Goal: Task Accomplishment & Management: Use online tool/utility

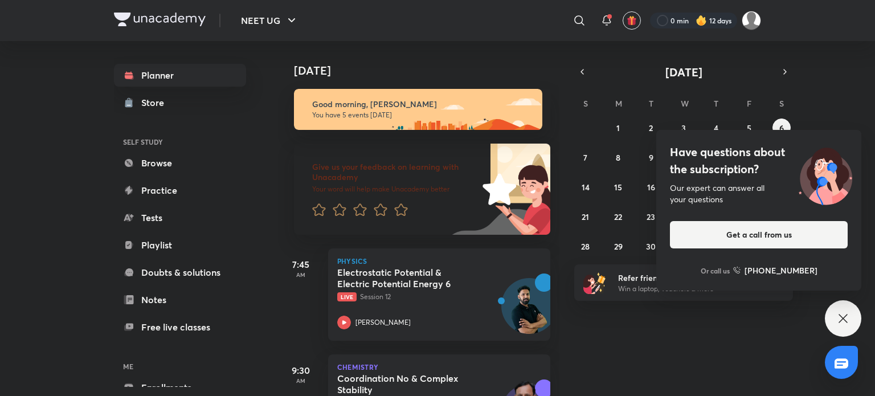
scroll to position [386, 0]
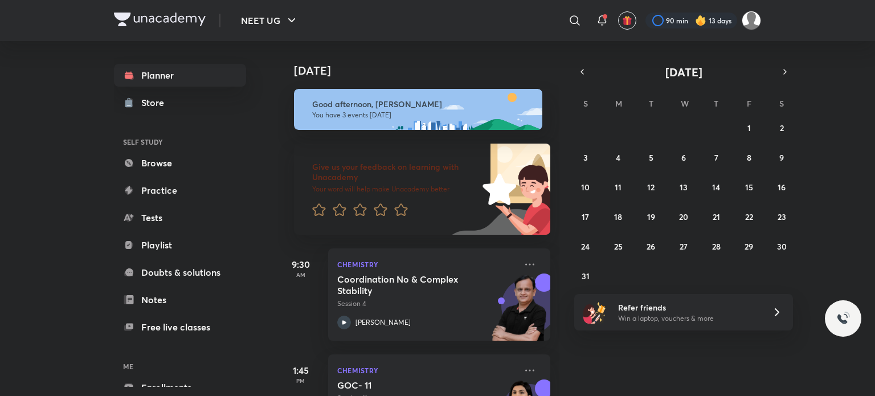
click at [585, 271] on abbr "31" at bounding box center [586, 276] width 8 height 11
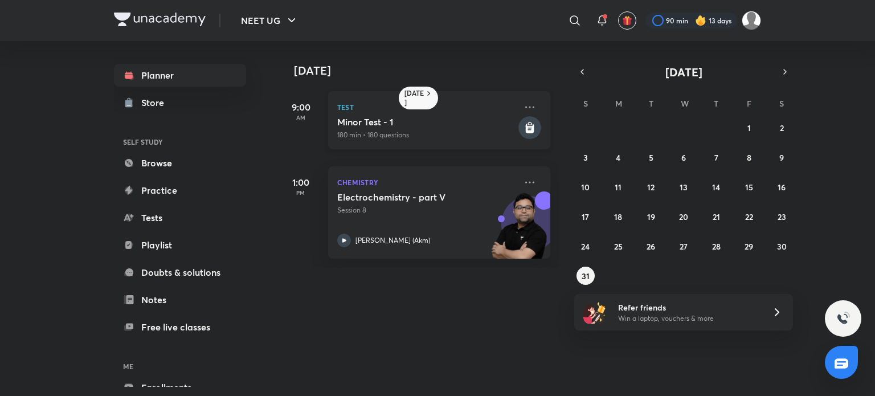
click at [448, 118] on h5 "Minor Test - 1" at bounding box center [426, 121] width 179 height 11
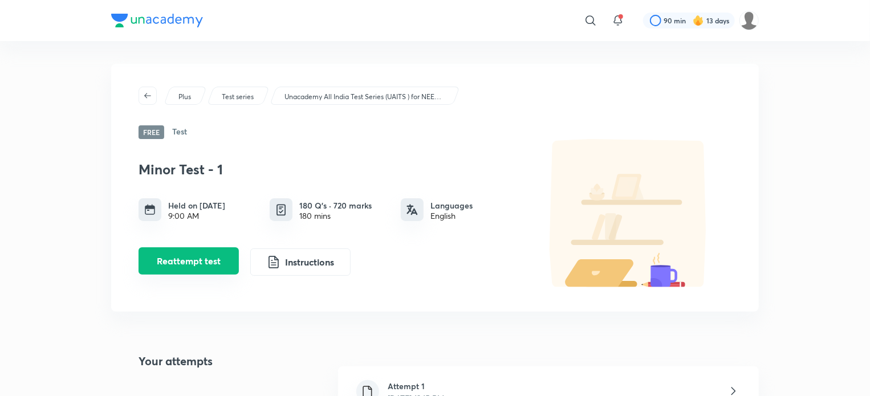
click at [222, 253] on button "Reattempt test" at bounding box center [188, 260] width 100 height 27
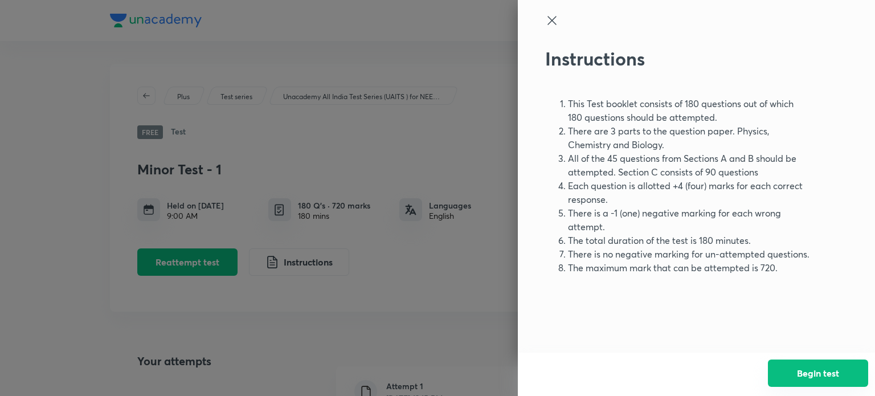
click at [802, 374] on button "Begin test" at bounding box center [818, 373] width 100 height 27
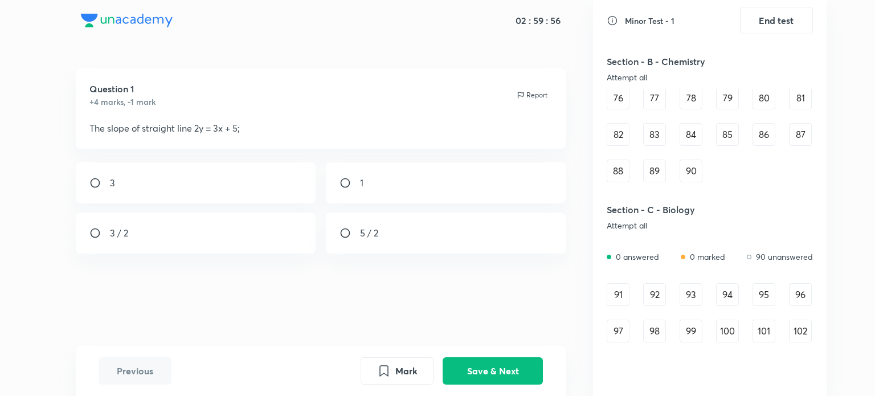
scroll to position [613, 0]
click at [623, 291] on div "91" at bounding box center [618, 291] width 23 height 23
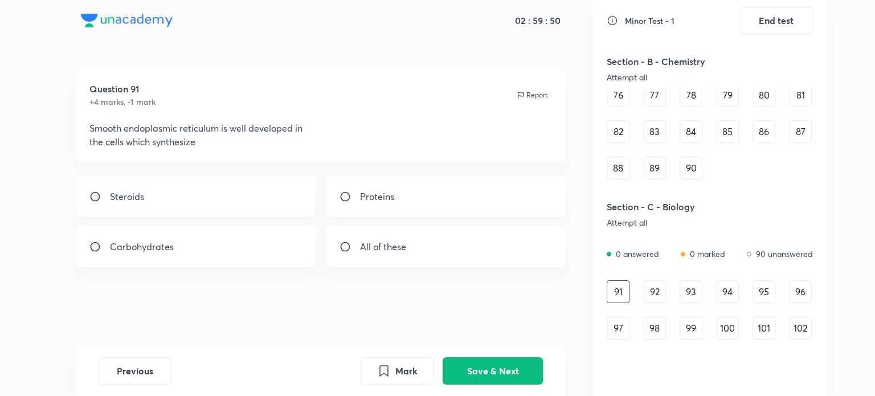
click at [300, 200] on div "Steroids" at bounding box center [196, 196] width 240 height 41
radio input "true"
click at [495, 362] on button "Save & Next" at bounding box center [493, 369] width 100 height 27
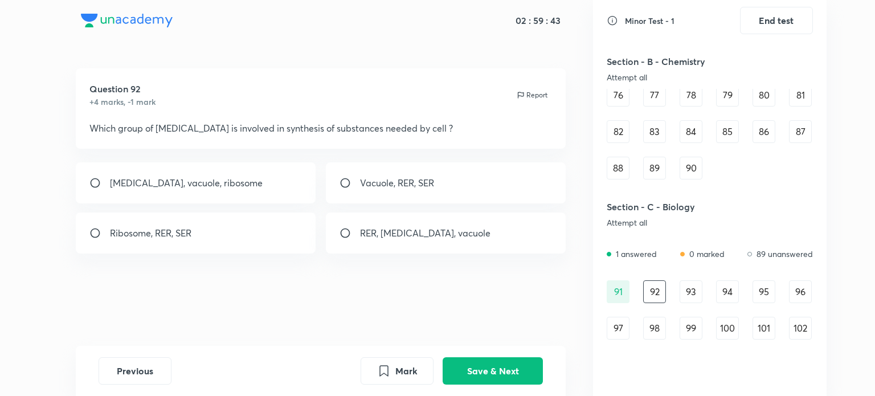
click at [298, 223] on div "Ribosome, RER, SER" at bounding box center [196, 233] width 240 height 41
radio input "true"
click at [464, 369] on button "Save & Next" at bounding box center [493, 369] width 100 height 27
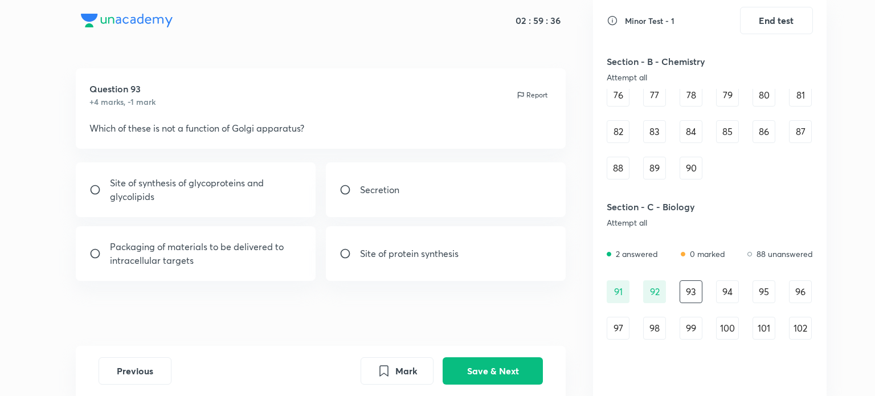
click at [474, 252] on div "Site of protein synthesis" at bounding box center [446, 253] width 240 height 55
radio input "true"
click at [477, 362] on button "Save & Next" at bounding box center [493, 369] width 100 height 27
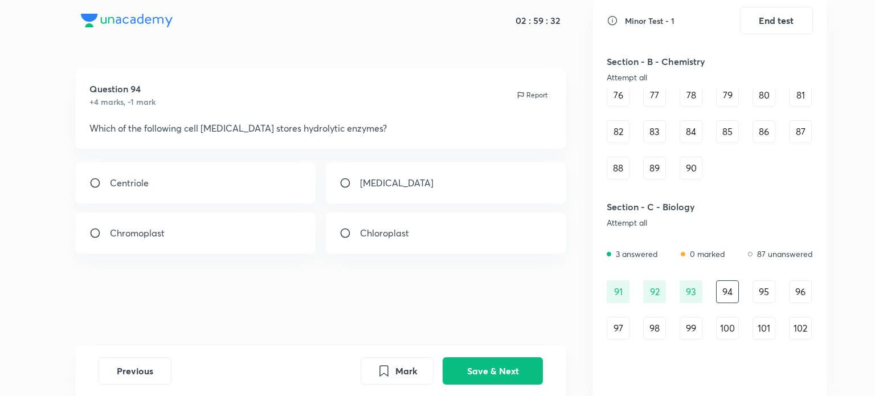
click at [433, 178] on div "Lysosome" at bounding box center [446, 182] width 240 height 41
radio input "true"
click at [481, 360] on button "Save & Next" at bounding box center [493, 369] width 100 height 27
click at [199, 246] on div "Golgi body" at bounding box center [196, 233] width 240 height 41
radio input "true"
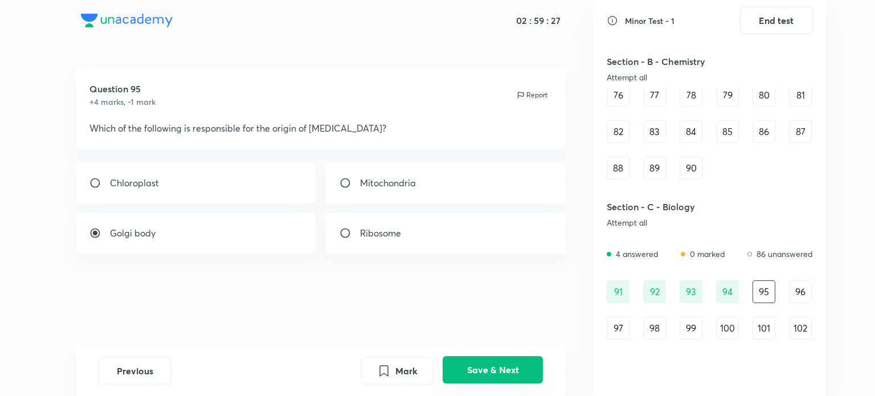
click at [486, 365] on button "Save & Next" at bounding box center [493, 369] width 100 height 27
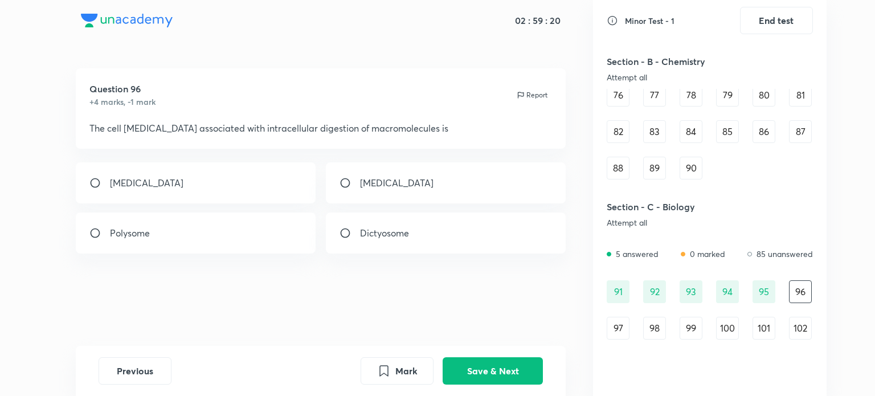
click at [288, 190] on div "Lysosome" at bounding box center [196, 182] width 240 height 41
radio input "true"
click at [532, 371] on button "Save & Next" at bounding box center [493, 369] width 100 height 27
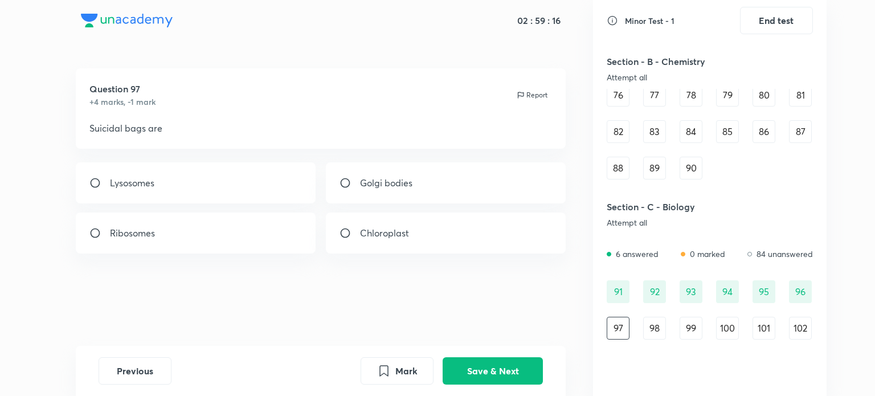
click at [284, 190] on div "Lysosomes" at bounding box center [196, 182] width 240 height 41
radio input "true"
click at [501, 358] on button "Save & Next" at bounding box center [493, 369] width 100 height 27
drag, startPoint x: 238, startPoint y: 179, endPoint x: 262, endPoint y: 196, distance: 28.9
click at [262, 196] on div "5" at bounding box center [196, 182] width 240 height 41
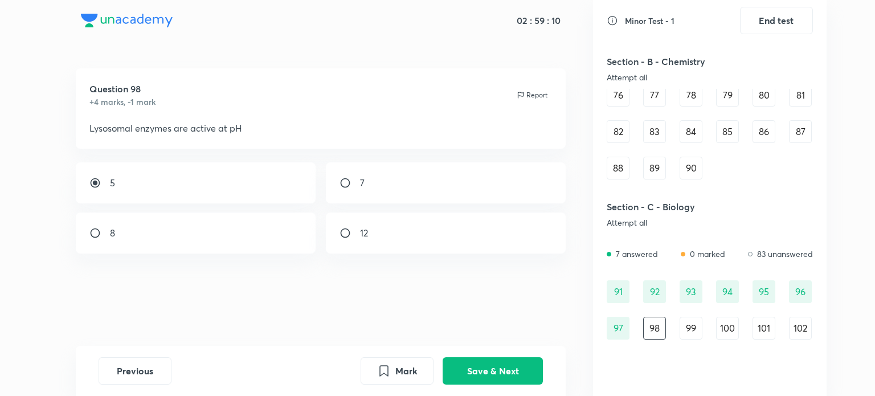
click at [262, 196] on div "5" at bounding box center [196, 182] width 240 height 41
radio input "true"
click at [484, 378] on button "Save & Next" at bounding box center [493, 369] width 100 height 27
click at [256, 186] on div "Acidic pH" at bounding box center [196, 182] width 240 height 41
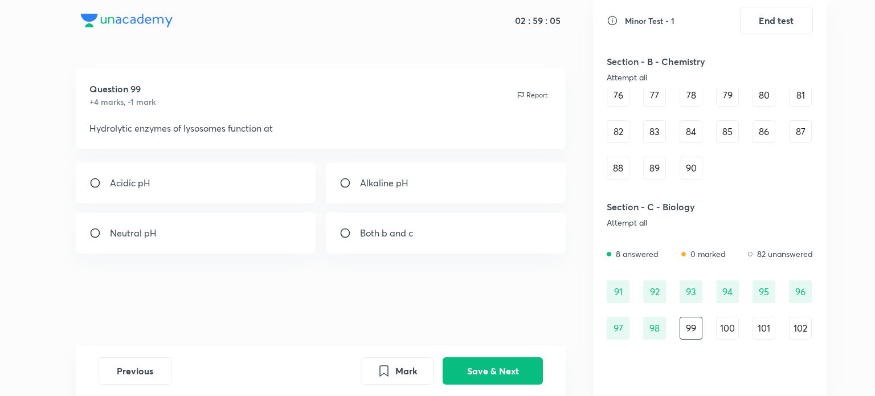
radio input "true"
click at [468, 364] on button "Save & Next" at bounding box center [493, 369] width 100 height 27
click at [292, 242] on div "Vacuole" at bounding box center [196, 233] width 240 height 41
radio input "true"
click at [499, 371] on button "Save & Next" at bounding box center [493, 369] width 100 height 27
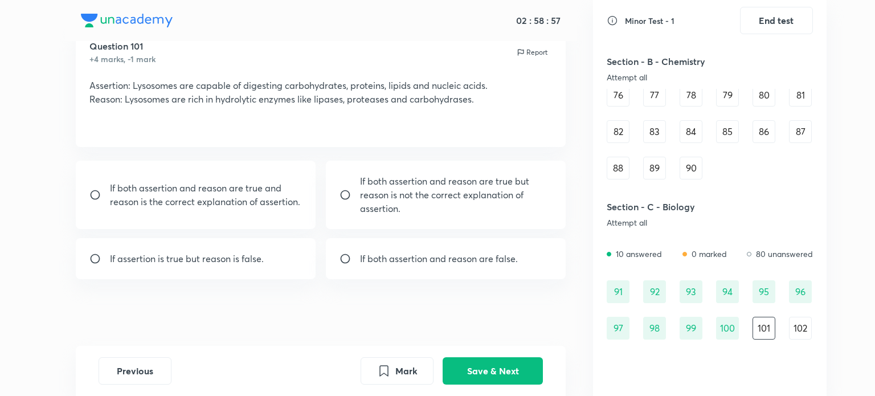
scroll to position [44, 0]
click at [301, 171] on div "If both assertion and reason are true and reason is the correct explanation of …" at bounding box center [196, 194] width 240 height 68
radio input "true"
click at [476, 365] on button "Save & Next" at bounding box center [493, 369] width 100 height 27
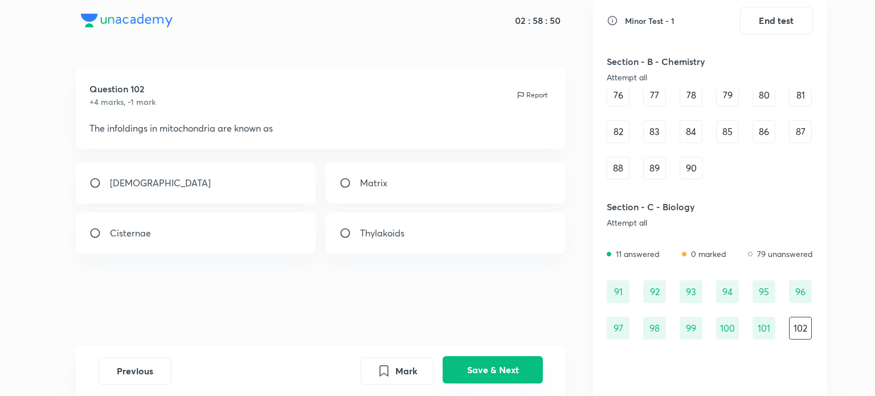
scroll to position [0, 0]
click at [187, 177] on div "Cristae" at bounding box center [196, 182] width 240 height 41
radio input "true"
click at [467, 366] on button "Save & Next" at bounding box center [493, 369] width 100 height 27
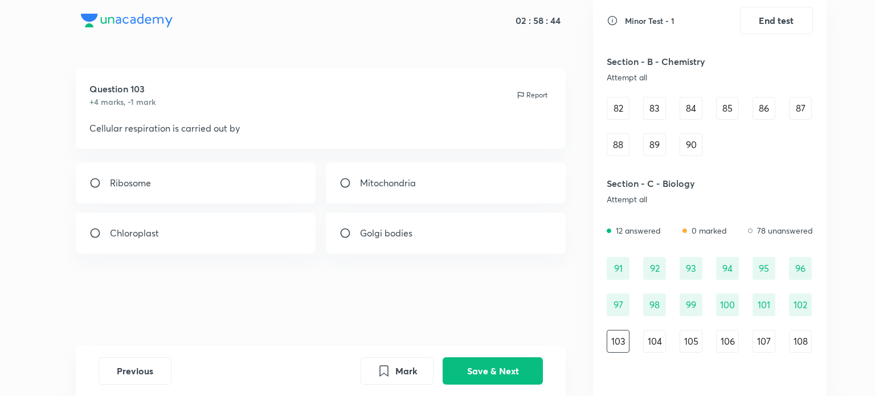
click at [435, 183] on div "Mitochondria" at bounding box center [446, 182] width 240 height 41
radio input "true"
click at [470, 361] on button "Save & Next" at bounding box center [493, 369] width 100 height 27
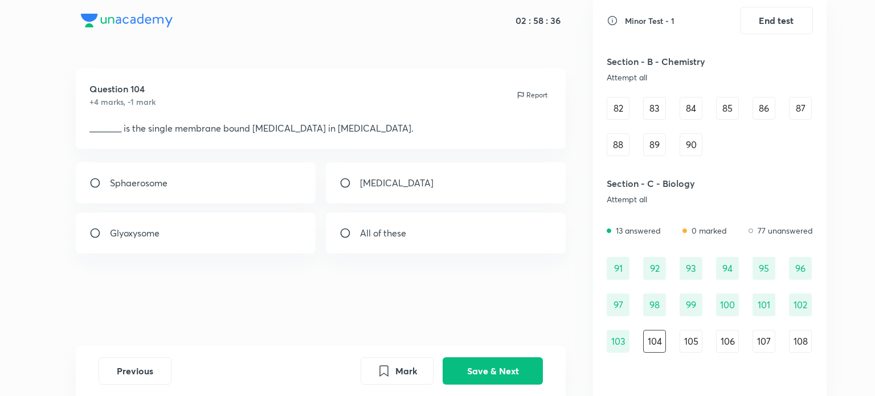
click at [397, 226] on p "All of these" at bounding box center [383, 233] width 46 height 14
radio input "true"
click at [416, 378] on button "Mark" at bounding box center [397, 369] width 73 height 27
click at [495, 378] on button "Save & Next" at bounding box center [493, 369] width 100 height 27
click at [435, 241] on div "Ribosome" at bounding box center [446, 233] width 240 height 41
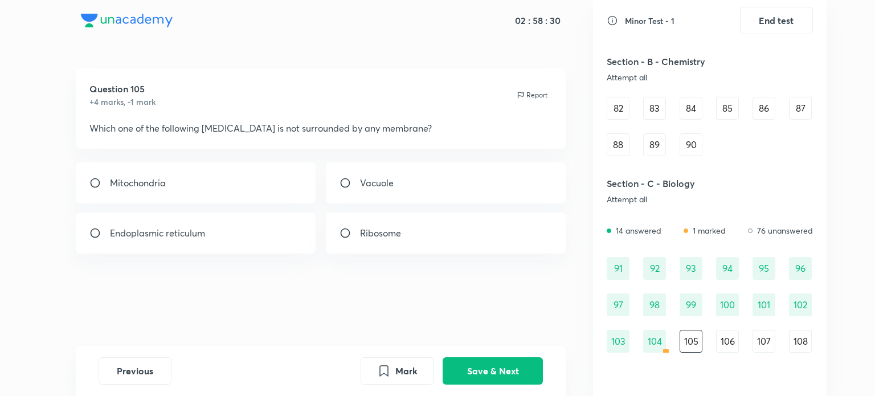
radio input "true"
click at [490, 364] on button "Save & Next" at bounding box center [493, 369] width 100 height 27
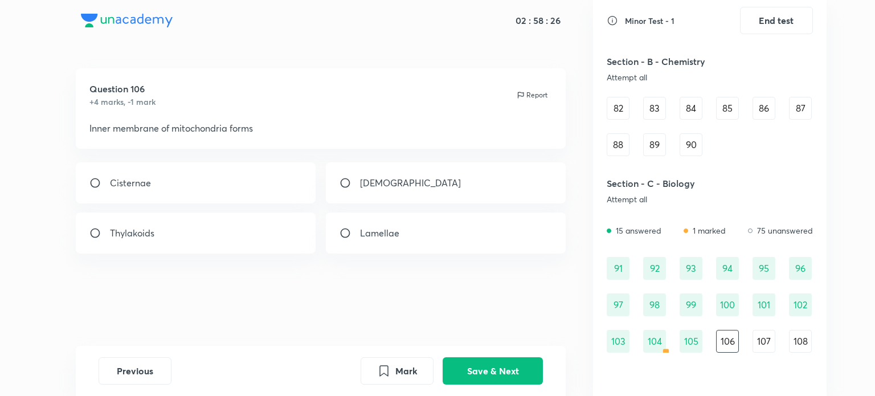
click at [417, 202] on div "Cristae" at bounding box center [446, 182] width 240 height 41
radio input "true"
click at [490, 368] on button "Save & Next" at bounding box center [493, 369] width 100 height 27
click at [447, 230] on div "All of these" at bounding box center [446, 233] width 240 height 41
radio input "true"
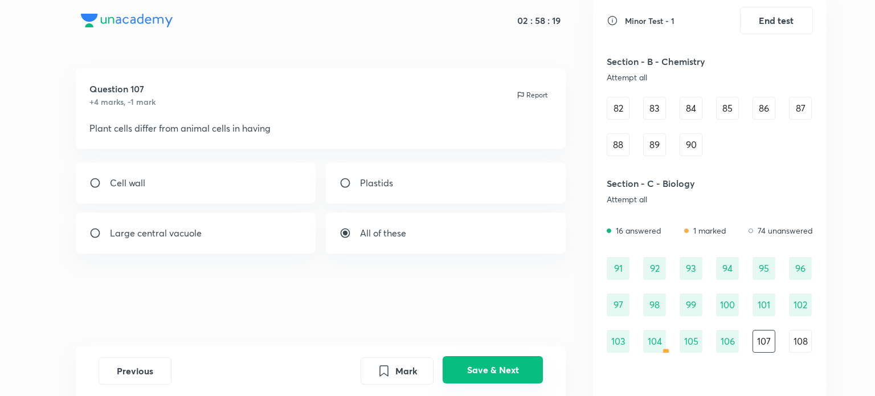
click at [511, 378] on button "Save & Next" at bounding box center [493, 369] width 100 height 27
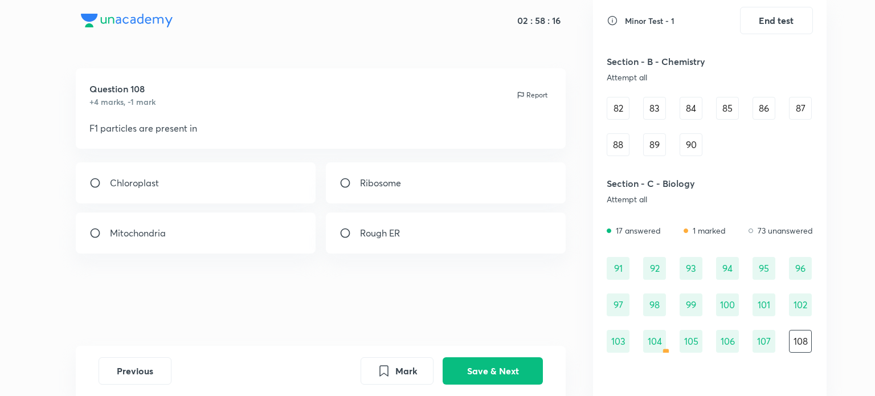
click at [251, 246] on div "Mitochondria" at bounding box center [196, 233] width 240 height 41
radio input "true"
click at [500, 365] on button "Save & Next" at bounding box center [493, 369] width 100 height 27
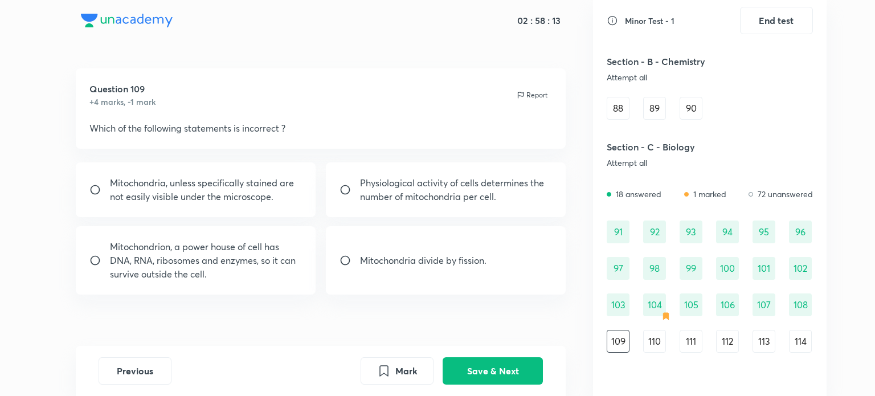
scroll to position [17, 0]
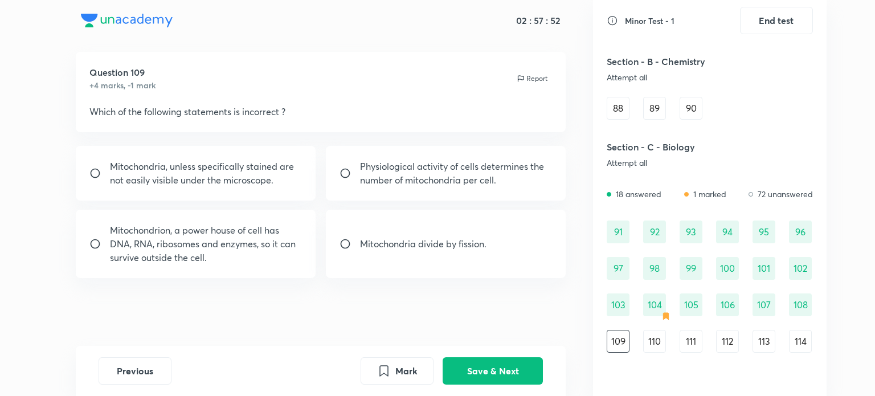
click at [278, 256] on p "Mitochondrion, a power house of cell has DNA, RNA, ribosomes and enzymes, so it…" at bounding box center [206, 243] width 193 height 41
radio input "true"
click at [487, 362] on button "Save & Next" at bounding box center [493, 369] width 100 height 27
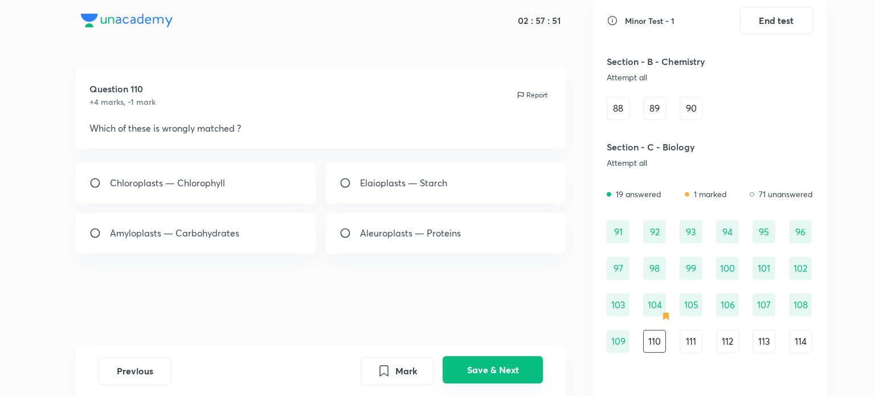
scroll to position [0, 0]
click at [461, 185] on div "Elaioplasts — Starch" at bounding box center [446, 182] width 240 height 41
radio input "true"
click at [501, 358] on button "Save & Next" at bounding box center [493, 369] width 100 height 27
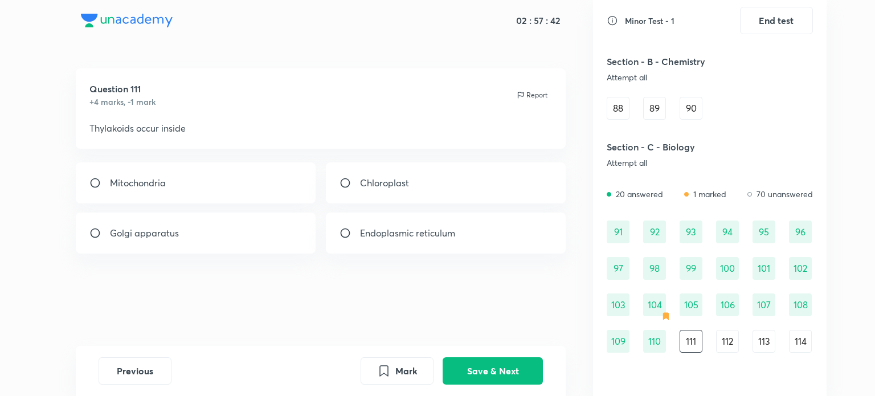
click at [394, 172] on div "Chloroplast" at bounding box center [446, 182] width 240 height 41
radio input "true"
click at [481, 361] on button "Save & Next" at bounding box center [493, 369] width 100 height 27
click at [287, 243] on div "Thylakoids" at bounding box center [196, 233] width 240 height 41
radio input "true"
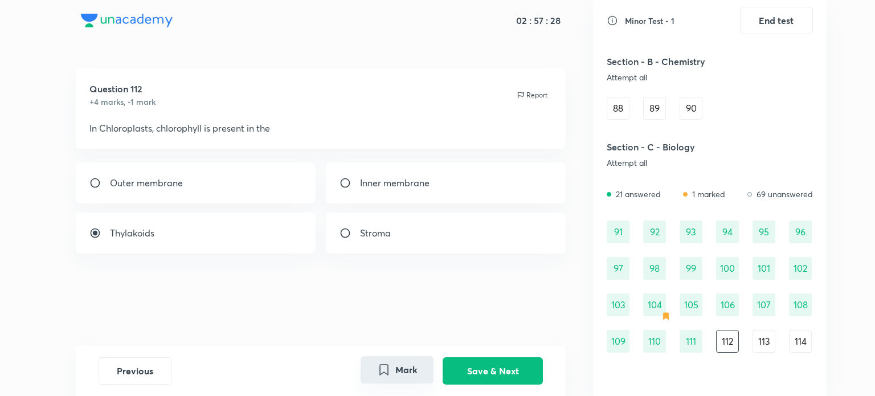
click at [406, 364] on button "Mark" at bounding box center [397, 369] width 73 height 27
click at [468, 376] on button "Save & Next" at bounding box center [493, 369] width 100 height 27
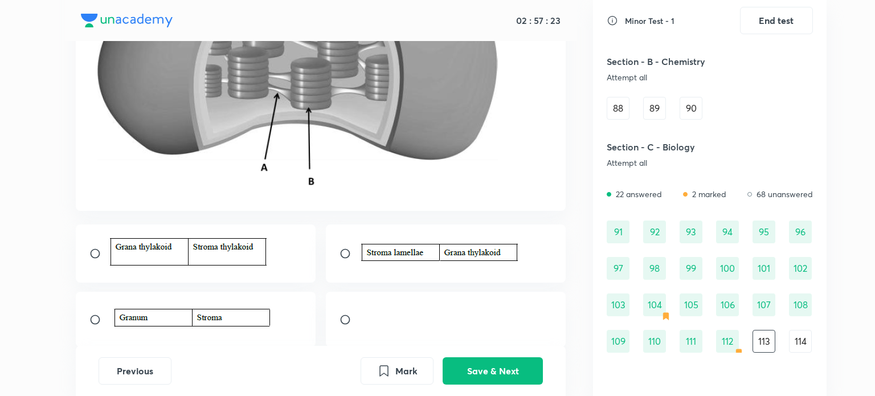
scroll to position [221, 0]
click at [453, 272] on div at bounding box center [446, 253] width 240 height 58
radio input "true"
click at [499, 369] on button "Save & Next" at bounding box center [493, 369] width 100 height 27
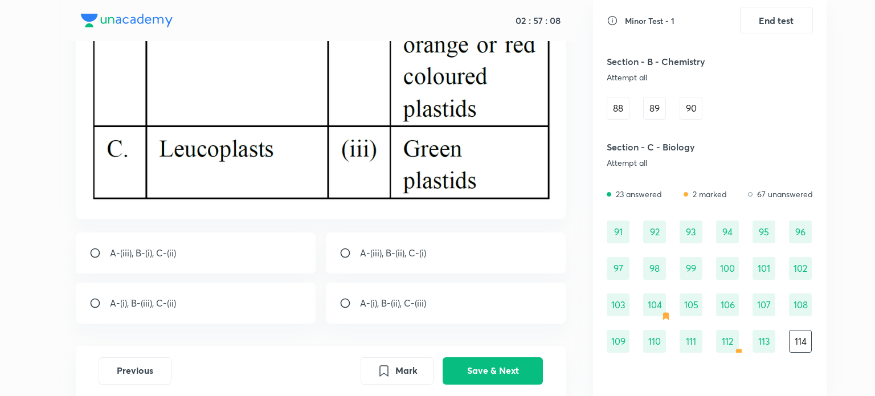
scroll to position [308, 0]
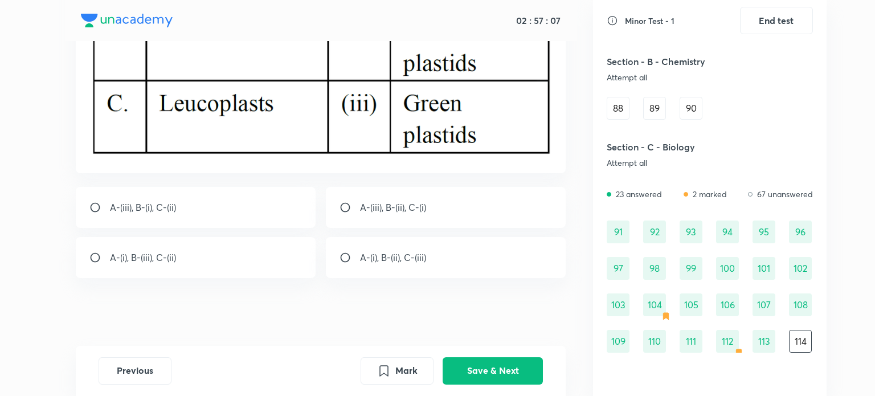
click at [445, 220] on div "A-(iii), B-(ii), C-(i)" at bounding box center [446, 207] width 240 height 41
radio input "true"
click at [503, 370] on button "Save & Next" at bounding box center [493, 369] width 100 height 27
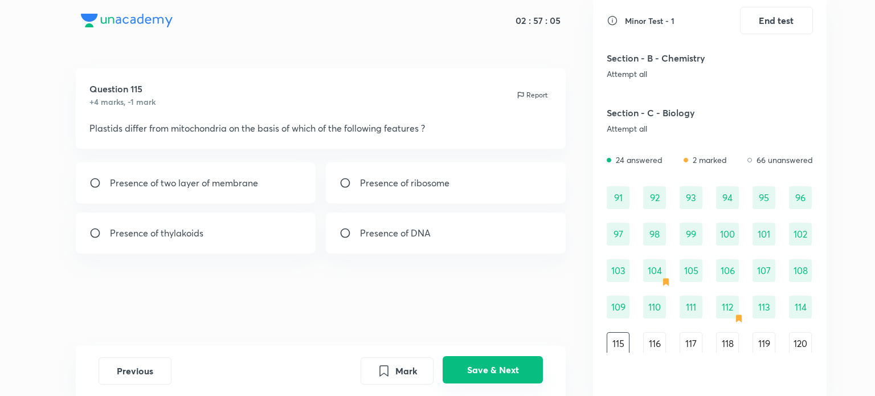
scroll to position [709, 0]
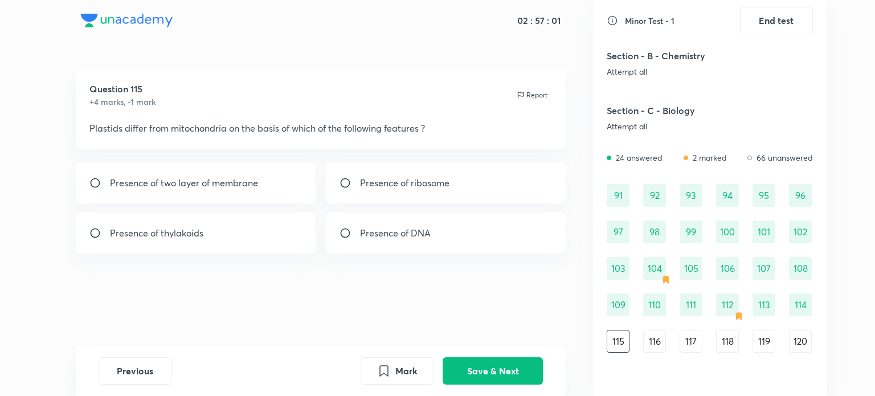
click at [256, 239] on div "Presence of thylakoids" at bounding box center [196, 233] width 240 height 41
radio input "true"
click at [483, 369] on button "Save & Next" at bounding box center [493, 369] width 100 height 27
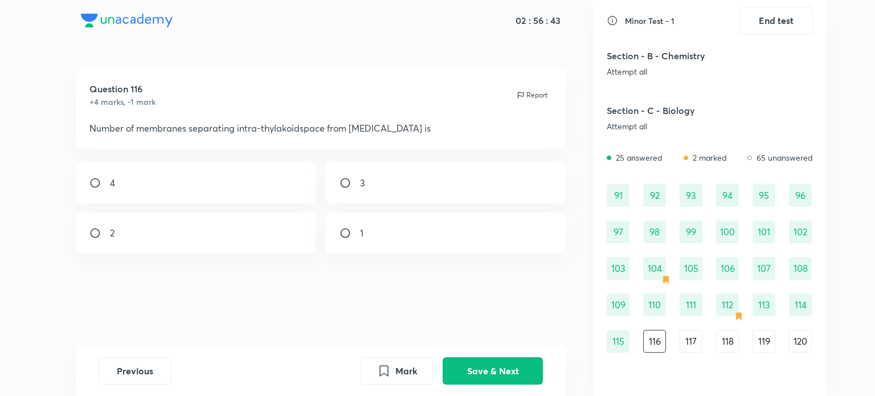
click at [428, 191] on div "3" at bounding box center [446, 182] width 240 height 41
radio input "true"
click at [481, 362] on button "Save & Next" at bounding box center [493, 369] width 100 height 27
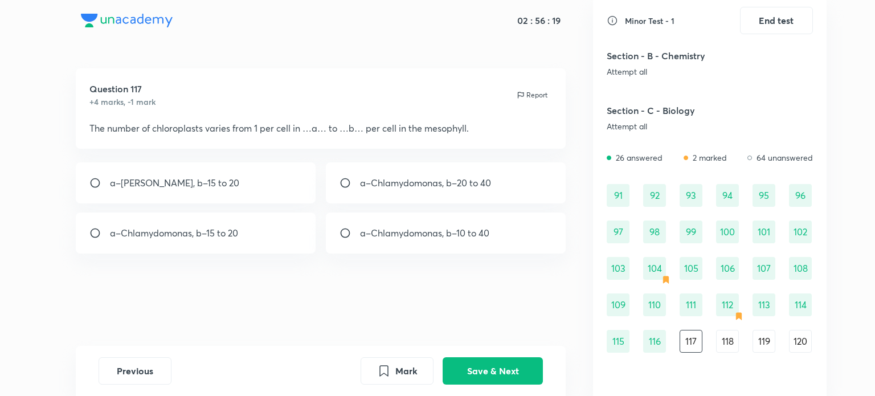
click at [286, 239] on div "a–Chlamydomonas, b–15 to 20" at bounding box center [196, 233] width 240 height 41
radio input "true"
click at [395, 364] on button "Mark" at bounding box center [397, 369] width 73 height 27
click at [479, 381] on button "Save & Next" at bounding box center [493, 369] width 100 height 27
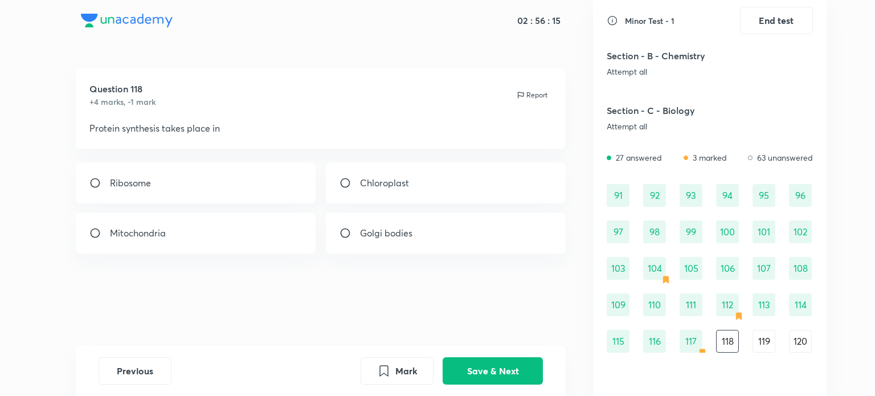
click at [276, 175] on div "Ribosome" at bounding box center [196, 182] width 240 height 41
radio input "true"
click at [486, 369] on button "Save & Next" at bounding box center [493, 369] width 100 height 27
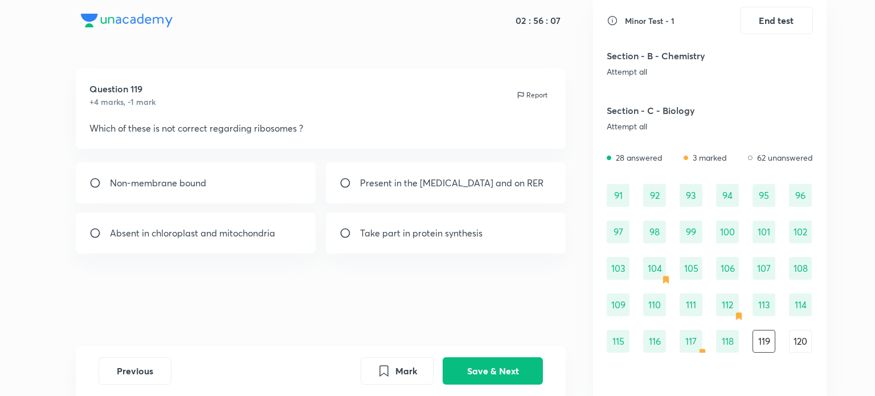
click at [299, 239] on div "Absent in chloroplast and mitochondria" at bounding box center [196, 233] width 240 height 41
radio input "true"
click at [519, 364] on button "Save & Next" at bounding box center [493, 369] width 100 height 27
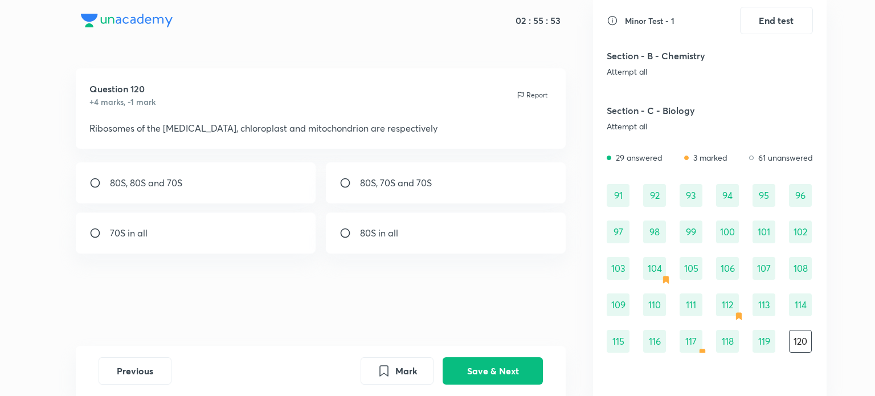
click at [456, 193] on div "80S, 70S and 70S" at bounding box center [446, 182] width 240 height 41
radio input "true"
click at [501, 356] on div "Previous Mark Save & Next" at bounding box center [321, 371] width 491 height 50
click at [503, 361] on button "Save & Next" at bounding box center [493, 369] width 100 height 27
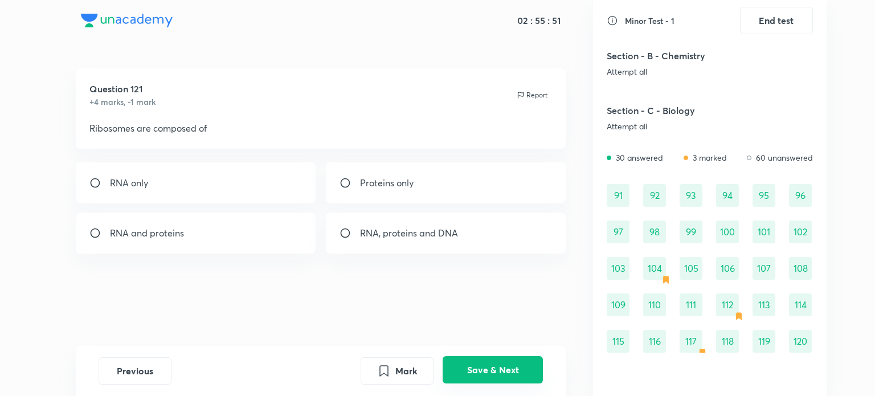
scroll to position [745, 0]
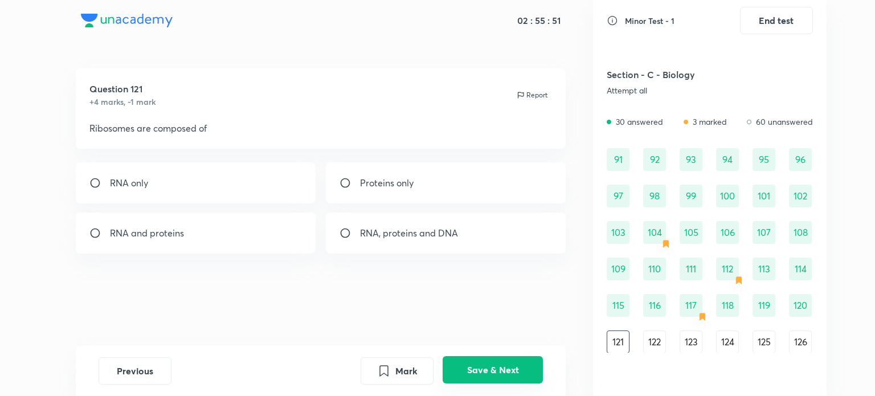
click at [503, 361] on button "Save & Next" at bounding box center [493, 369] width 100 height 27
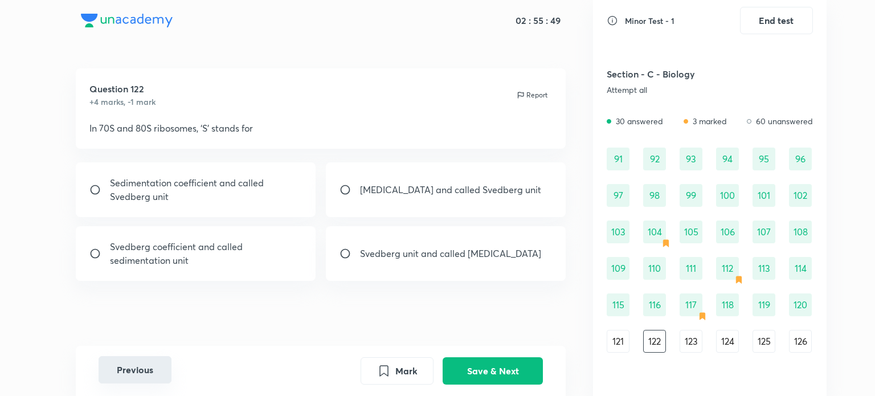
click at [144, 361] on button "Previous" at bounding box center [135, 369] width 73 height 27
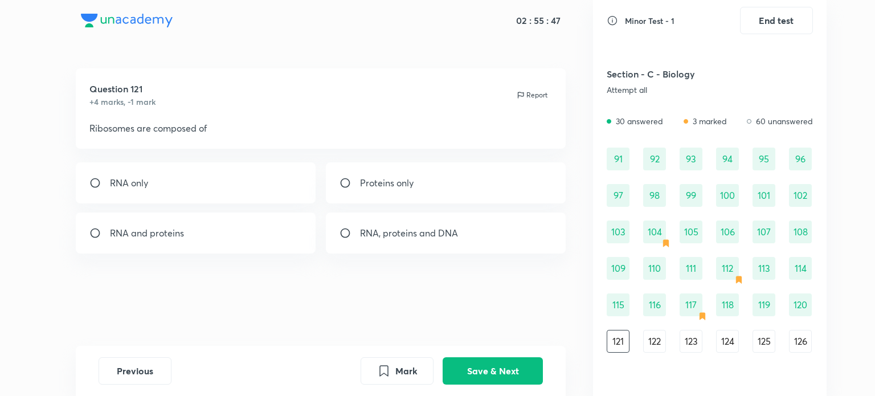
click at [253, 238] on div "RNA and proteins" at bounding box center [196, 233] width 240 height 41
radio input "true"
click at [479, 372] on button "Save & Next" at bounding box center [493, 369] width 100 height 27
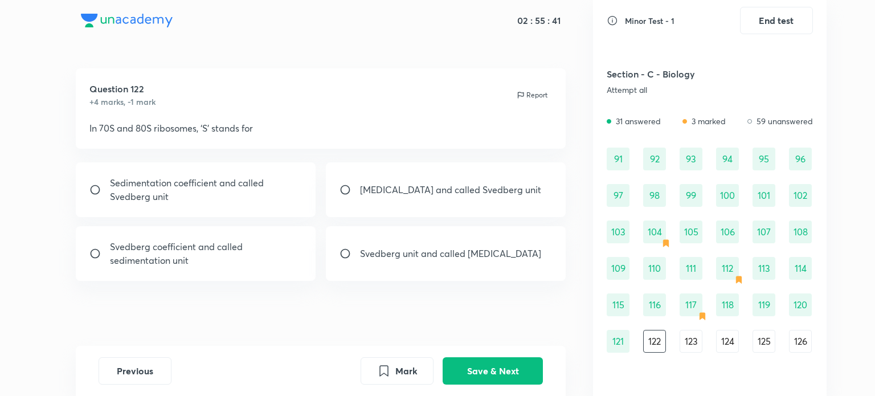
scroll to position [3, 0]
click at [243, 175] on p "Sedimentation coefficient and called Svedberg unit" at bounding box center [206, 186] width 193 height 27
radio input "true"
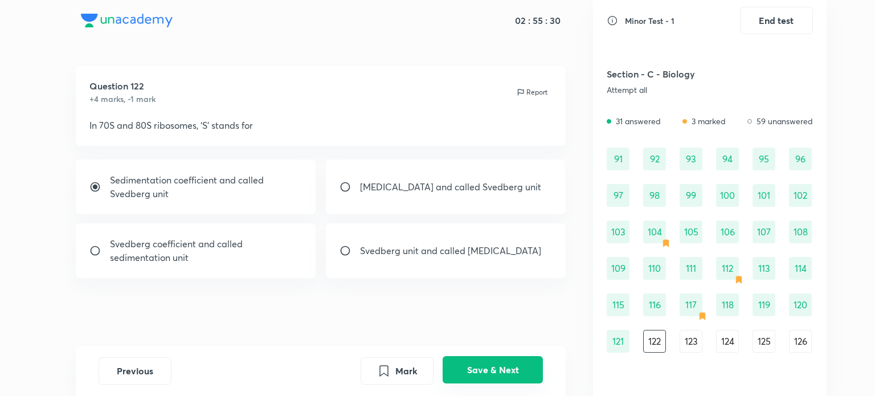
click at [497, 362] on button "Save & Next" at bounding box center [493, 369] width 100 height 27
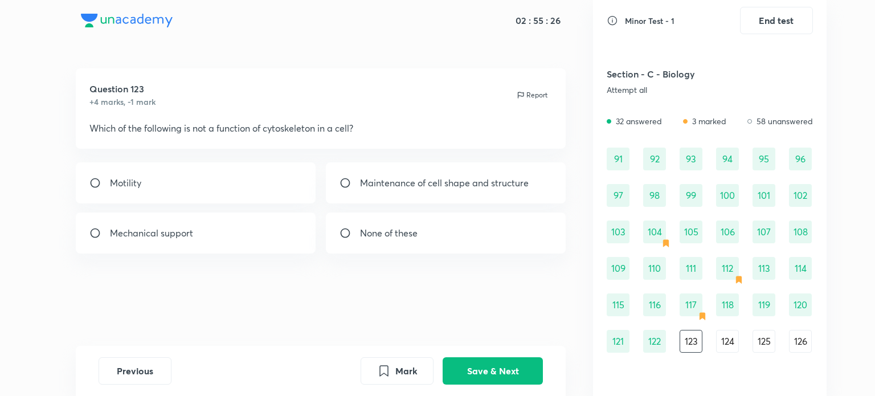
click at [436, 228] on div "None of these" at bounding box center [446, 233] width 240 height 41
radio input "true"
click at [513, 370] on button "Save & Next" at bounding box center [493, 369] width 100 height 27
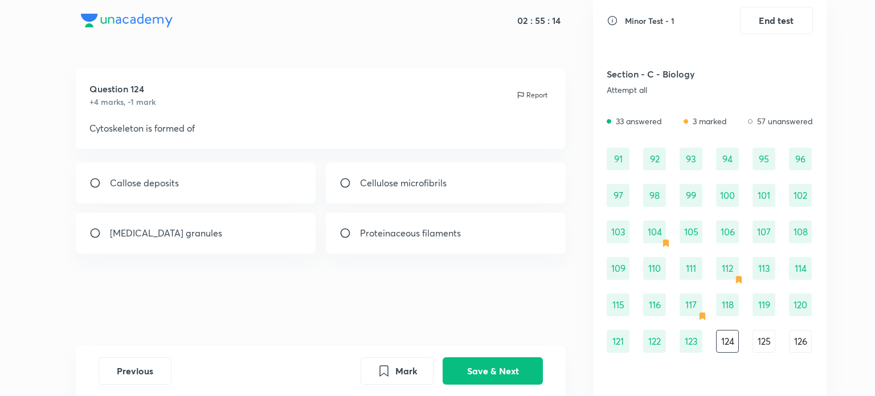
click at [484, 178] on div "Cellulose microfibrils" at bounding box center [446, 182] width 240 height 41
radio input "true"
click at [416, 357] on button "Mark" at bounding box center [397, 369] width 73 height 27
click at [476, 379] on button "Save & Next" at bounding box center [493, 369] width 100 height 27
click at [233, 231] on div "Cilium or flagellum" at bounding box center [196, 233] width 240 height 41
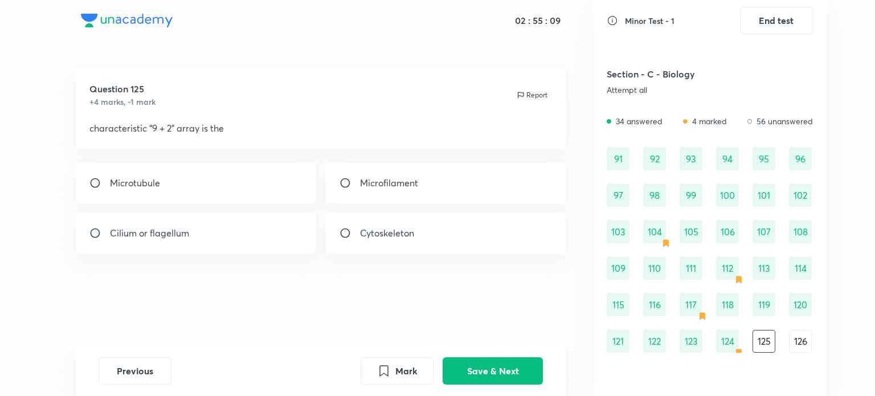
radio input "true"
click at [485, 366] on button "Save & Next" at bounding box center [493, 369] width 100 height 27
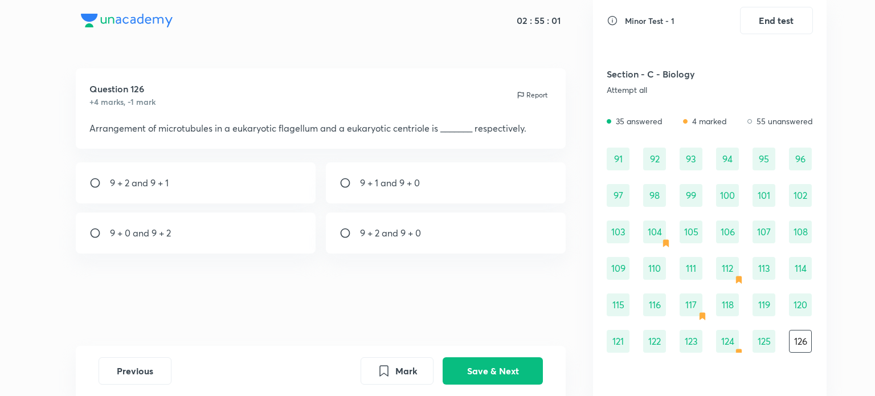
click at [454, 252] on div "9 + 2 and 9 + 0" at bounding box center [446, 233] width 240 height 41
radio input "true"
click at [485, 362] on button "Save & Next" at bounding box center [493, 369] width 100 height 27
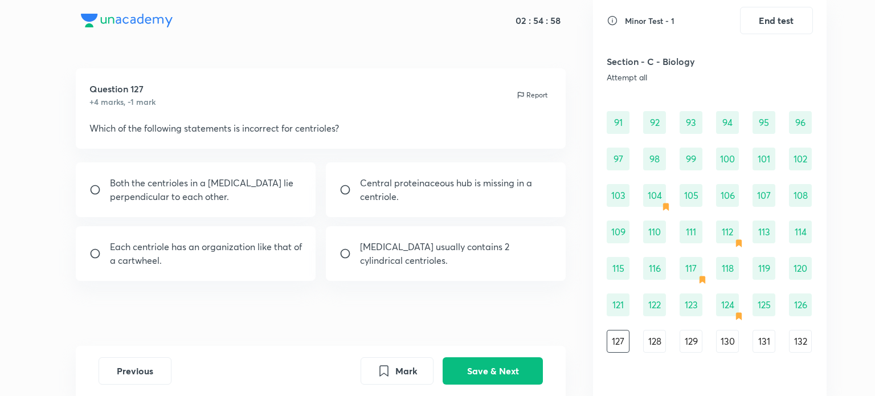
scroll to position [3, 0]
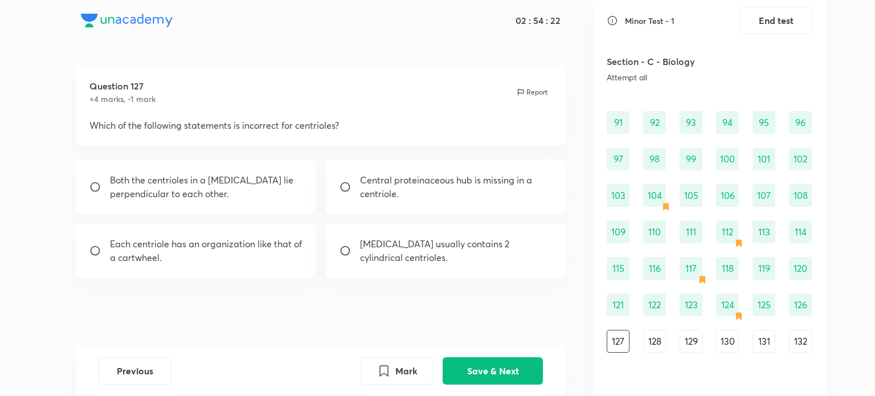
click at [454, 203] on div "Central proteinaceous hub is missing in a centriole." at bounding box center [446, 187] width 240 height 55
radio input "true"
click at [477, 374] on button "Save & Next" at bounding box center [493, 369] width 100 height 27
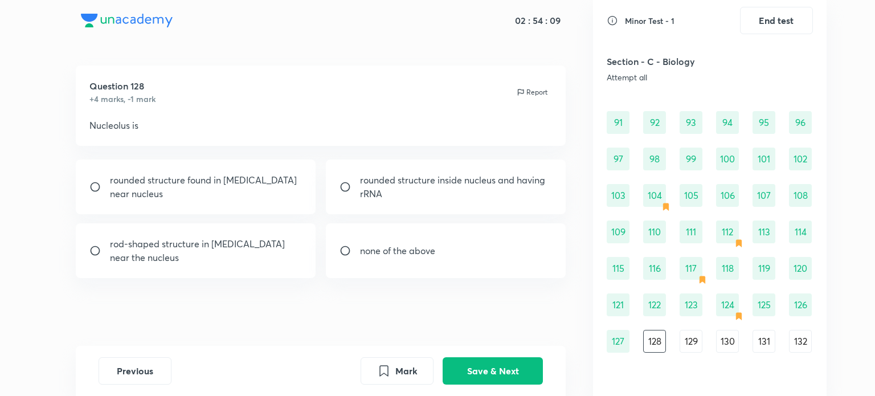
click at [474, 260] on div "none of the above" at bounding box center [446, 250] width 240 height 55
radio input "true"
click at [403, 375] on button "Mark" at bounding box center [397, 369] width 73 height 27
click at [487, 382] on button "Save & Next" at bounding box center [493, 369] width 100 height 27
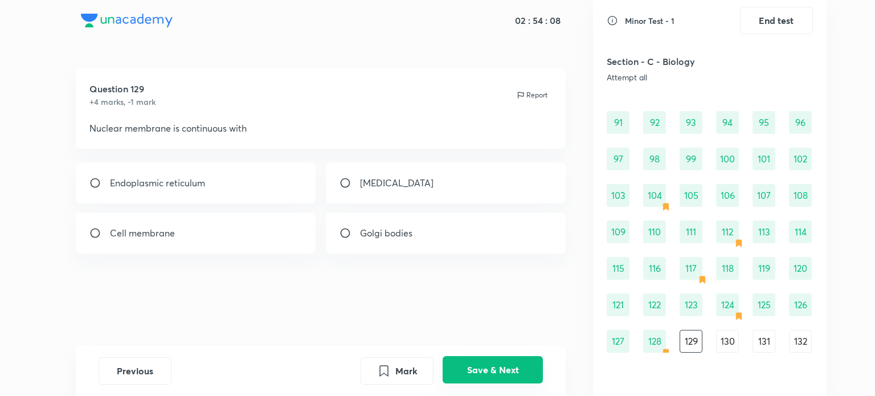
scroll to position [0, 0]
click at [259, 200] on div "Endoplasmic reticulum" at bounding box center [196, 182] width 240 height 41
radio input "true"
click at [463, 360] on button "Save & Next" at bounding box center [493, 369] width 100 height 27
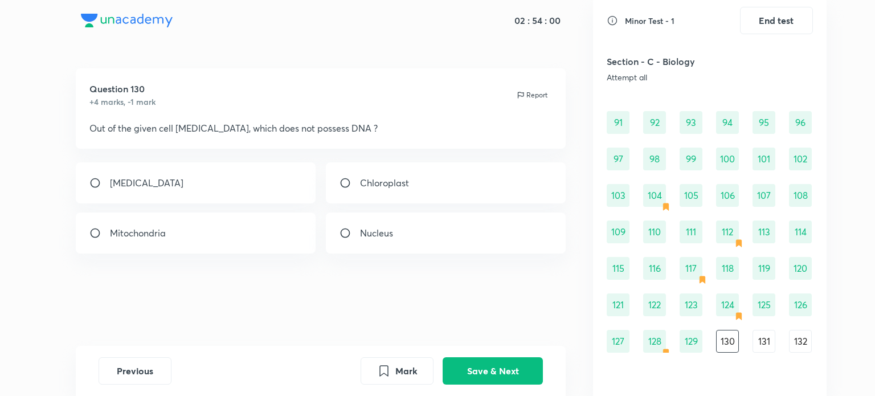
click at [263, 190] on div "Peroxisome" at bounding box center [196, 182] width 240 height 41
radio input "true"
click at [524, 374] on button "Save & Next" at bounding box center [493, 369] width 100 height 27
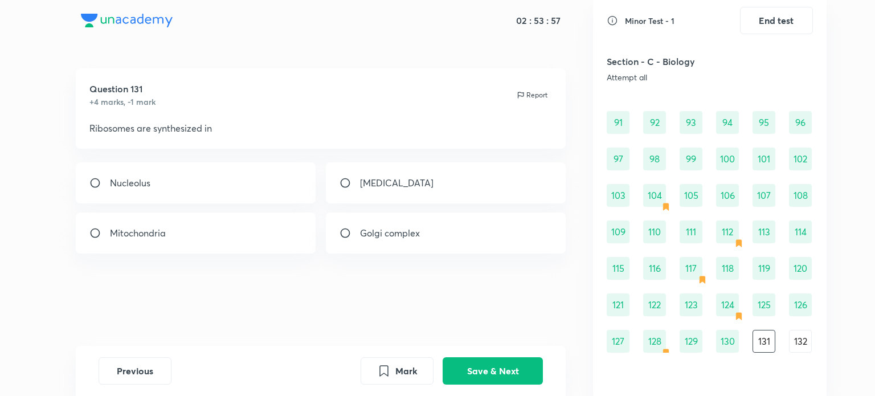
click at [264, 175] on div "Nucleolus" at bounding box center [196, 182] width 240 height 41
radio input "true"
click at [507, 366] on button "Save & Next" at bounding box center [493, 369] width 100 height 27
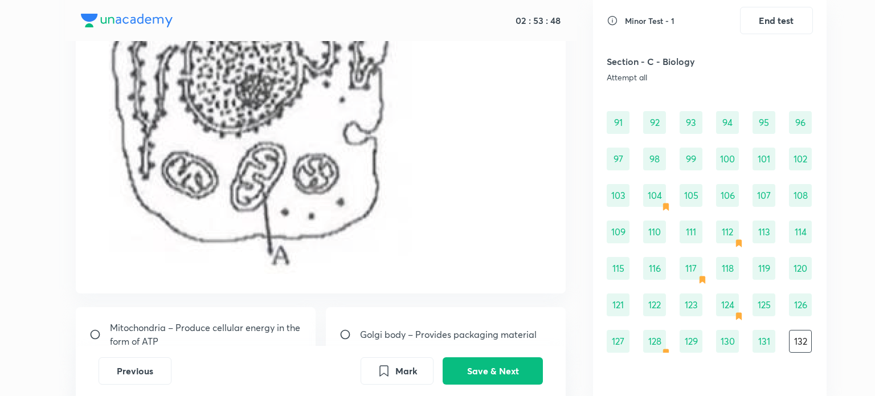
scroll to position [423, 0]
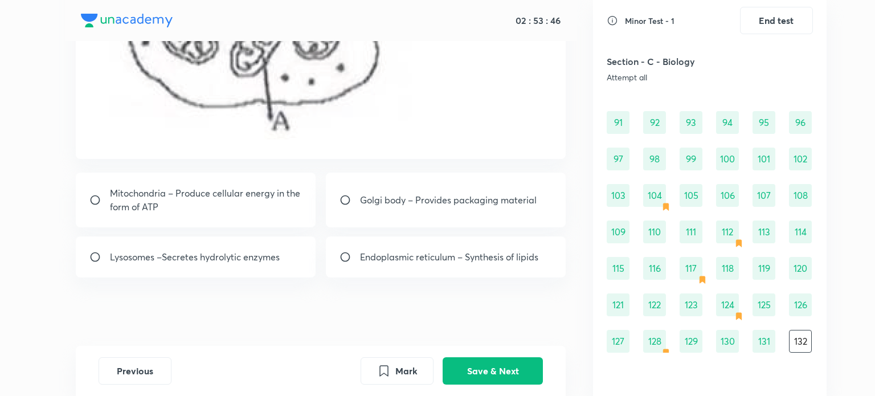
click at [291, 187] on p "Mitochondria – Produce cellular energy in the form of ATP" at bounding box center [206, 199] width 193 height 27
radio input "true"
click at [479, 378] on button "Save & Next" at bounding box center [493, 369] width 100 height 27
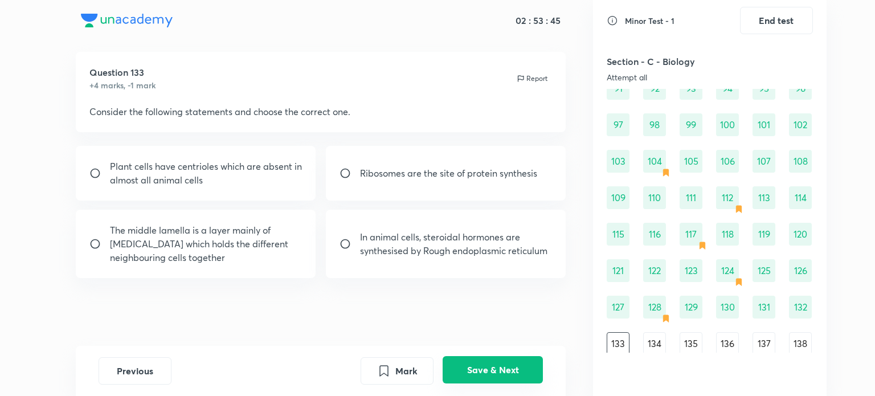
scroll to position [818, 0]
click at [352, 187] on div "Ribosomes are the site of protein synthesis" at bounding box center [446, 173] width 240 height 55
radio input "true"
click at [497, 363] on button "Save & Next" at bounding box center [493, 369] width 100 height 27
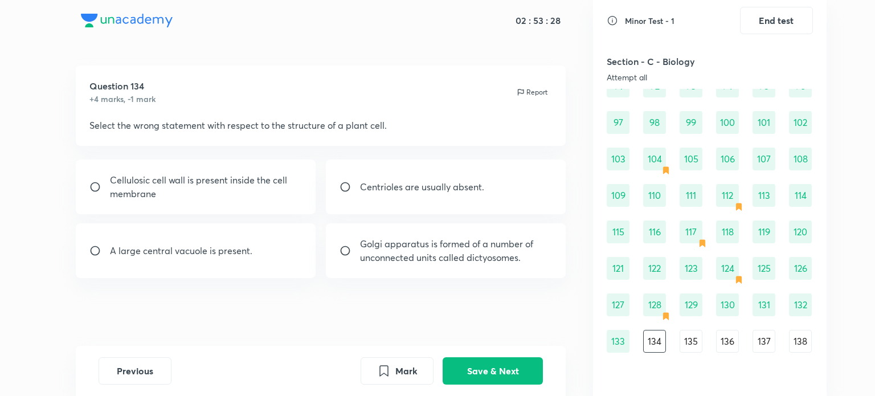
click at [304, 191] on div "Cellulosic cell wall is present inside the cell membrane" at bounding box center [196, 187] width 240 height 55
radio input "true"
click at [504, 362] on button "Save & Next" at bounding box center [493, 369] width 100 height 27
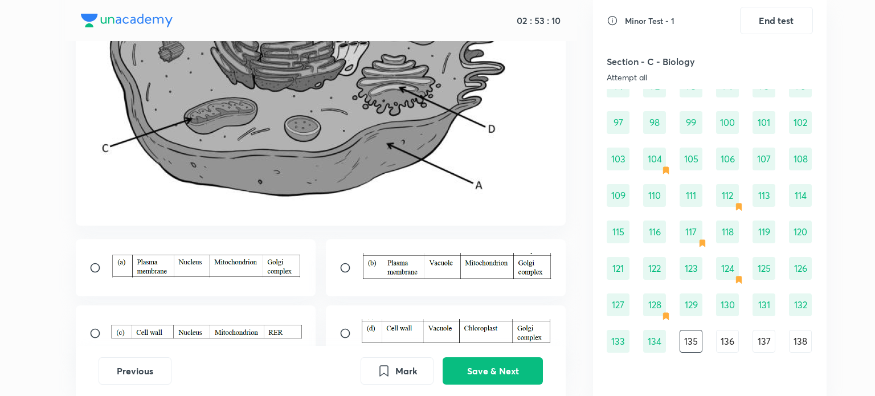
scroll to position [248, 0]
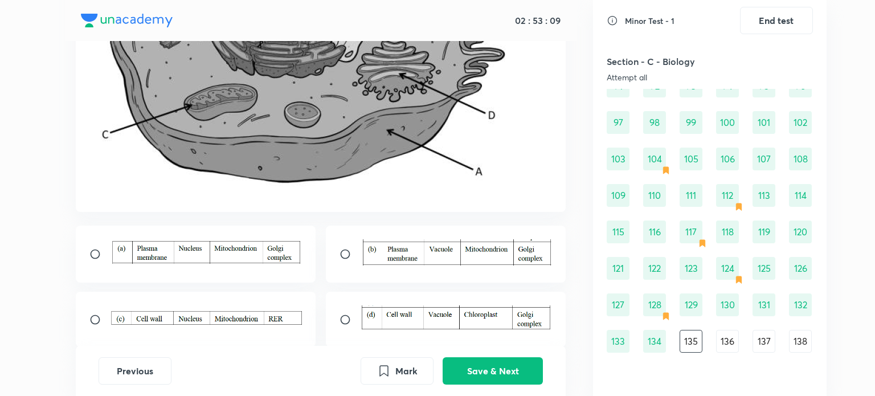
click at [246, 276] on div at bounding box center [196, 254] width 240 height 57
radio input "true"
click at [496, 369] on button "Save & Next" at bounding box center [493, 369] width 100 height 27
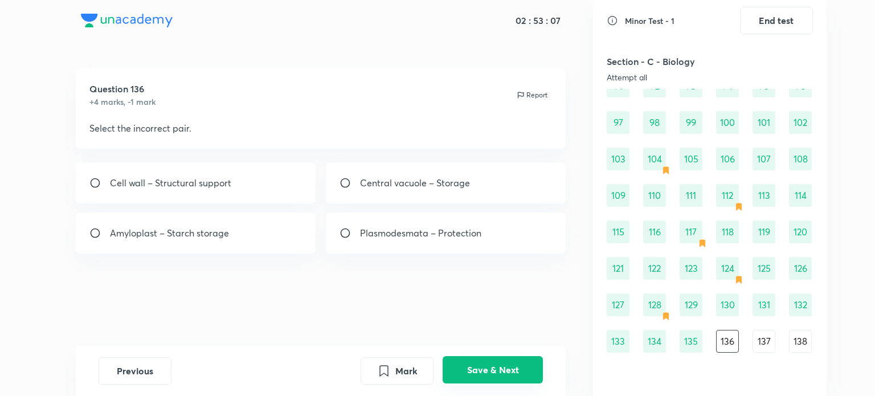
scroll to position [0, 0]
click at [419, 253] on div "Plasmodesmata – Protection" at bounding box center [446, 233] width 240 height 41
radio input "true"
click at [509, 378] on button "Save & Next" at bounding box center [493, 369] width 100 height 27
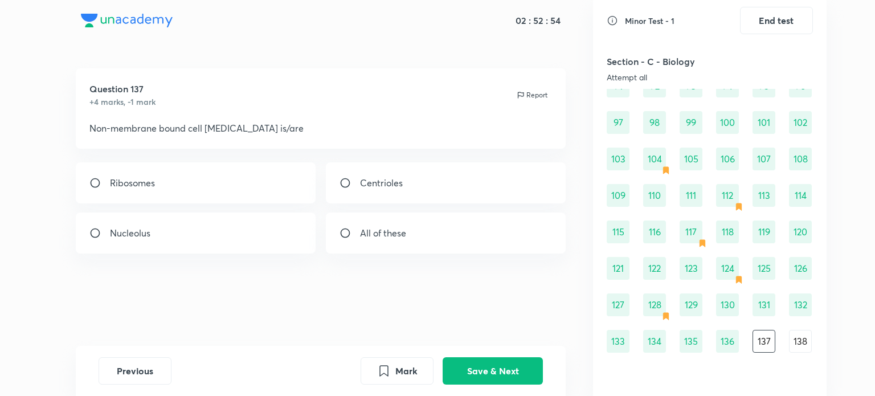
click at [460, 237] on div "All of these" at bounding box center [446, 233] width 240 height 41
radio input "true"
click at [492, 361] on button "Save & Next" at bounding box center [493, 369] width 100 height 27
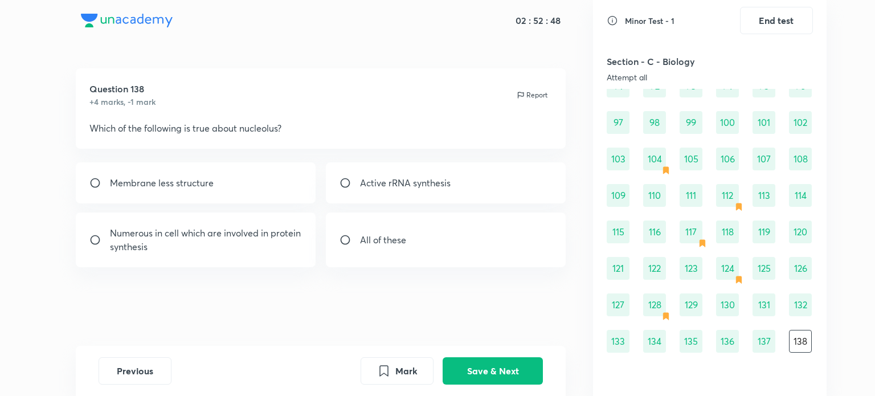
click at [463, 249] on div "All of these" at bounding box center [446, 240] width 240 height 55
radio input "true"
click at [492, 373] on button "Save & Next" at bounding box center [493, 369] width 100 height 27
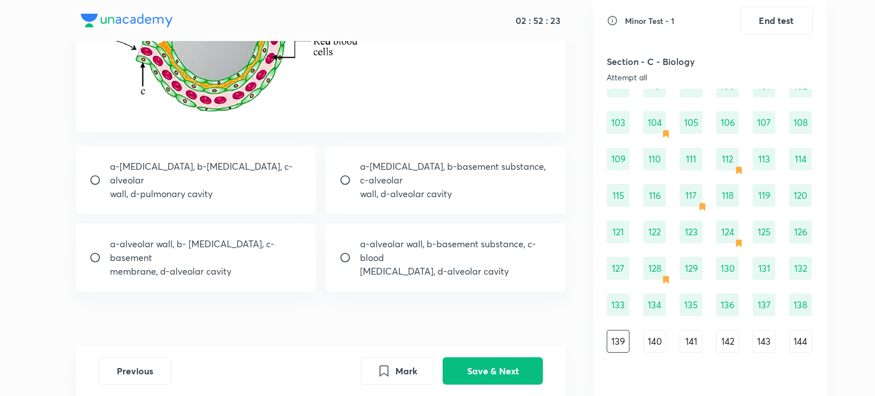
scroll to position [198, 0]
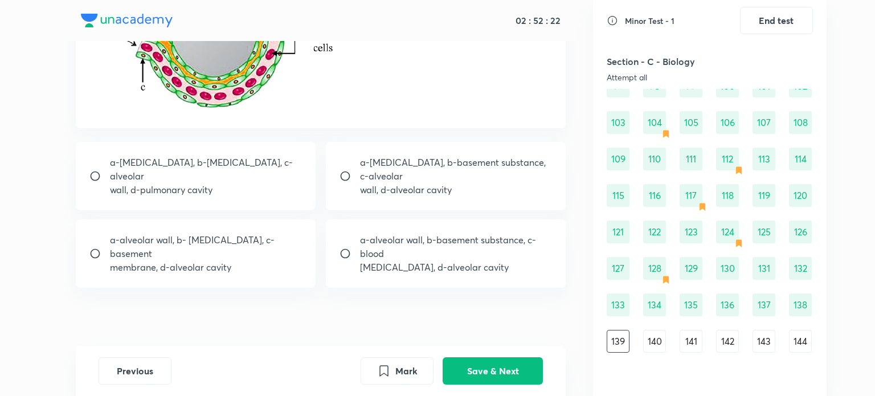
click at [488, 274] on p "capillary, d-alveolar cavity" at bounding box center [456, 267] width 193 height 14
radio input "true"
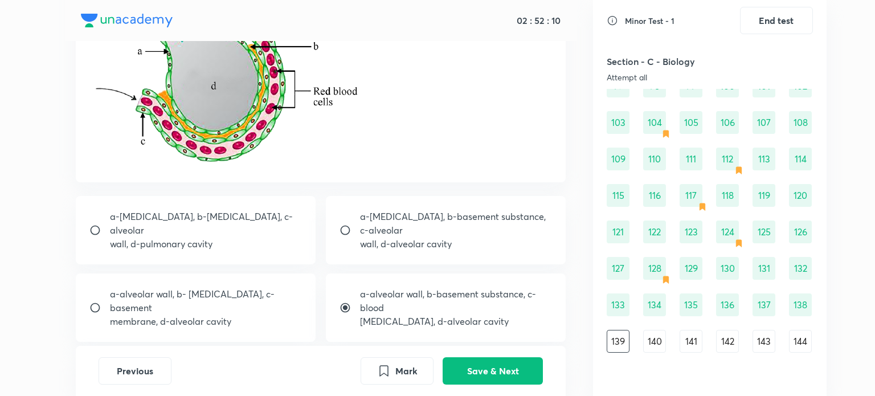
scroll to position [145, 0]
click at [490, 376] on button "Save & Next" at bounding box center [493, 369] width 100 height 27
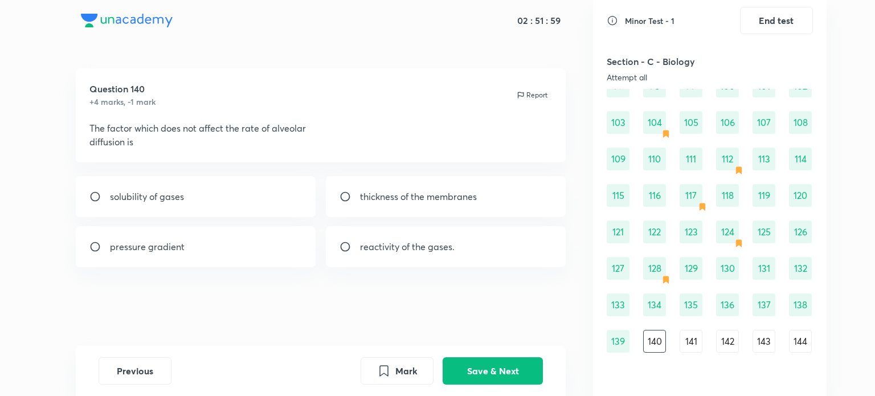
click at [472, 256] on div "reactivity of the gases." at bounding box center [446, 246] width 240 height 41
radio input "true"
click at [487, 377] on button "Save & Next" at bounding box center [493, 369] width 100 height 27
click at [251, 197] on div "Simple diffusion" at bounding box center [196, 196] width 240 height 41
radio input "true"
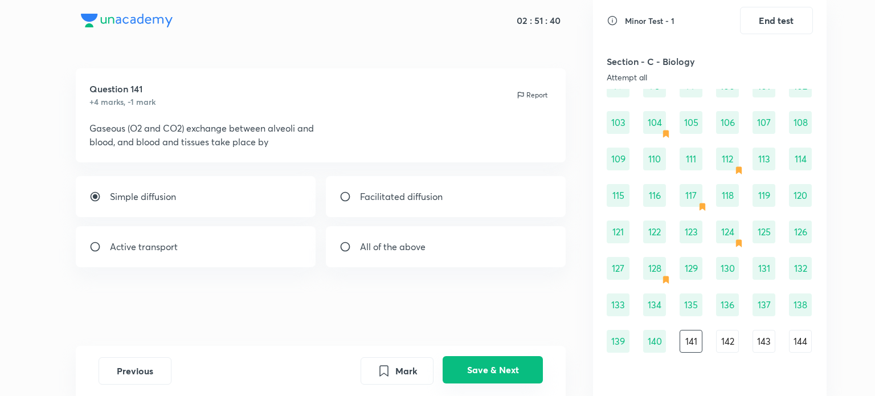
click at [491, 379] on button "Save & Next" at bounding box center [493, 369] width 100 height 27
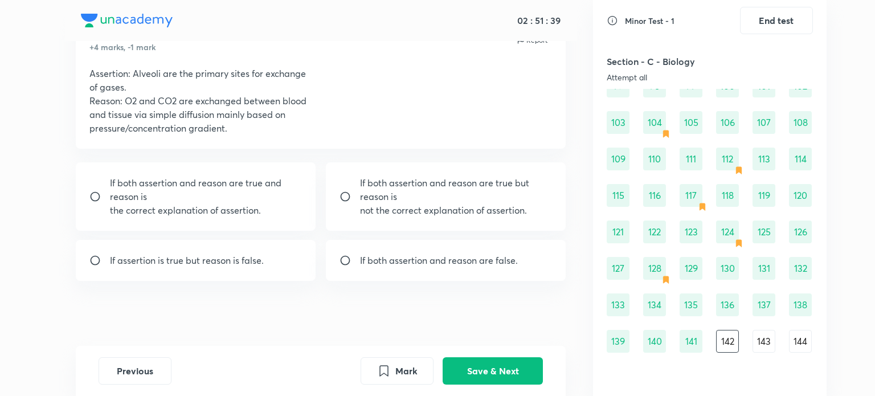
scroll to position [58, 0]
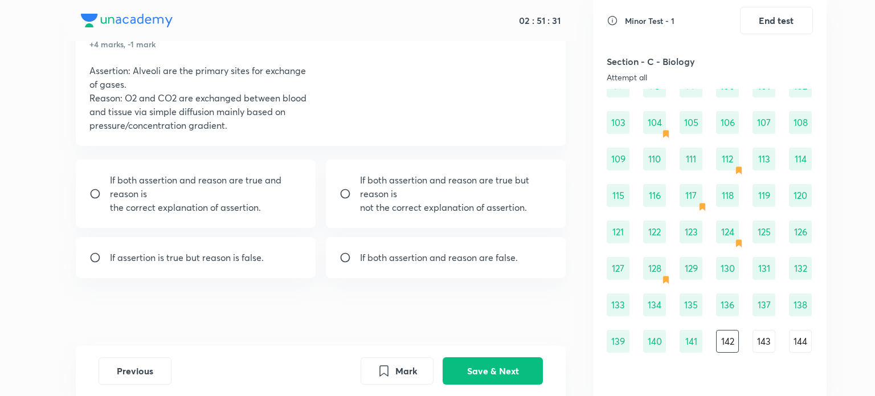
click at [392, 190] on p "If both assertion and reason are true but reason is" at bounding box center [456, 186] width 193 height 27
radio input "true"
click at [458, 362] on button "Save & Next" at bounding box center [493, 369] width 100 height 27
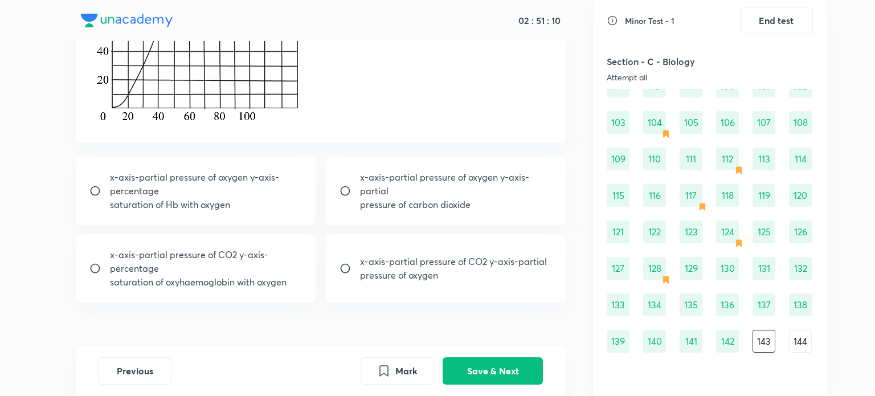
scroll to position [225, 0]
click at [287, 195] on p "x-axis-partial pressure of oxygen y-axis-percentage" at bounding box center [206, 183] width 193 height 27
radio input "true"
click at [477, 364] on button "Save & Next" at bounding box center [493, 369] width 100 height 27
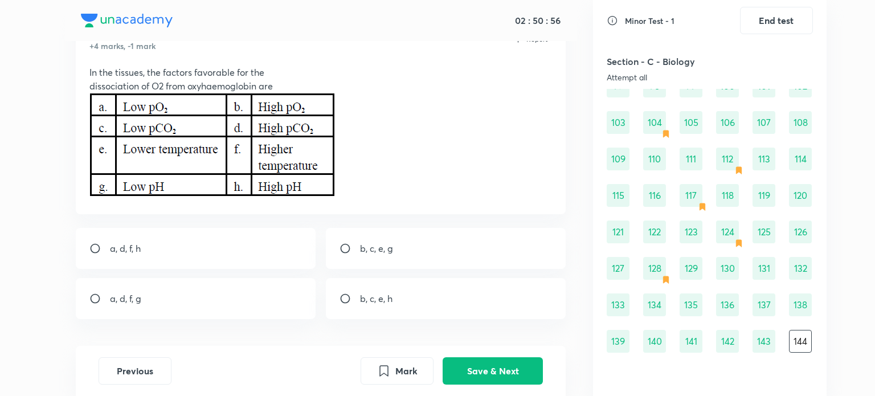
scroll to position [57, 0]
click at [228, 239] on div "a, d, f, h" at bounding box center [196, 247] width 240 height 41
radio input "true"
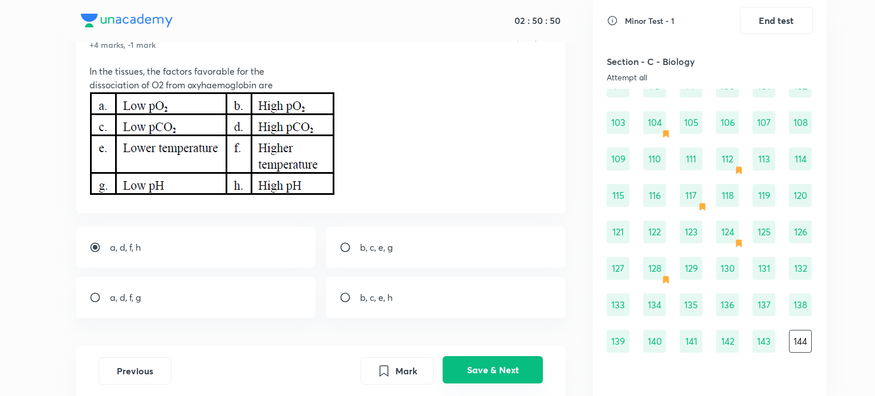
click at [495, 365] on button "Save & Next" at bounding box center [493, 369] width 100 height 27
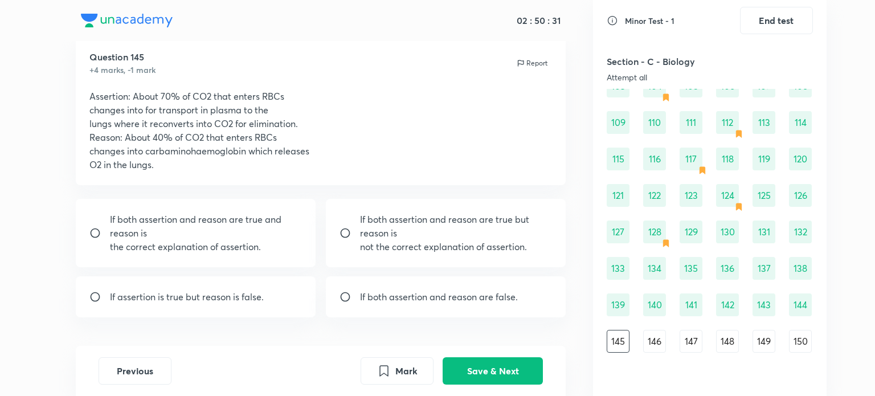
scroll to position [38, 0]
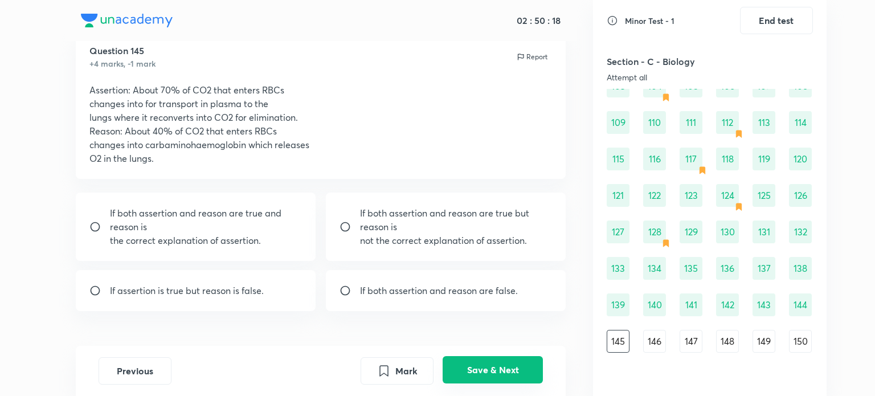
click at [509, 366] on button "Save & Next" at bounding box center [493, 369] width 100 height 27
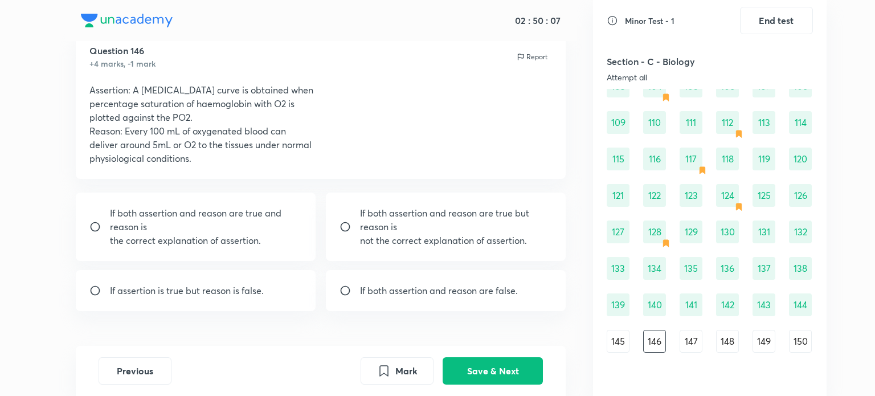
click at [495, 225] on p "If both assertion and reason are true but reason is" at bounding box center [456, 219] width 193 height 27
radio input "true"
click at [530, 375] on button "Save & Next" at bounding box center [493, 369] width 100 height 27
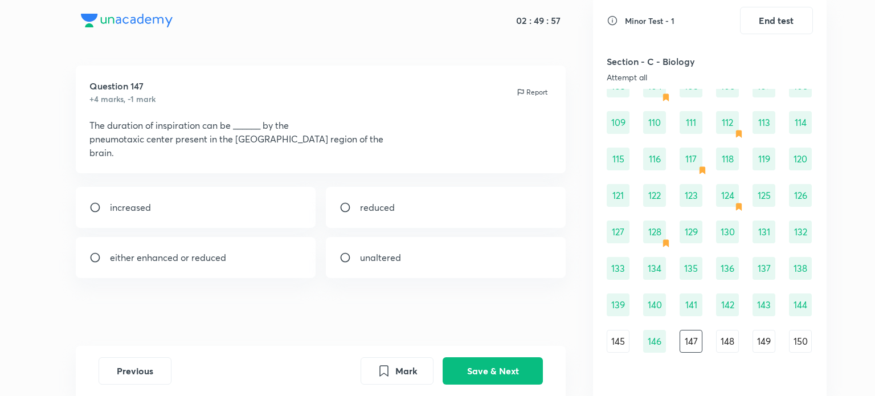
click at [444, 199] on div "reduced" at bounding box center [446, 207] width 240 height 41
radio input "true"
click at [487, 368] on button "Save & Next" at bounding box center [493, 369] width 100 height 27
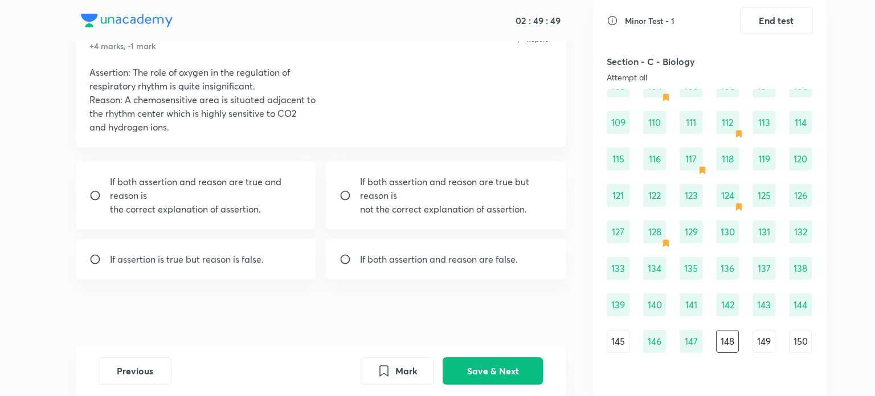
scroll to position [58, 0]
click at [440, 195] on p "If both assertion and reason are true but reason is" at bounding box center [456, 186] width 193 height 27
radio input "true"
click at [483, 373] on button "Save & Next" at bounding box center [493, 369] width 100 height 27
click at [282, 233] on div "If both assertion and reason are true and reason is the correct explanation of …" at bounding box center [321, 219] width 491 height 119
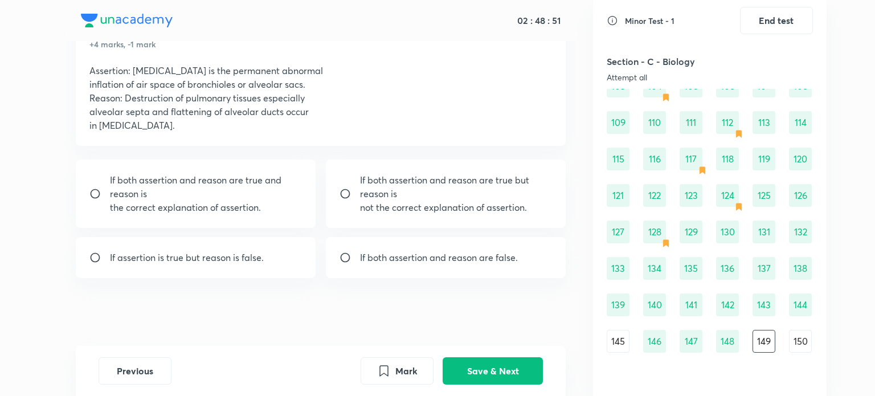
click at [283, 206] on p "the correct explanation of assertion." at bounding box center [206, 208] width 193 height 14
radio input "true"
click at [396, 360] on button "Mark" at bounding box center [397, 369] width 73 height 27
click at [488, 365] on button "Save & Next" at bounding box center [493, 369] width 100 height 27
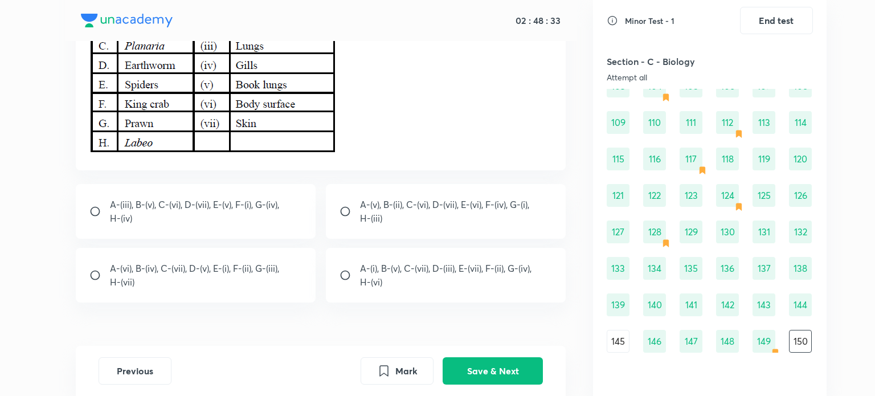
scroll to position [209, 0]
click at [279, 223] on p "H-(iv)" at bounding box center [194, 218] width 169 height 14
radio input "true"
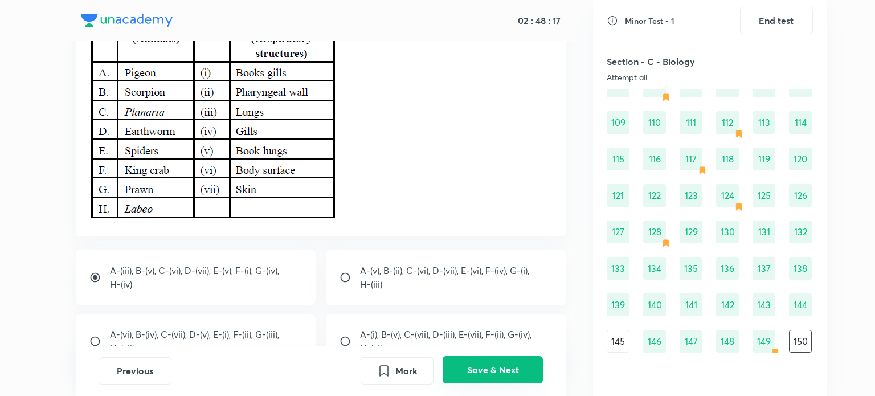
scroll to position [142, 0]
click at [474, 364] on button "Save & Next" at bounding box center [493, 369] width 100 height 27
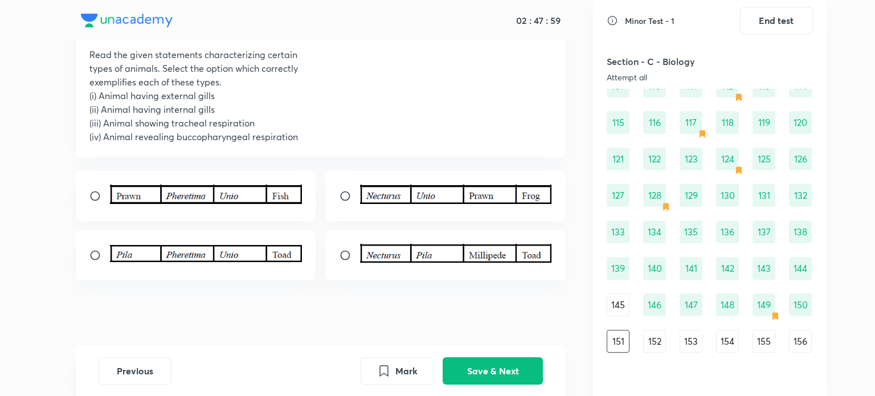
scroll to position [76, 0]
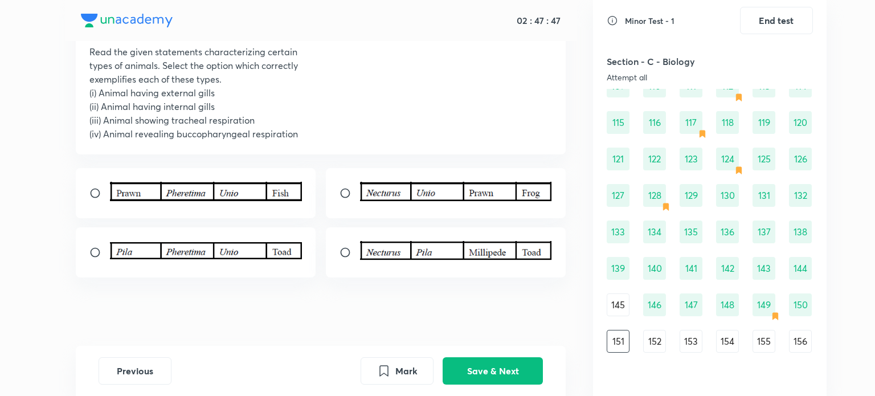
click at [512, 216] on div at bounding box center [446, 193] width 240 height 50
radio input "true"
click at [508, 374] on button "Save & Next" at bounding box center [493, 369] width 100 height 27
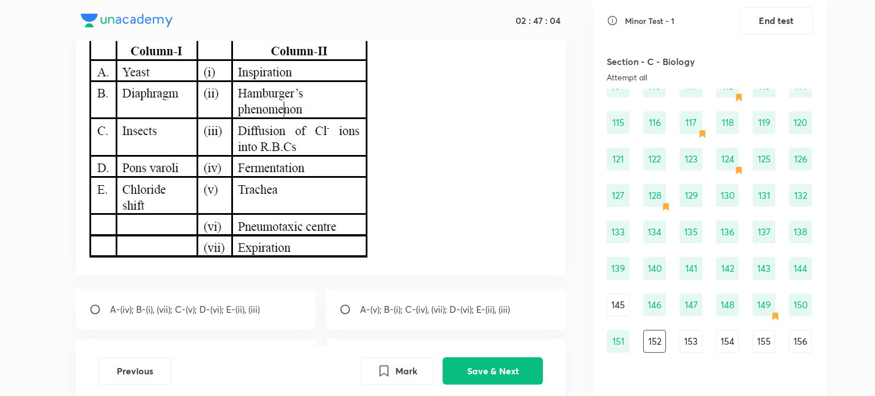
scroll to position [111, 0]
click at [281, 298] on div "A-(iv); B-(i), (vii); C-(v); D-(vi); E-(ii), (iii)" at bounding box center [196, 309] width 240 height 41
radio input "true"
click at [505, 366] on button "Save & Next" at bounding box center [493, 369] width 100 height 27
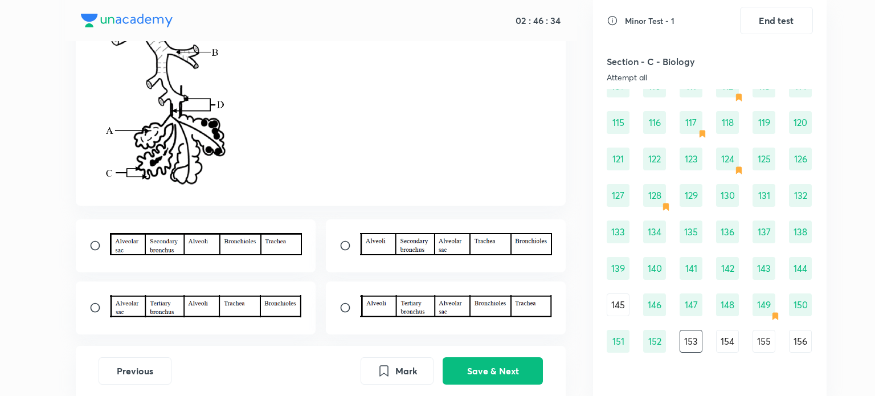
scroll to position [173, 0]
click at [272, 260] on div at bounding box center [196, 246] width 240 height 53
radio input "true"
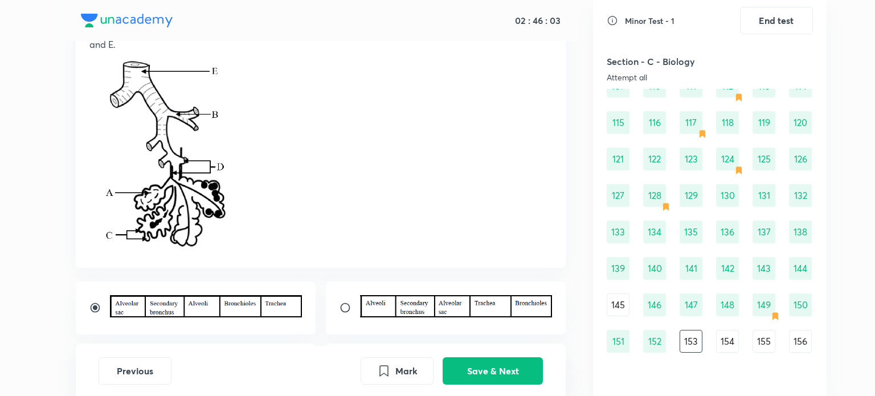
scroll to position [230, 0]
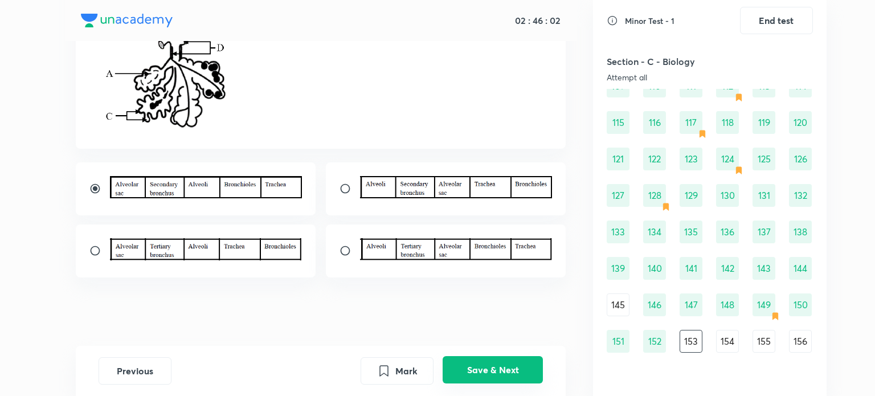
click at [470, 366] on button "Save & Next" at bounding box center [493, 369] width 100 height 27
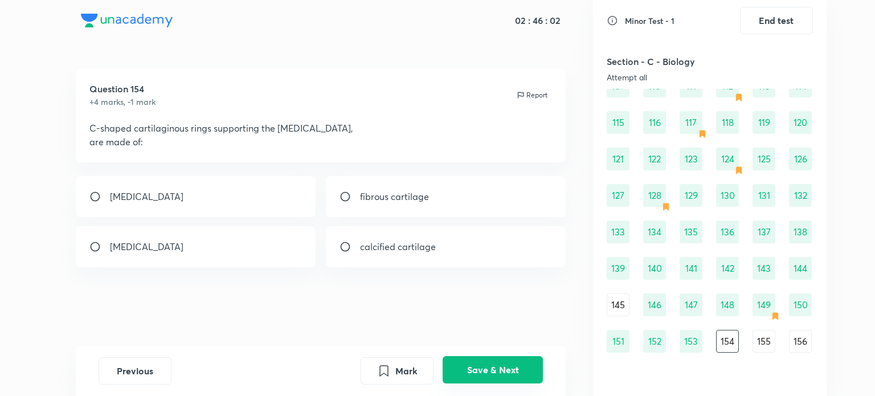
scroll to position [0, 0]
click at [268, 239] on div "hyaline cartilage" at bounding box center [196, 246] width 240 height 41
radio input "true"
click at [493, 370] on button "Save & Next" at bounding box center [493, 369] width 100 height 27
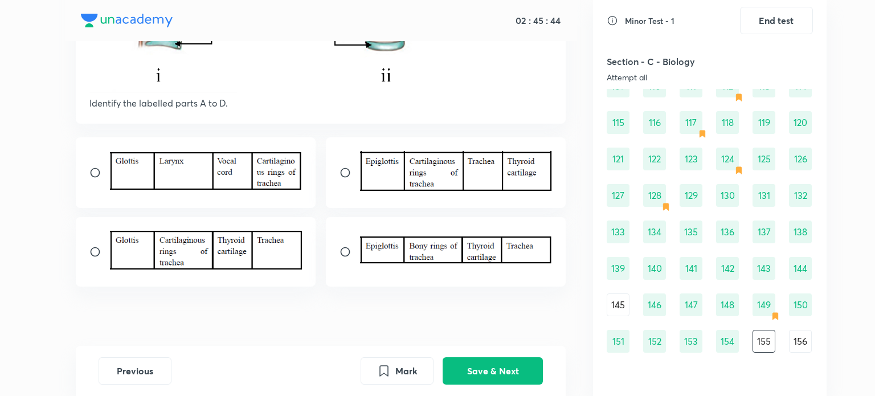
scroll to position [271, 0]
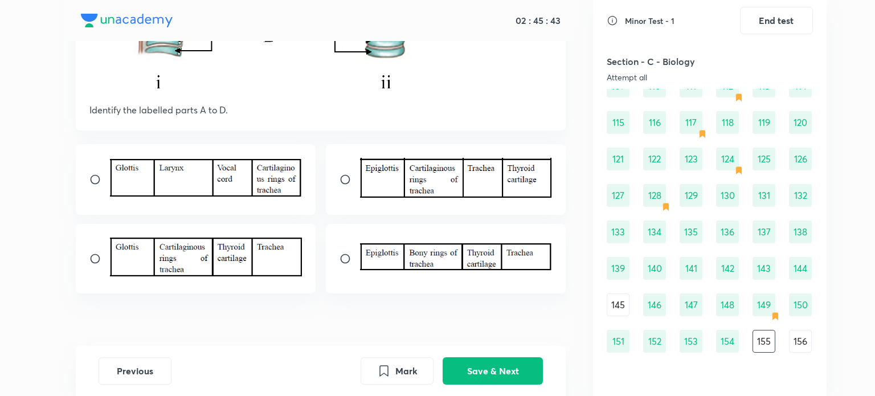
drag, startPoint x: 429, startPoint y: 217, endPoint x: 429, endPoint y: 202, distance: 15.4
click at [429, 202] on div at bounding box center [321, 218] width 491 height 149
click at [429, 202] on div at bounding box center [446, 179] width 240 height 71
radio input "true"
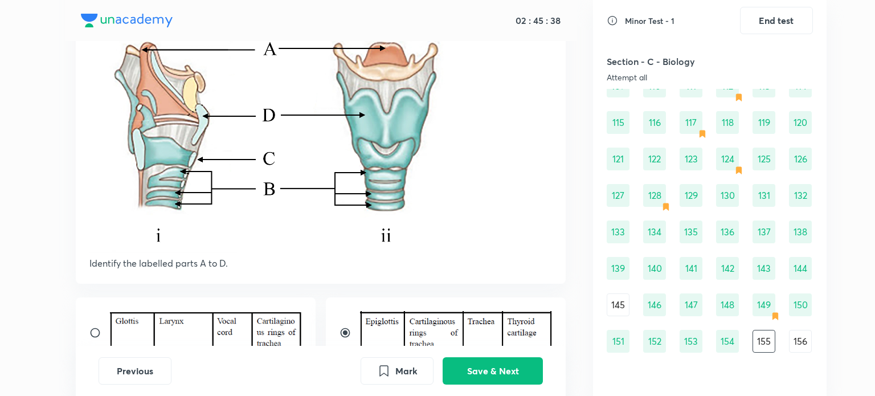
scroll to position [119, 0]
click at [483, 373] on button "Save & Next" at bounding box center [493, 369] width 100 height 27
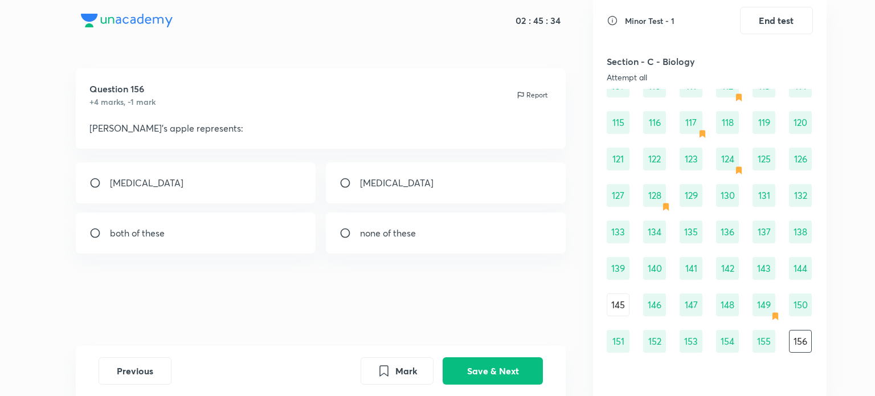
click at [459, 179] on div "thyroid cartilage" at bounding box center [446, 182] width 240 height 41
radio input "true"
click at [497, 375] on button "Save & Next" at bounding box center [493, 369] width 100 height 27
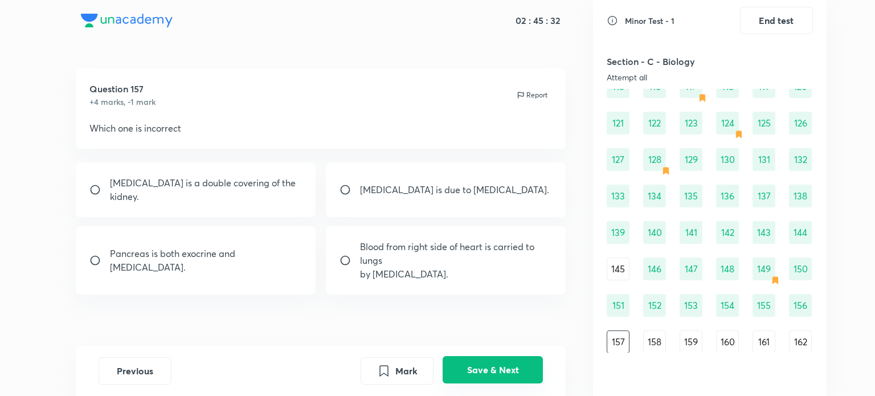
scroll to position [964, 0]
click at [242, 176] on p "Pleura is a double covering of the kidney." at bounding box center [206, 189] width 193 height 27
radio input "true"
click at [467, 364] on button "Save & Next" at bounding box center [493, 369] width 100 height 27
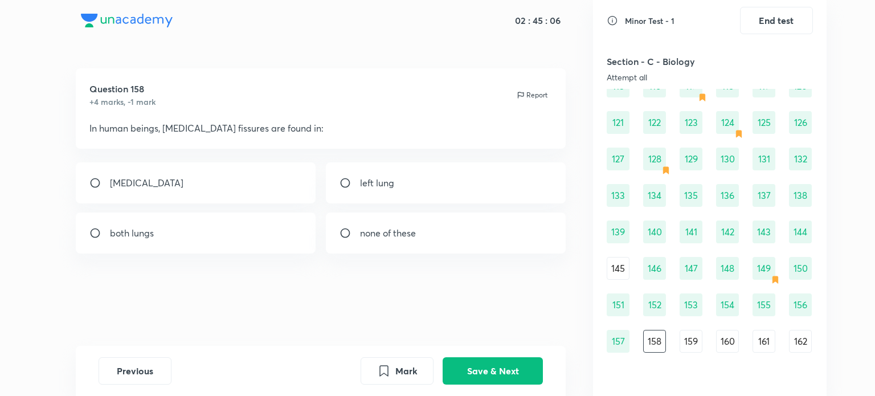
click at [251, 242] on div "both lungs" at bounding box center [196, 233] width 240 height 41
radio input "true"
click at [456, 364] on button "Save & Next" at bounding box center [493, 369] width 100 height 27
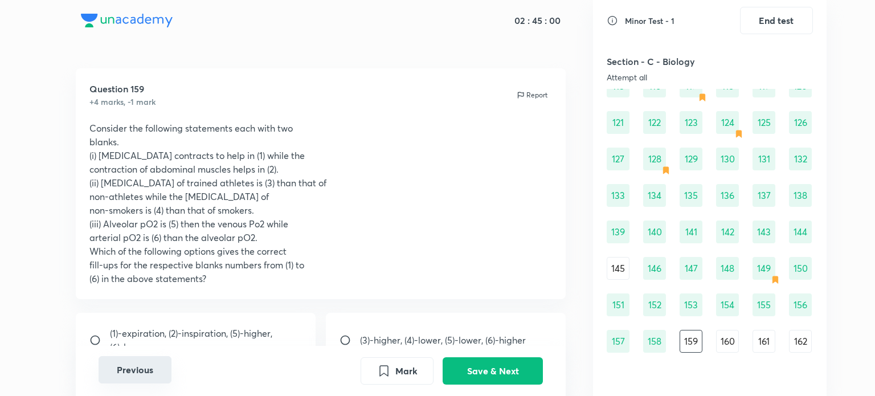
click at [157, 361] on button "Previous" at bounding box center [135, 369] width 73 height 27
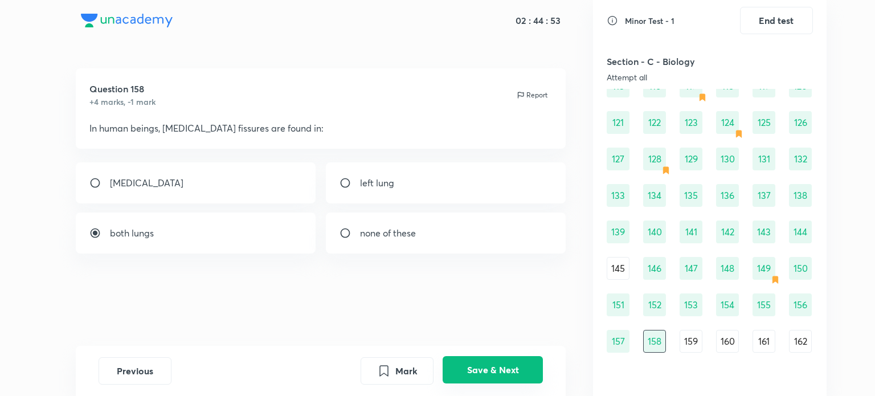
click at [516, 371] on button "Save & Next" at bounding box center [493, 369] width 100 height 27
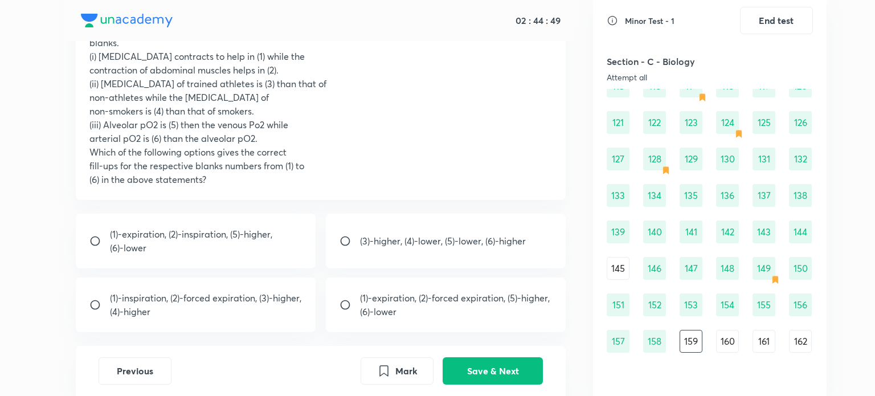
scroll to position [98, 0]
click at [223, 307] on p "(4)-higher" at bounding box center [205, 313] width 191 height 14
radio input "true"
click at [354, 256] on div "(3)-higher, (4)-lower, (5)-lower, (6)-higher" at bounding box center [446, 242] width 240 height 55
radio input "true"
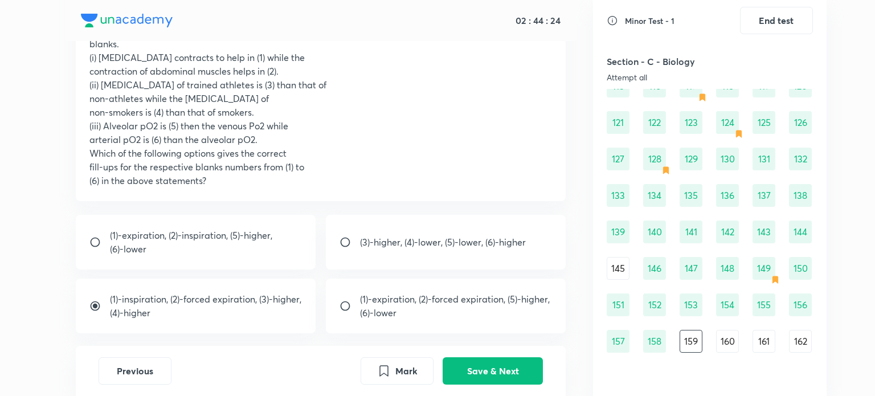
radio input "false"
click at [260, 315] on p "(4)-higher" at bounding box center [205, 313] width 191 height 14
radio input "false"
radio input "true"
click at [467, 369] on button "Save & Next" at bounding box center [493, 369] width 100 height 27
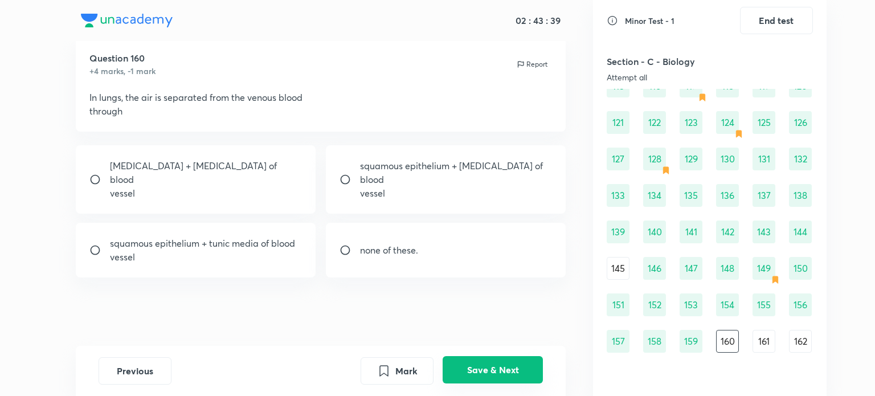
scroll to position [30, 0]
click at [512, 367] on button "Save & Next" at bounding box center [493, 369] width 100 height 27
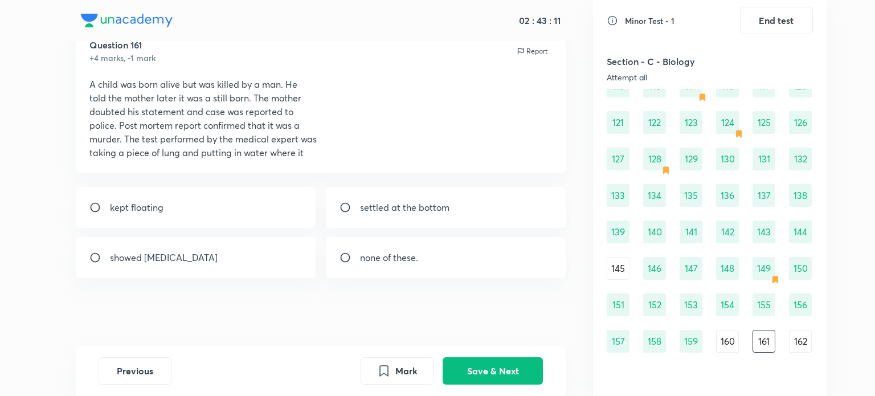
click at [296, 209] on div "kept floating" at bounding box center [196, 207] width 240 height 41
radio input "true"
click at [493, 374] on button "Save & Next" at bounding box center [493, 369] width 100 height 27
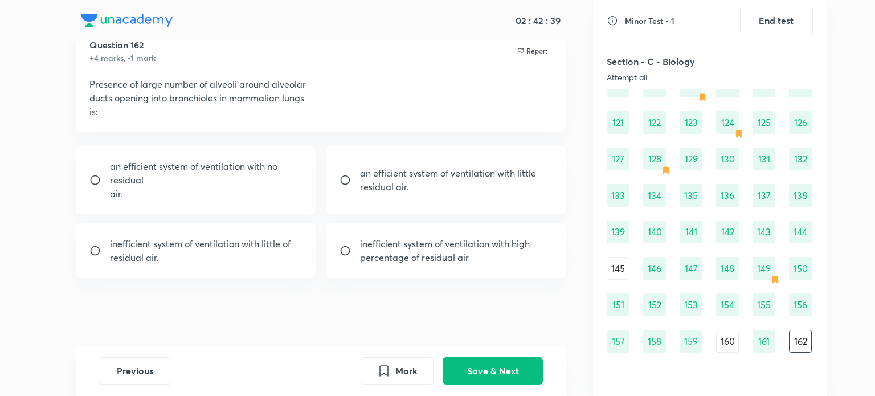
click at [463, 185] on p "residual air." at bounding box center [448, 187] width 176 height 14
radio input "true"
click at [489, 366] on button "Save & Next" at bounding box center [493, 369] width 100 height 27
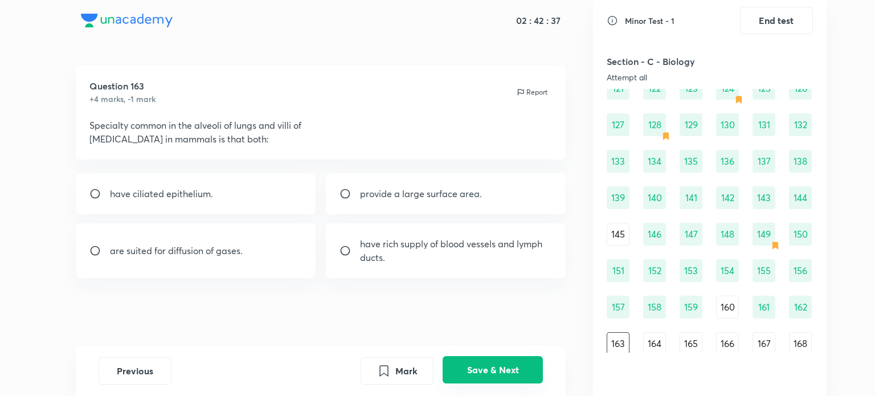
scroll to position [1001, 0]
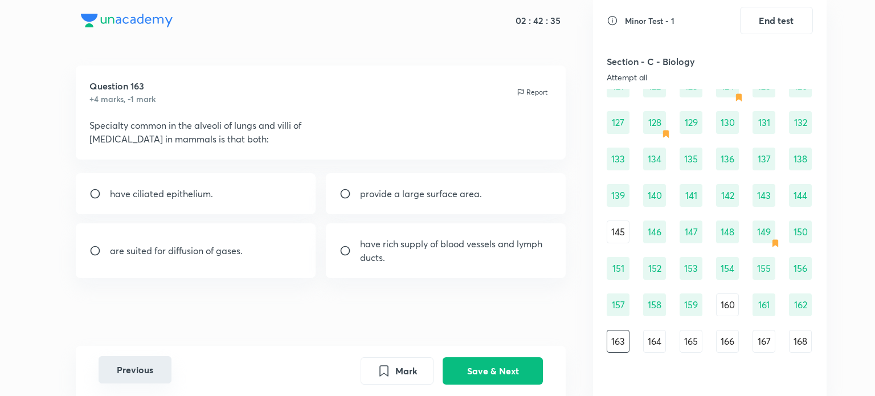
click at [157, 364] on button "Previous" at bounding box center [135, 369] width 73 height 27
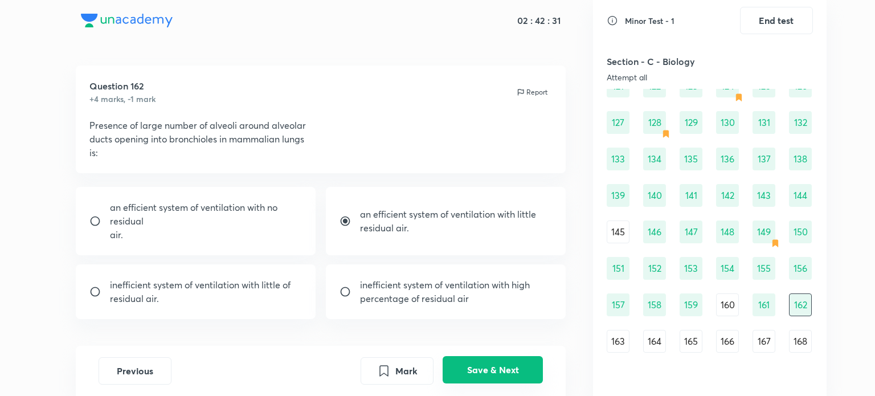
click at [477, 358] on button "Save & Next" at bounding box center [493, 369] width 100 height 27
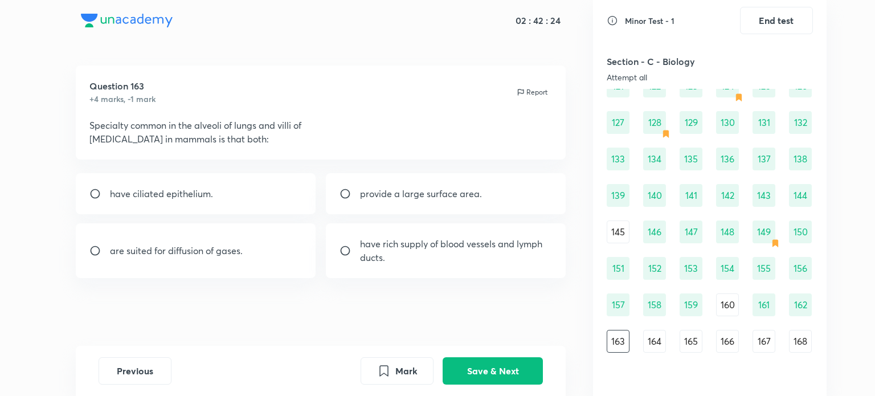
click at [443, 191] on p "provide a large surface area." at bounding box center [421, 194] width 122 height 14
radio input "true"
click at [508, 363] on button "Save & Next" at bounding box center [493, 369] width 100 height 27
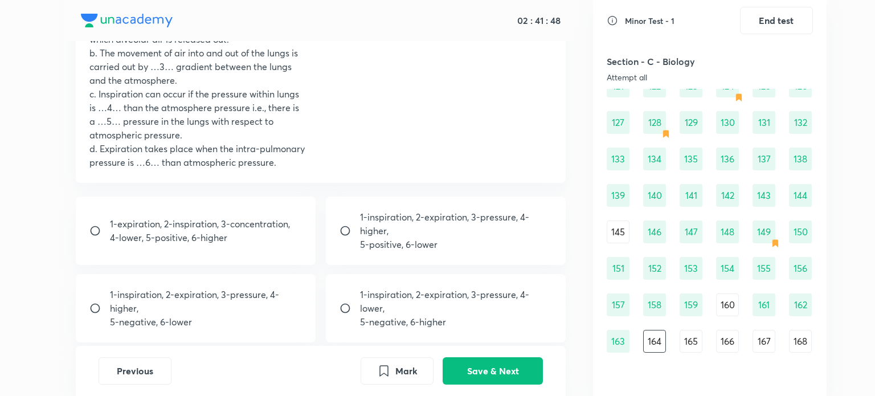
scroll to position [130, 0]
click at [459, 336] on div "1-inspiration, 2-expiration, 3-pressure, 4-lower, 5-negative, 6-higher" at bounding box center [446, 308] width 240 height 68
radio input "true"
click at [476, 365] on button "Save & Next" at bounding box center [493, 369] width 100 height 27
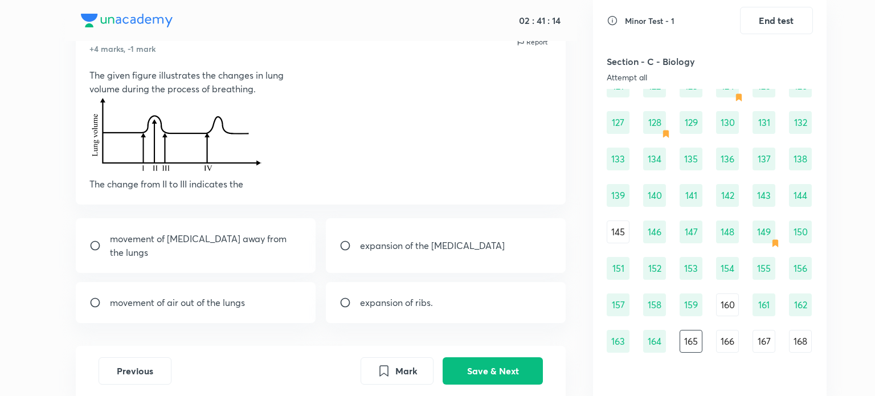
scroll to position [52, 0]
click at [242, 296] on div "movement of air out of the lungs" at bounding box center [196, 303] width 240 height 41
radio input "true"
click at [515, 368] on button "Save & Next" at bounding box center [493, 369] width 100 height 27
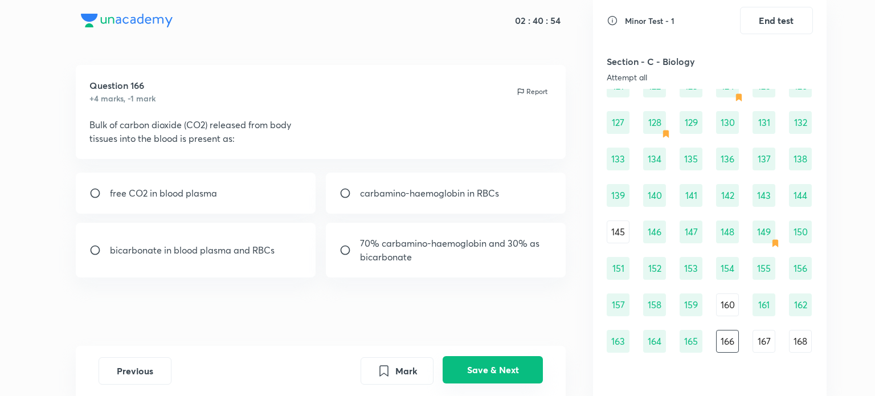
scroll to position [3, 0]
click at [299, 237] on div "bicarbonate in blood plasma and RBCs" at bounding box center [196, 250] width 240 height 55
radio input "true"
click at [497, 372] on button "Save & Next" at bounding box center [493, 369] width 100 height 27
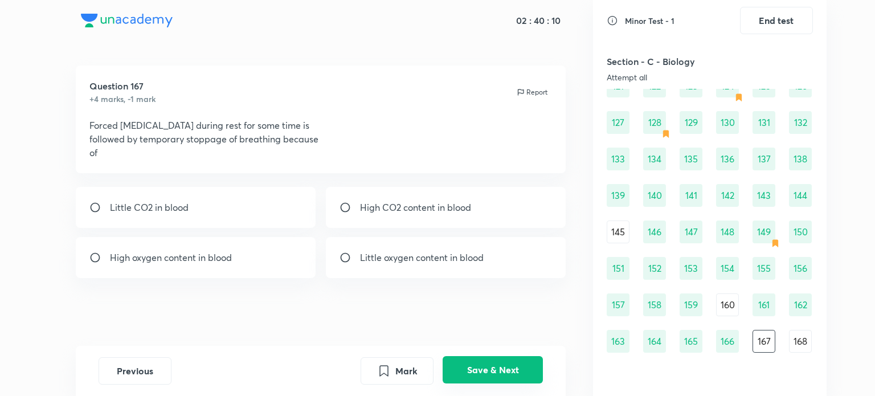
click at [497, 372] on button "Save & Next" at bounding box center [493, 369] width 100 height 27
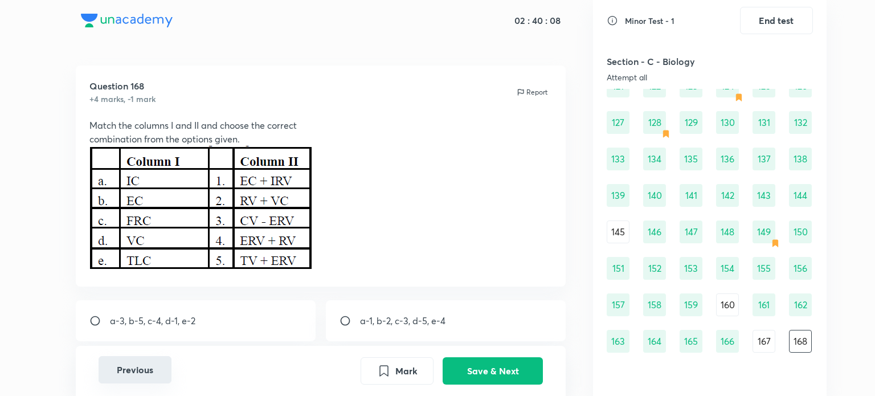
click at [137, 364] on button "Previous" at bounding box center [135, 369] width 73 height 27
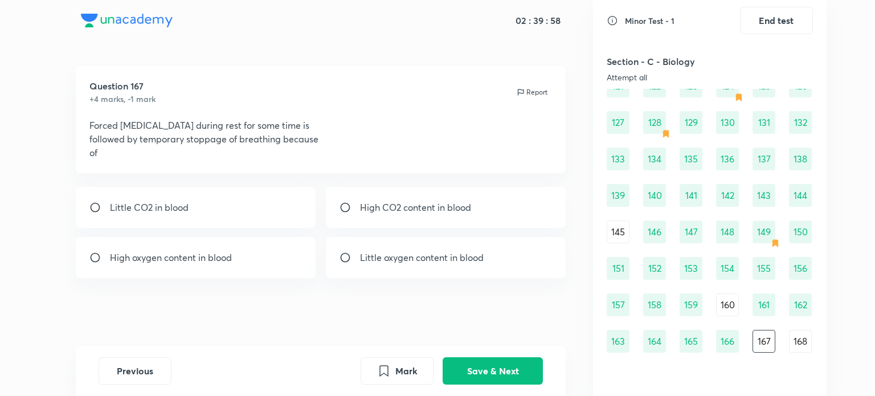
click at [250, 213] on div "Little CO2 in blood" at bounding box center [196, 207] width 240 height 41
radio input "true"
click at [513, 367] on button "Save & Next" at bounding box center [493, 369] width 100 height 27
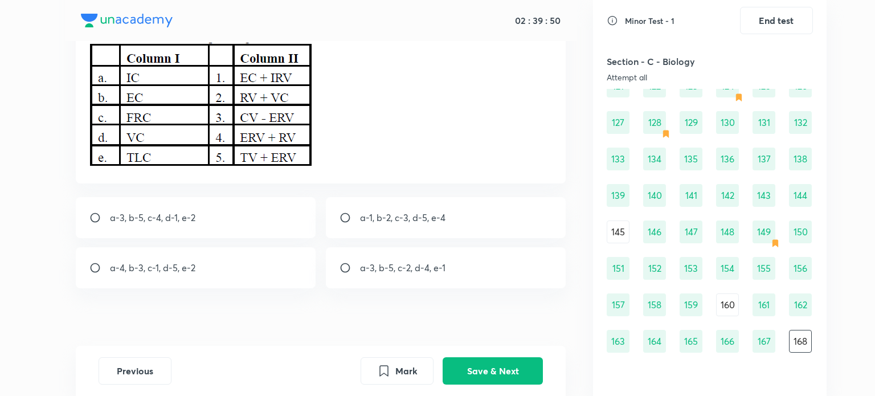
scroll to position [107, 0]
click at [467, 218] on div "a-1, b-2, c-3, d-5, e-4" at bounding box center [446, 217] width 240 height 41
radio input "true"
click at [232, 223] on div "a-3, b-5, c-4, d-1, e-2" at bounding box center [196, 217] width 240 height 41
radio input "true"
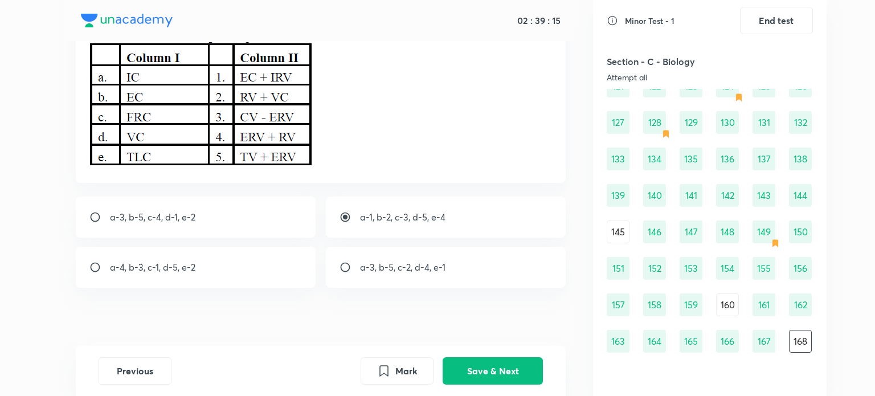
radio input "false"
click at [467, 373] on button "Save & Next" at bounding box center [493, 369] width 100 height 27
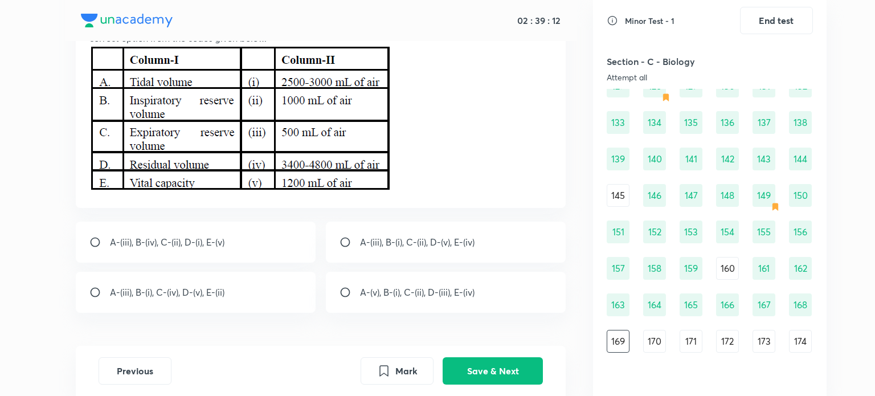
scroll to position [104, 0]
click at [368, 240] on p "A-(iii), B-(i), C-(ii), D-(v), E-(iv)" at bounding box center [417, 242] width 115 height 14
radio input "true"
click at [481, 374] on button "Save & Next" at bounding box center [493, 369] width 100 height 27
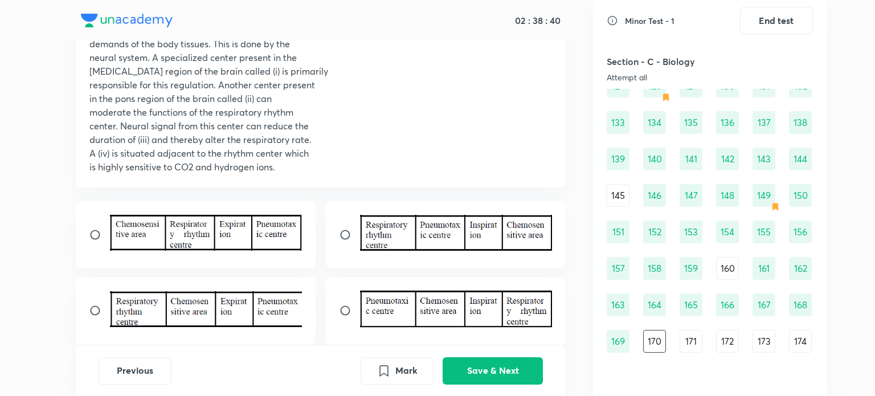
scroll to position [140, 0]
click at [353, 248] on div at bounding box center [446, 233] width 240 height 67
radio input "true"
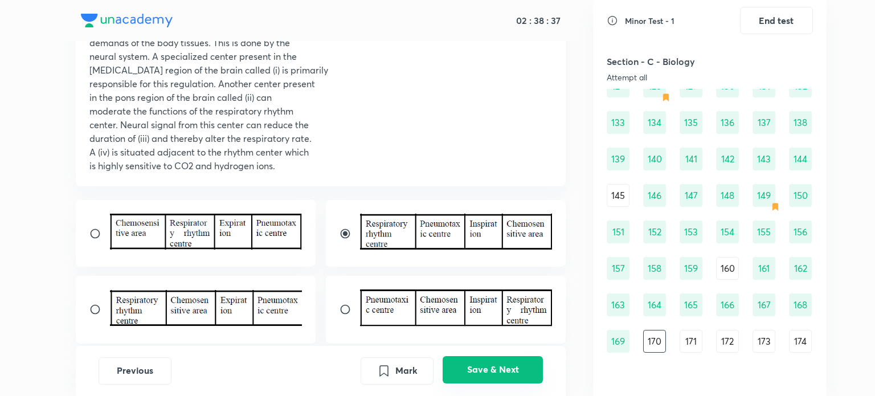
click at [483, 367] on button "Save & Next" at bounding box center [493, 369] width 100 height 27
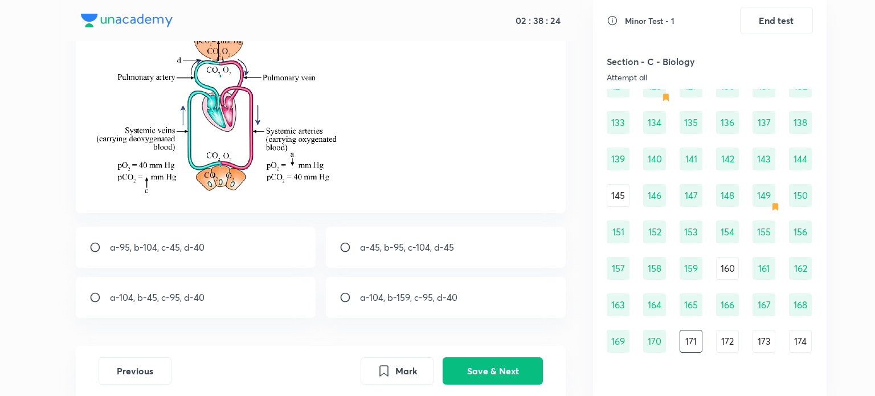
scroll to position [152, 0]
click at [287, 256] on div "a-95, b-104, c-45, d-40" at bounding box center [196, 247] width 240 height 41
radio input "true"
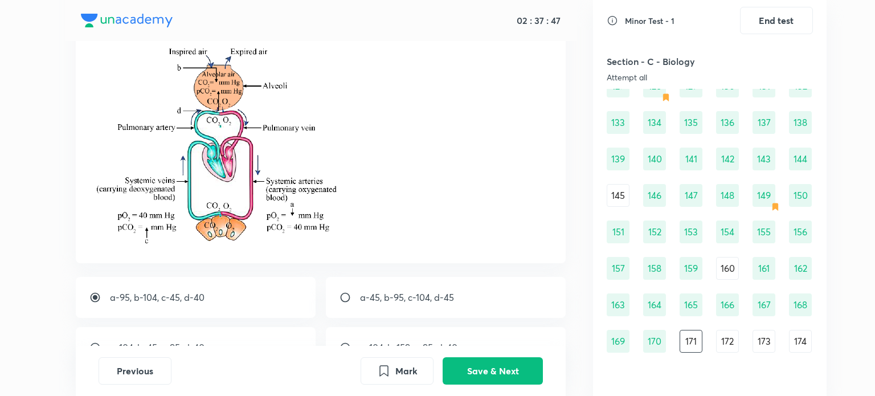
scroll to position [192, 0]
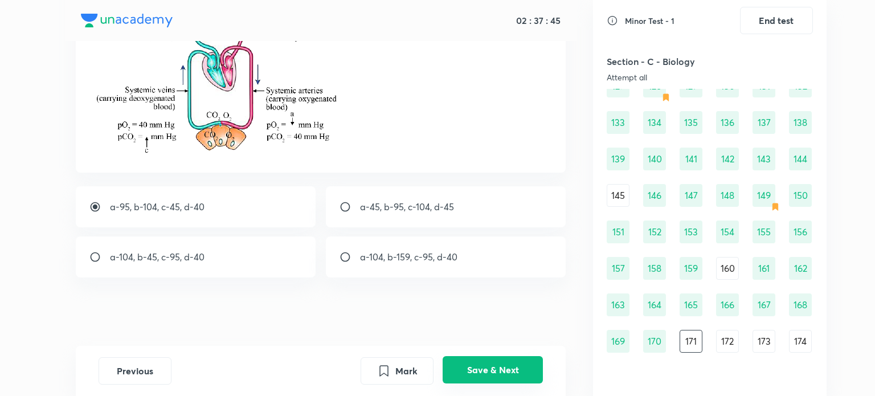
click at [486, 380] on button "Save & Next" at bounding box center [493, 369] width 100 height 27
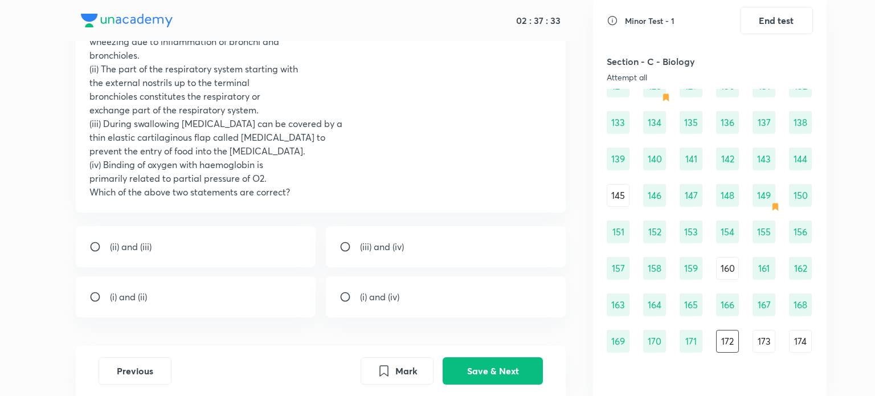
scroll to position [112, 0]
click at [429, 296] on div "(i) and (iv)" at bounding box center [446, 298] width 240 height 41
radio input "true"
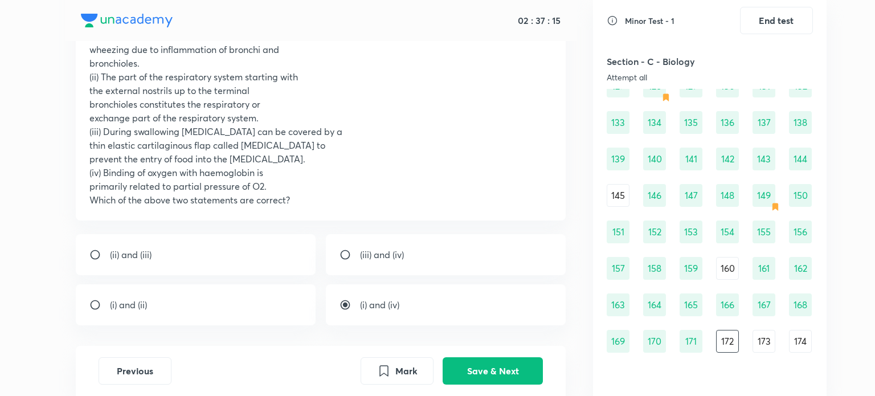
scroll to position [105, 0]
click at [475, 375] on button "Save & Next" at bounding box center [493, 369] width 100 height 27
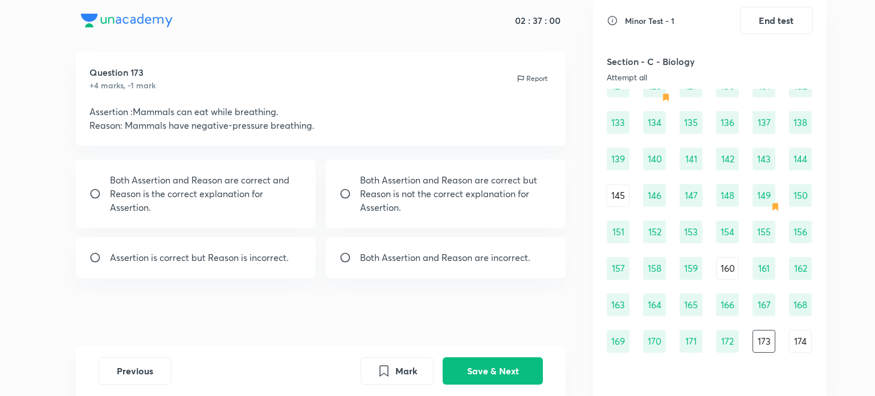
click at [381, 271] on div "Both Assertion and Reason are incorrect." at bounding box center [446, 257] width 240 height 41
radio input "true"
click at [476, 370] on button "Save & Next" at bounding box center [493, 369] width 100 height 27
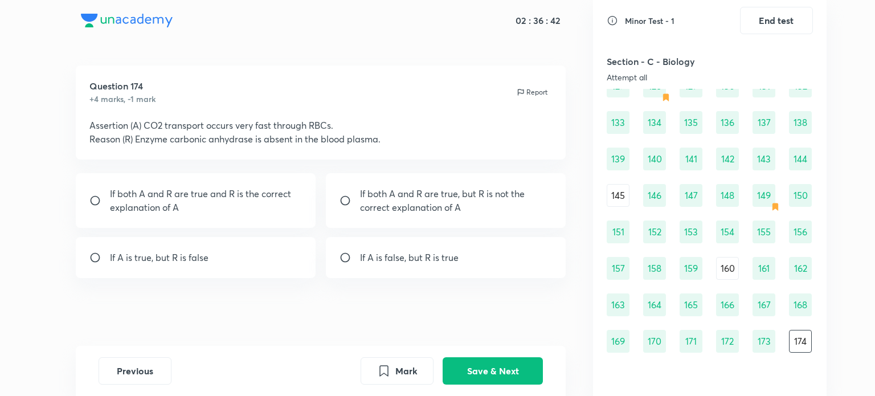
click at [251, 274] on div "If A is true, but R is false" at bounding box center [196, 257] width 240 height 41
radio input "true"
click at [491, 369] on button "Save & Next" at bounding box center [493, 369] width 100 height 27
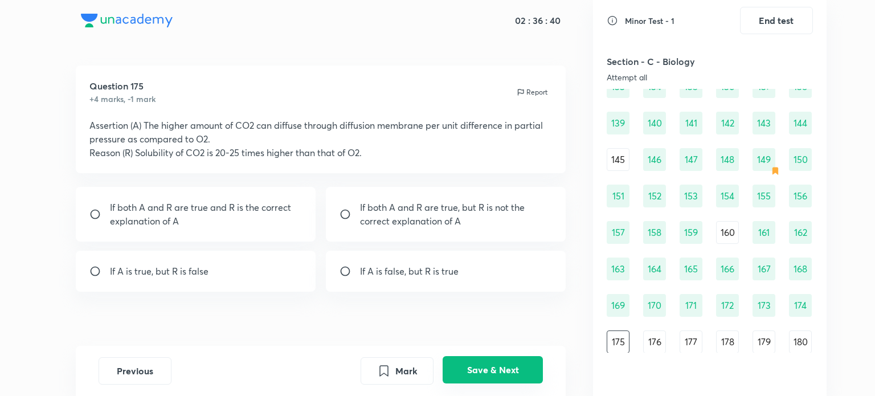
scroll to position [1074, 0]
click at [234, 210] on p "If both A and R are true and R is the correct explanation of A" at bounding box center [206, 214] width 193 height 27
radio input "true"
click at [490, 374] on button "Save & Next" at bounding box center [493, 369] width 100 height 27
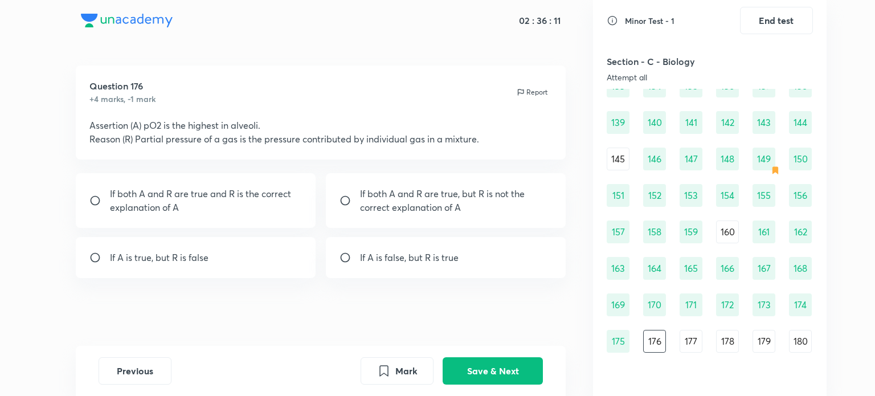
click at [445, 205] on p "If both A and R are true, but R is not the correct explanation of A" at bounding box center [456, 200] width 193 height 27
radio input "true"
click at [515, 366] on button "Save & Next" at bounding box center [493, 369] width 100 height 27
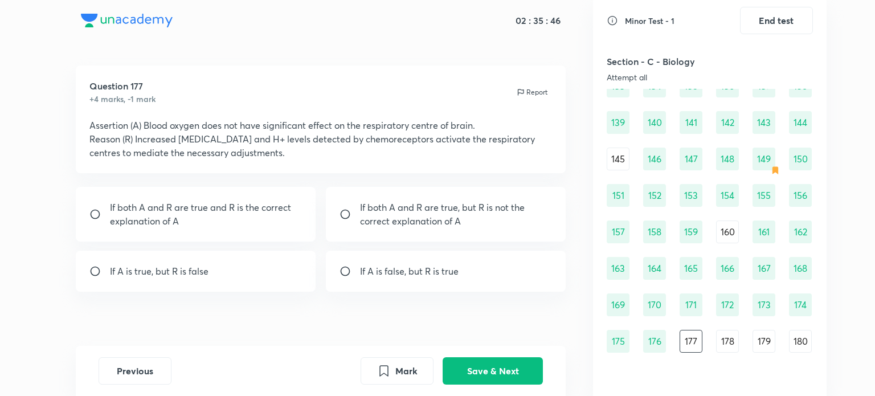
click at [492, 211] on p "If both A and R are true, but R is not the correct explanation of A" at bounding box center [456, 214] width 193 height 27
radio input "true"
click at [407, 375] on button "Mark" at bounding box center [397, 369] width 73 height 27
click at [478, 369] on button "Save & Next" at bounding box center [493, 369] width 100 height 27
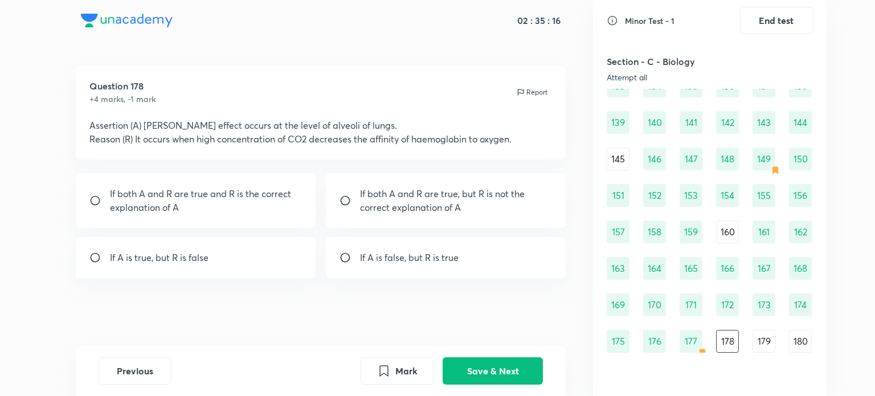
click at [476, 264] on div "If A is false, but R is true" at bounding box center [446, 257] width 240 height 41
radio input "true"
click at [497, 376] on button "Save & Next" at bounding box center [493, 369] width 100 height 27
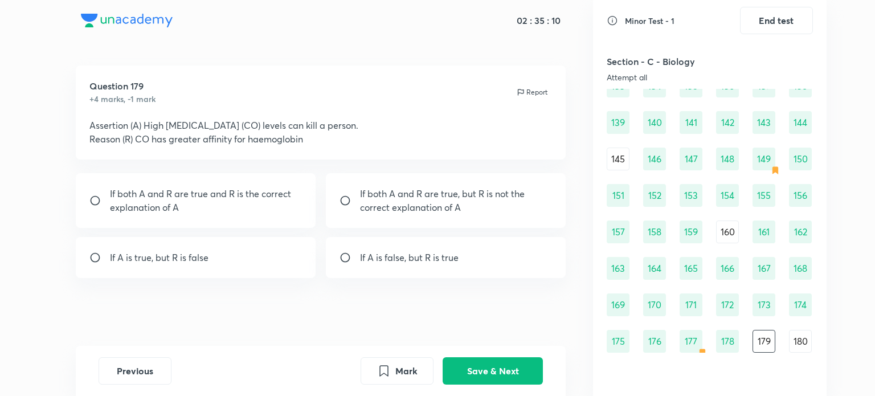
click at [244, 200] on p "If both A and R are true and R is the correct explanation of A" at bounding box center [206, 200] width 193 height 27
radio input "true"
click at [464, 361] on button "Save & Next" at bounding box center [493, 369] width 100 height 27
click at [458, 263] on p "If A is false, but R is true" at bounding box center [409, 258] width 99 height 14
radio input "true"
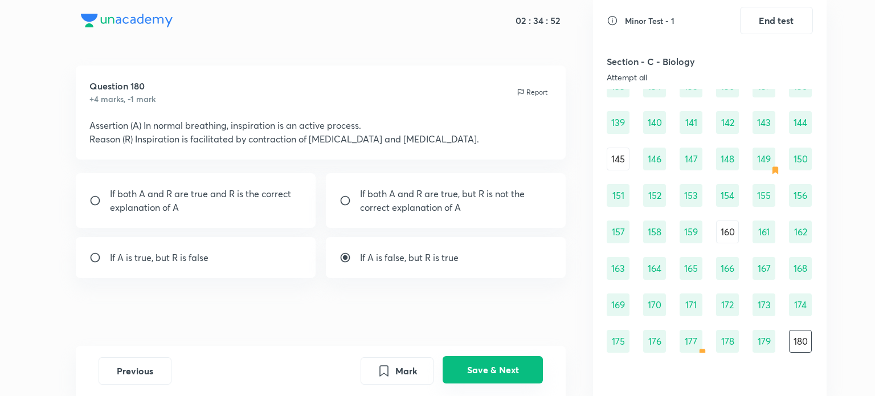
click at [523, 370] on button "Save & Next" at bounding box center [493, 369] width 100 height 27
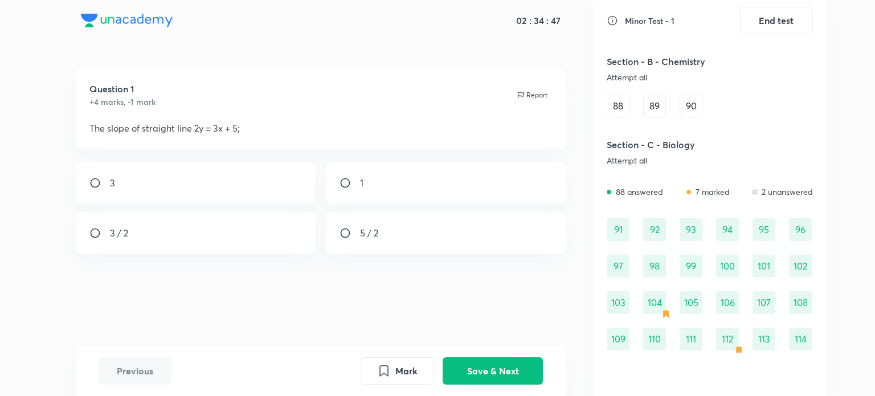
scroll to position [0, 0]
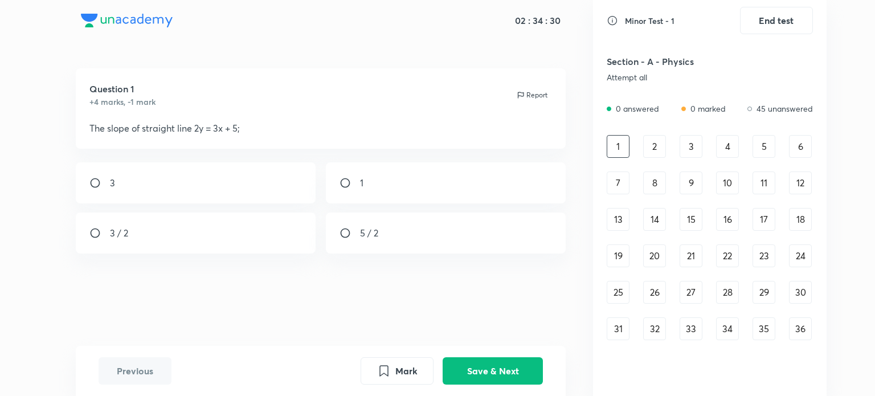
click at [268, 218] on div "3 / 2" at bounding box center [196, 233] width 240 height 41
radio input "true"
click at [461, 357] on button "Save & Next" at bounding box center [493, 369] width 100 height 27
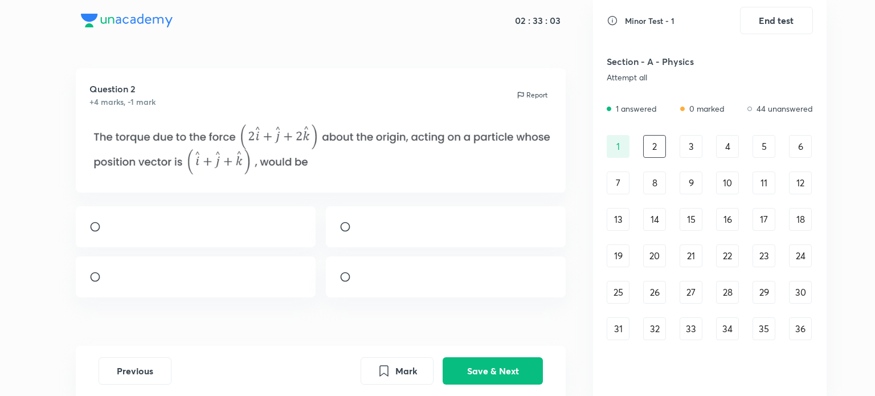
click at [217, 297] on div at bounding box center [196, 276] width 240 height 41
radio input "true"
click at [381, 369] on icon "Mark" at bounding box center [384, 370] width 8 height 10
click at [464, 372] on button "Save & Next" at bounding box center [493, 369] width 100 height 27
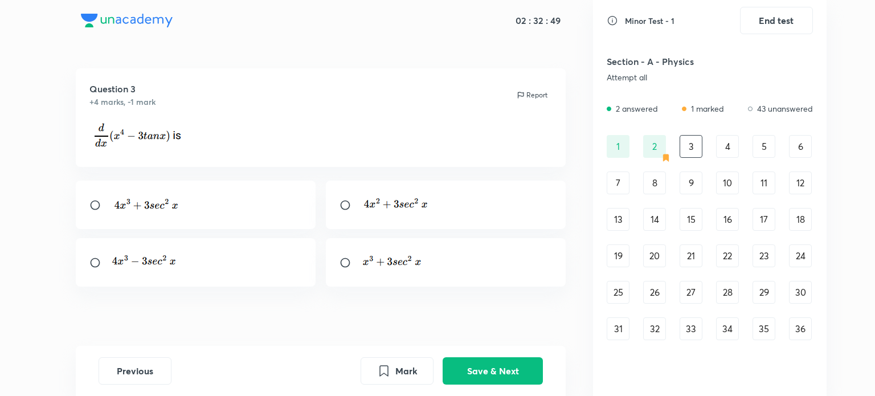
click at [235, 272] on div at bounding box center [196, 262] width 240 height 48
radio input "true"
click at [470, 366] on button "Save & Next" at bounding box center [493, 369] width 100 height 27
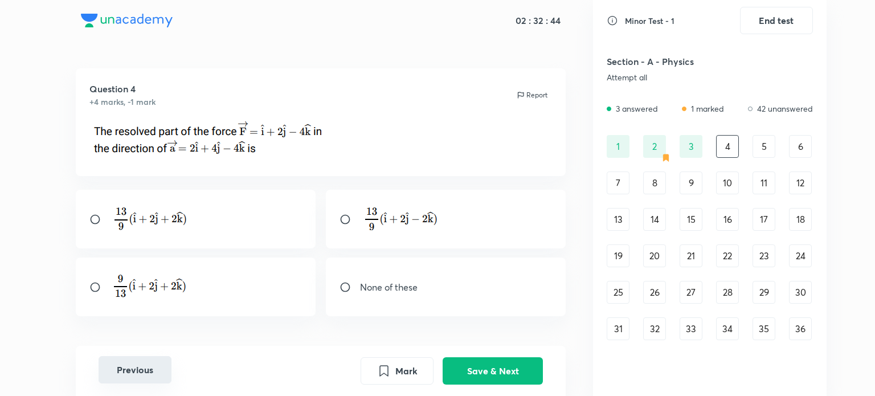
click at [144, 383] on div "Previous Mark Save & Next" at bounding box center [321, 370] width 445 height 27
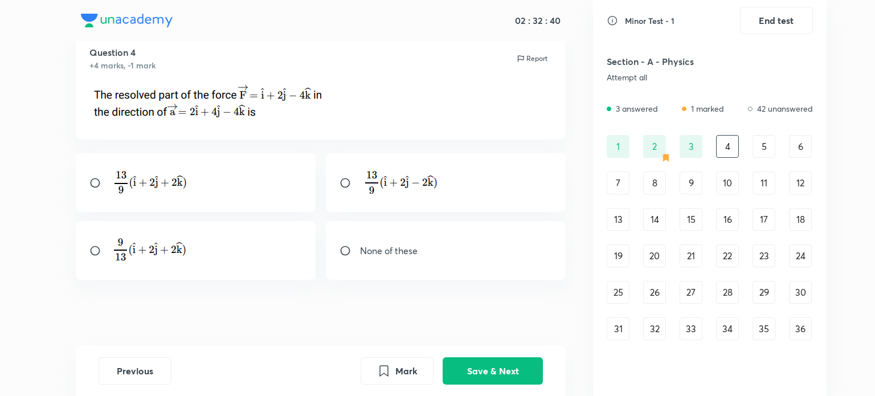
scroll to position [39, 0]
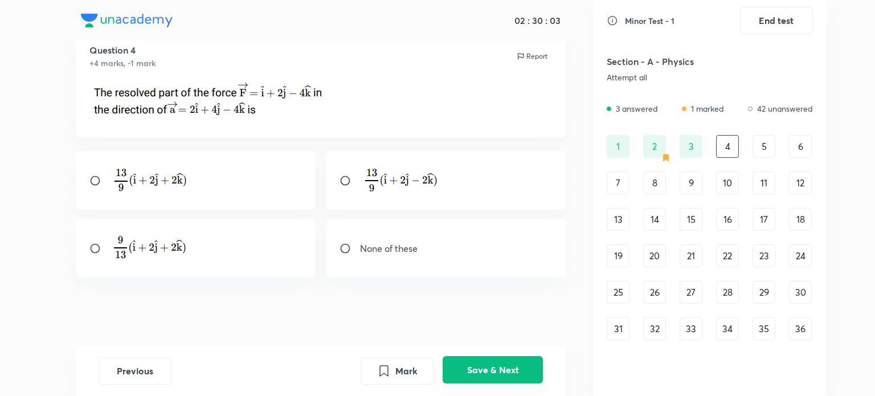
click at [492, 378] on button "Save & Next" at bounding box center [493, 369] width 100 height 27
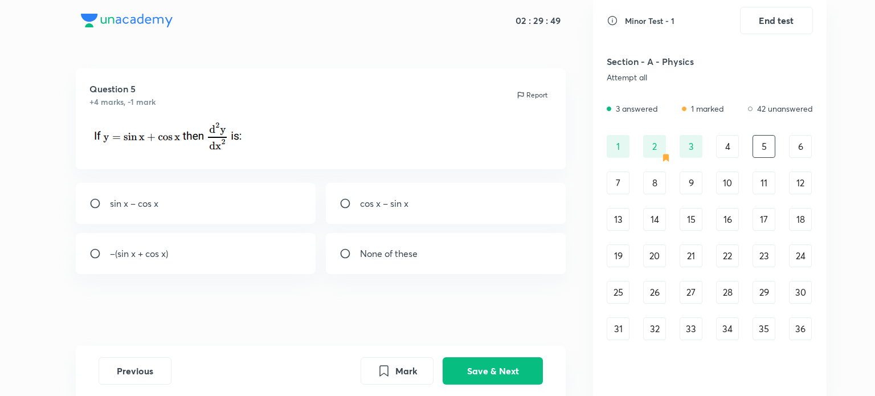
click at [275, 239] on div "–(sin x + cos x)" at bounding box center [196, 253] width 240 height 41
radio input "true"
click at [524, 357] on button "Save & Next" at bounding box center [493, 369] width 100 height 27
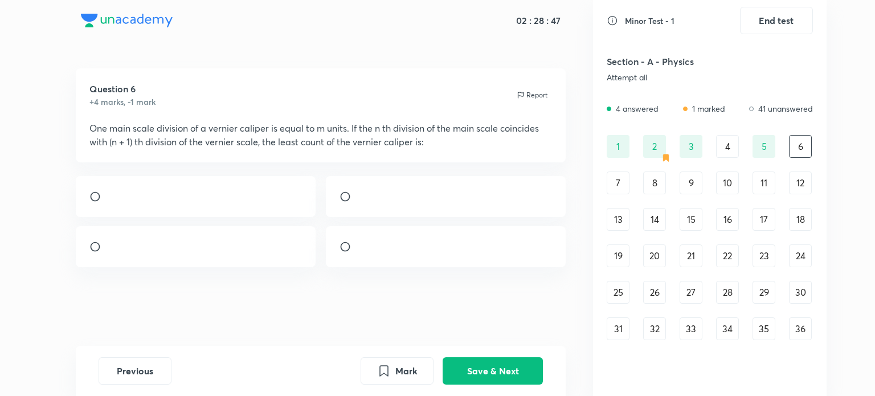
click at [436, 217] on div at bounding box center [446, 196] width 240 height 41
radio input "true"
click at [483, 366] on button "Save & Next" at bounding box center [493, 369] width 100 height 27
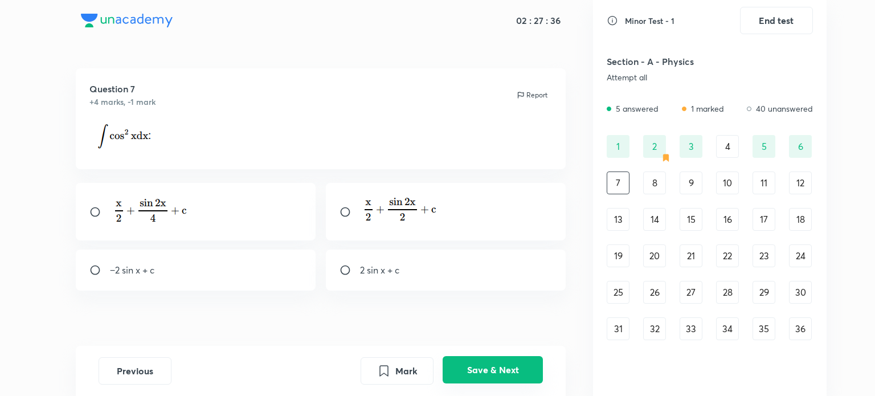
click at [467, 381] on button "Save & Next" at bounding box center [493, 369] width 100 height 27
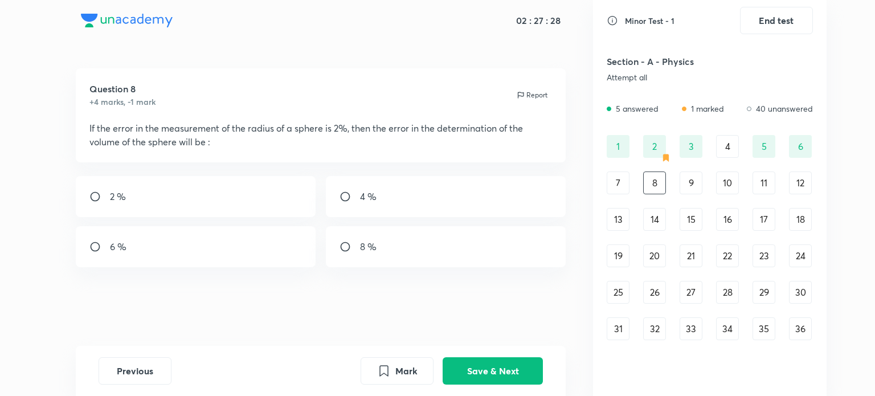
click at [244, 248] on div "6 %" at bounding box center [196, 246] width 240 height 41
radio input "true"
click at [493, 361] on button "Save & Next" at bounding box center [493, 369] width 100 height 27
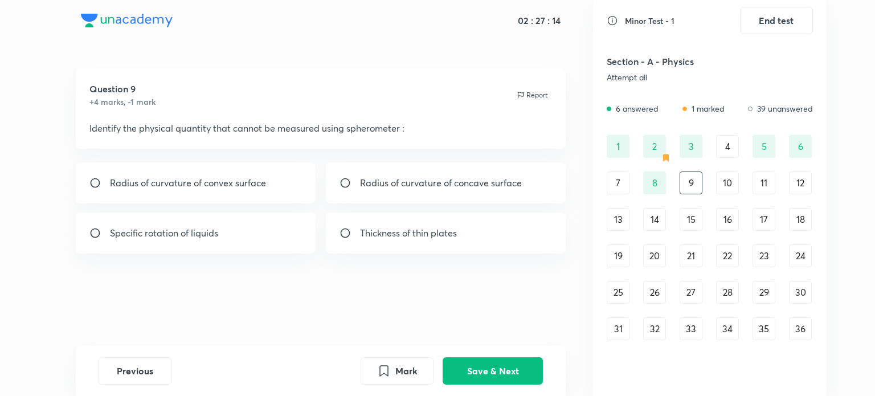
click at [302, 250] on div "Specific rotation of liquids" at bounding box center [196, 233] width 240 height 41
radio input "true"
click at [491, 363] on button "Save & Next" at bounding box center [493, 369] width 100 height 27
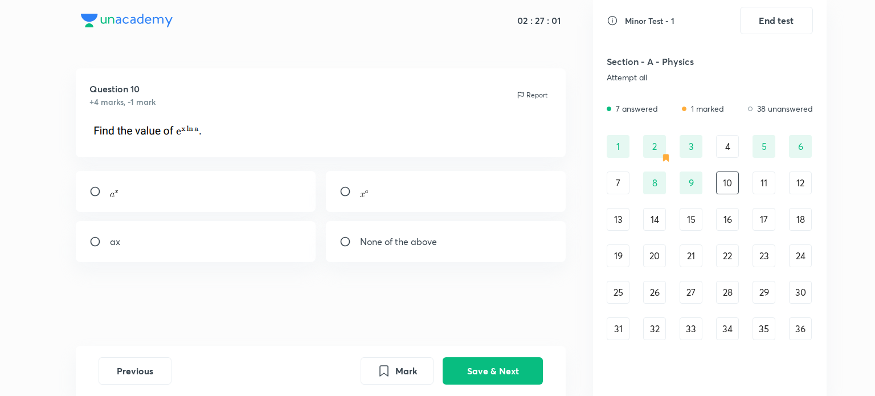
click at [238, 198] on div at bounding box center [196, 191] width 240 height 41
radio input "true"
click at [523, 369] on button "Save & Next" at bounding box center [493, 369] width 100 height 27
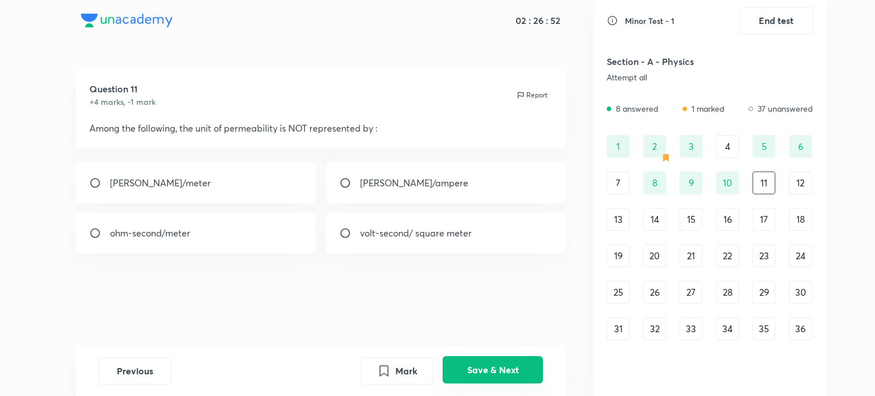
click at [523, 369] on button "Save & Next" at bounding box center [493, 369] width 100 height 27
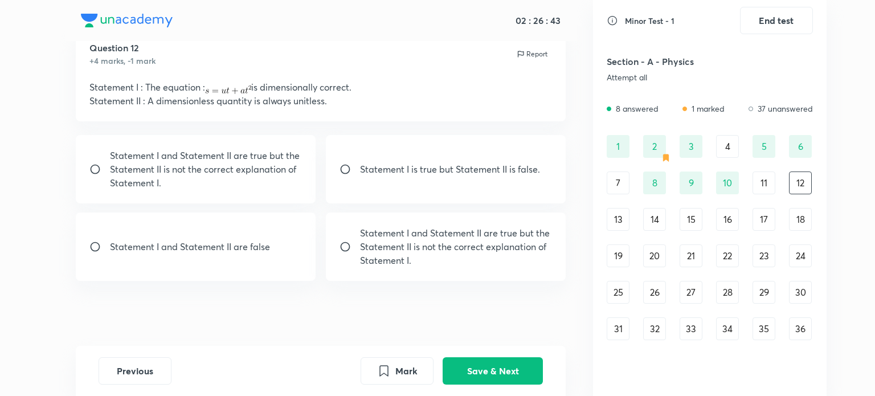
scroll to position [41, 0]
click at [476, 182] on div "Statement I is true but Statement II is false." at bounding box center [446, 169] width 240 height 68
radio input "true"
click at [519, 367] on button "Save & Next" at bounding box center [493, 369] width 100 height 27
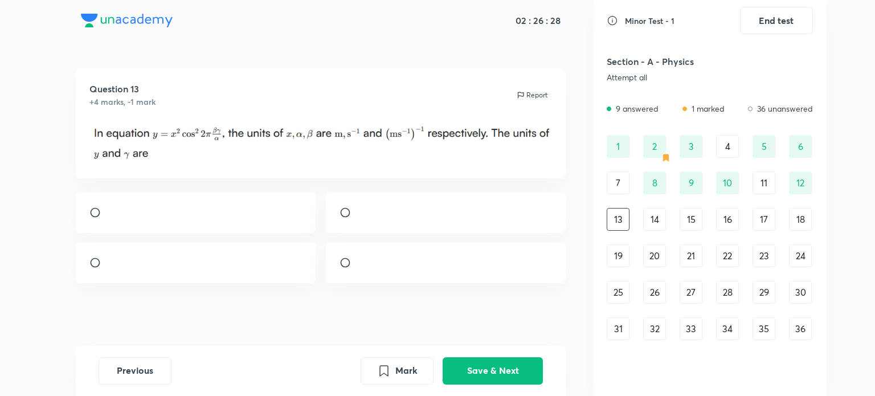
scroll to position [22, 0]
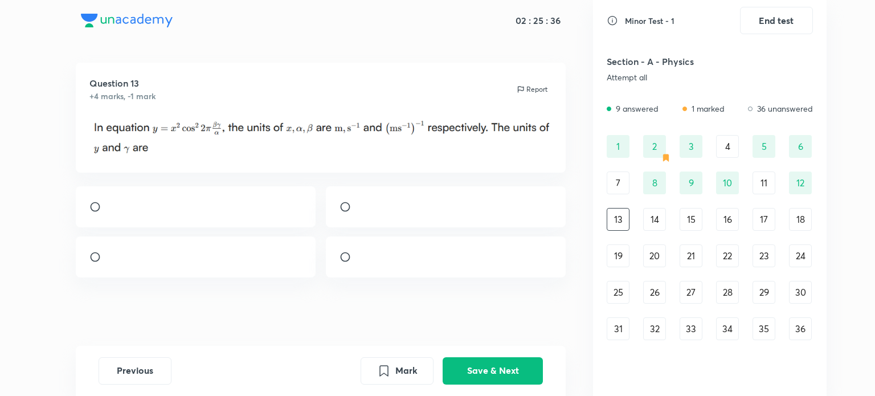
click at [257, 207] on div at bounding box center [196, 206] width 240 height 41
radio input "true"
click at [488, 367] on button "Save & Next" at bounding box center [493, 369] width 100 height 27
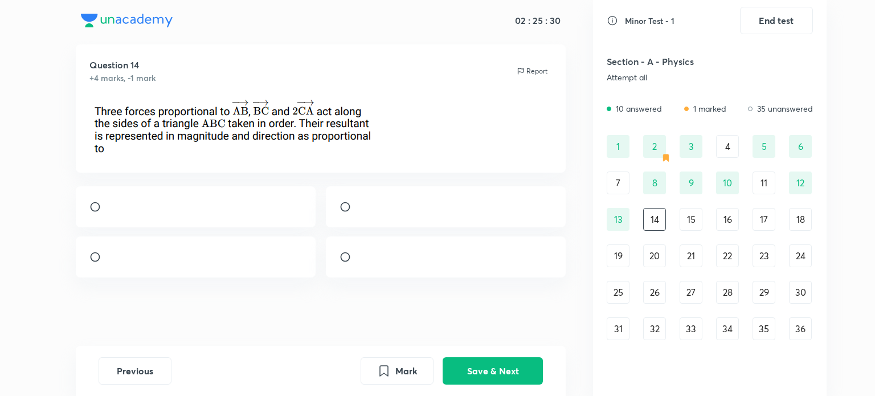
scroll to position [46, 0]
click at [411, 214] on div at bounding box center [446, 206] width 240 height 41
radio input "false"
click at [276, 186] on div at bounding box center [196, 206] width 240 height 41
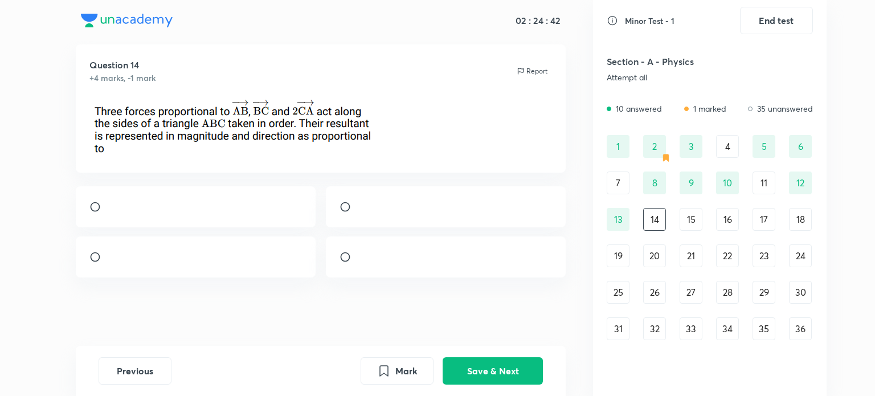
radio input "true"
click at [465, 360] on button "Save & Next" at bounding box center [493, 369] width 100 height 27
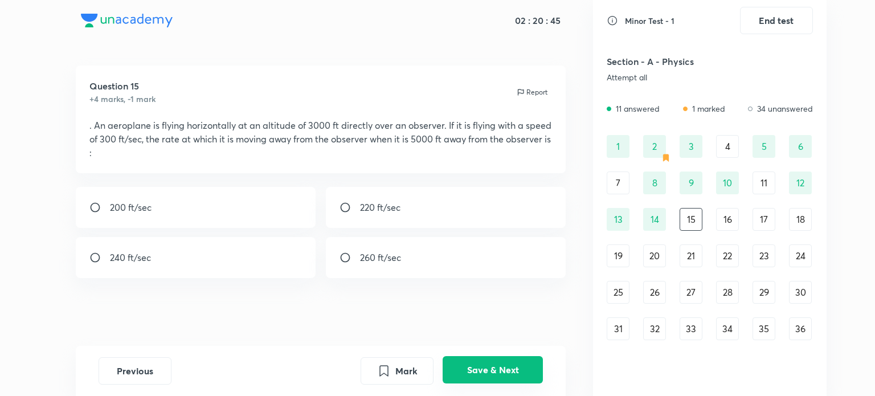
click at [513, 360] on button "Save & Next" at bounding box center [493, 369] width 100 height 27
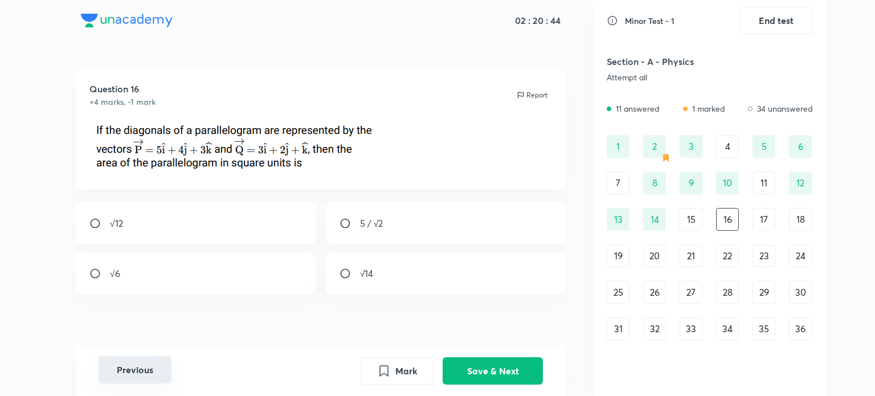
click at [131, 369] on button "Previous" at bounding box center [135, 369] width 73 height 27
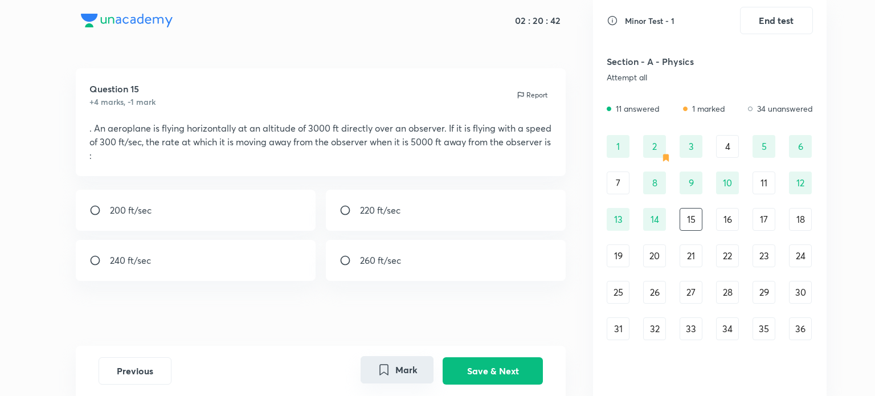
click at [375, 368] on button "Mark" at bounding box center [397, 369] width 73 height 27
click at [522, 368] on button "Save & Next" at bounding box center [493, 369] width 100 height 27
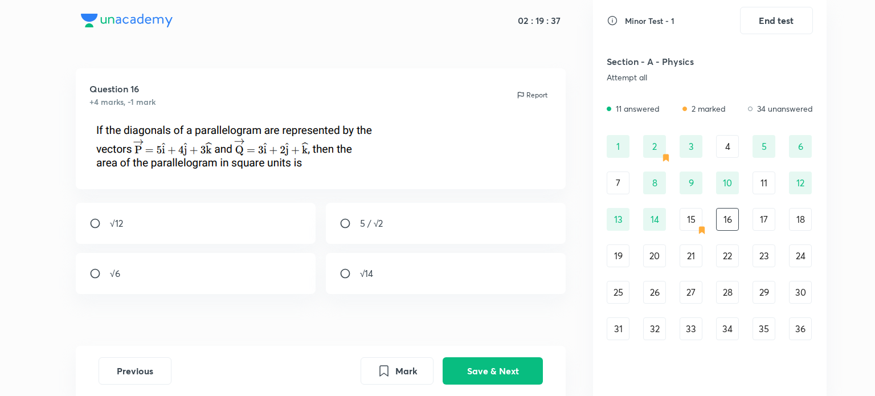
click at [260, 287] on div "√6" at bounding box center [196, 273] width 240 height 41
radio input "true"
click at [486, 369] on button "Save & Next" at bounding box center [493, 369] width 100 height 27
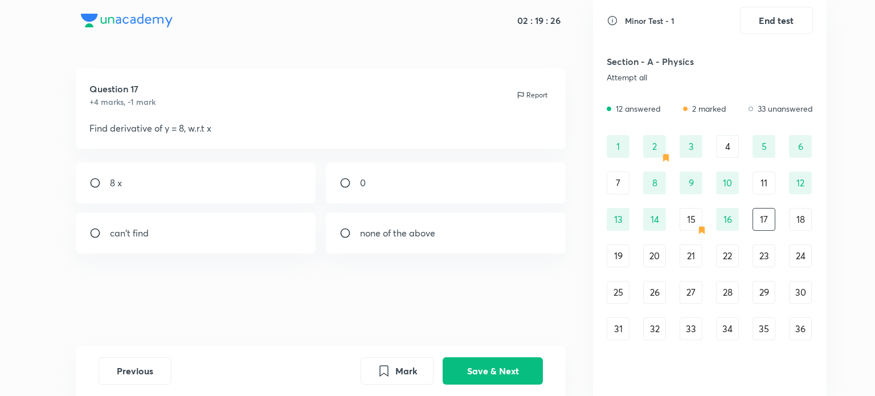
click at [458, 307] on div "Question 17 +4 marks, -1 mark Report Find derivative of y = 8, w.r.t x 8 x 0 ca…" at bounding box center [320, 206] width 545 height 277
click at [418, 183] on div "0" at bounding box center [446, 182] width 240 height 41
radio input "true"
click at [476, 362] on button "Save & Next" at bounding box center [493, 369] width 100 height 27
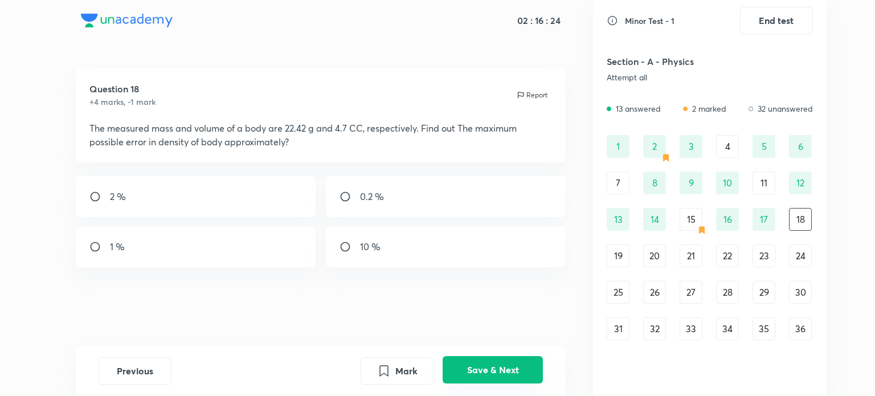
click at [524, 367] on button "Save & Next" at bounding box center [493, 369] width 100 height 27
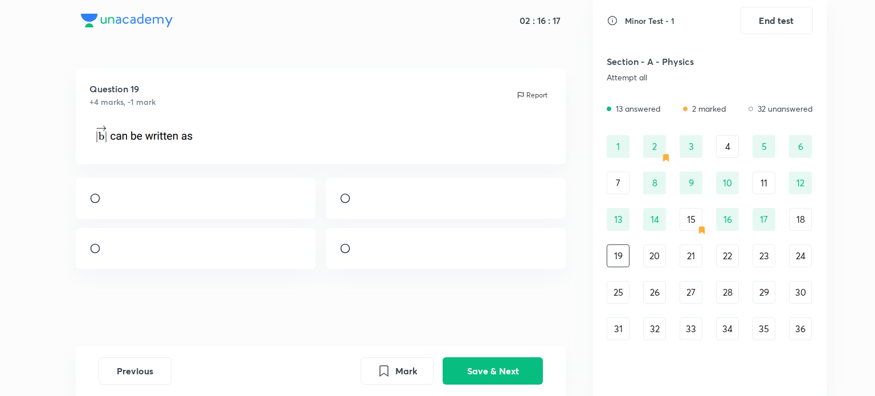
click at [279, 219] on div at bounding box center [196, 198] width 240 height 41
radio input "true"
click at [497, 366] on button "Save & Next" at bounding box center [493, 369] width 100 height 27
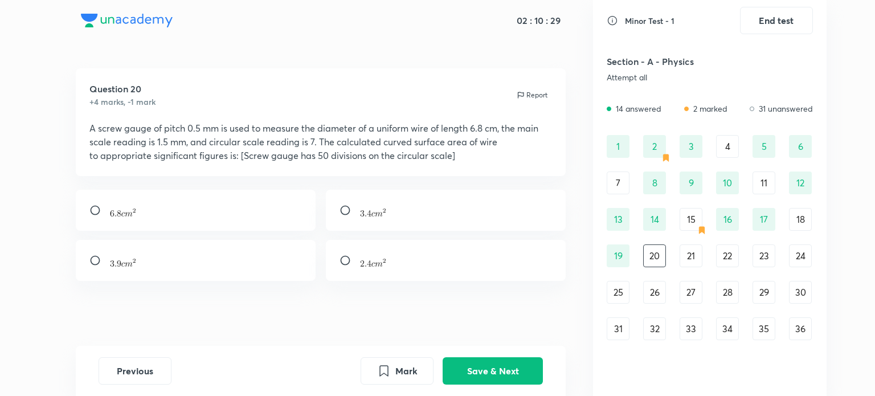
click at [217, 271] on div at bounding box center [196, 260] width 240 height 41
radio input "true"
click at [451, 368] on button "Save & Next" at bounding box center [493, 369] width 100 height 27
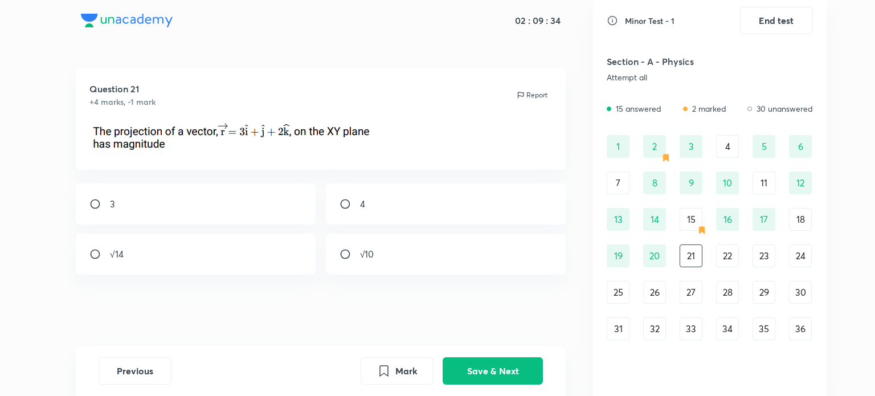
click at [374, 251] on div "√10" at bounding box center [446, 254] width 240 height 41
radio input "true"
click at [481, 362] on button "Save & Next" at bounding box center [493, 369] width 100 height 27
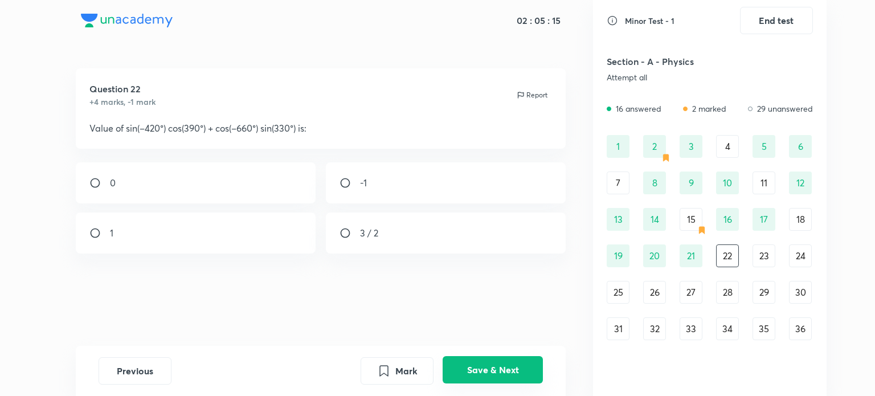
click at [529, 364] on button "Save & Next" at bounding box center [493, 369] width 100 height 27
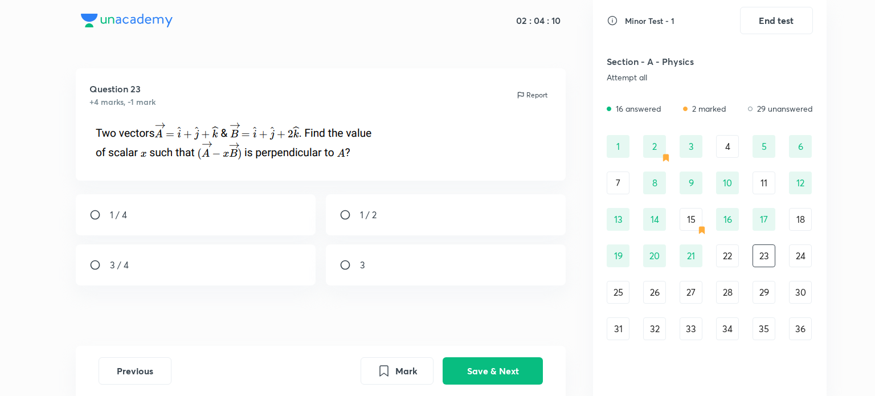
click at [187, 268] on div "3 / 4" at bounding box center [196, 264] width 240 height 41
radio input "true"
click at [518, 373] on button "Save & Next" at bounding box center [493, 369] width 100 height 27
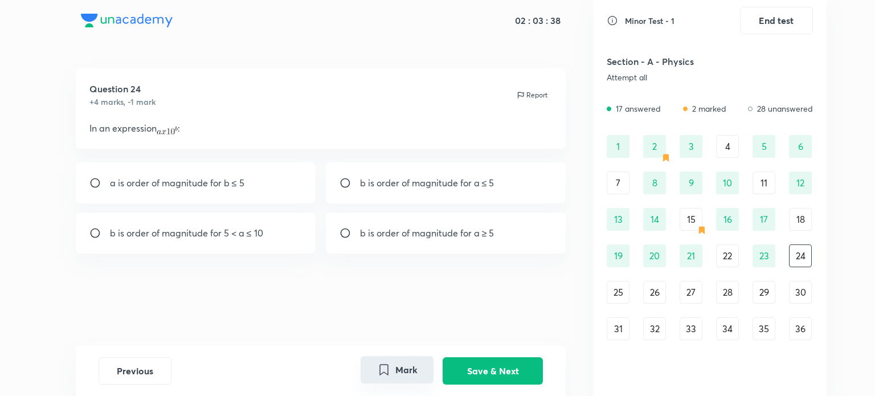
click at [406, 372] on button "Mark" at bounding box center [397, 369] width 73 height 27
click at [466, 363] on button "Save & Next" at bounding box center [493, 369] width 100 height 27
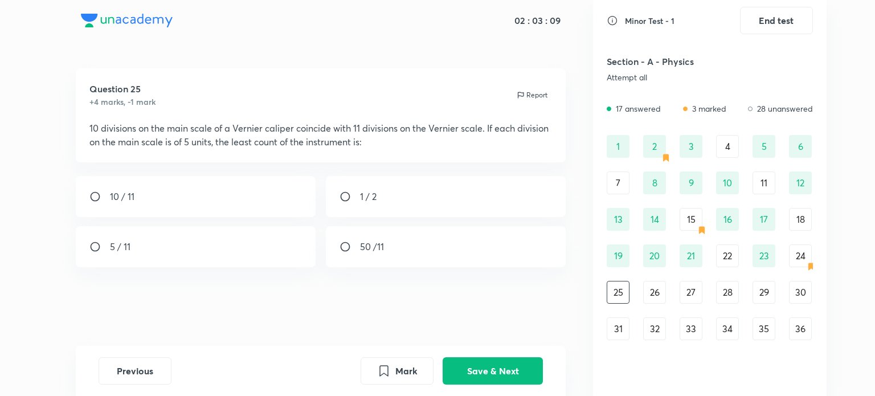
click at [293, 264] on div "5 / 11" at bounding box center [196, 246] width 240 height 41
radio input "true"
click at [476, 372] on button "Save & Next" at bounding box center [493, 369] width 100 height 27
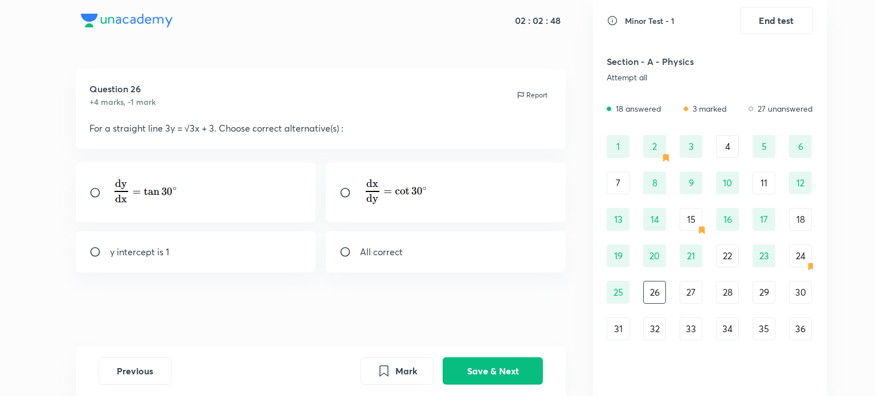
click at [448, 254] on div "All correct" at bounding box center [446, 251] width 240 height 41
radio input "true"
click at [503, 361] on button "Save & Next" at bounding box center [493, 369] width 100 height 27
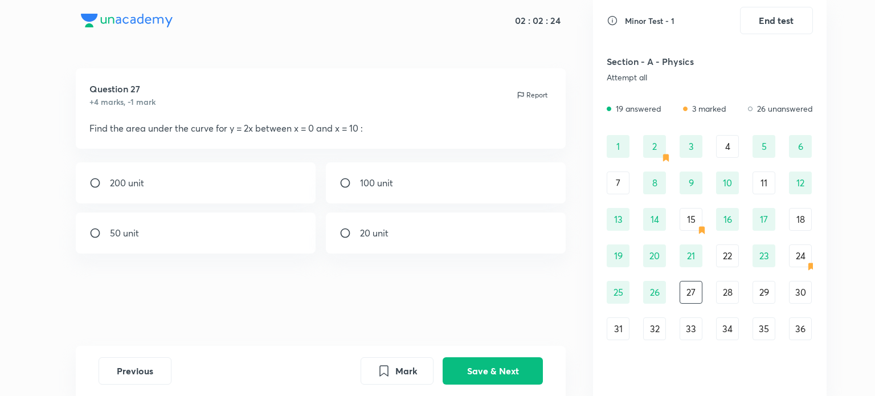
click at [477, 177] on div "100 unit" at bounding box center [446, 182] width 240 height 41
radio input "true"
click at [524, 372] on button "Save & Next" at bounding box center [493, 369] width 100 height 27
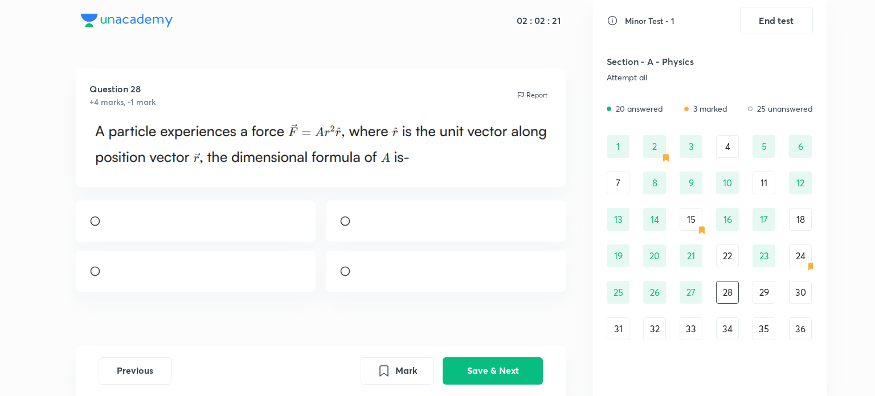
scroll to position [33, 0]
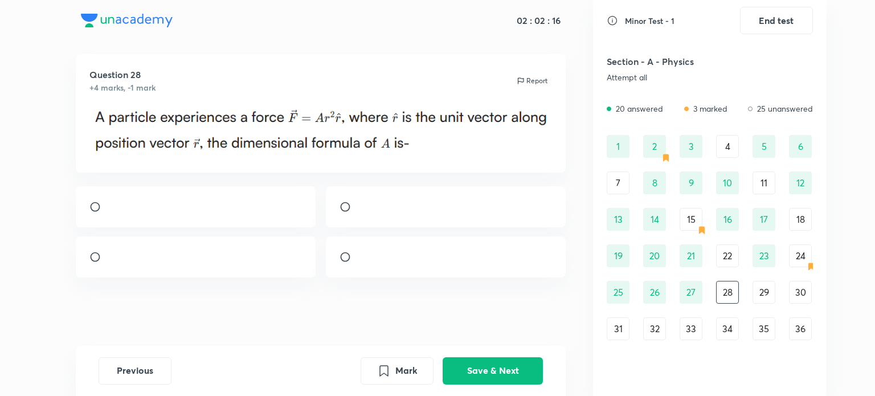
click at [407, 296] on div "Question 28 +4 marks, -1 mark Report" at bounding box center [320, 200] width 545 height 292
click at [417, 264] on div at bounding box center [446, 256] width 240 height 41
radio input "true"
click at [500, 365] on button "Save & Next" at bounding box center [493, 369] width 100 height 27
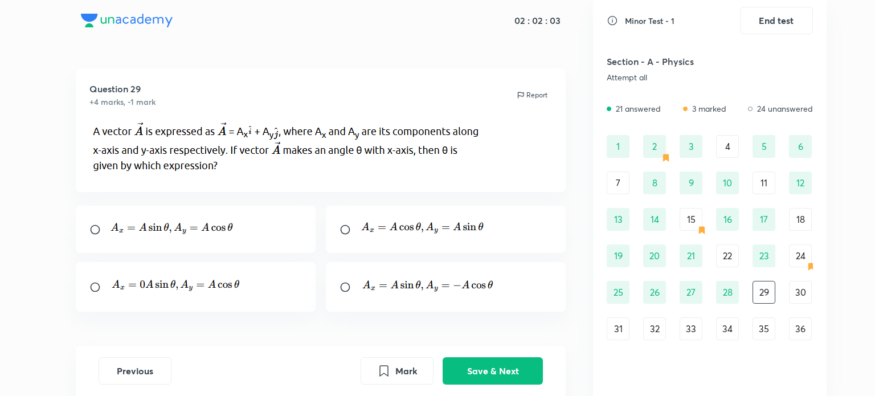
scroll to position [34, 0]
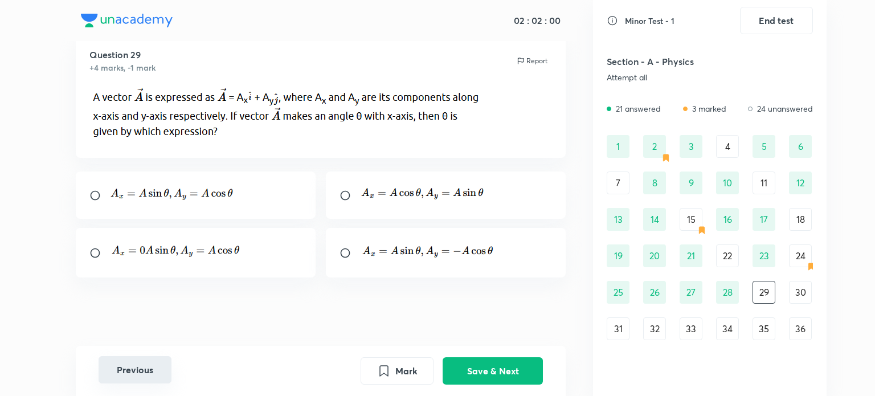
click at [124, 373] on button "Previous" at bounding box center [135, 369] width 73 height 27
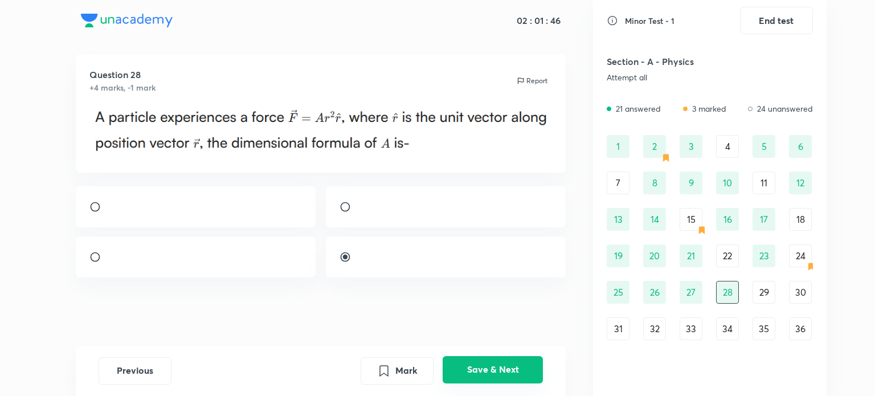
click at [504, 365] on button "Save & Next" at bounding box center [493, 369] width 100 height 27
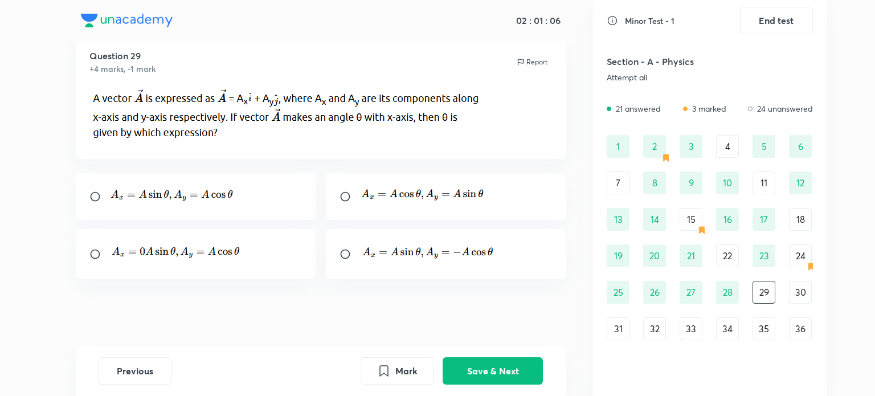
click at [484, 200] on img at bounding box center [423, 194] width 126 height 17
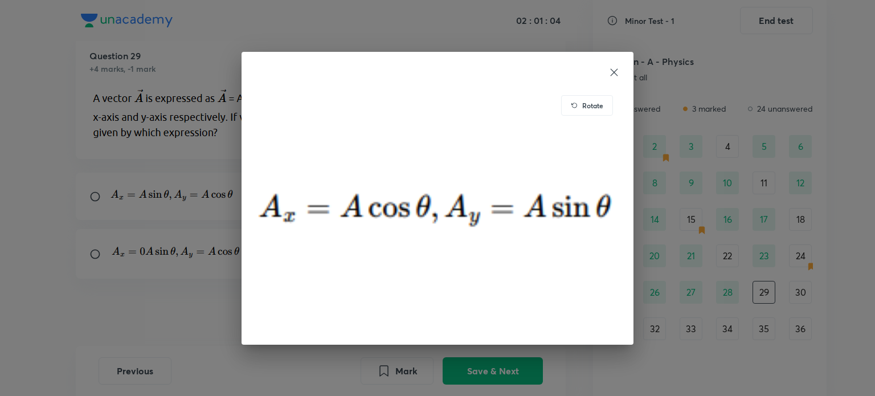
click at [643, 253] on div "Rotate" at bounding box center [437, 198] width 875 height 396
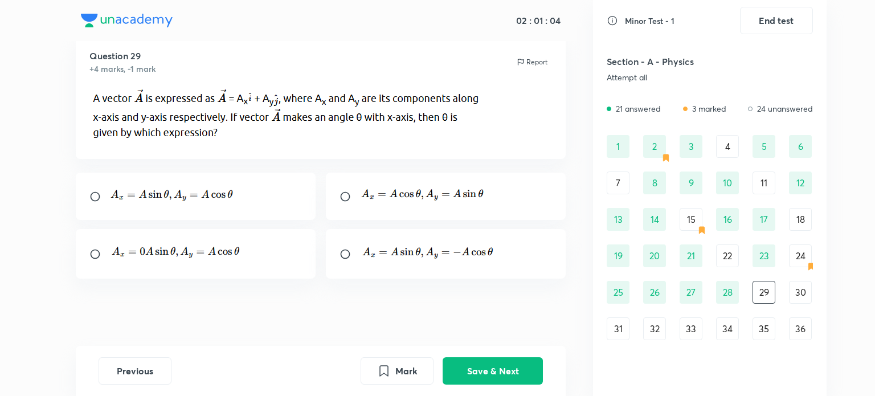
click at [523, 206] on div at bounding box center [446, 196] width 240 height 47
radio input "true"
click at [517, 368] on button "Save & Next" at bounding box center [493, 369] width 100 height 27
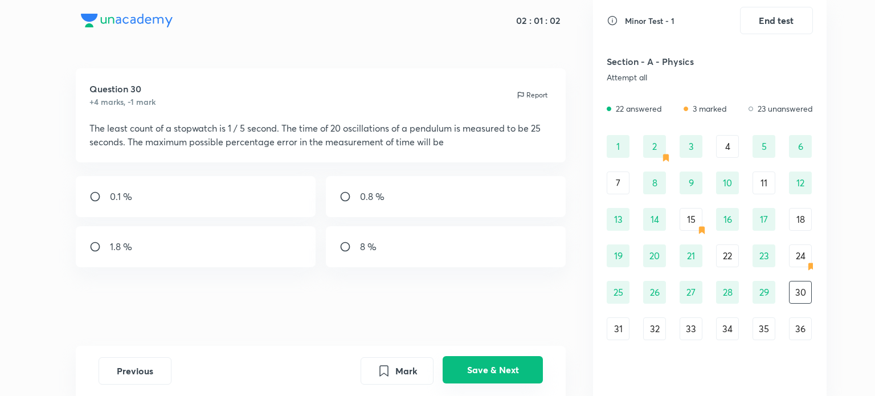
scroll to position [0, 0]
click at [389, 207] on div "0.8 %" at bounding box center [446, 196] width 240 height 41
radio input "true"
click at [511, 366] on button "Save & Next" at bounding box center [493, 369] width 100 height 27
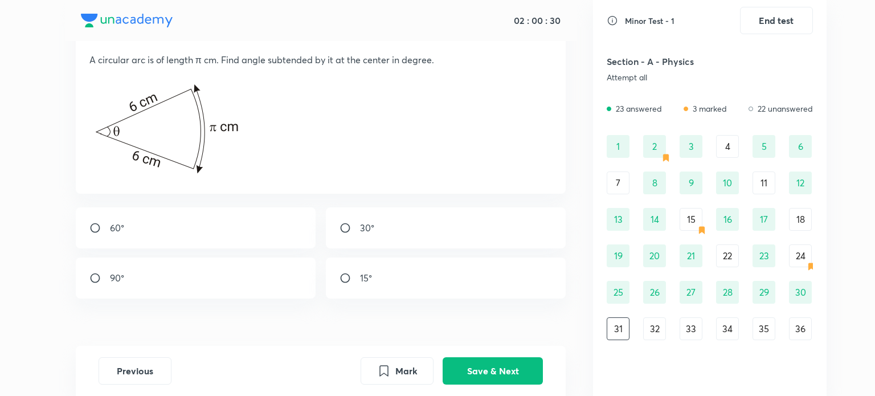
scroll to position [68, 0]
click at [470, 207] on div "60° 30° 90° 15°" at bounding box center [321, 252] width 491 height 91
drag, startPoint x: 467, startPoint y: 219, endPoint x: 491, endPoint y: 240, distance: 31.5
click at [491, 240] on div "30°" at bounding box center [446, 227] width 240 height 41
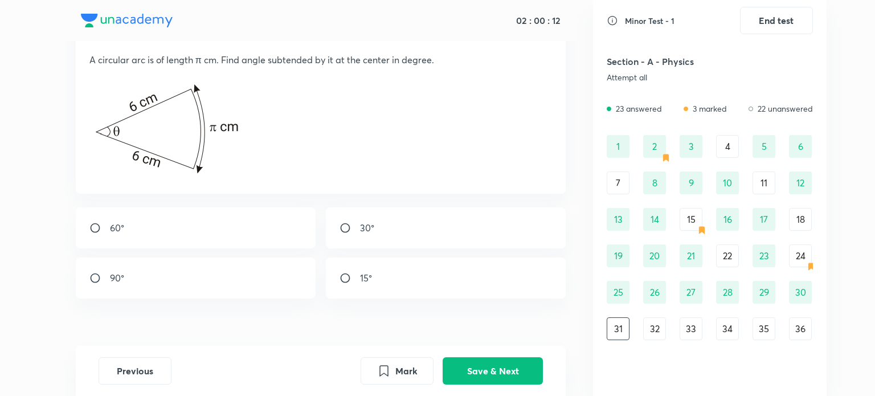
click at [491, 240] on div "30°" at bounding box center [446, 227] width 240 height 41
radio input "true"
click at [505, 355] on div "Previous Mark Save & Next" at bounding box center [321, 371] width 491 height 50
click at [505, 360] on button "Save & Next" at bounding box center [493, 369] width 100 height 27
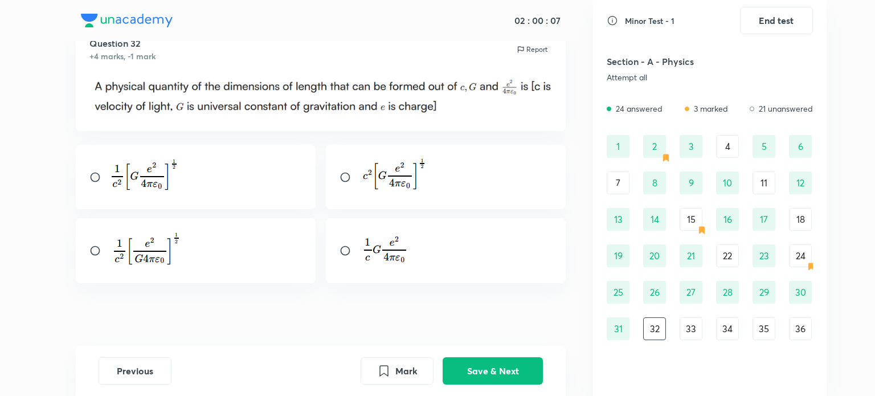
scroll to position [52, 0]
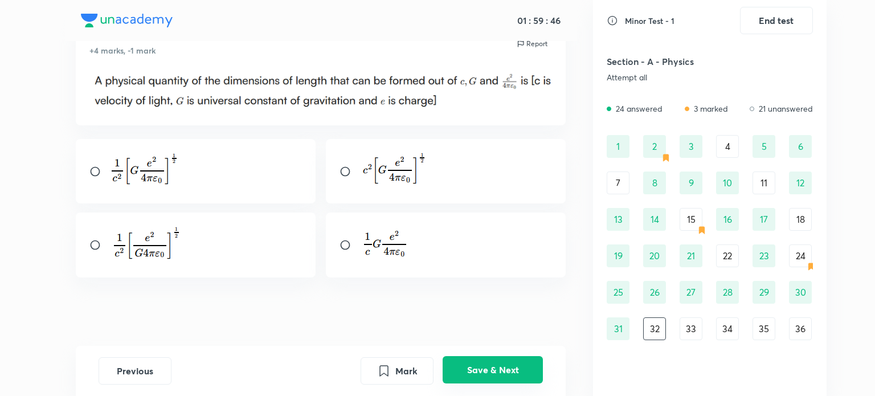
click at [506, 357] on button "Save & Next" at bounding box center [493, 369] width 100 height 27
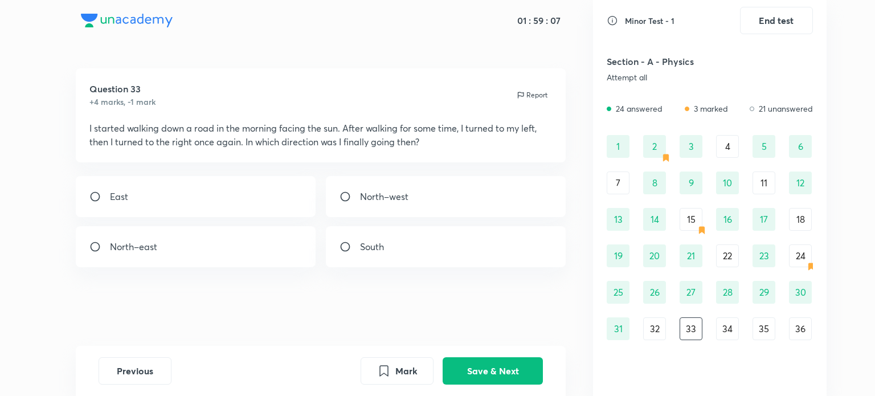
click at [169, 204] on div "East" at bounding box center [196, 196] width 240 height 41
radio input "true"
click at [468, 366] on button "Save & Next" at bounding box center [493, 369] width 100 height 27
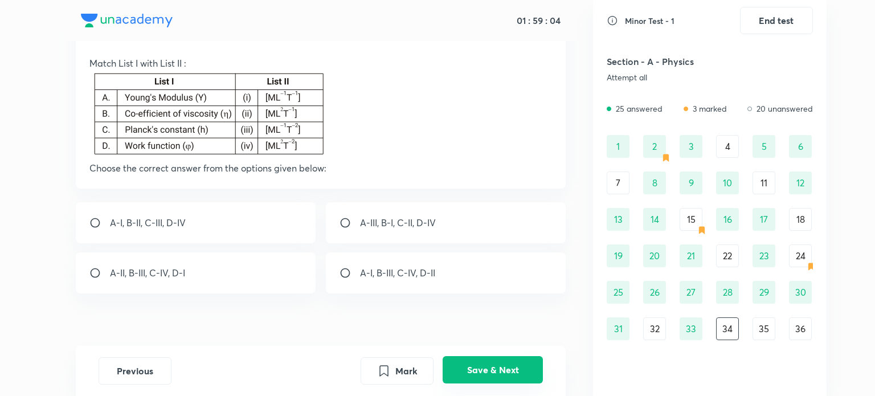
scroll to position [68, 0]
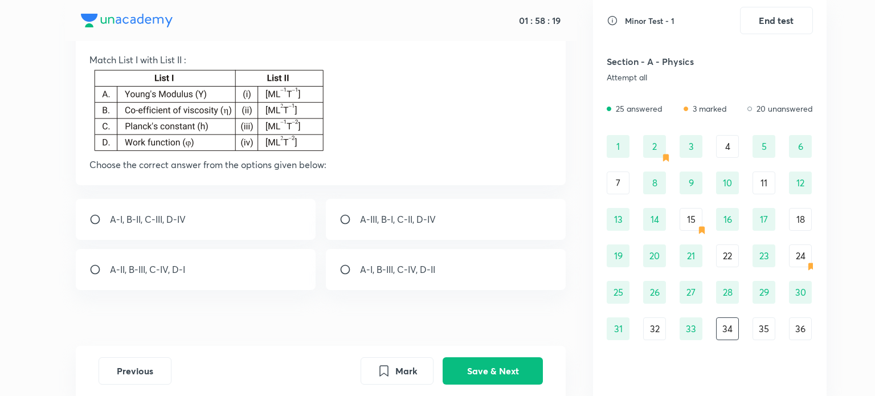
click at [417, 214] on p "A-III, B-I, C-II, D-IV" at bounding box center [398, 220] width 76 height 14
radio input "true"
click at [490, 375] on button "Save & Next" at bounding box center [493, 369] width 100 height 27
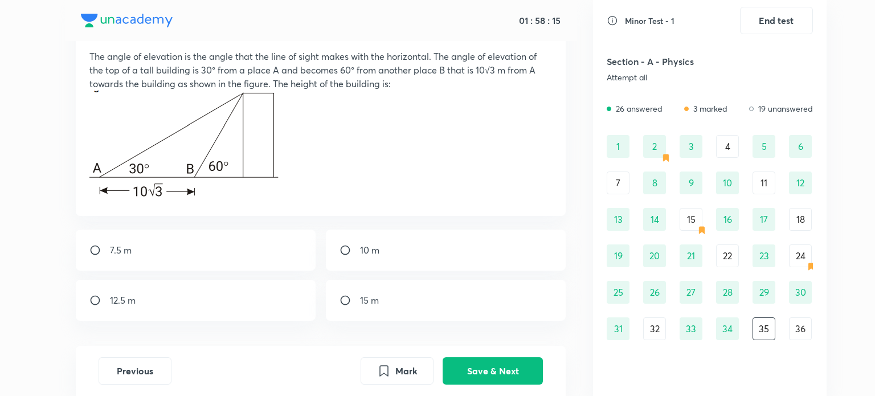
scroll to position [77, 0]
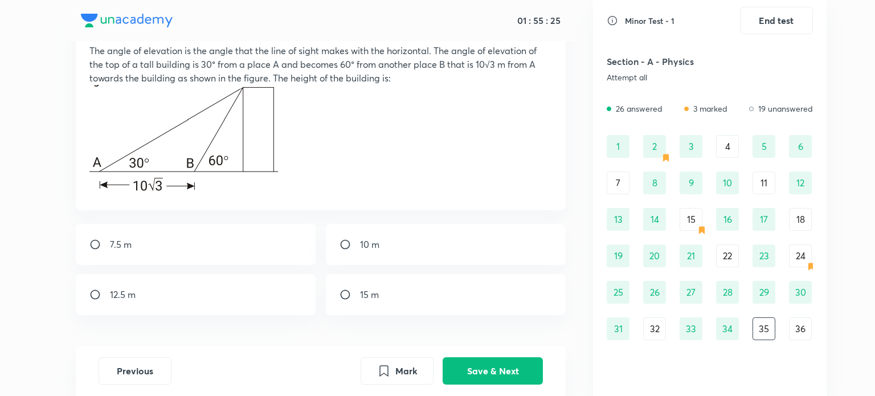
click at [397, 306] on div "15 m" at bounding box center [446, 294] width 240 height 41
radio input "true"
click at [521, 378] on button "Save & Next" at bounding box center [493, 369] width 100 height 27
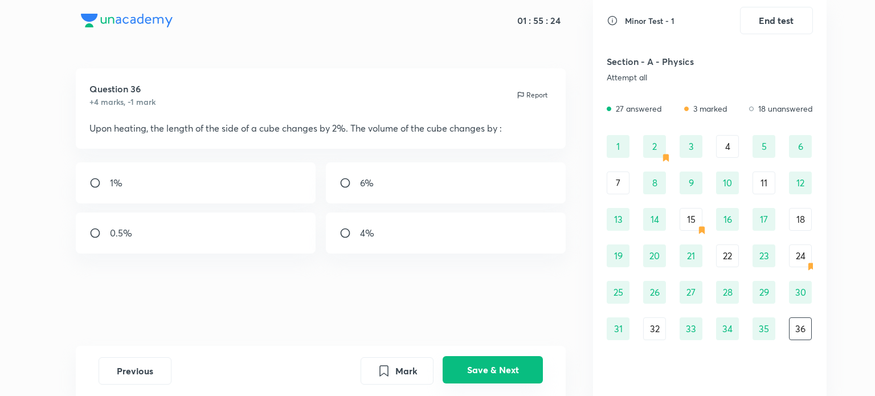
scroll to position [0, 0]
click at [418, 190] on div "6%" at bounding box center [446, 182] width 240 height 41
radio input "true"
click at [495, 374] on button "Save & Next" at bounding box center [493, 369] width 100 height 27
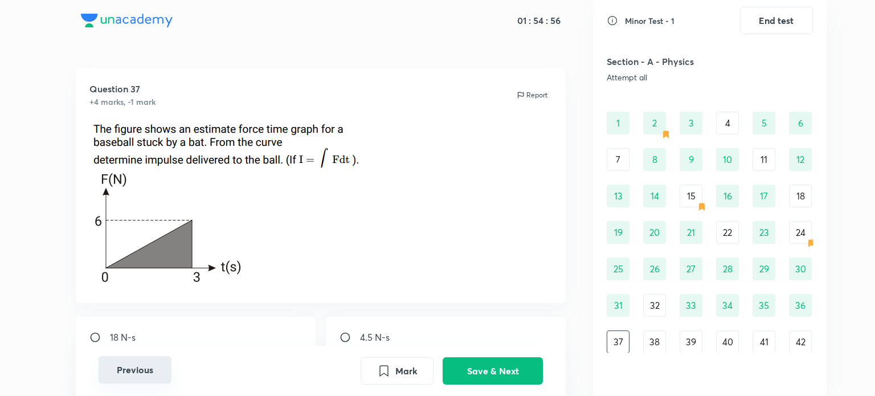
click at [165, 371] on button "Previous" at bounding box center [135, 369] width 73 height 27
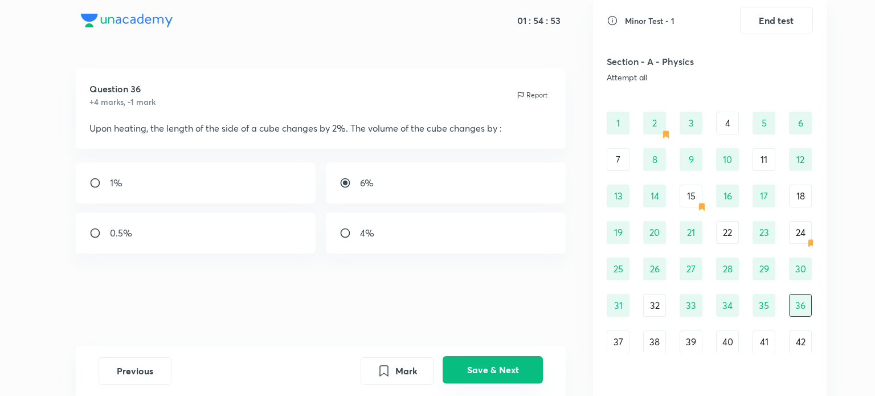
click at [477, 374] on button "Save & Next" at bounding box center [493, 369] width 100 height 27
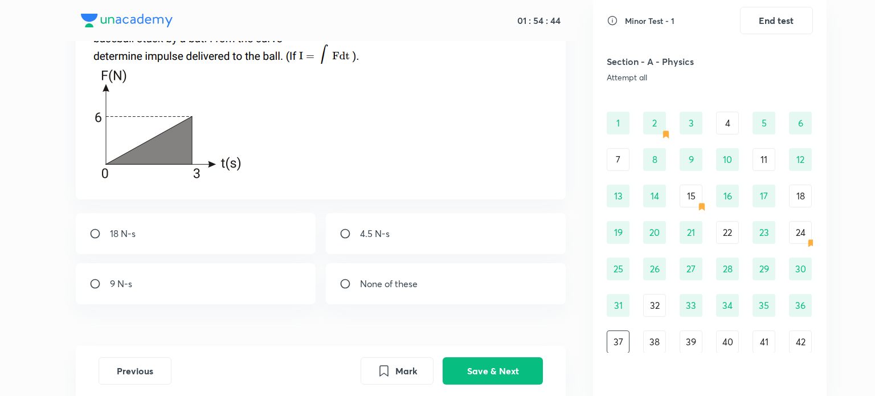
scroll to position [104, 0]
click at [226, 278] on div "9 N-s" at bounding box center [196, 283] width 240 height 41
radio input "true"
click at [501, 372] on button "Save & Next" at bounding box center [493, 369] width 100 height 27
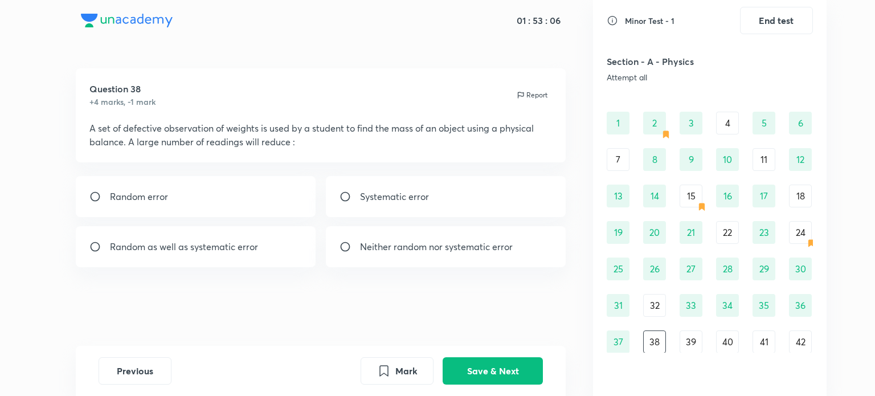
click at [448, 196] on div "Systematic error" at bounding box center [446, 196] width 240 height 41
radio input "true"
drag, startPoint x: 417, startPoint y: 373, endPoint x: 454, endPoint y: 371, distance: 36.5
click at [454, 371] on div "Mark Save & Next" at bounding box center [452, 370] width 182 height 27
click at [454, 371] on button "Save & Next" at bounding box center [493, 369] width 100 height 27
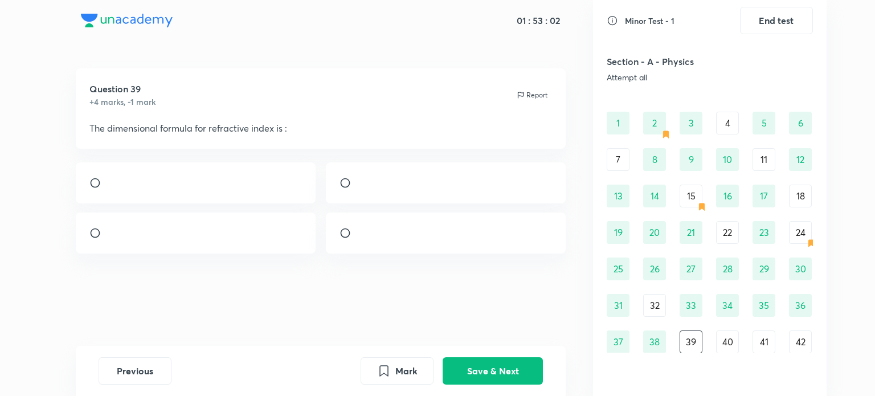
scroll to position [66, 0]
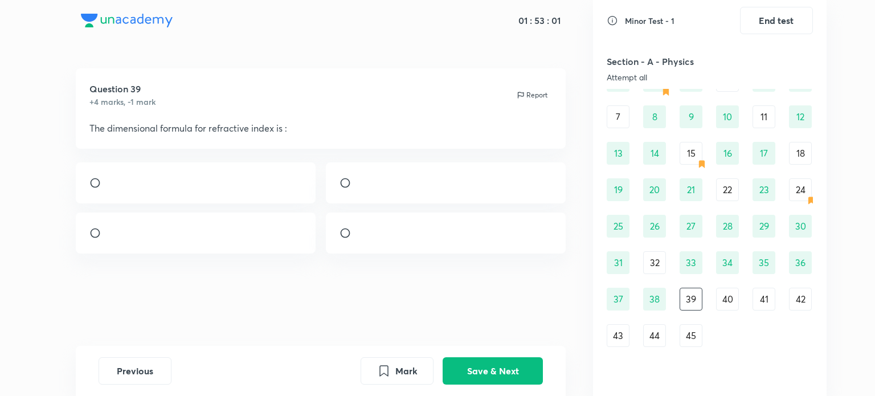
click at [657, 301] on div "38" at bounding box center [654, 299] width 23 height 23
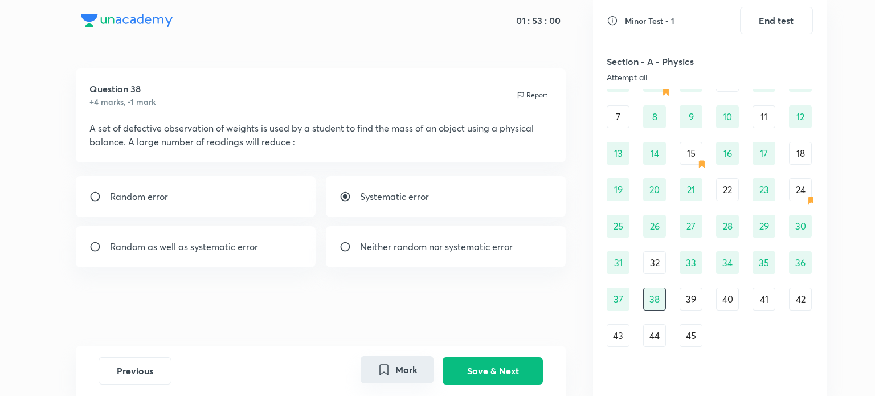
click at [419, 371] on button "Mark" at bounding box center [397, 369] width 73 height 27
click at [454, 369] on button "Save & Next" at bounding box center [493, 369] width 100 height 27
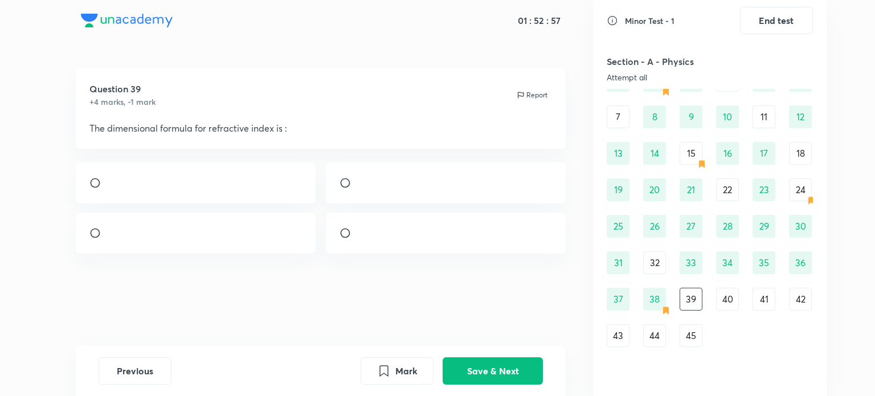
click at [467, 191] on div at bounding box center [446, 182] width 240 height 41
radio input "true"
click at [474, 362] on button "Save & Next" at bounding box center [493, 369] width 100 height 27
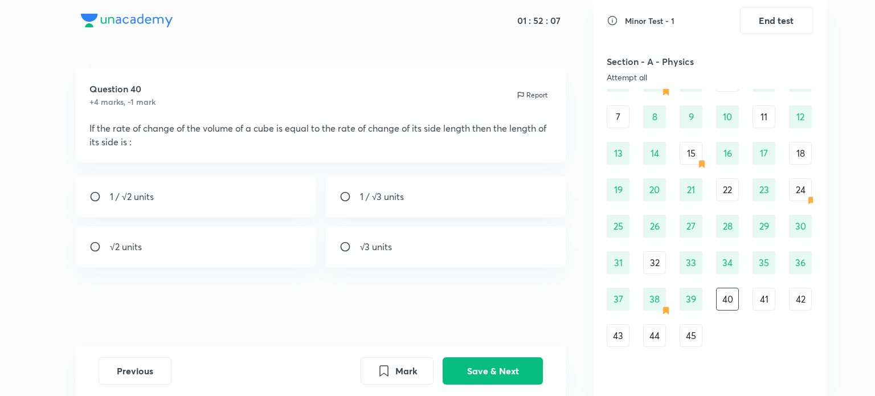
click at [487, 193] on div "1 / √3 units" at bounding box center [446, 196] width 240 height 41
radio input "true"
click at [492, 357] on div "Previous Mark Save & Next" at bounding box center [321, 371] width 491 height 50
click at [492, 357] on button "Save & Next" at bounding box center [493, 369] width 100 height 27
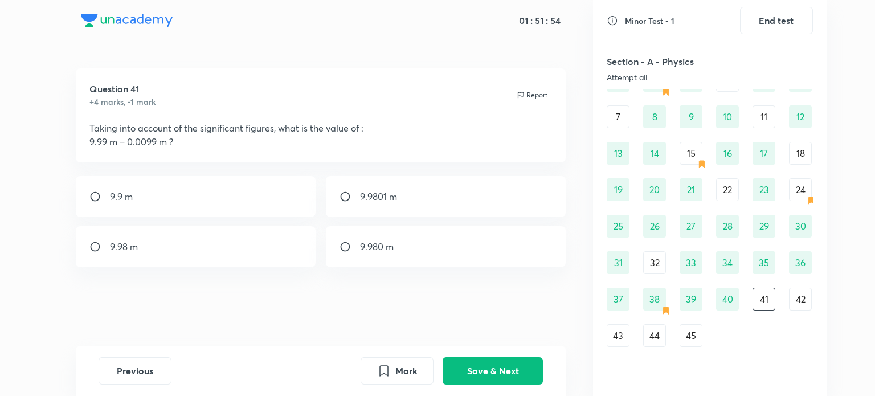
click at [237, 237] on div "9.98 m" at bounding box center [196, 246] width 240 height 41
radio input "true"
click at [481, 360] on button "Save & Next" at bounding box center [493, 369] width 100 height 27
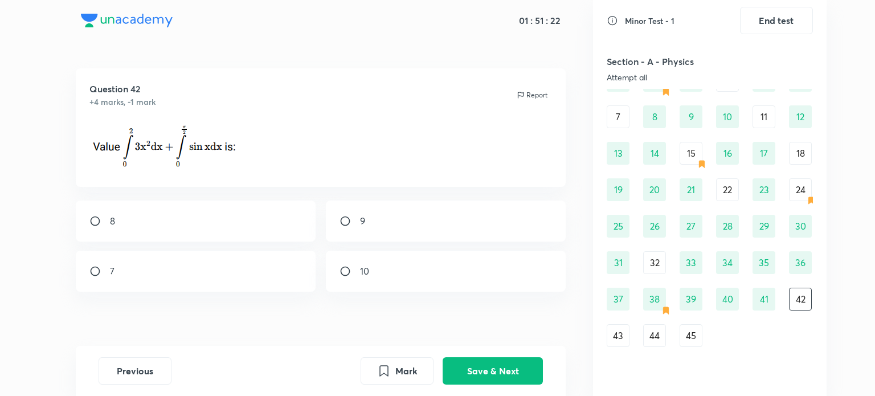
click at [384, 237] on div "9" at bounding box center [446, 221] width 240 height 41
radio input "true"
click at [477, 370] on button "Save & Next" at bounding box center [493, 369] width 100 height 27
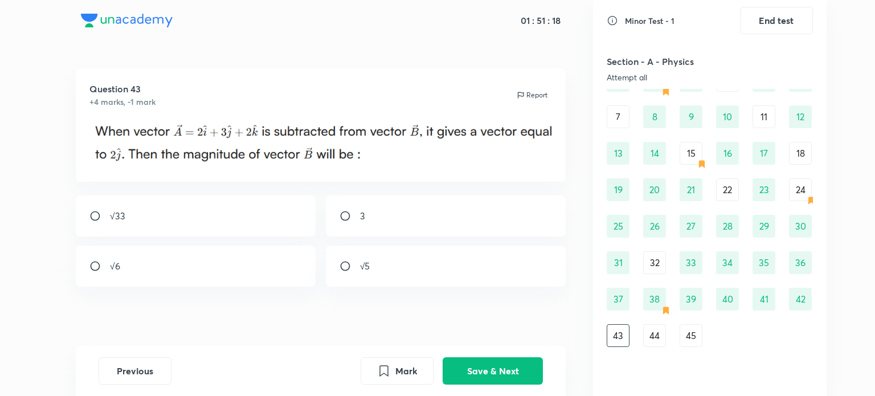
scroll to position [9, 0]
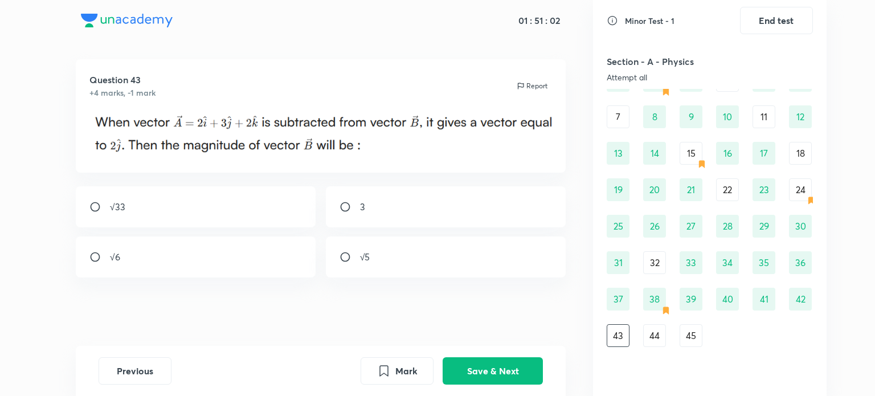
click at [447, 191] on div "3" at bounding box center [446, 206] width 240 height 41
radio input "true"
click at [487, 363] on button "Save & Next" at bounding box center [493, 369] width 100 height 27
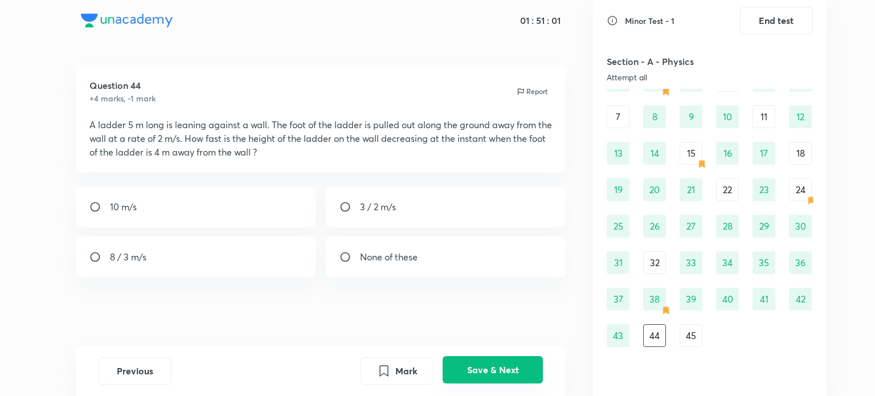
scroll to position [3, 0]
click at [272, 247] on div "8 / 3 m/s" at bounding box center [196, 257] width 240 height 41
radio input "true"
click at [478, 379] on button "Save & Next" at bounding box center [493, 369] width 100 height 27
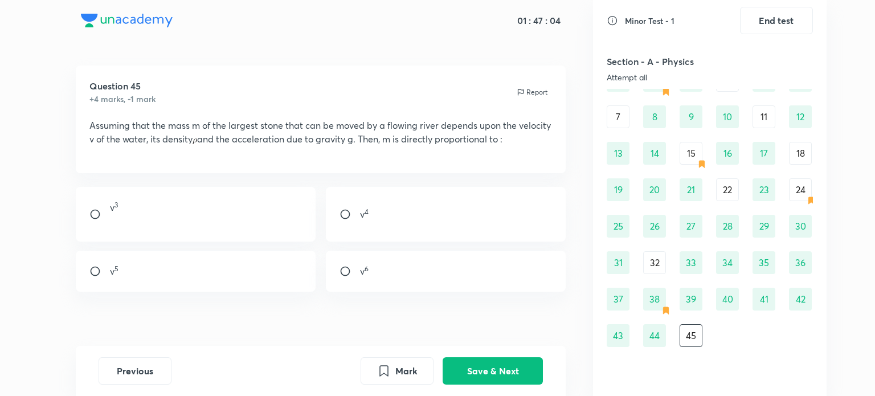
click at [373, 274] on div "v 6" at bounding box center [446, 271] width 240 height 41
radio input "true"
click at [504, 365] on button "Save & Next" at bounding box center [493, 369] width 100 height 27
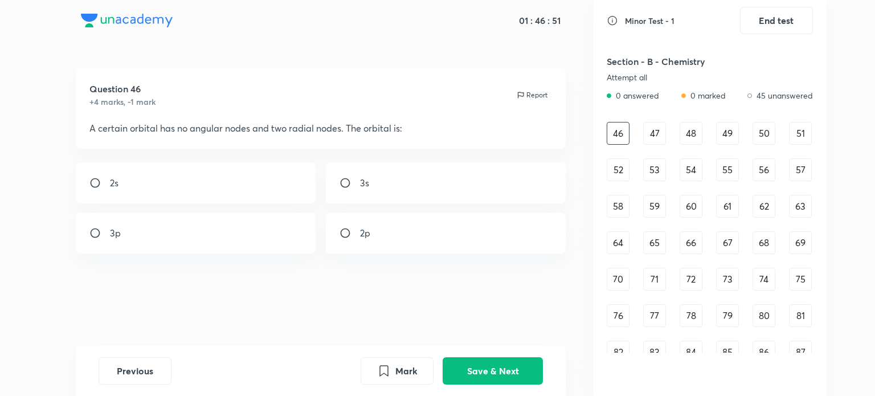
scroll to position [395, 0]
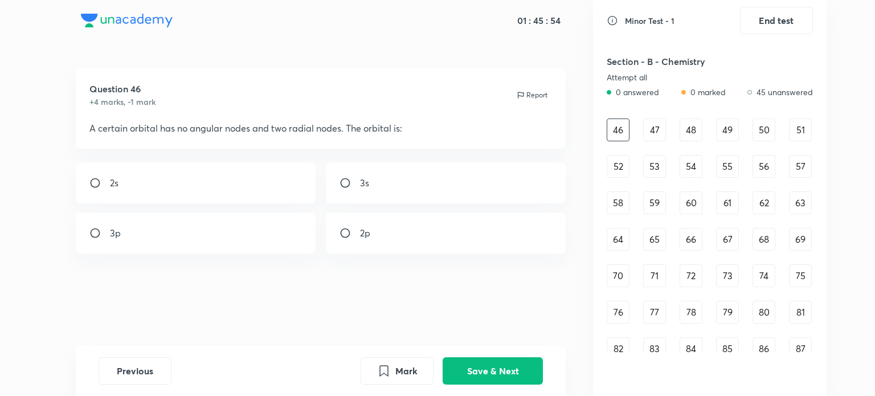
click at [301, 178] on div "2s" at bounding box center [196, 182] width 240 height 41
radio input "true"
click at [387, 368] on icon "Mark" at bounding box center [384, 370] width 8 height 10
click at [451, 369] on button "Save & Next" at bounding box center [493, 369] width 100 height 27
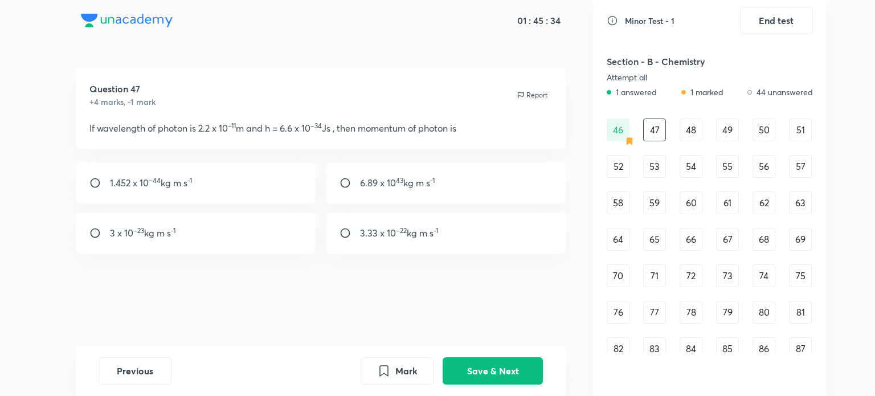
click at [274, 235] on div "3 x 10 –23 kg m s -1" at bounding box center [196, 233] width 240 height 41
radio input "true"
click at [480, 369] on button "Save & Next" at bounding box center [493, 369] width 100 height 27
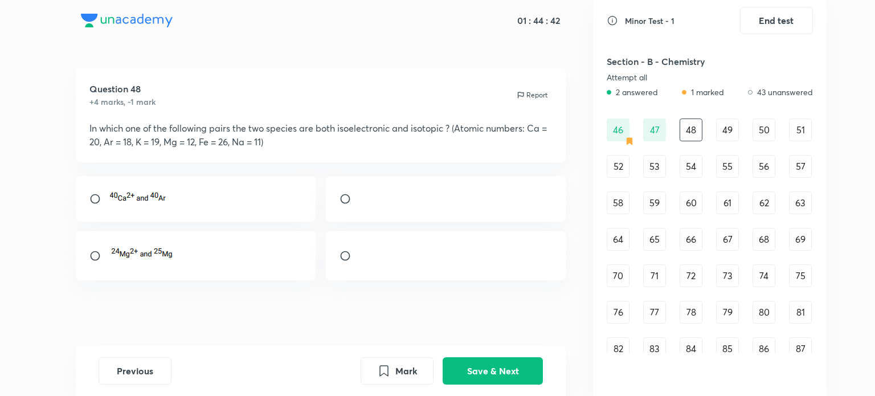
click at [449, 199] on div at bounding box center [446, 199] width 240 height 46
radio input "true"
click at [511, 365] on button "Save & Next" at bounding box center [493, 369] width 100 height 27
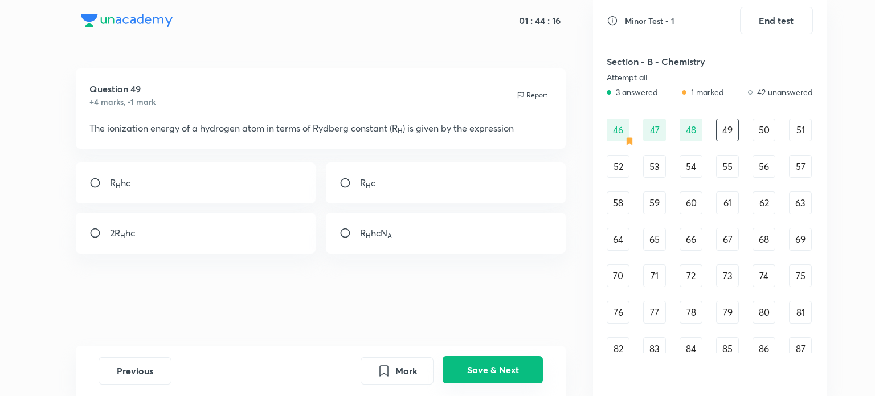
click at [483, 359] on button "Save & Next" at bounding box center [493, 369] width 100 height 27
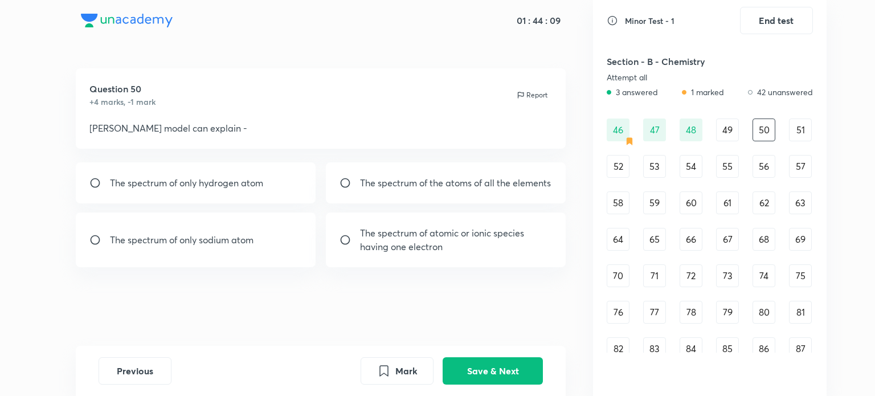
click at [473, 254] on p "The spectrum of atomic or ionic species having one electron" at bounding box center [456, 239] width 193 height 27
radio input "true"
click at [507, 381] on button "Save & Next" at bounding box center [493, 369] width 100 height 27
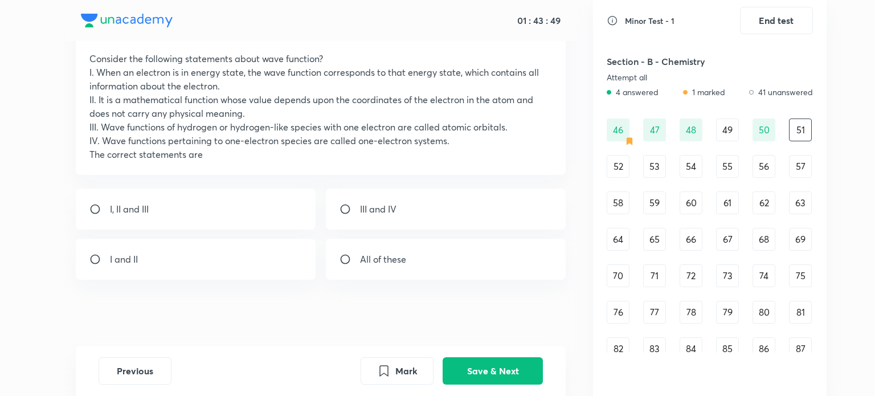
scroll to position [71, 0]
click at [520, 368] on button "Save & Next" at bounding box center [493, 369] width 100 height 27
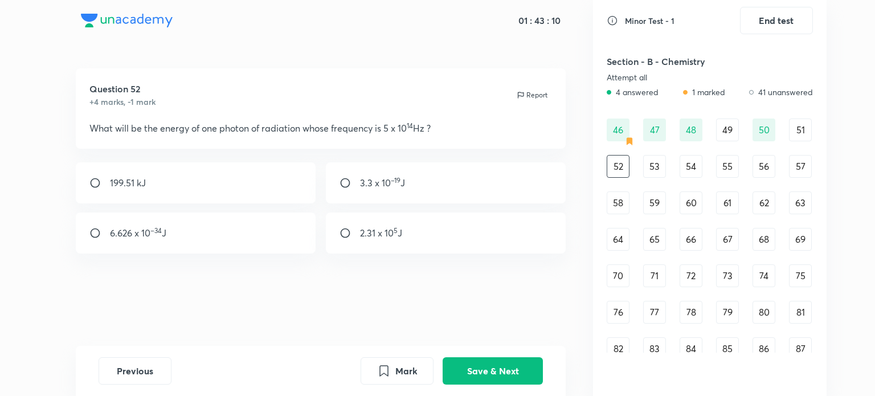
click at [492, 176] on div "3.3 x 10 –19 J" at bounding box center [446, 182] width 240 height 41
radio input "true"
click at [488, 364] on button "Save & Next" at bounding box center [493, 369] width 100 height 27
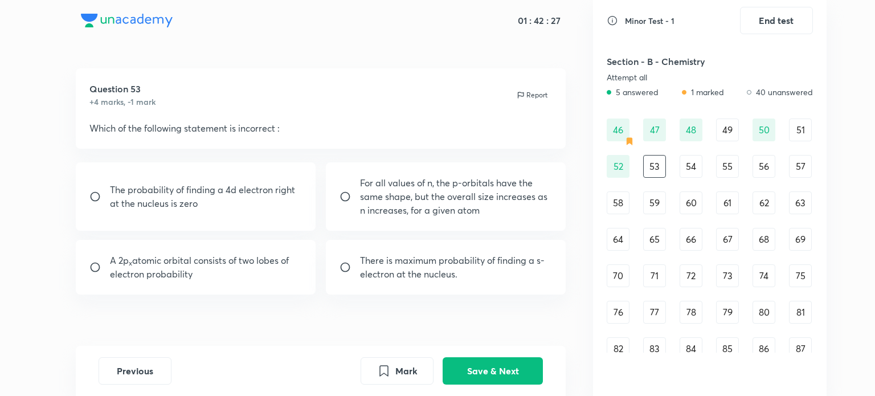
click at [481, 289] on div "There is maximum probability of finding a s-electron at the nucleus." at bounding box center [446, 267] width 240 height 55
radio input "true"
click at [483, 365] on button "Save & Next" at bounding box center [493, 369] width 100 height 27
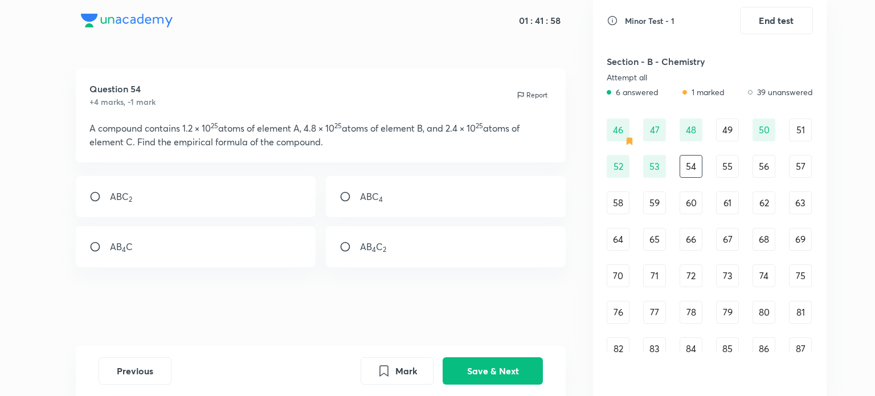
click at [412, 234] on div "AB 4 C 2" at bounding box center [446, 246] width 240 height 41
radio input "true"
click at [505, 364] on button "Save & Next" at bounding box center [493, 369] width 100 height 27
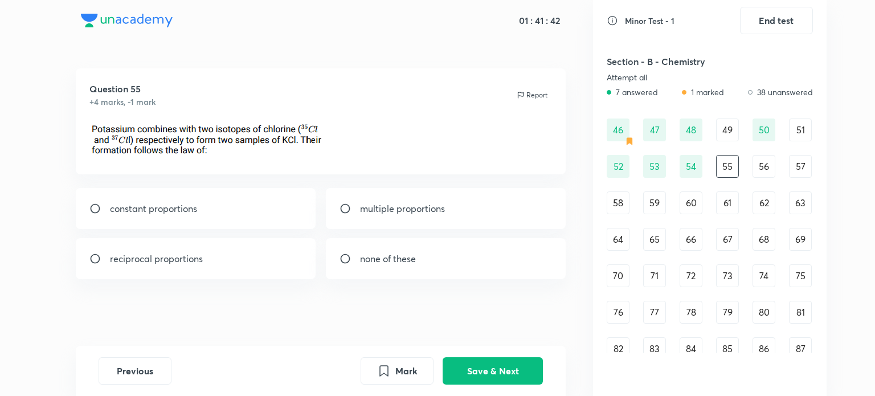
click at [417, 218] on div "multiple proportions" at bounding box center [446, 208] width 240 height 41
radio input "false"
click at [497, 371] on button "Save & Next" at bounding box center [493, 369] width 100 height 27
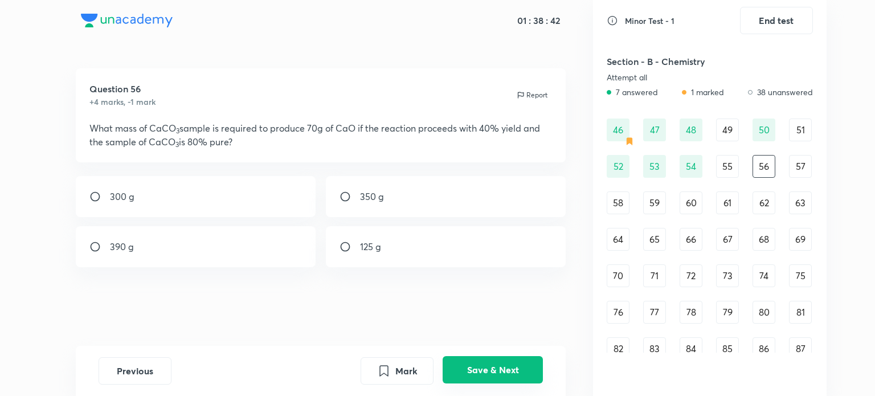
click at [497, 371] on button "Save & Next" at bounding box center [493, 369] width 100 height 27
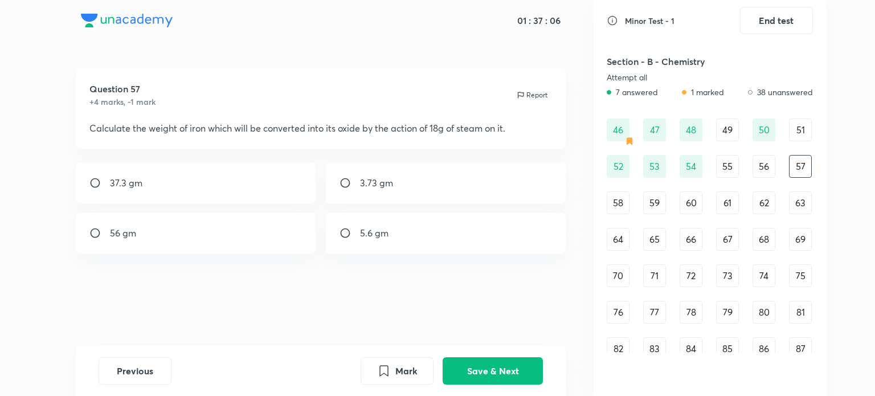
click at [269, 179] on div "37.3 gm" at bounding box center [196, 182] width 240 height 41
radio input "true"
click at [494, 362] on button "Save & Next" at bounding box center [493, 369] width 100 height 27
click at [365, 248] on div "1s" at bounding box center [446, 233] width 240 height 41
radio input "true"
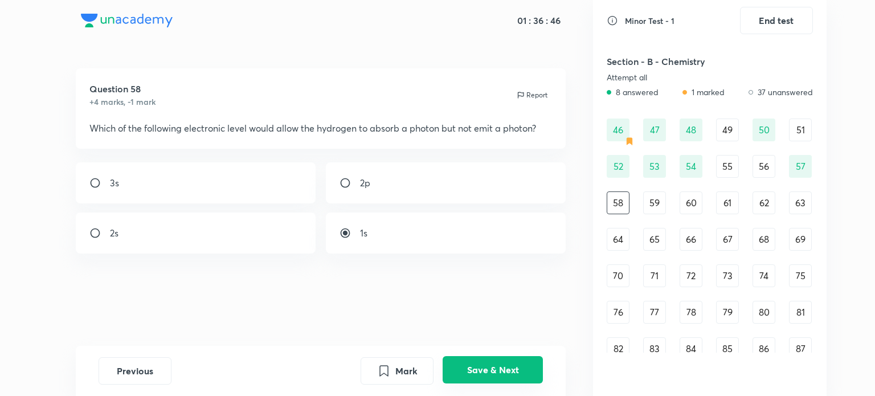
click at [507, 361] on button "Save & Next" at bounding box center [493, 369] width 100 height 27
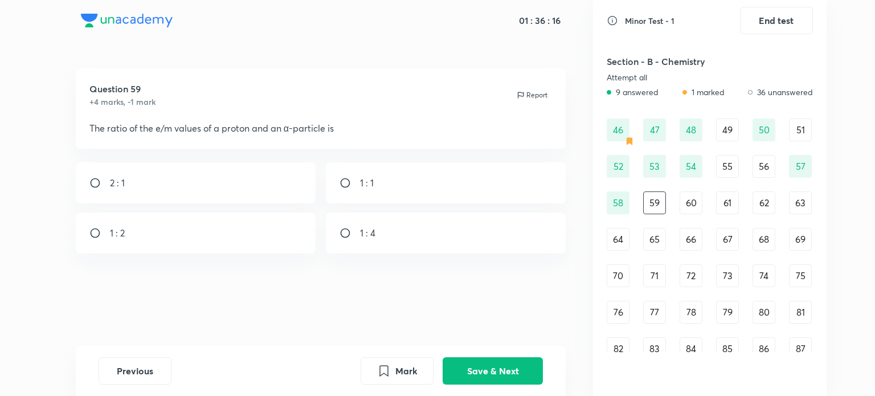
click at [175, 194] on div "2 : 1" at bounding box center [196, 182] width 240 height 41
radio input "true"
click at [472, 360] on button "Save & Next" at bounding box center [493, 369] width 100 height 27
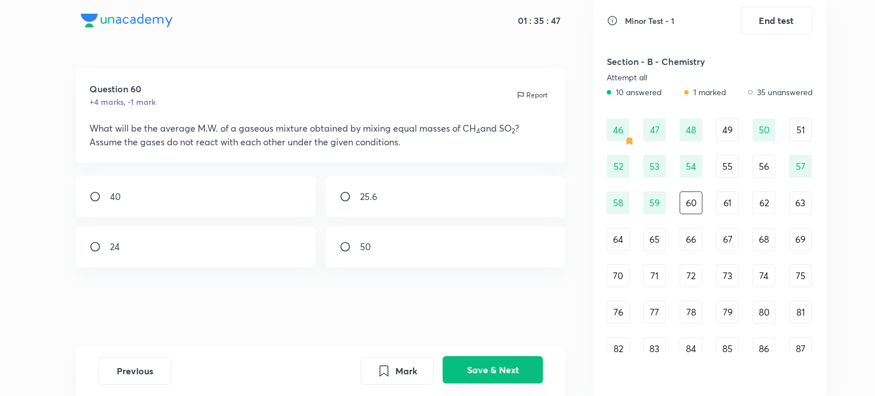
click at [504, 376] on button "Save & Next" at bounding box center [493, 369] width 100 height 27
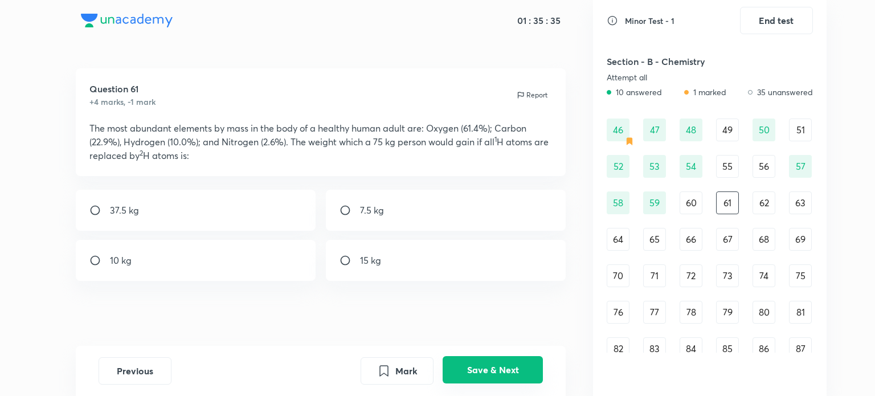
click at [511, 361] on button "Save & Next" at bounding box center [493, 369] width 100 height 27
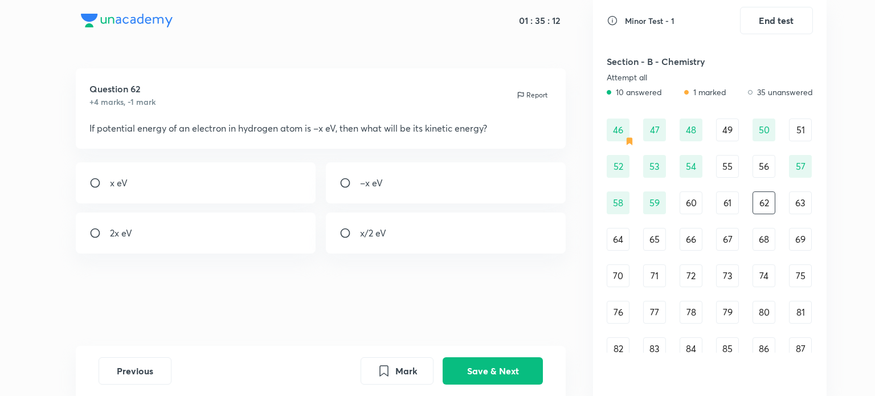
click at [396, 239] on div "x/2 eV" at bounding box center [446, 233] width 240 height 41
radio input "true"
click at [509, 366] on button "Save & Next" at bounding box center [493, 369] width 100 height 27
click at [442, 231] on div "2" at bounding box center [446, 233] width 240 height 41
radio input "true"
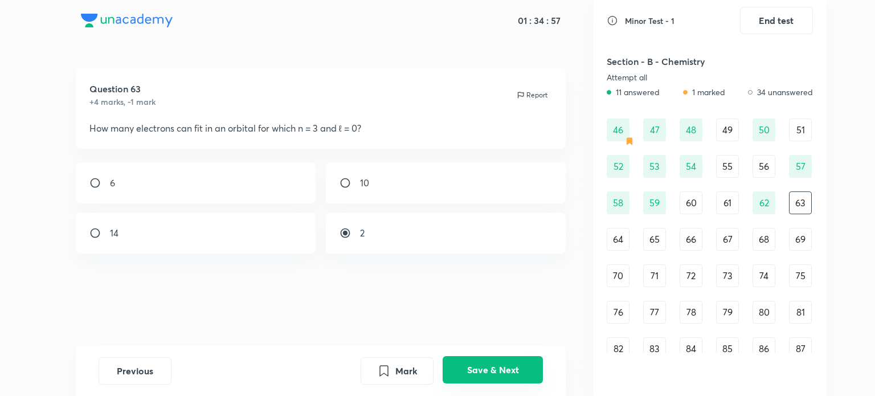
click at [501, 370] on button "Save & Next" at bounding box center [493, 369] width 100 height 27
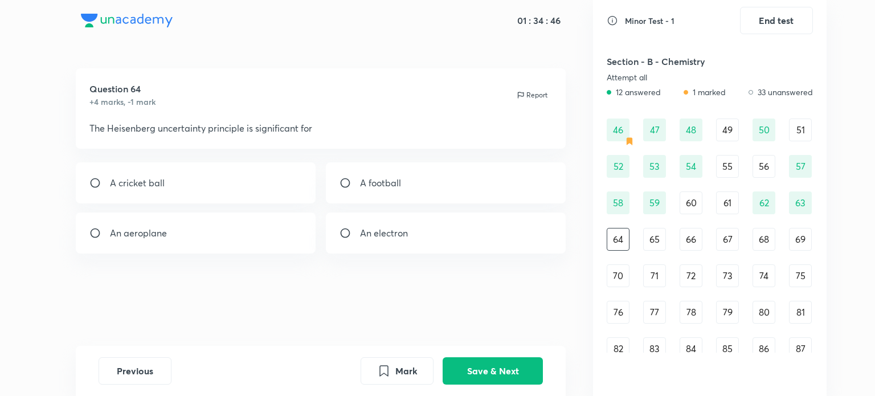
click at [454, 235] on div "An electron" at bounding box center [446, 233] width 240 height 41
radio input "true"
click at [504, 362] on button "Save & Next" at bounding box center [493, 369] width 100 height 27
click at [278, 254] on div at bounding box center [196, 233] width 240 height 41
radio input "true"
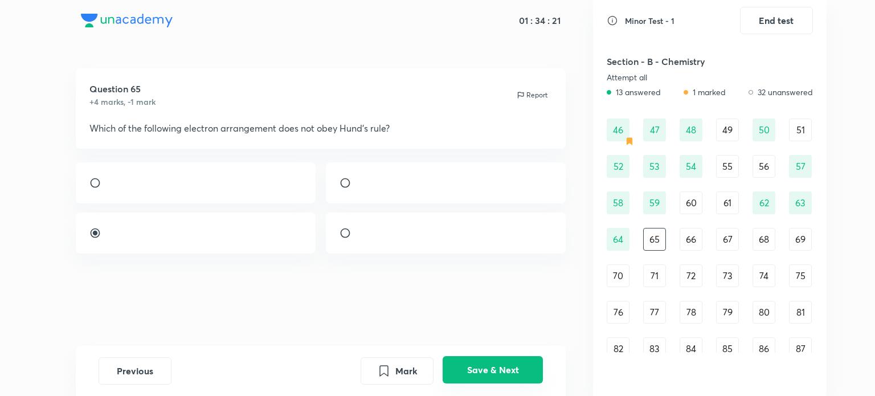
click at [518, 376] on button "Save & Next" at bounding box center [493, 369] width 100 height 27
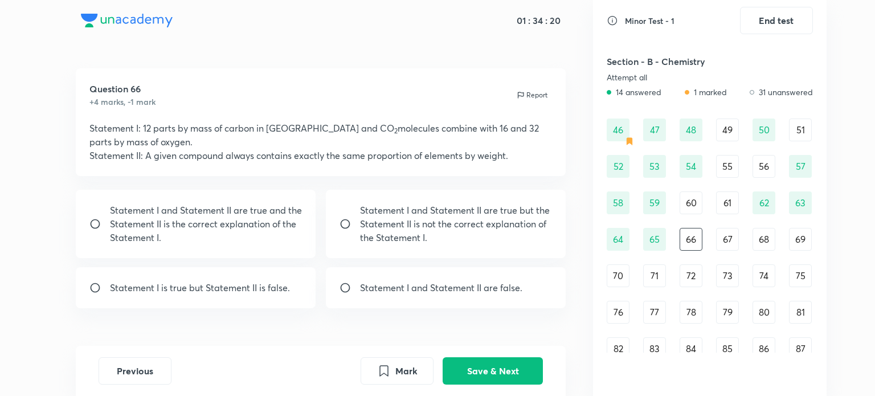
scroll to position [30, 0]
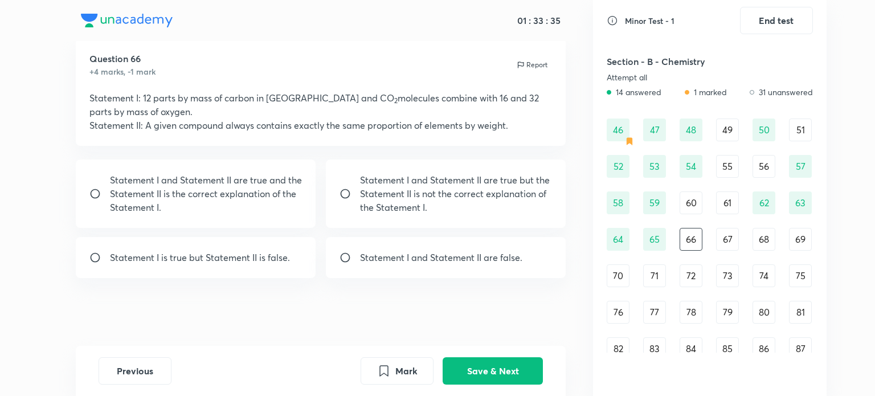
click at [299, 209] on p "Statement I and Statement II are true and the Statement II is the correct expla…" at bounding box center [206, 193] width 193 height 41
radio input "true"
click at [484, 362] on button "Save & Next" at bounding box center [493, 369] width 100 height 27
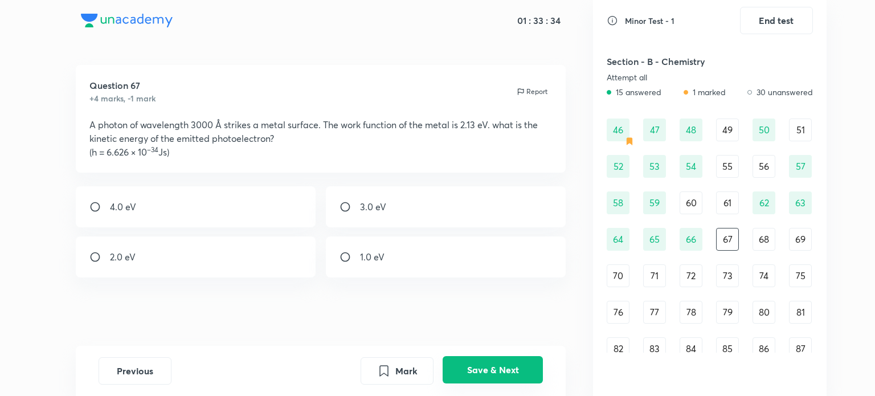
scroll to position [3, 0]
click at [263, 267] on div "2.0 eV" at bounding box center [196, 257] width 240 height 41
radio input "true"
click at [474, 370] on button "Save & Next" at bounding box center [493, 369] width 100 height 27
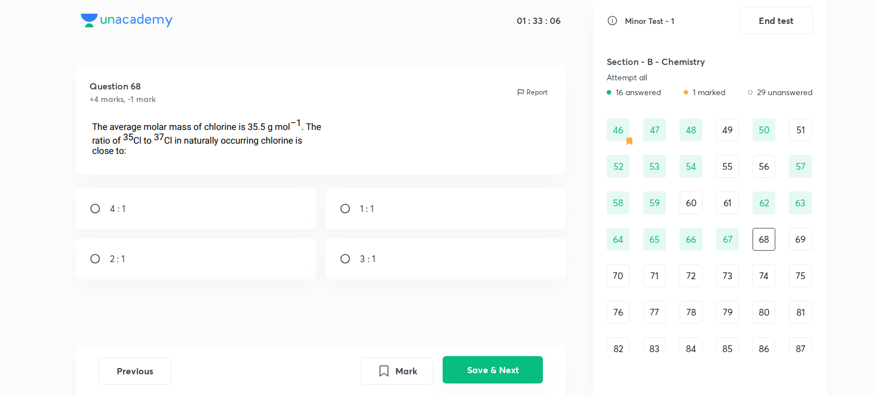
scroll to position [0, 0]
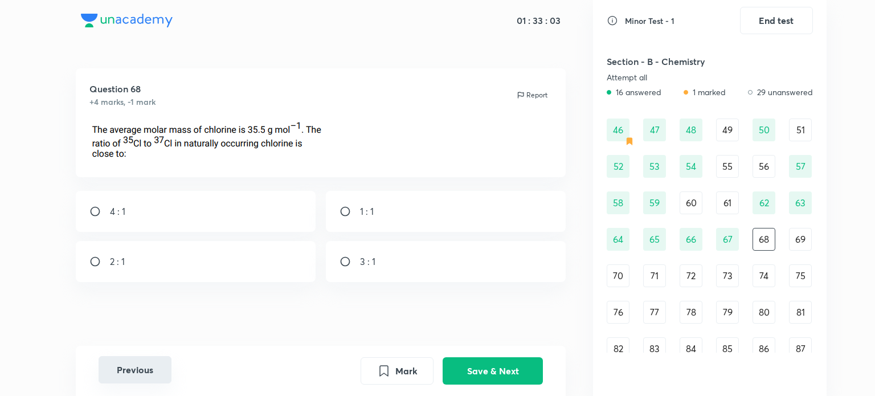
click at [144, 370] on button "Previous" at bounding box center [135, 369] width 73 height 27
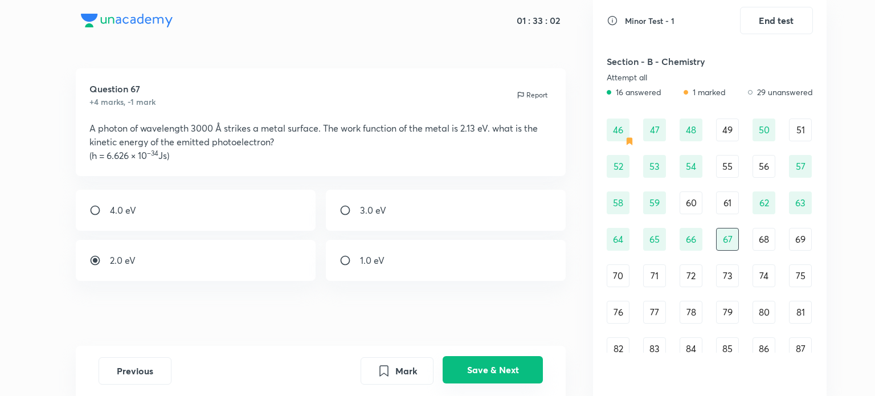
click at [463, 368] on button "Save & Next" at bounding box center [493, 369] width 100 height 27
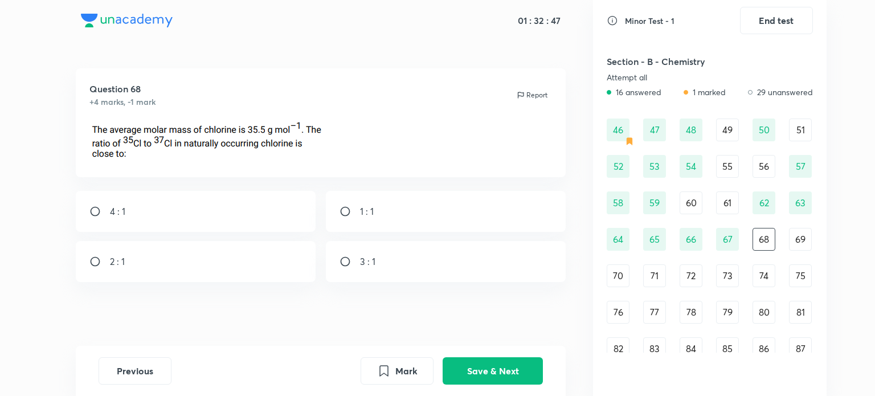
click at [408, 262] on div "3 : 1" at bounding box center [446, 261] width 240 height 41
radio input "true"
click at [485, 380] on button "Save & Next" at bounding box center [493, 369] width 100 height 27
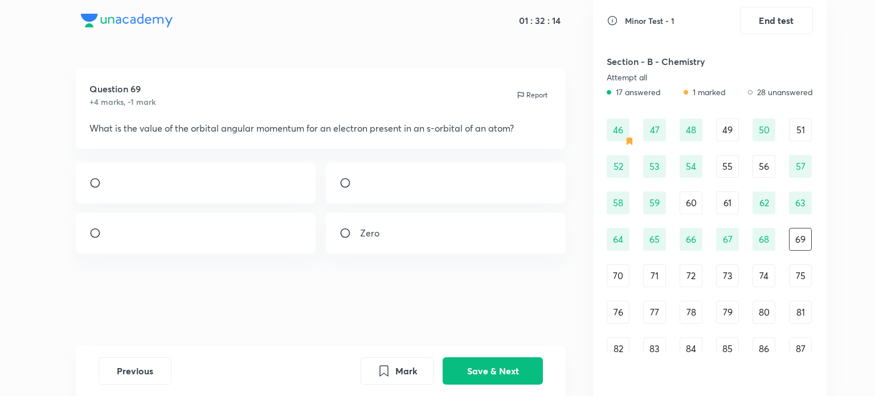
click at [421, 283] on div "Question 69 +4 marks, -1 mark Report What is the value of the orbital angular m…" at bounding box center [320, 206] width 545 height 277
click at [421, 254] on div "Zero" at bounding box center [446, 233] width 240 height 41
radio input "true"
click at [295, 203] on div at bounding box center [196, 182] width 240 height 41
radio input "true"
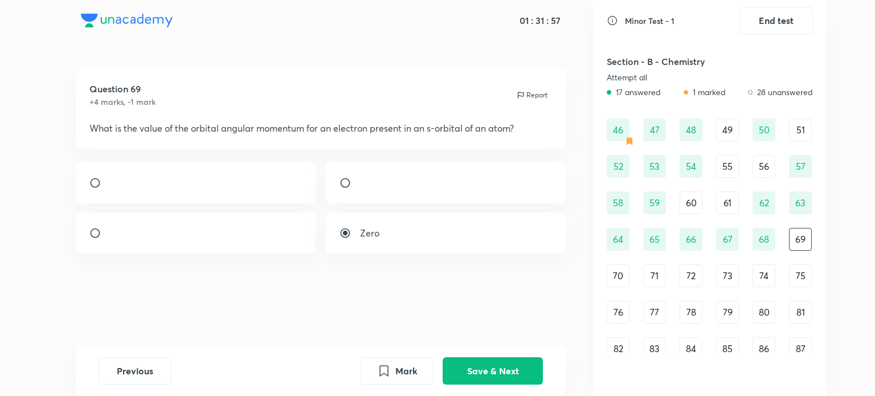
radio input "false"
click at [377, 240] on p "Zero" at bounding box center [369, 233] width 19 height 14
radio input "false"
radio input "true"
click at [487, 372] on button "Save & Next" at bounding box center [493, 369] width 100 height 27
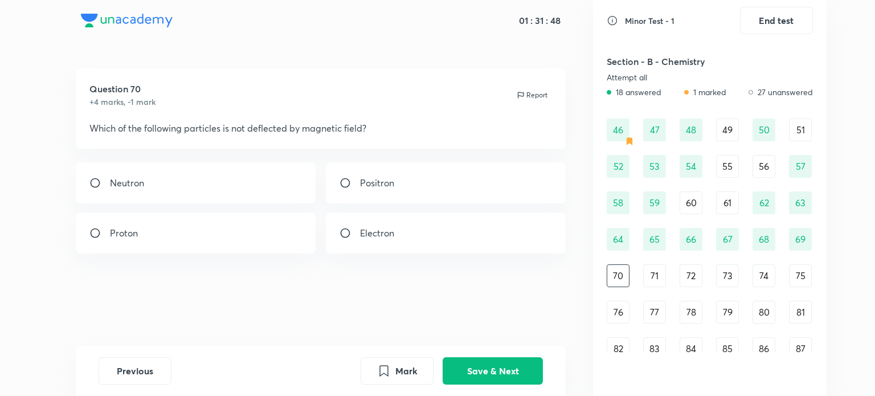
click at [246, 183] on div "Neutron" at bounding box center [196, 182] width 240 height 41
radio input "true"
click at [474, 368] on button "Save & Next" at bounding box center [493, 369] width 100 height 27
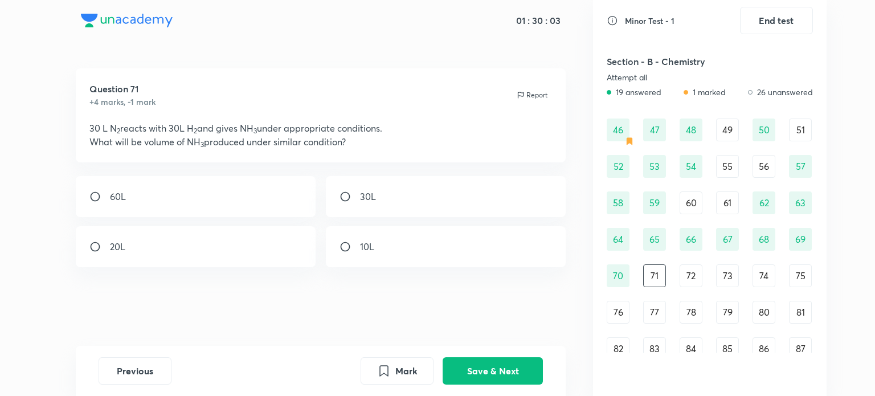
click at [269, 310] on div "Question 71 +4 marks, -1 mark Report 30 L N 2 reacts with 30L H 2 and gives NH …" at bounding box center [320, 206] width 545 height 277
click at [228, 244] on div "20L" at bounding box center [196, 246] width 240 height 41
radio input "true"
click at [496, 369] on button "Save & Next" at bounding box center [493, 369] width 100 height 27
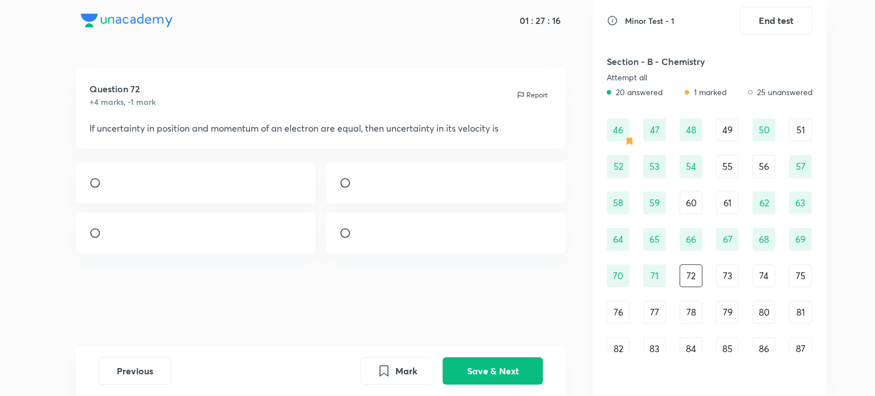
click at [245, 189] on div at bounding box center [196, 182] width 240 height 41
radio input "true"
click at [492, 357] on button "Save & Next" at bounding box center [493, 369] width 100 height 27
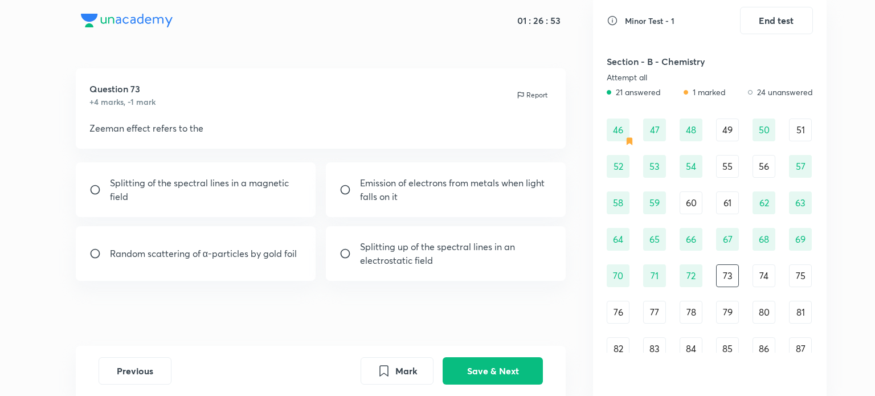
click at [283, 215] on div "Splitting of the spectral lines in a magnetic field" at bounding box center [196, 189] width 240 height 55
radio input "true"
click at [511, 366] on button "Save & Next" at bounding box center [493, 369] width 100 height 27
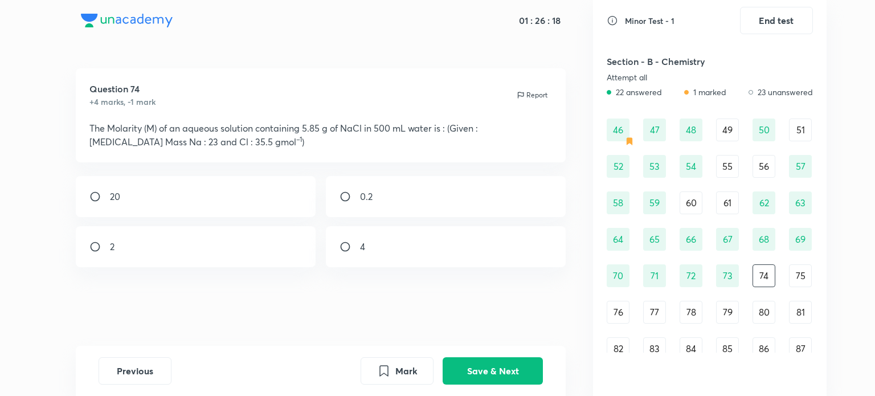
click at [444, 191] on div "0.2" at bounding box center [446, 196] width 240 height 41
radio input "true"
click at [527, 371] on button "Save & Next" at bounding box center [493, 369] width 100 height 27
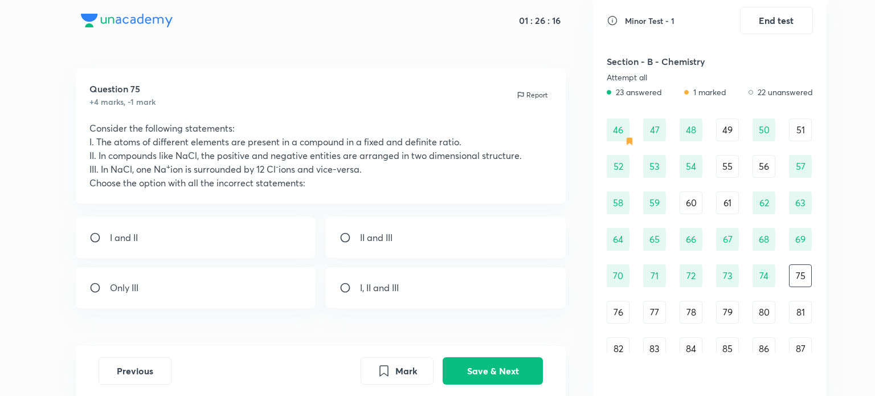
scroll to position [30, 0]
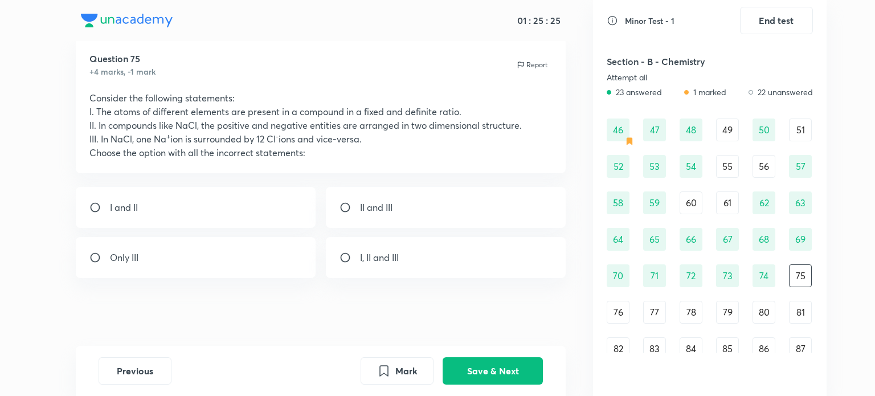
click at [447, 206] on div "II and III" at bounding box center [446, 207] width 240 height 41
radio input "true"
click at [491, 378] on button "Save & Next" at bounding box center [493, 369] width 100 height 27
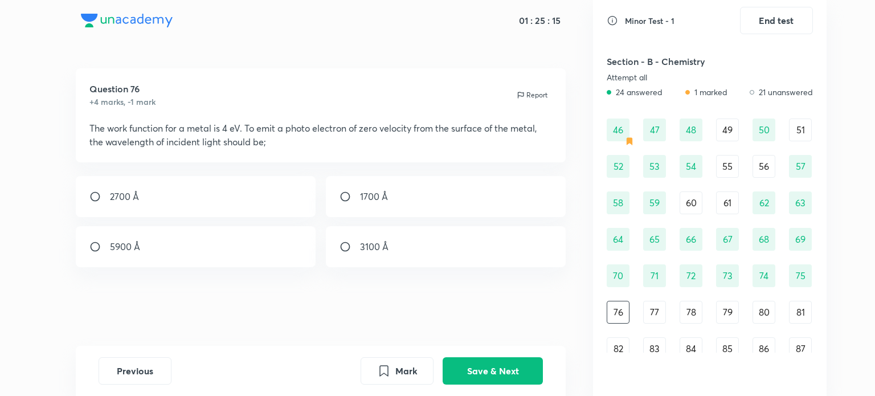
click at [418, 250] on div "3100 Å" at bounding box center [446, 246] width 240 height 41
radio input "true"
click at [503, 375] on button "Save & Next" at bounding box center [493, 369] width 100 height 27
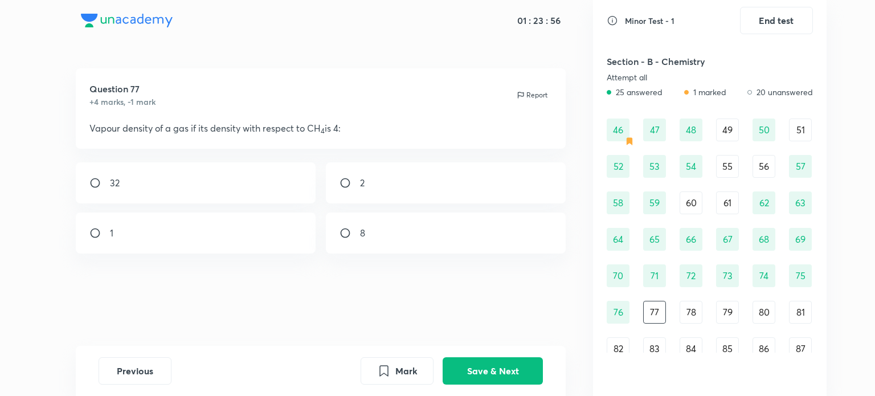
click at [457, 214] on div "8" at bounding box center [446, 233] width 240 height 41
radio input "true"
click at [403, 375] on button "Mark" at bounding box center [397, 369] width 73 height 27
click at [489, 349] on div "Previous Mark Save & Next" at bounding box center [321, 371] width 491 height 50
click at [486, 357] on button "Save & Next" at bounding box center [493, 369] width 100 height 27
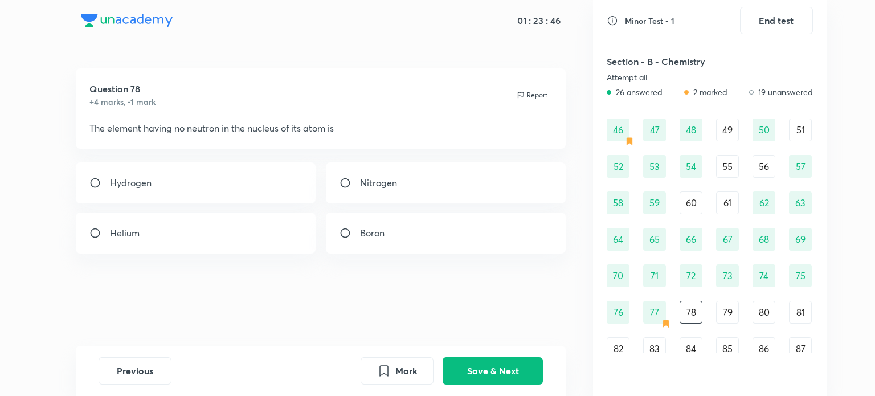
click at [289, 184] on div "Hydrogen" at bounding box center [196, 182] width 240 height 41
radio input "true"
click at [469, 380] on button "Save & Next" at bounding box center [493, 369] width 100 height 27
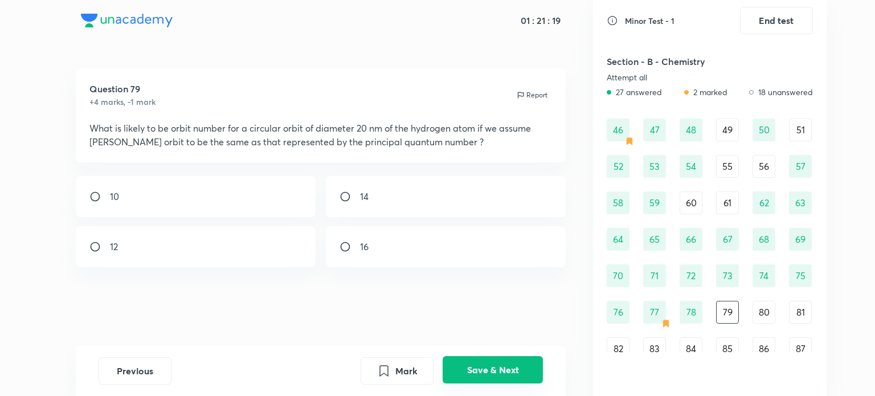
click at [480, 360] on button "Save & Next" at bounding box center [493, 369] width 100 height 27
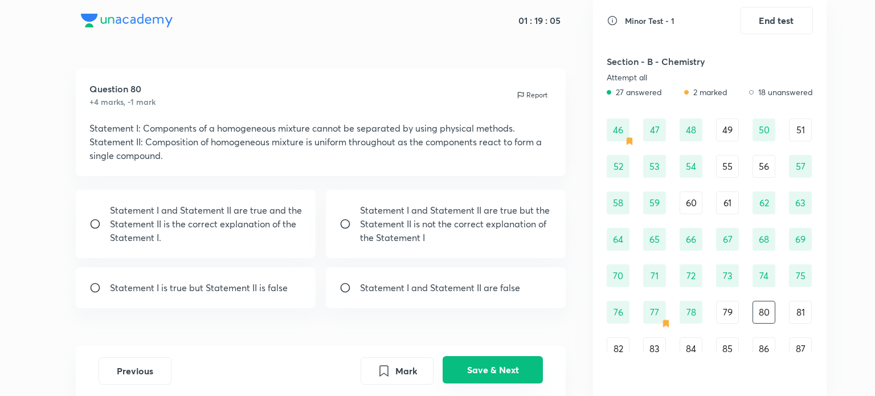
click at [480, 360] on button "Save & Next" at bounding box center [493, 369] width 100 height 27
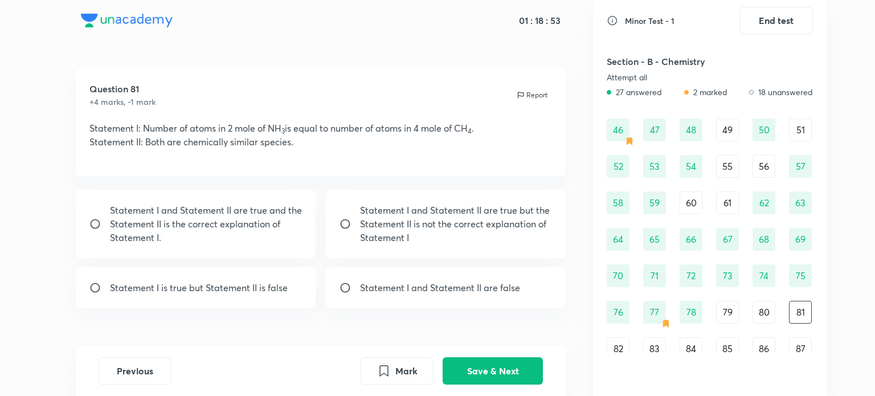
click at [491, 285] on p "Statement I and Statement II are false" at bounding box center [440, 288] width 160 height 14
radio input "true"
click at [511, 356] on div "Previous Mark Save & Next" at bounding box center [321, 371] width 491 height 50
click at [513, 363] on button "Save & Next" at bounding box center [493, 369] width 100 height 27
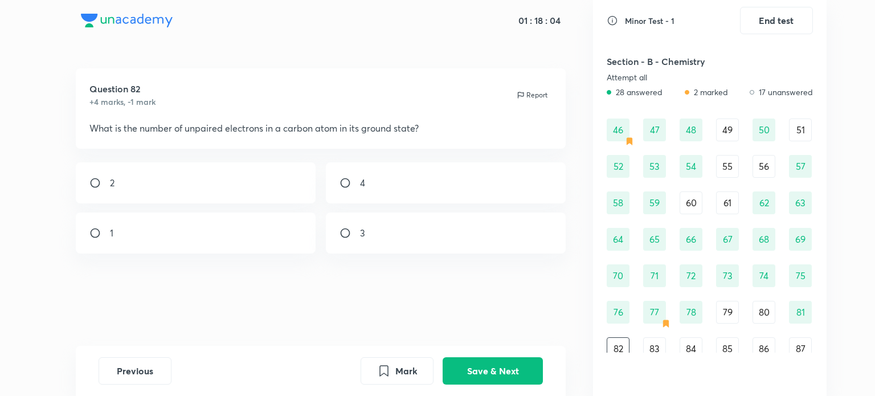
click at [196, 185] on div "2" at bounding box center [196, 182] width 240 height 41
radio input "true"
click at [465, 377] on button "Save & Next" at bounding box center [493, 369] width 100 height 27
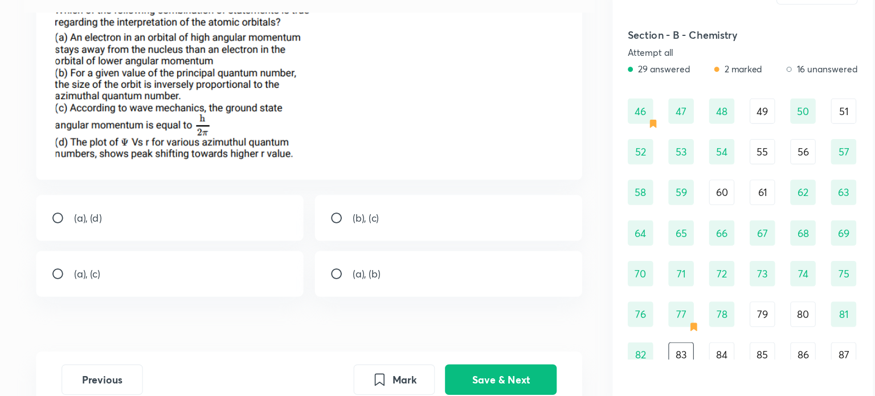
scroll to position [89, 0]
click at [292, 266] on div "(a), (c)" at bounding box center [196, 275] width 240 height 41
radio input "true"
click at [498, 368] on button "Save & Next" at bounding box center [493, 369] width 100 height 27
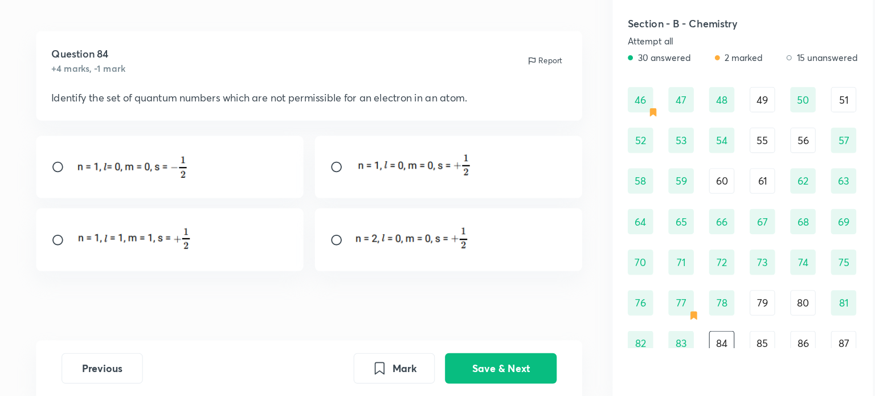
click at [213, 250] on img at bounding box center [163, 254] width 106 height 26
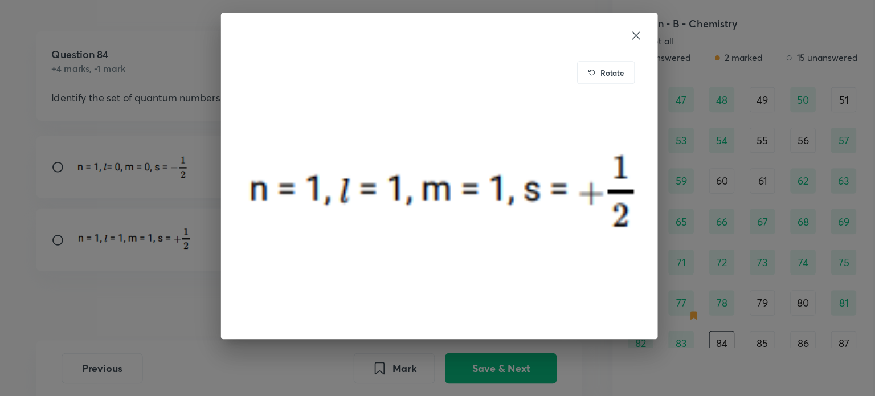
click at [239, 313] on div "Rotate" at bounding box center [437, 198] width 875 height 396
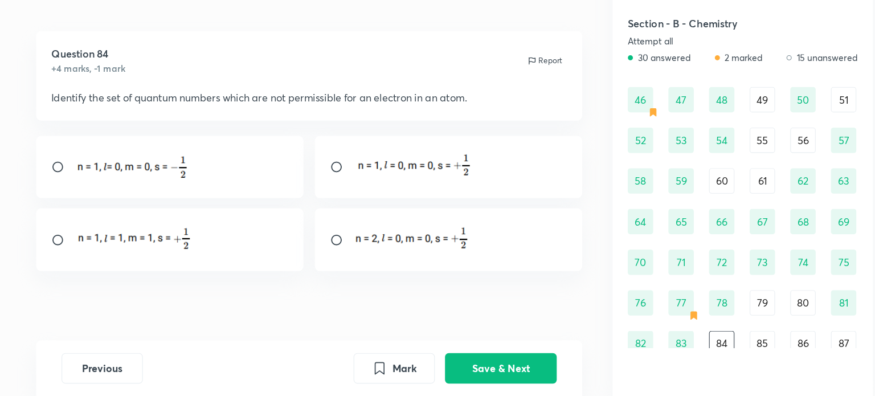
click at [208, 265] on img at bounding box center [163, 254] width 106 height 26
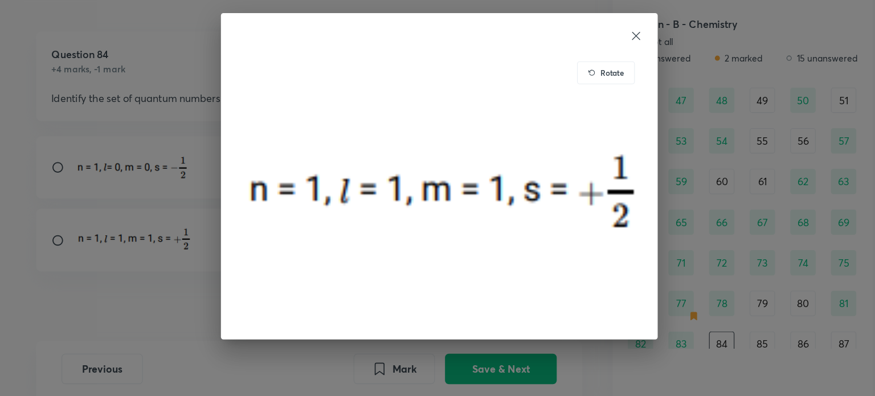
click at [192, 304] on div "Rotate" at bounding box center [437, 198] width 875 height 396
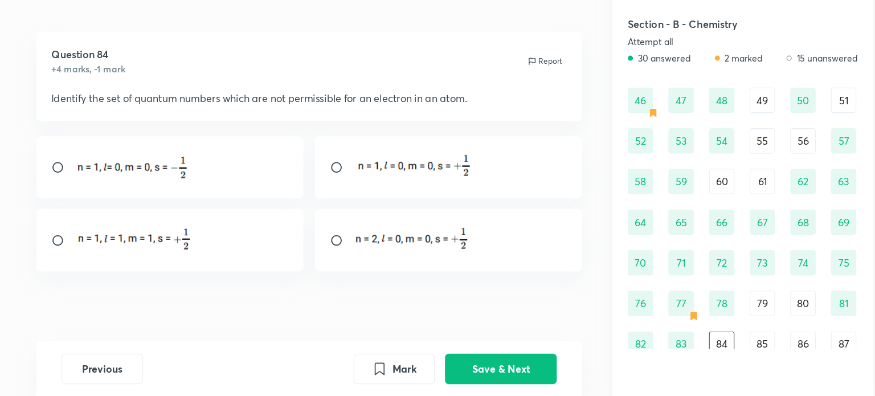
click at [149, 255] on img at bounding box center [163, 254] width 106 height 26
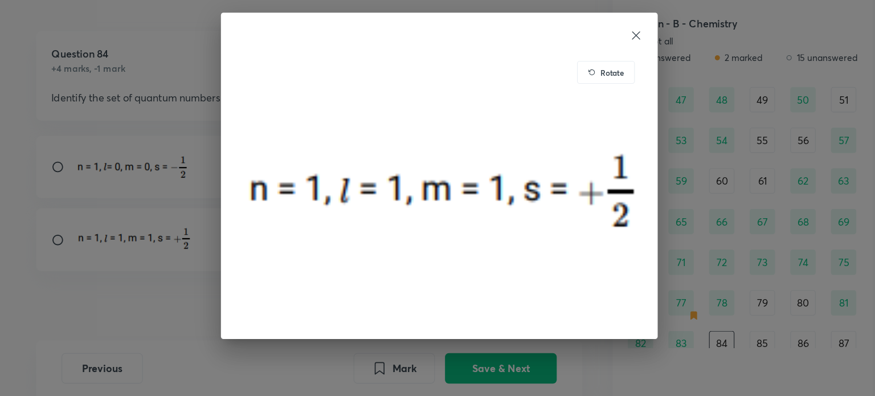
drag, startPoint x: 119, startPoint y: 308, endPoint x: 97, endPoint y: 271, distance: 43.4
click at [97, 271] on div "Rotate" at bounding box center [437, 198] width 875 height 396
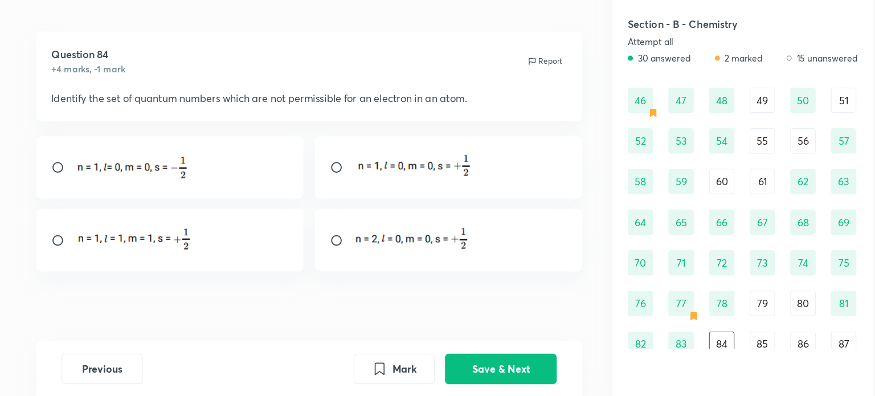
click at [103, 274] on div at bounding box center [196, 255] width 240 height 56
radio input "true"
click at [518, 369] on button "Save & Next" at bounding box center [493, 369] width 100 height 27
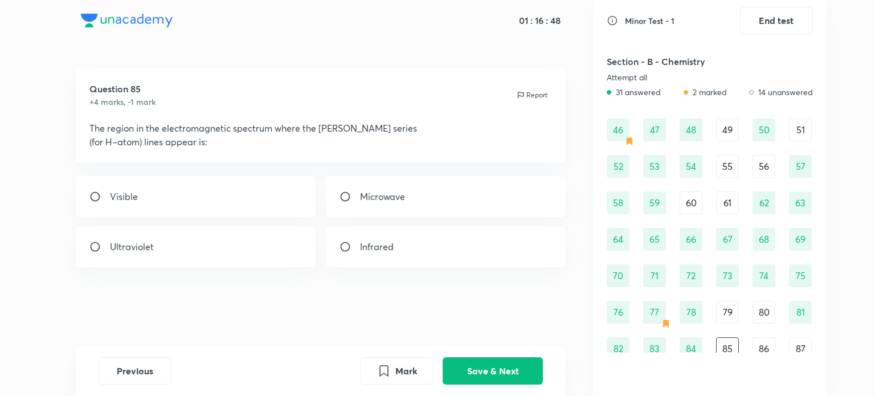
click at [244, 207] on div "Visible" at bounding box center [196, 196] width 240 height 41
radio input "true"
click at [473, 369] on button "Save & Next" at bounding box center [493, 369] width 100 height 27
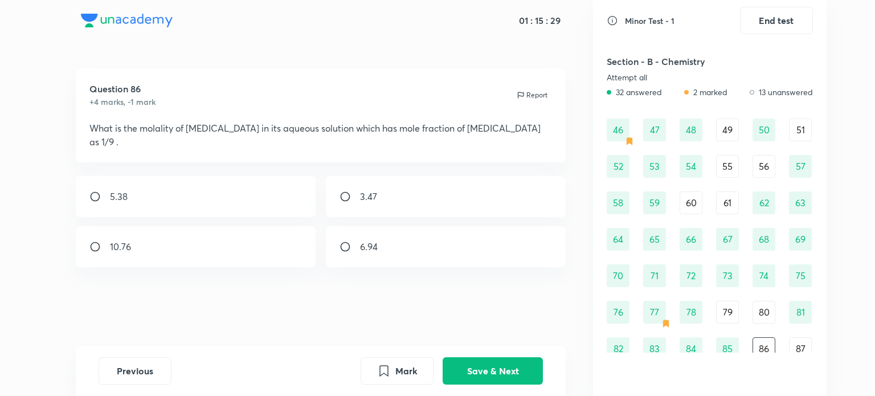
click at [212, 176] on div "5.38" at bounding box center [196, 196] width 240 height 41
radio input "true"
click at [497, 366] on button "Save & Next" at bounding box center [493, 369] width 100 height 27
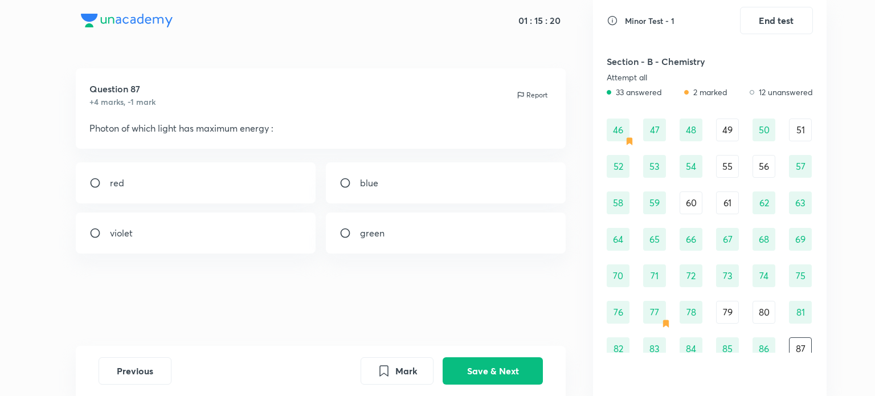
drag, startPoint x: 242, startPoint y: 263, endPoint x: 247, endPoint y: 250, distance: 14.3
click at [247, 250] on div "Question 87 +4 marks, -1 mark Report Photon of which light has maximum energy :…" at bounding box center [320, 206] width 545 height 277
click at [247, 250] on div "violet" at bounding box center [196, 233] width 240 height 41
radio input "true"
click at [488, 362] on button "Save & Next" at bounding box center [493, 369] width 100 height 27
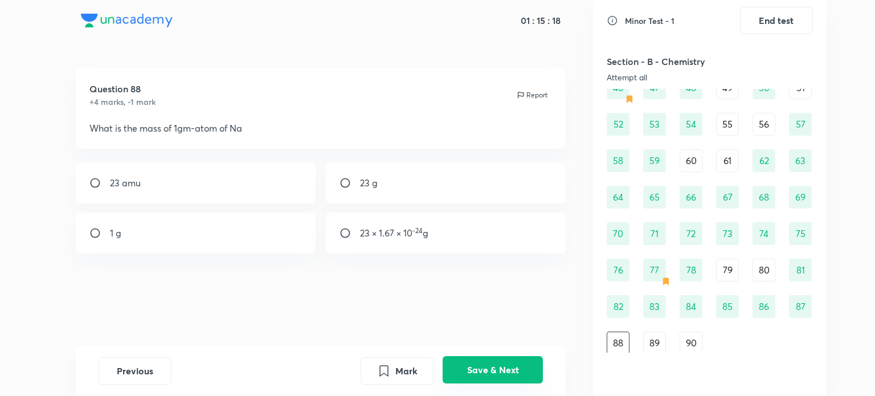
scroll to position [439, 0]
click at [261, 188] on div "23 amu" at bounding box center [196, 182] width 240 height 41
radio input "true"
click at [685, 148] on div "60" at bounding box center [691, 159] width 23 height 23
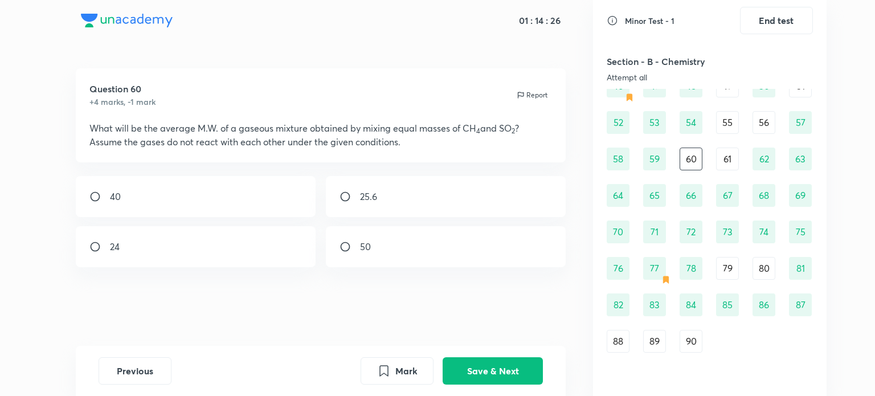
click at [615, 338] on div "88" at bounding box center [618, 341] width 23 height 23
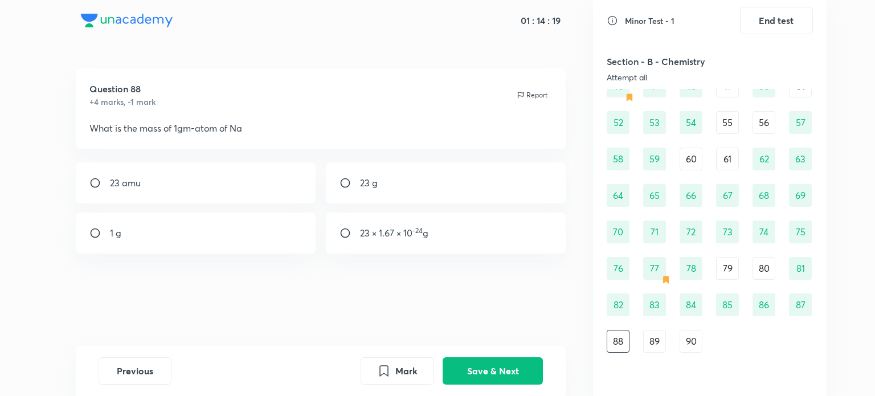
click at [301, 189] on div "23 amu" at bounding box center [196, 182] width 240 height 41
radio input "true"
click at [541, 378] on button "Save & Next" at bounding box center [493, 369] width 100 height 27
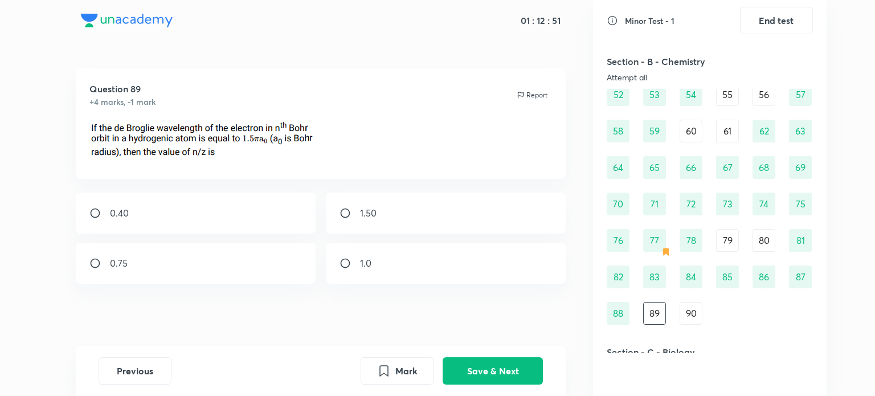
scroll to position [468, 0]
click at [519, 377] on button "Save & Next" at bounding box center [493, 369] width 100 height 27
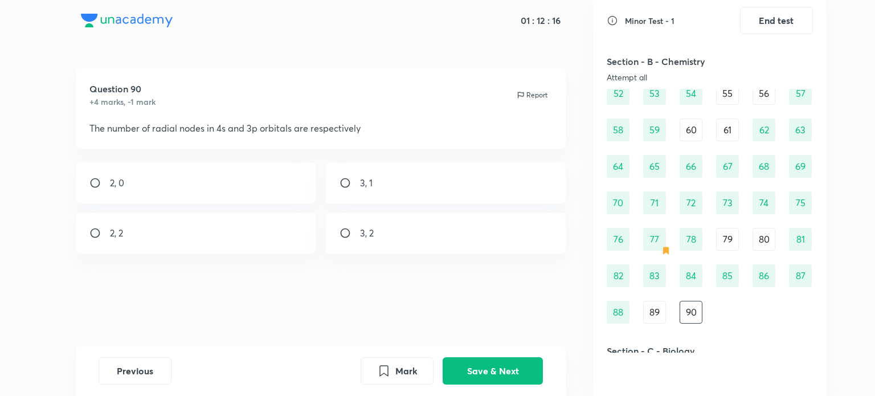
click at [460, 247] on div "3, 2" at bounding box center [446, 233] width 240 height 41
click at [483, 222] on div "3, 2" at bounding box center [446, 233] width 240 height 41
radio input "false"
click at [479, 372] on button "Save & Next" at bounding box center [493, 369] width 100 height 27
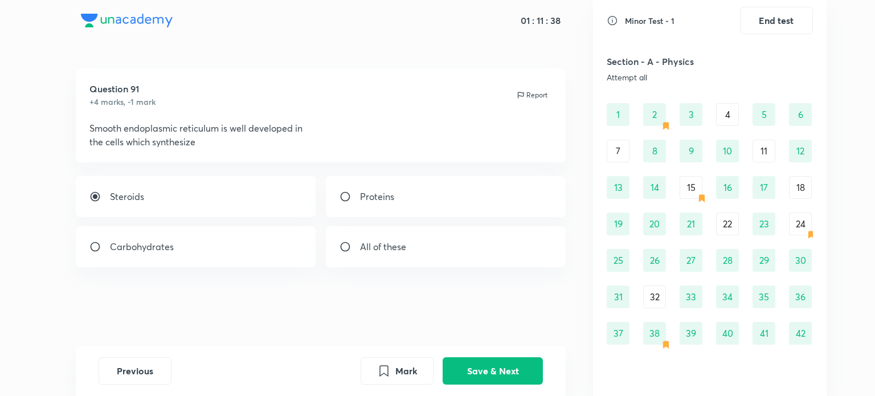
scroll to position [0, 0]
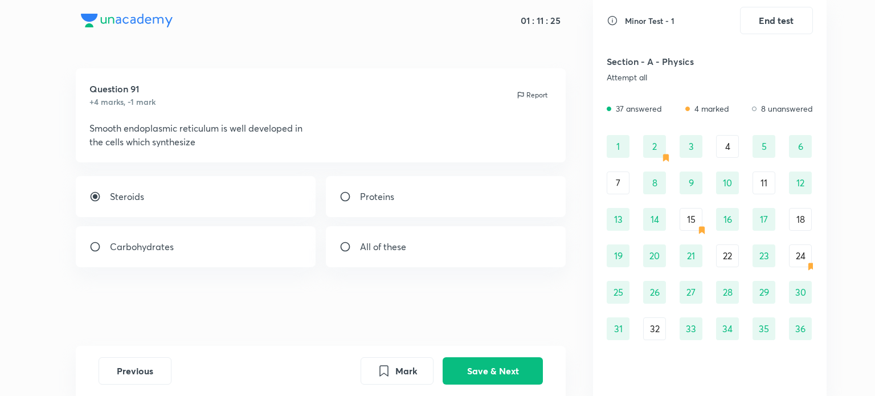
click at [726, 148] on div "4" at bounding box center [727, 146] width 23 height 23
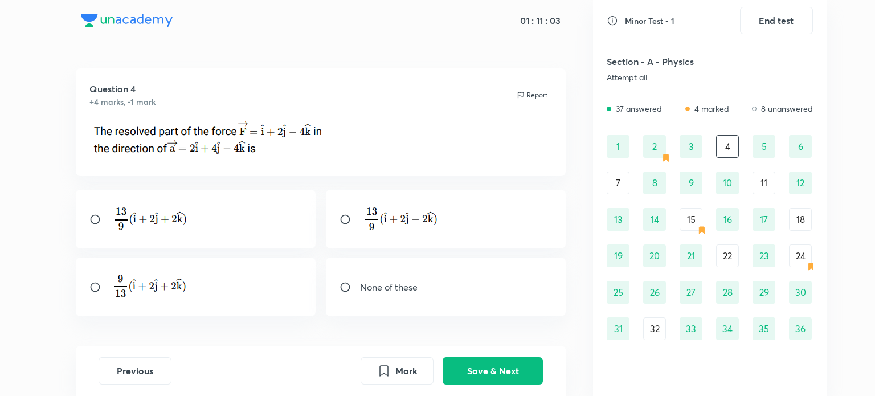
click at [761, 184] on div "11" at bounding box center [764, 183] width 23 height 23
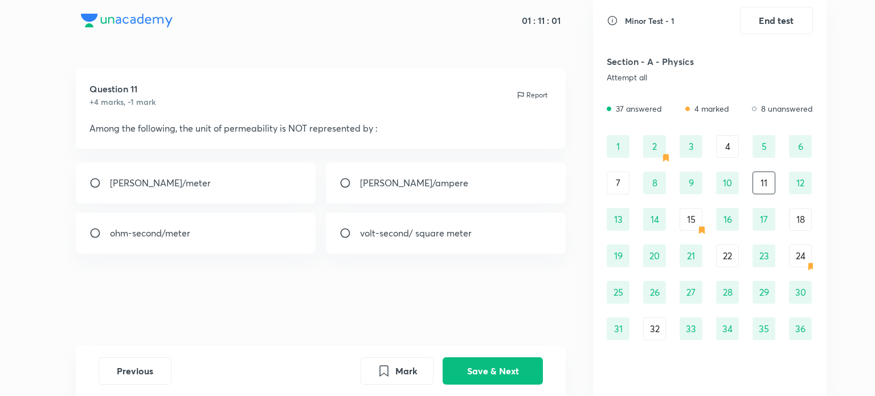
click at [618, 183] on div "7" at bounding box center [618, 183] width 23 height 23
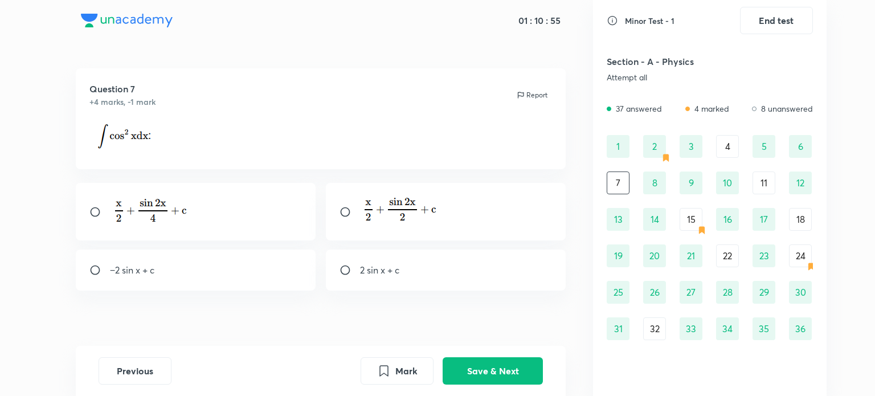
click at [759, 184] on div "11" at bounding box center [764, 183] width 23 height 23
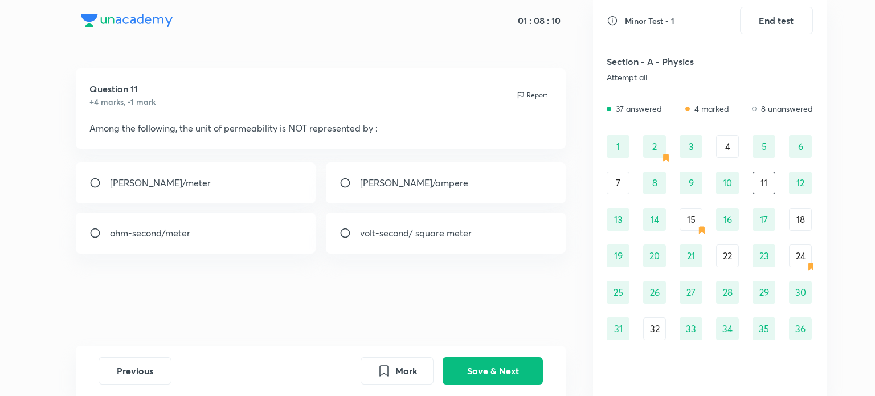
click at [696, 232] on div "1 2 3 4 5 6 7 8 9 10 11 12 13 14 15 16 17 18 19 20 21 22 23 24 25 26 27 28 29 3…" at bounding box center [710, 274] width 206 height 278
click at [695, 228] on div "15" at bounding box center [691, 219] width 23 height 23
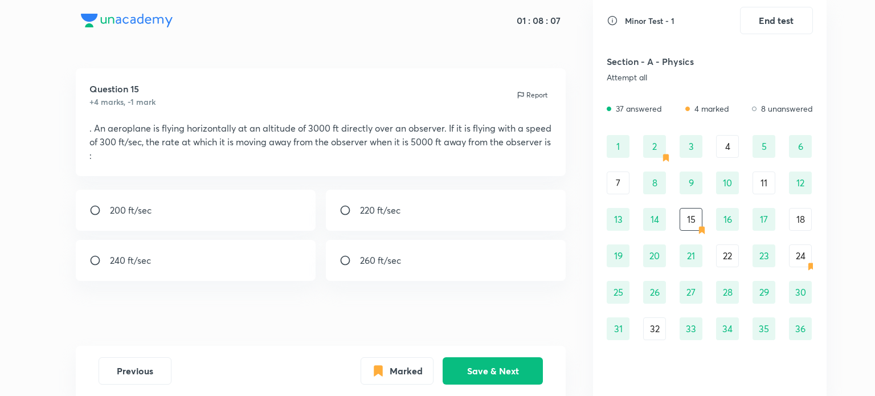
scroll to position [3, 0]
click at [801, 225] on div "18" at bounding box center [800, 219] width 23 height 23
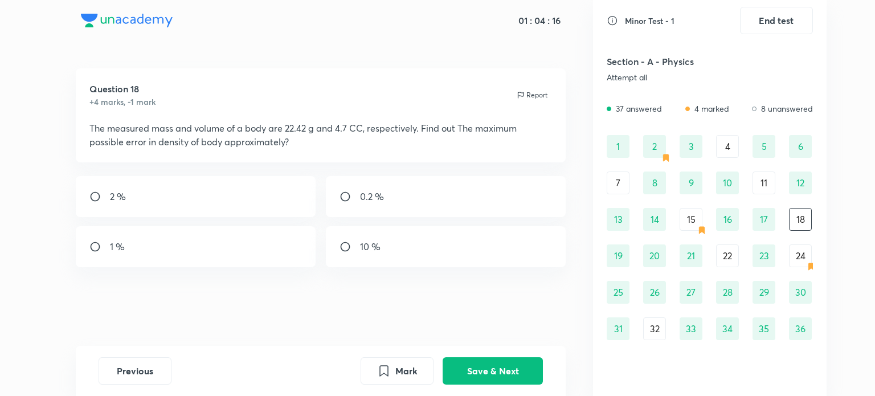
scroll to position [0, 0]
click at [729, 245] on div "22" at bounding box center [727, 255] width 23 height 23
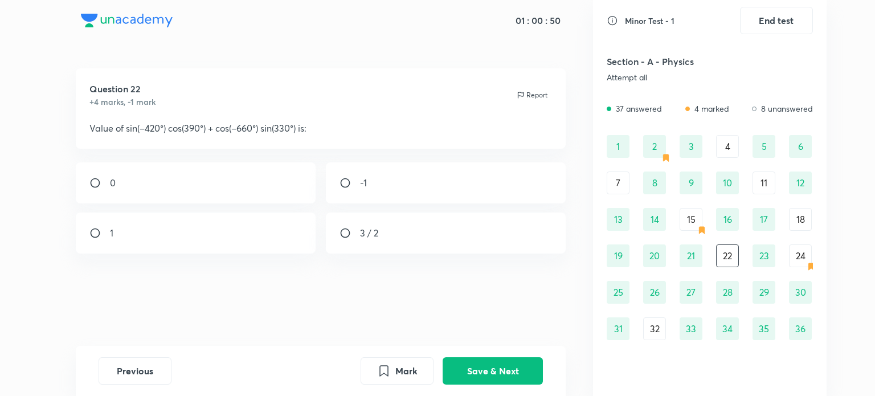
click at [795, 253] on div "24" at bounding box center [800, 255] width 23 height 23
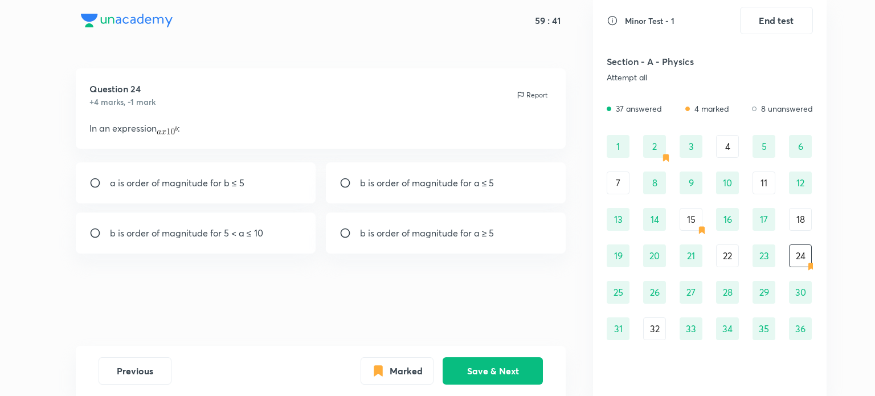
click at [456, 183] on p "b is order of magnitude for a ≤ 5" at bounding box center [427, 183] width 134 height 14
radio input "true"
click at [414, 378] on button "Marked" at bounding box center [397, 369] width 73 height 27
click at [487, 366] on button "Save & Next" at bounding box center [493, 369] width 100 height 27
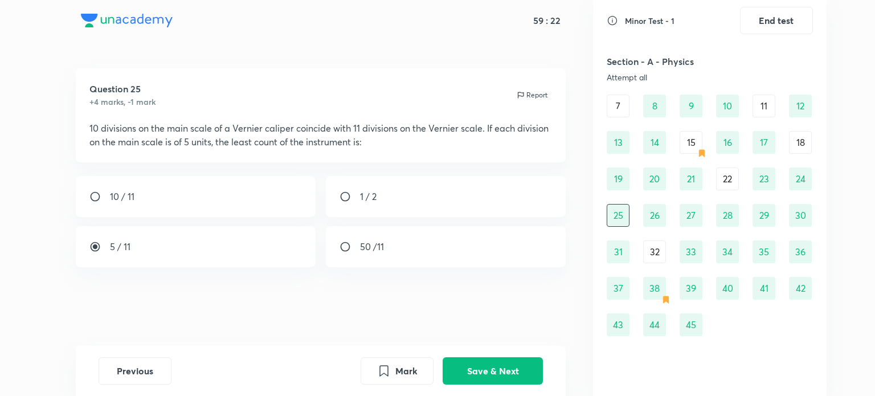
scroll to position [84, 0]
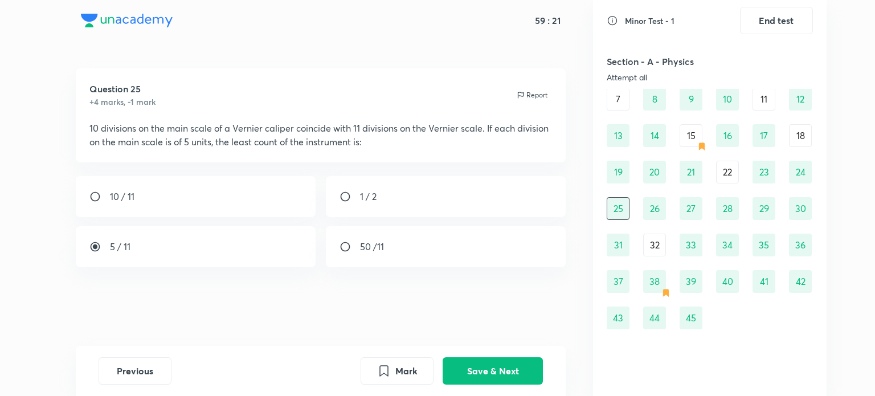
click at [650, 251] on div "32" at bounding box center [654, 245] width 23 height 23
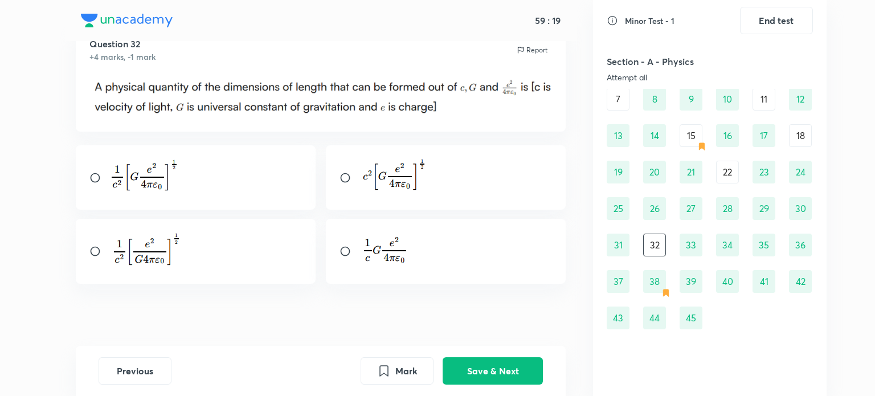
scroll to position [52, 0]
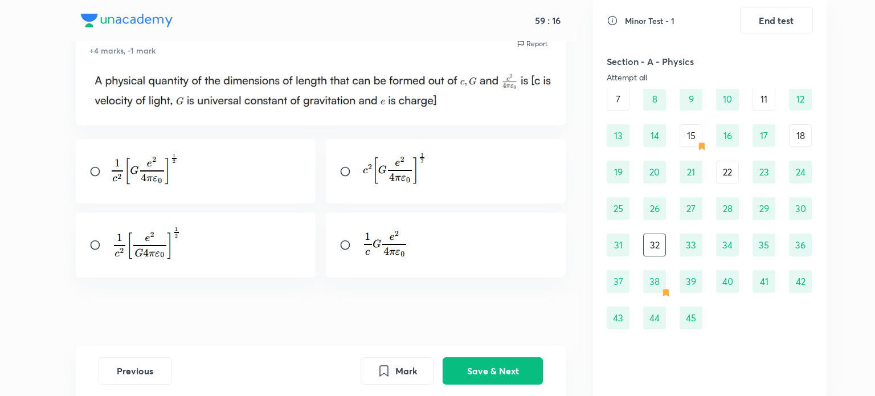
click at [207, 184] on div at bounding box center [196, 171] width 240 height 64
radio input "true"
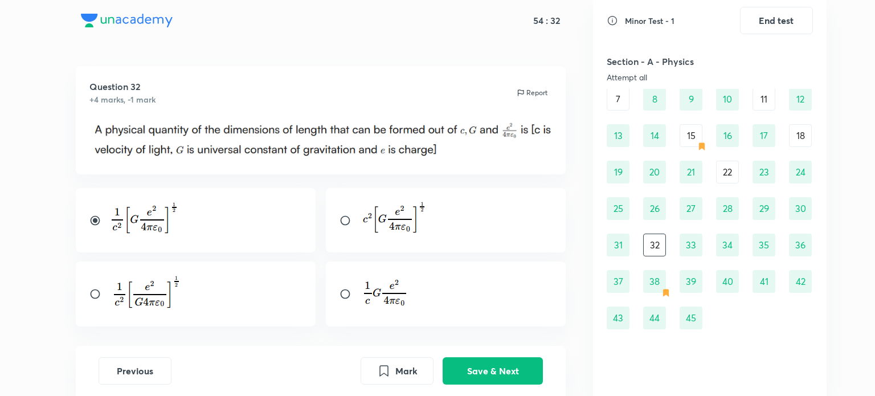
scroll to position [0, 0]
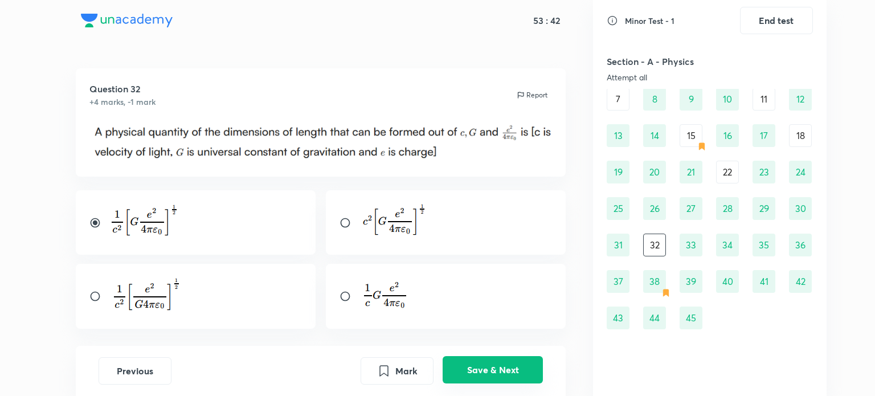
click at [481, 369] on button "Save & Next" at bounding box center [493, 369] width 100 height 27
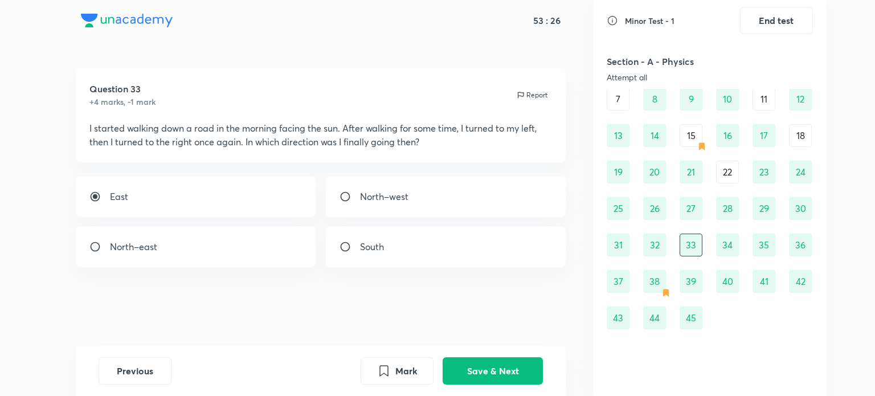
click at [654, 288] on div "38" at bounding box center [654, 281] width 23 height 23
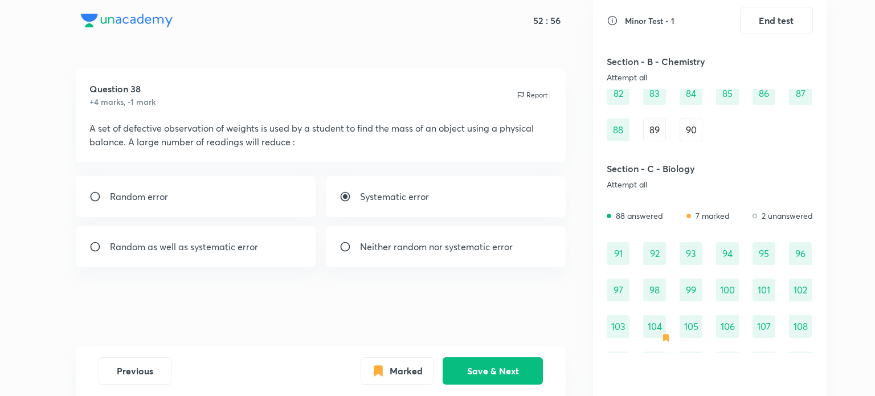
scroll to position [653, 0]
click at [618, 242] on div "91" at bounding box center [618, 251] width 23 height 23
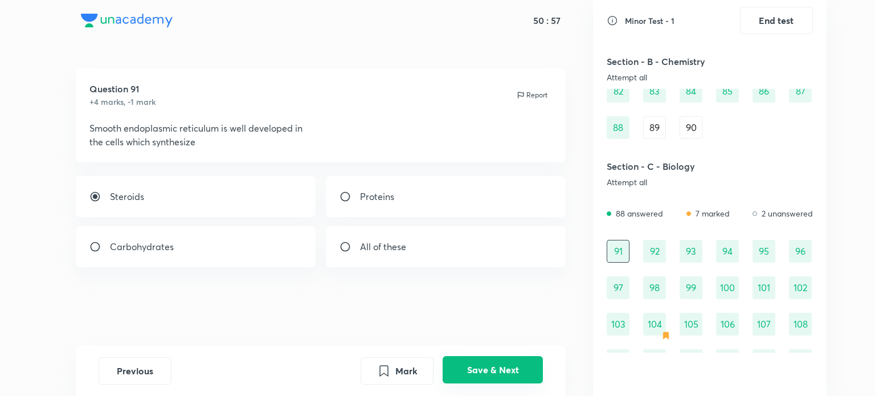
click at [513, 368] on button "Save & Next" at bounding box center [493, 369] width 100 height 27
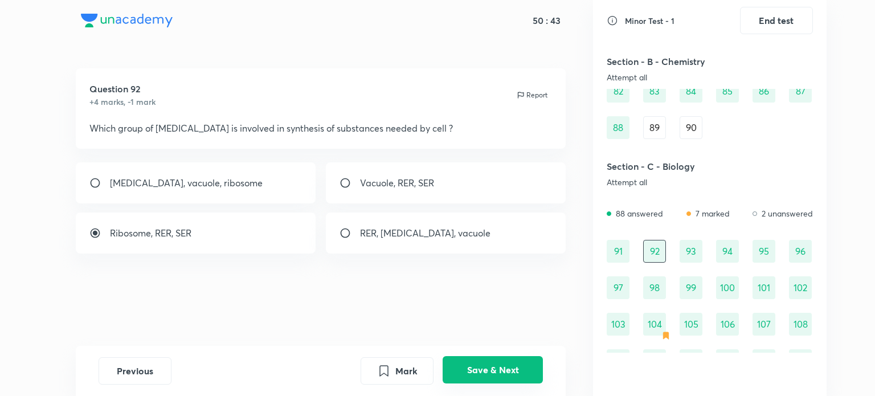
click at [513, 368] on button "Save & Next" at bounding box center [493, 369] width 100 height 27
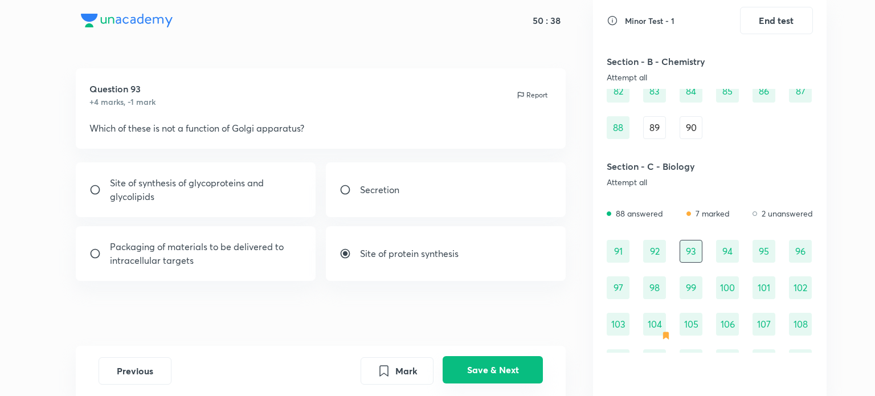
click at [513, 368] on button "Save & Next" at bounding box center [493, 369] width 100 height 27
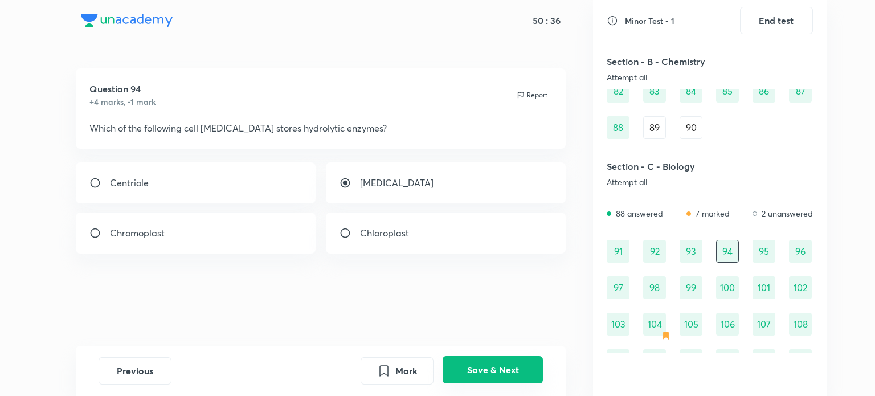
click at [513, 368] on button "Save & Next" at bounding box center [493, 369] width 100 height 27
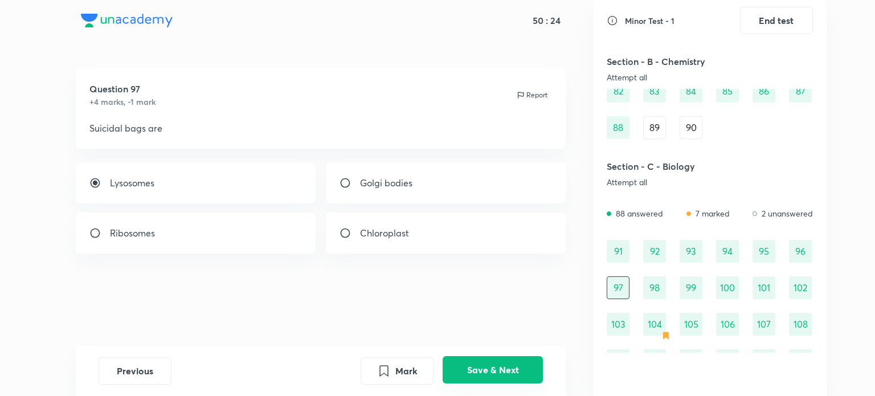
click at [513, 368] on button "Save & Next" at bounding box center [493, 369] width 100 height 27
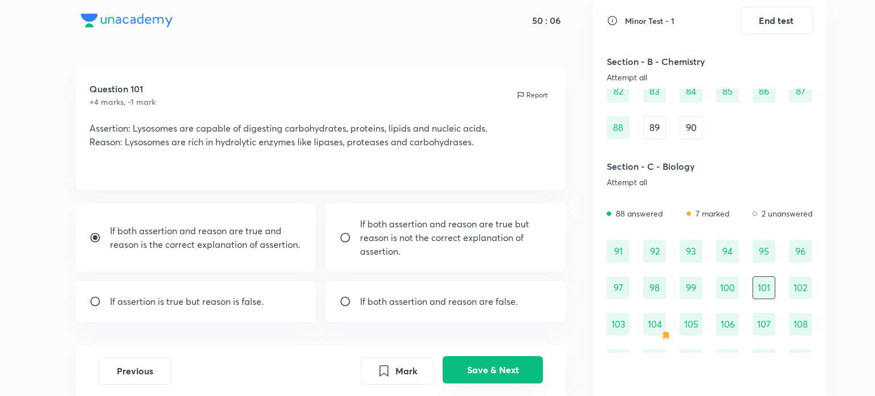
click at [513, 368] on button "Save & Next" at bounding box center [493, 369] width 100 height 27
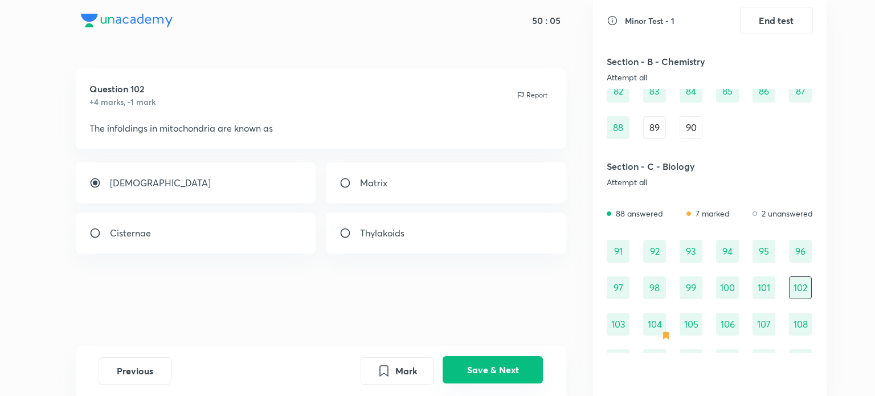
click at [513, 368] on button "Save & Next" at bounding box center [493, 369] width 100 height 27
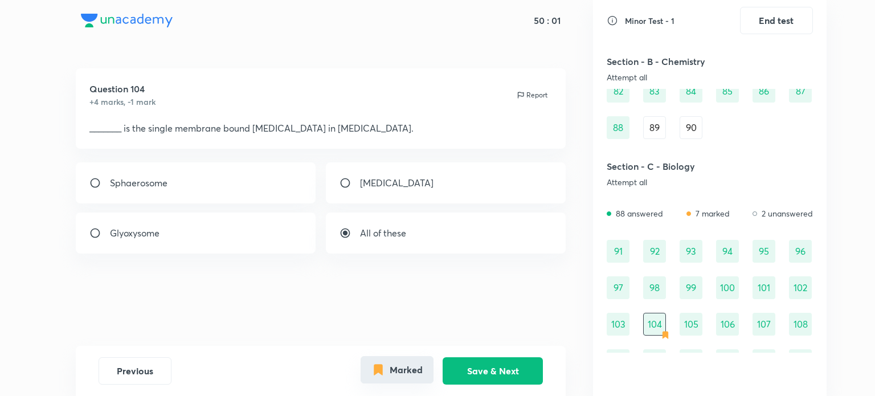
click at [418, 370] on button "Marked" at bounding box center [397, 369] width 73 height 27
click at [410, 193] on div "Lysosome" at bounding box center [446, 182] width 240 height 41
radio input "true"
radio input "false"
click at [493, 369] on button "Save & Next" at bounding box center [493, 369] width 100 height 27
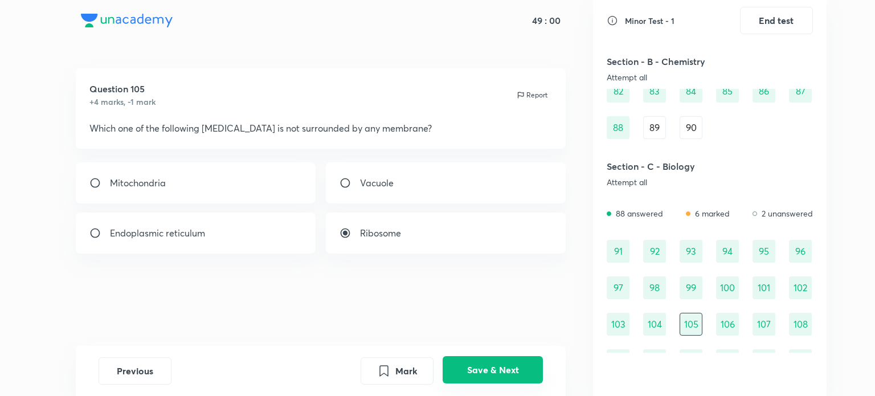
click at [493, 369] on button "Save & Next" at bounding box center [493, 369] width 100 height 27
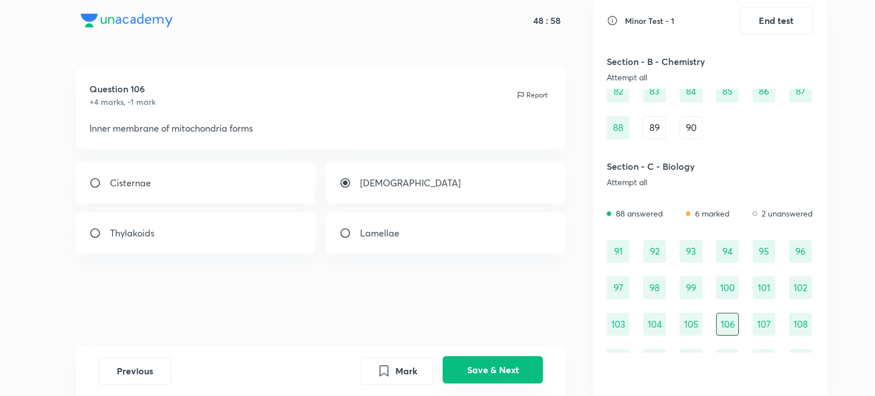
click at [481, 368] on button "Save & Next" at bounding box center [493, 369] width 100 height 27
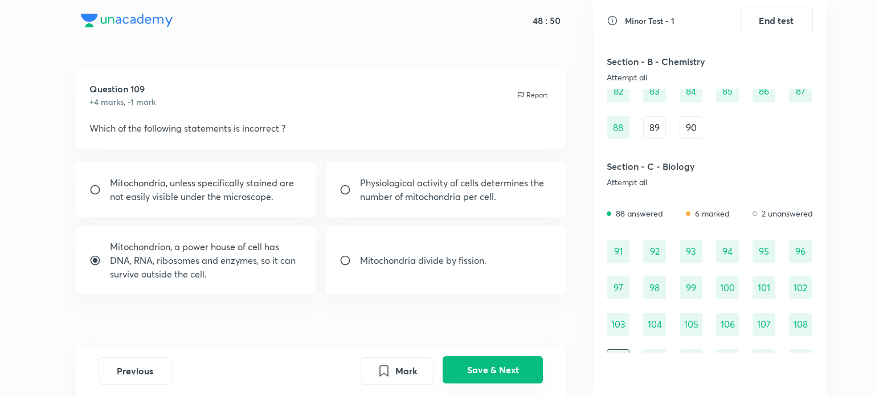
scroll to position [672, 0]
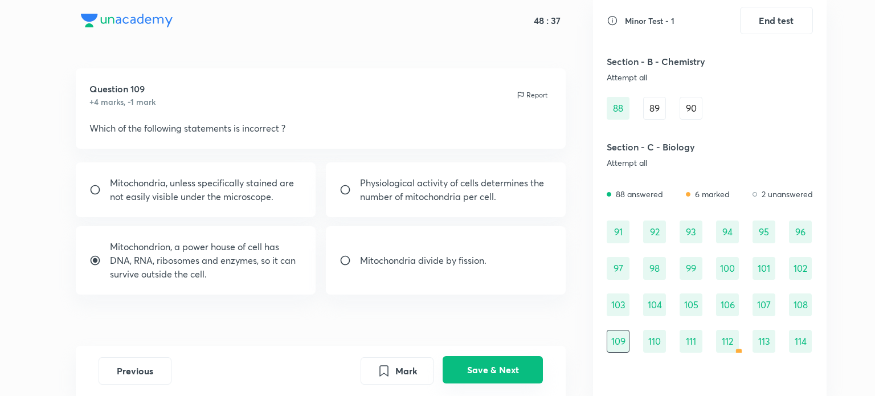
click at [481, 368] on button "Save & Next" at bounding box center [493, 369] width 100 height 27
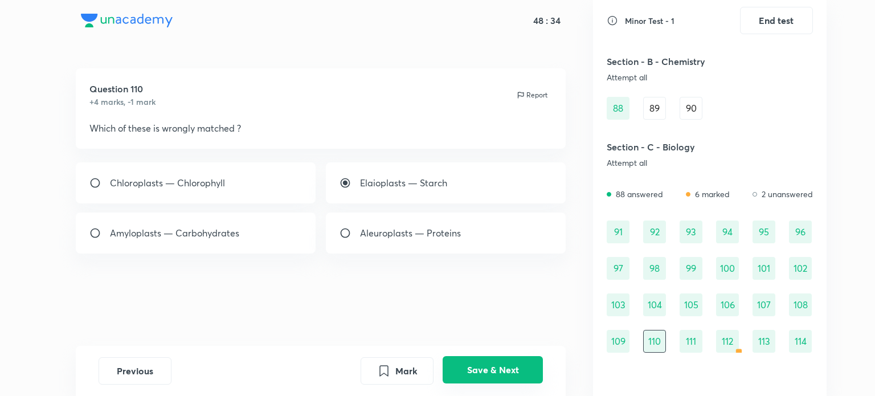
click at [481, 368] on button "Save & Next" at bounding box center [493, 369] width 100 height 27
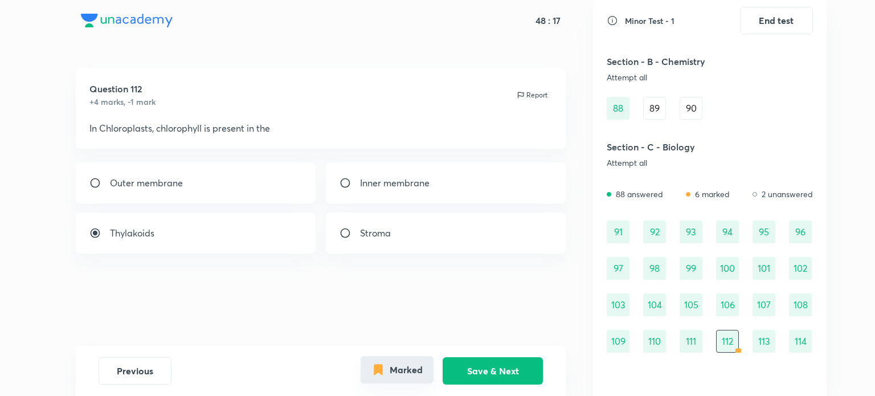
click at [413, 373] on button "Marked" at bounding box center [397, 369] width 73 height 27
click at [463, 365] on button "Save & Next" at bounding box center [493, 369] width 100 height 27
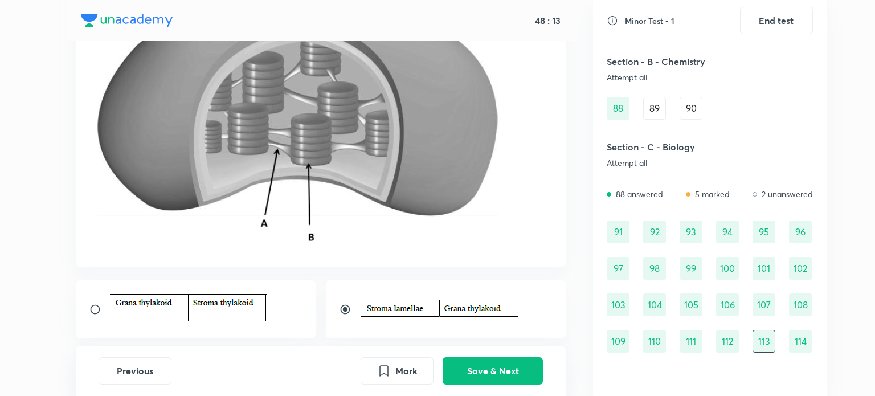
scroll to position [219, 0]
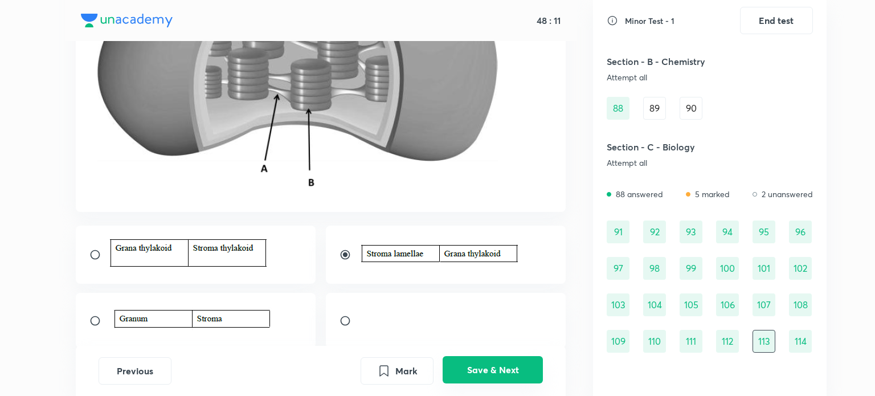
click at [492, 382] on button "Save & Next" at bounding box center [493, 369] width 100 height 27
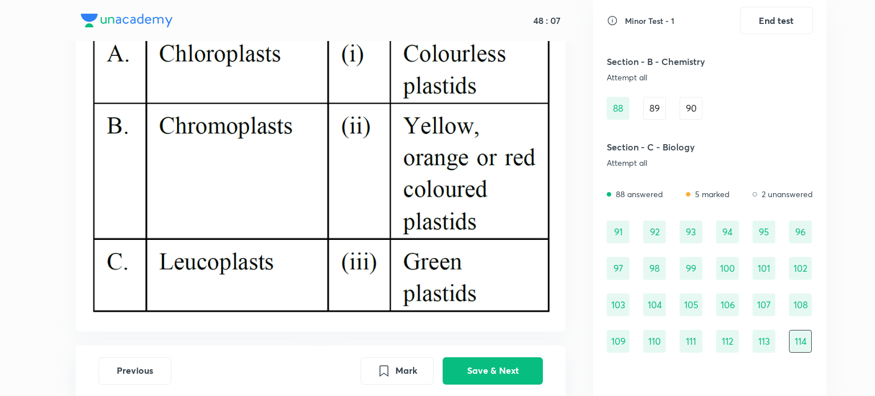
scroll to position [308, 0]
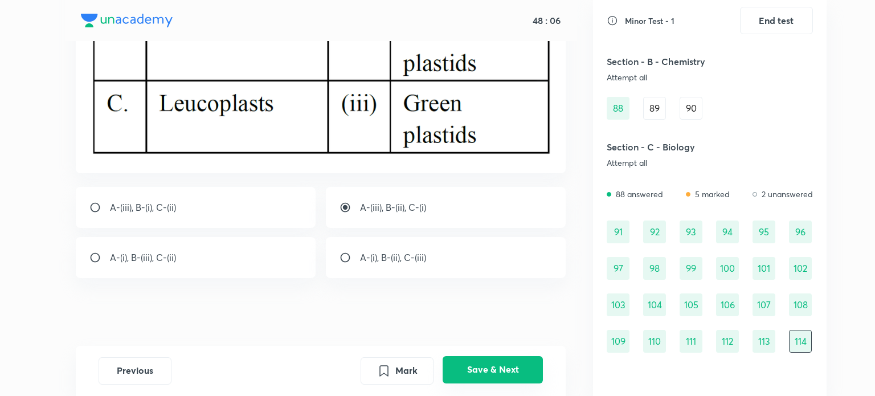
click at [468, 366] on button "Save & Next" at bounding box center [493, 369] width 100 height 27
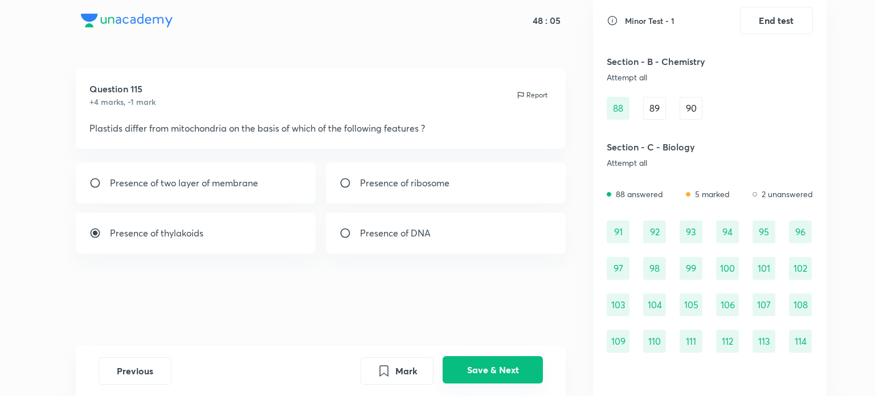
scroll to position [709, 0]
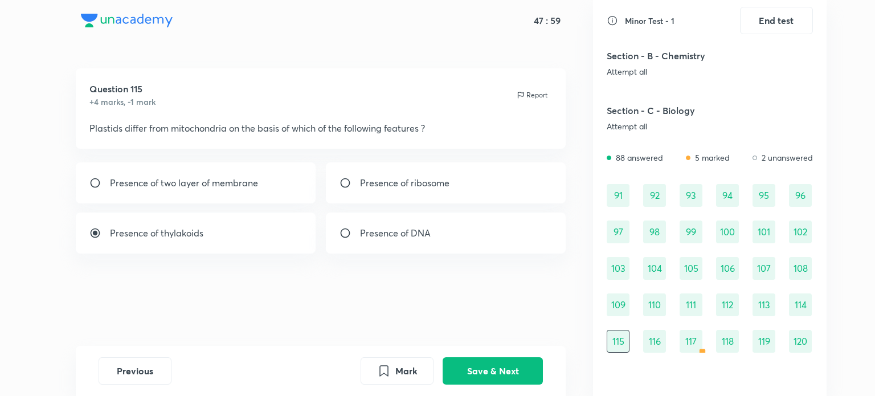
click at [474, 384] on div "Mark Save & Next" at bounding box center [452, 370] width 182 height 27
click at [474, 375] on button "Save & Next" at bounding box center [493, 369] width 100 height 27
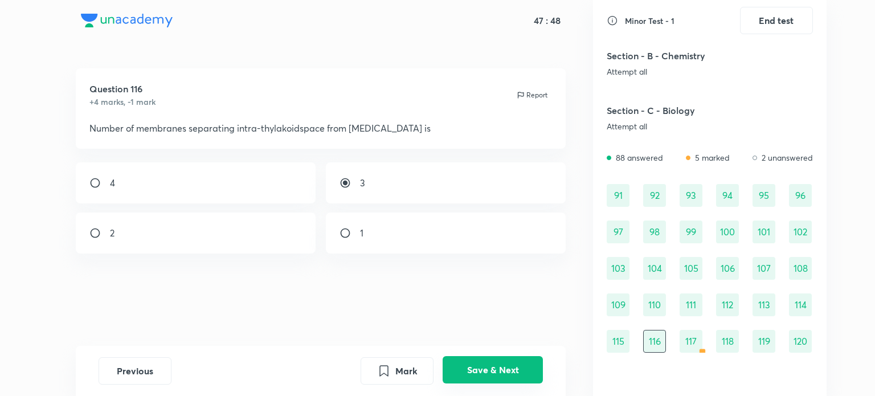
click at [474, 375] on button "Save & Next" at bounding box center [493, 369] width 100 height 27
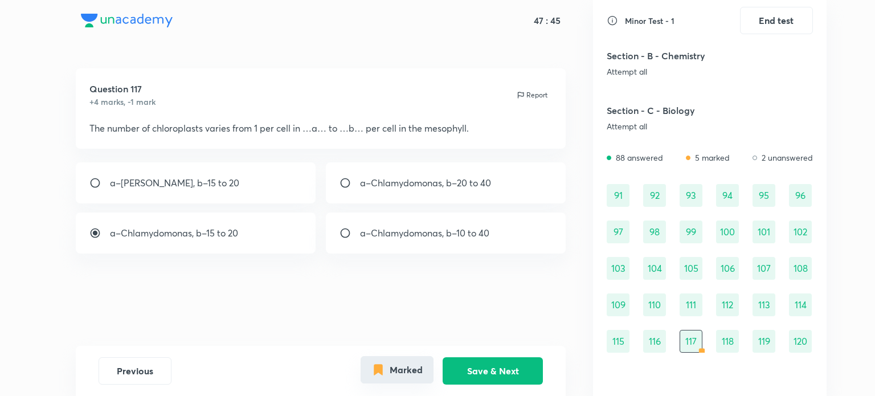
click at [414, 380] on button "Marked" at bounding box center [397, 369] width 73 height 27
click at [460, 196] on div "a–Chlamydomonas, b–20 to 40" at bounding box center [446, 182] width 240 height 41
radio input "true"
radio input "false"
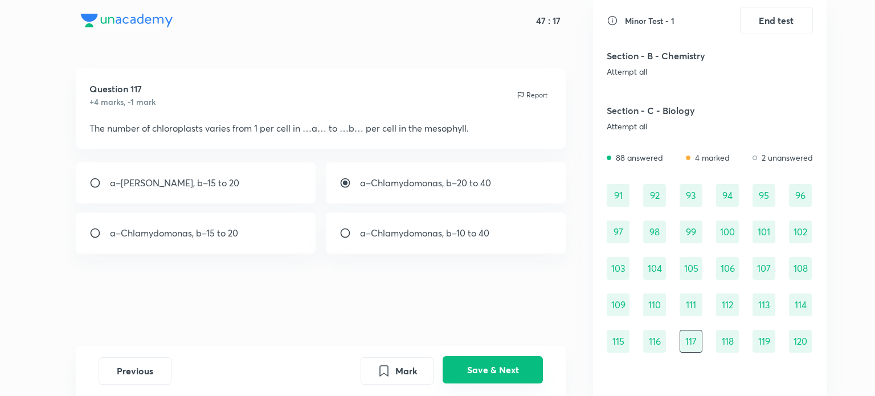
click at [504, 373] on button "Save & Next" at bounding box center [493, 369] width 100 height 27
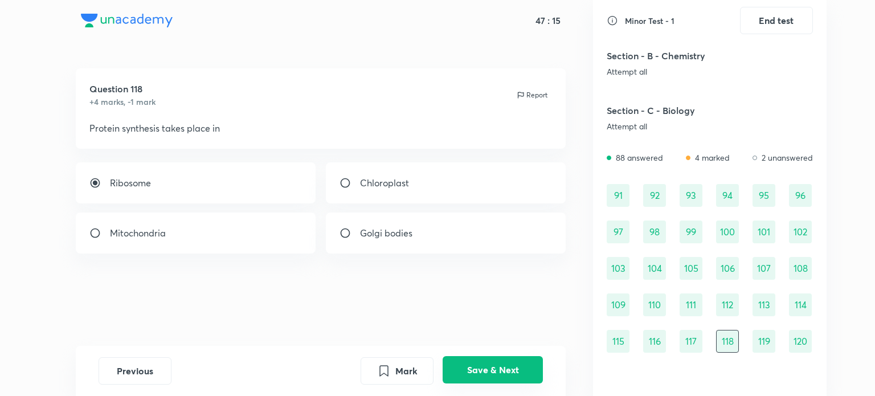
click at [504, 373] on button "Save & Next" at bounding box center [493, 369] width 100 height 27
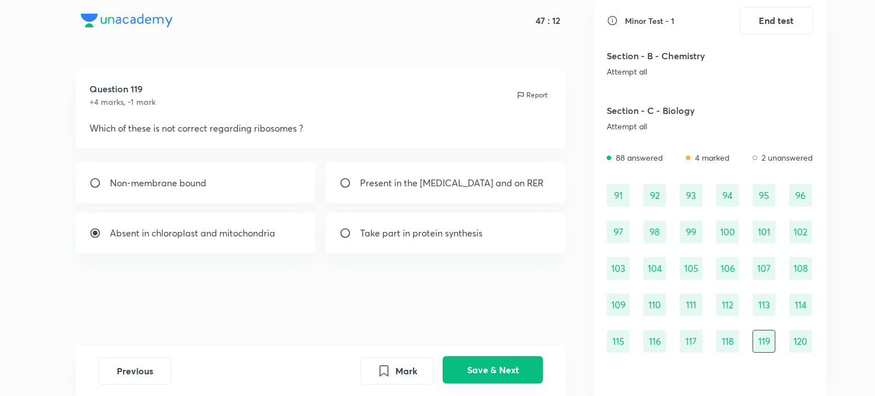
click at [504, 373] on button "Save & Next" at bounding box center [493, 369] width 100 height 27
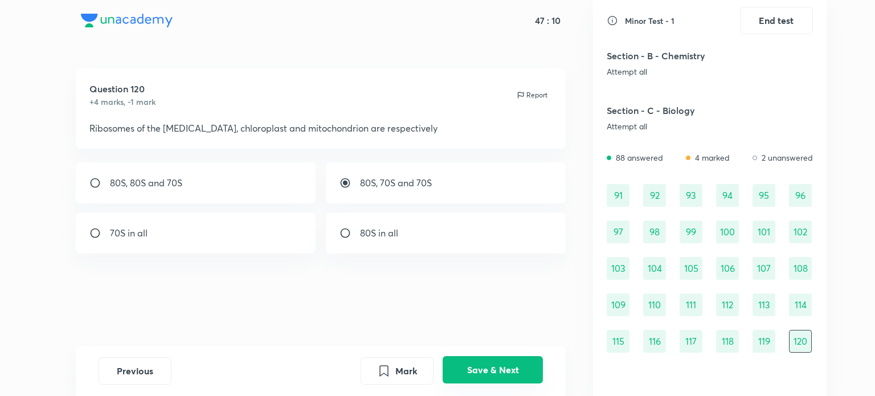
click at [504, 373] on button "Save & Next" at bounding box center [493, 369] width 100 height 27
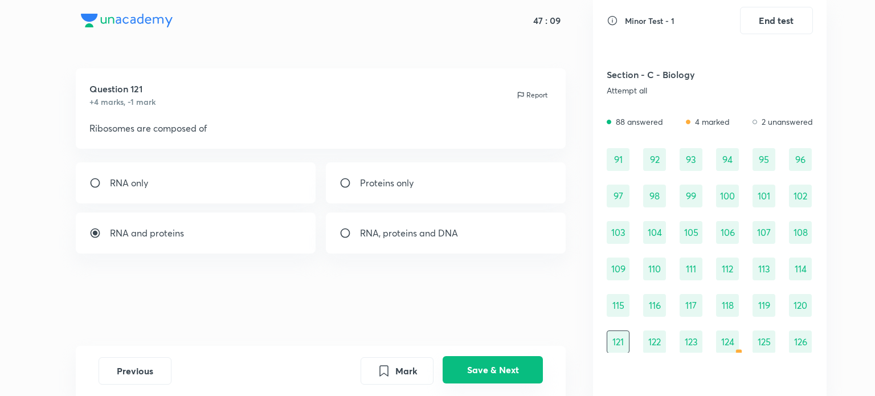
scroll to position [745, 0]
click at [504, 373] on button "Save & Next" at bounding box center [493, 369] width 100 height 27
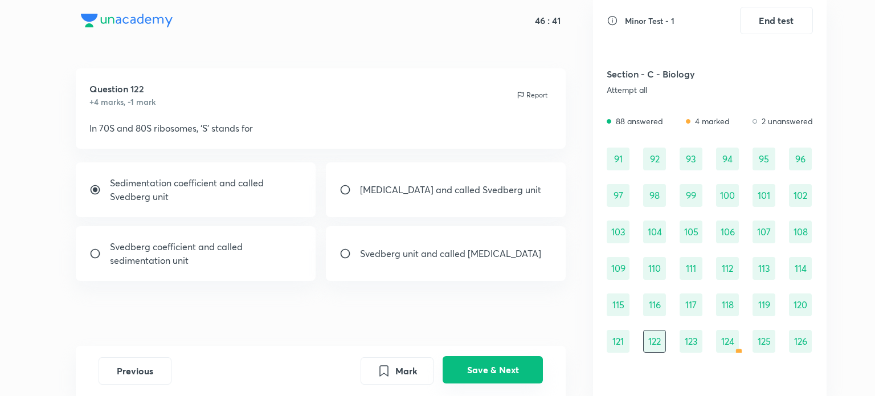
click at [504, 373] on button "Save & Next" at bounding box center [493, 369] width 100 height 27
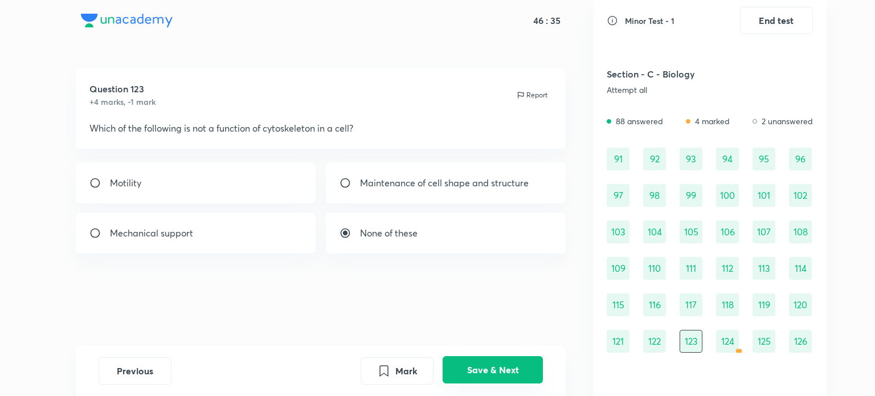
click at [504, 373] on button "Save & Next" at bounding box center [493, 369] width 100 height 27
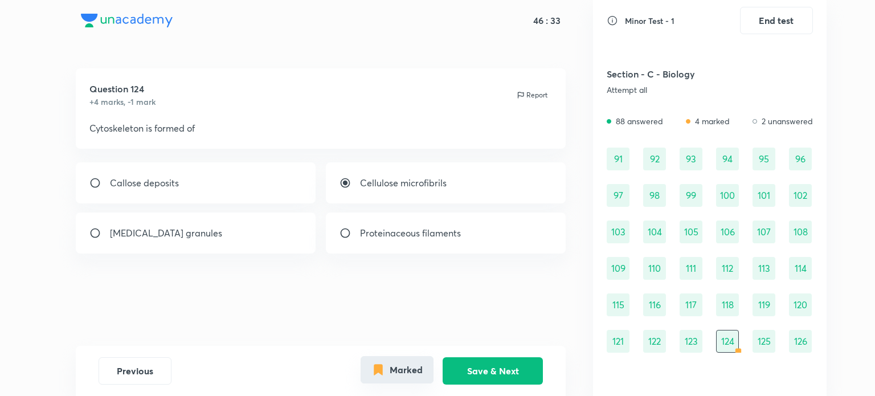
click at [431, 361] on button "Marked" at bounding box center [397, 369] width 73 height 27
click at [156, 358] on button "Previous" at bounding box center [135, 369] width 73 height 27
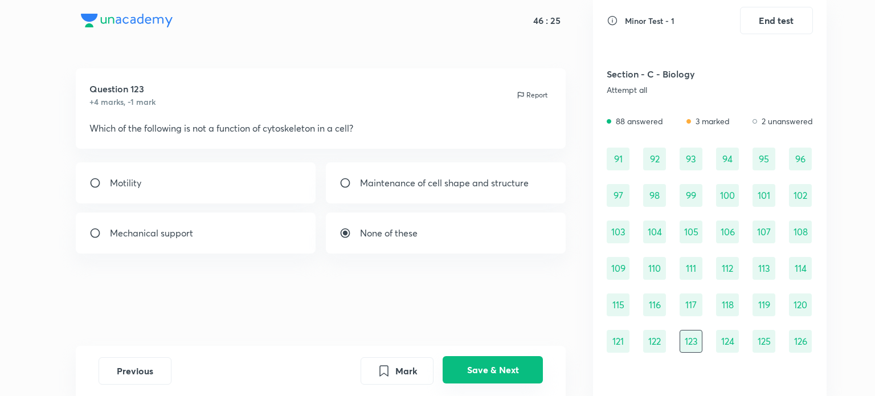
click at [486, 369] on button "Save & Next" at bounding box center [493, 369] width 100 height 27
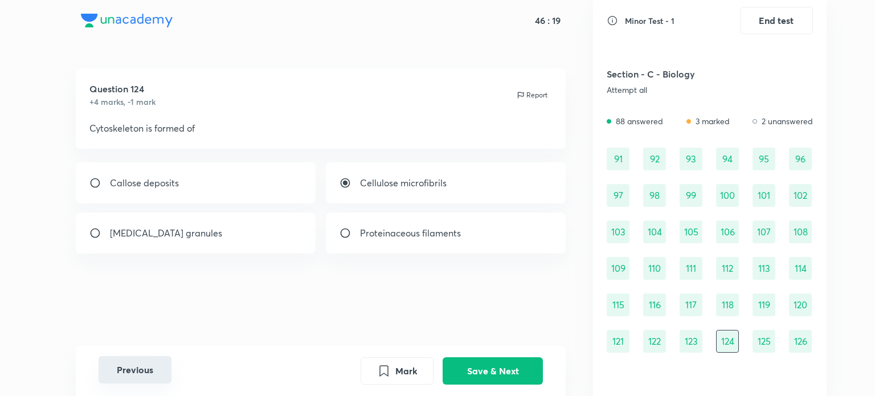
click at [166, 371] on button "Previous" at bounding box center [135, 369] width 73 height 27
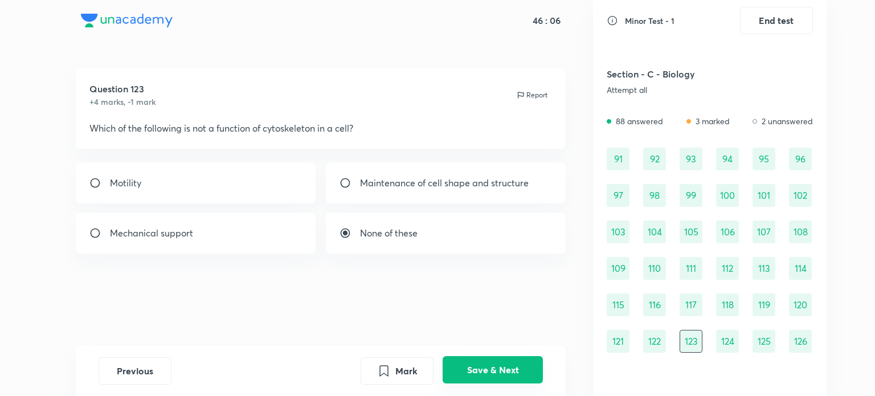
click at [496, 373] on button "Save & Next" at bounding box center [493, 369] width 100 height 27
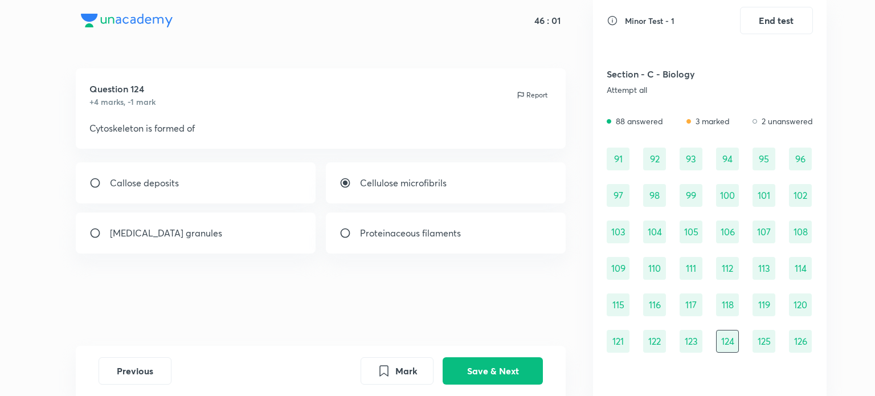
click at [445, 236] on p "Proteinaceous filaments" at bounding box center [410, 233] width 101 height 14
radio input "false"
radio input "true"
click at [482, 369] on button "Save & Next" at bounding box center [493, 369] width 100 height 27
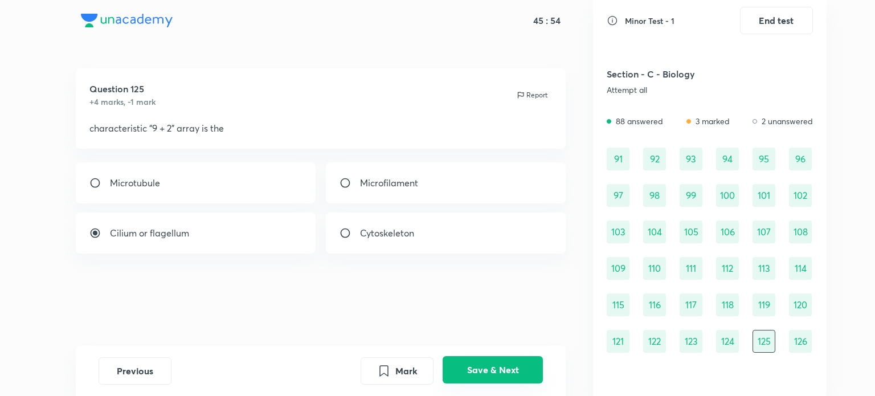
click at [482, 369] on button "Save & Next" at bounding box center [493, 369] width 100 height 27
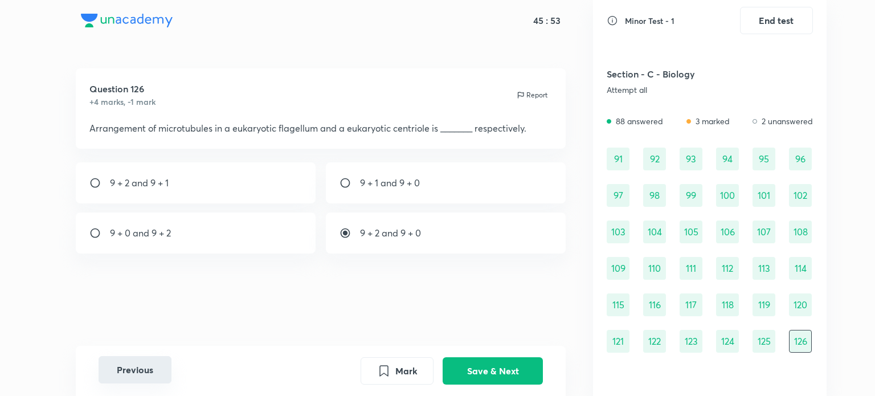
click at [128, 370] on button "Previous" at bounding box center [135, 369] width 73 height 27
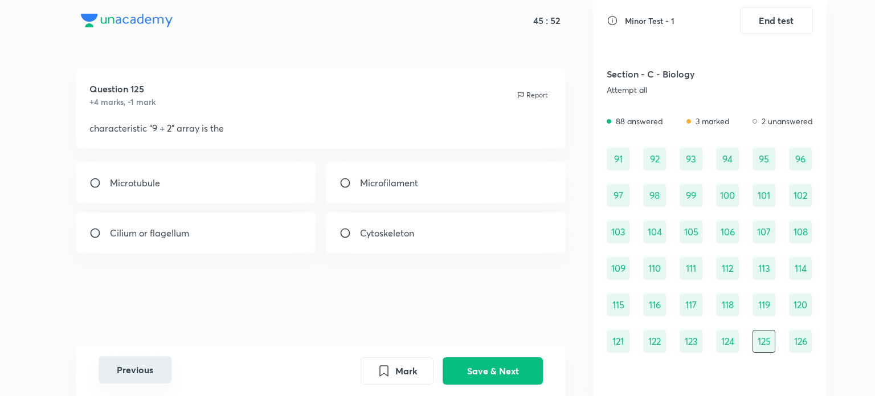
radio input "true"
click at [492, 364] on button "Save & Next" at bounding box center [493, 369] width 100 height 27
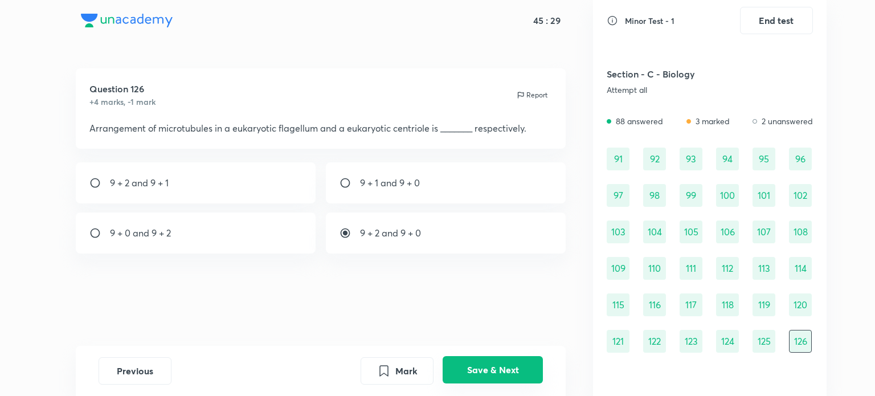
click at [493, 369] on button "Save & Next" at bounding box center [493, 369] width 100 height 27
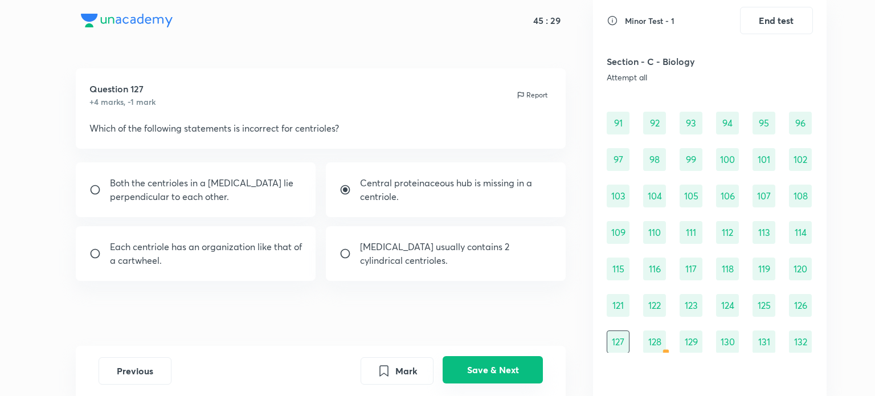
scroll to position [782, 0]
click at [493, 369] on button "Save & Next" at bounding box center [493, 369] width 100 height 27
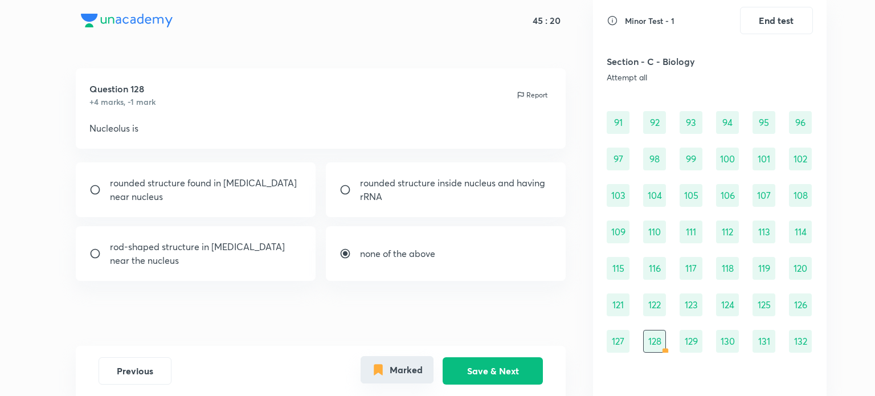
click at [426, 369] on button "Marked" at bounding box center [397, 369] width 73 height 27
click at [456, 191] on p "rounded structure inside nucleus and having rRNA" at bounding box center [456, 189] width 193 height 27
radio input "true"
radio input "false"
click at [497, 372] on button "Save & Next" at bounding box center [493, 369] width 100 height 27
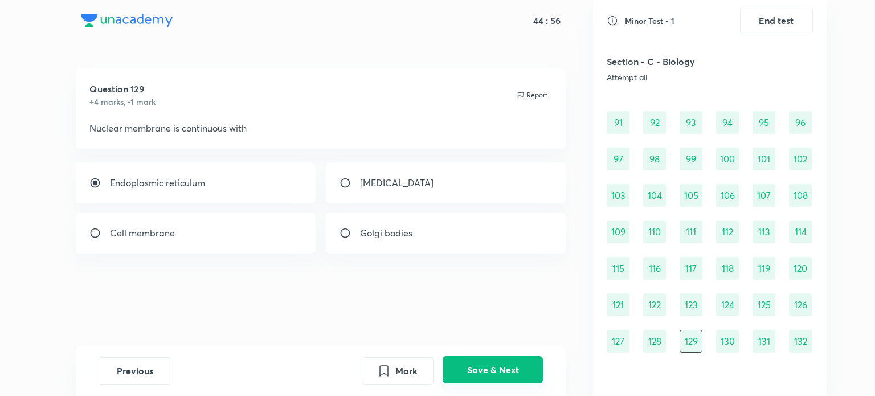
click at [497, 372] on button "Save & Next" at bounding box center [493, 369] width 100 height 27
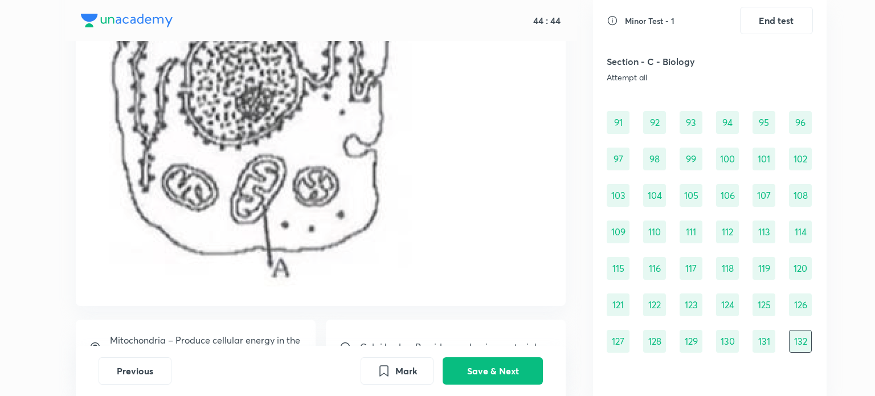
scroll to position [276, 0]
click at [492, 383] on div "Mark Save & Next" at bounding box center [452, 370] width 182 height 27
click at [491, 375] on button "Save & Next" at bounding box center [493, 369] width 100 height 27
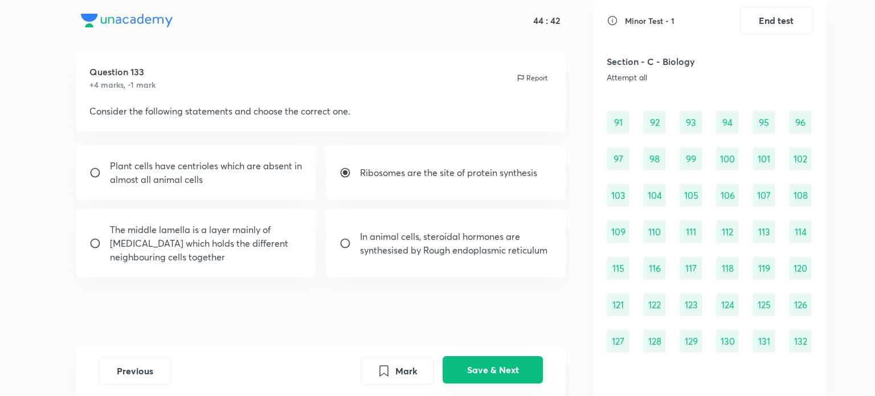
scroll to position [818, 0]
click at [491, 375] on button "Save & Next" at bounding box center [493, 369] width 100 height 27
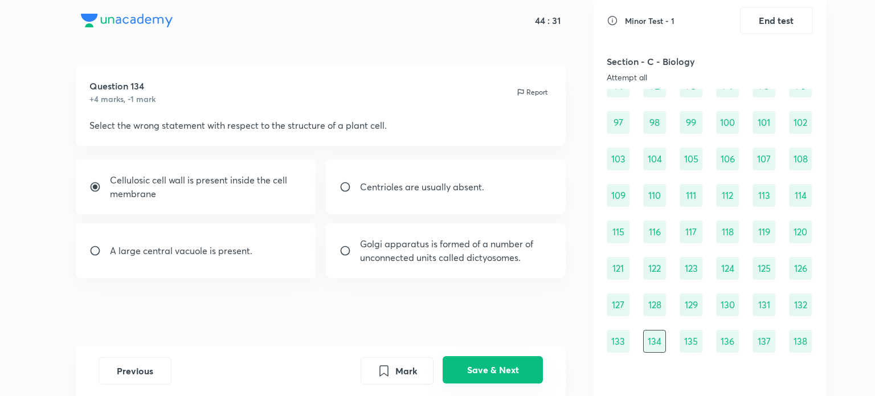
click at [491, 375] on button "Save & Next" at bounding box center [493, 369] width 100 height 27
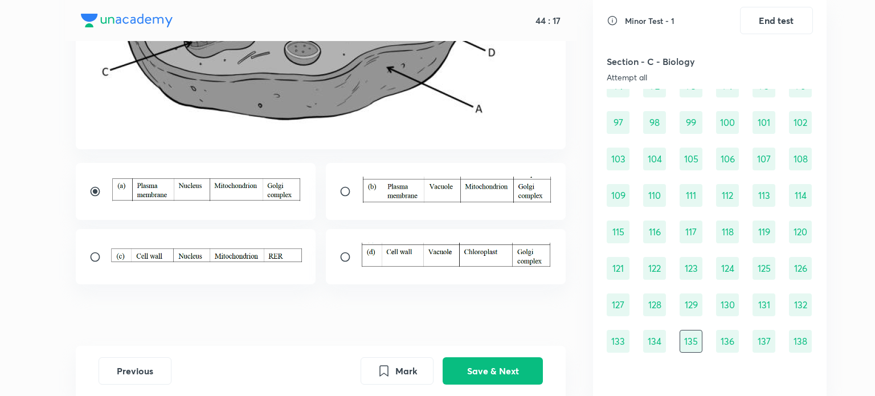
scroll to position [319, 0]
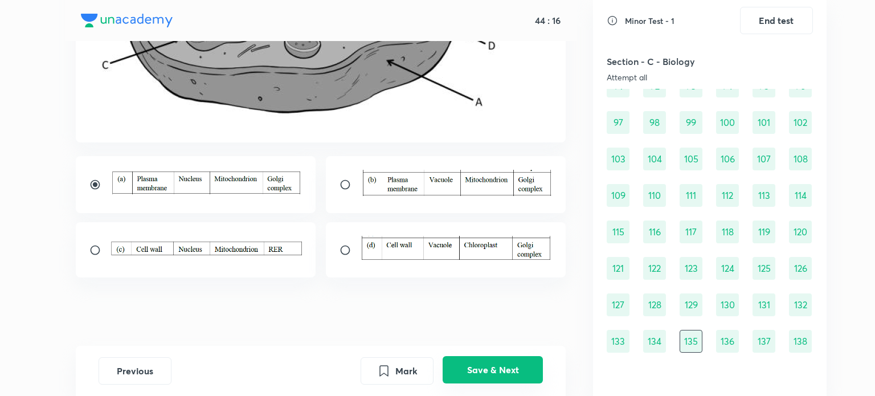
click at [512, 377] on button "Save & Next" at bounding box center [493, 369] width 100 height 27
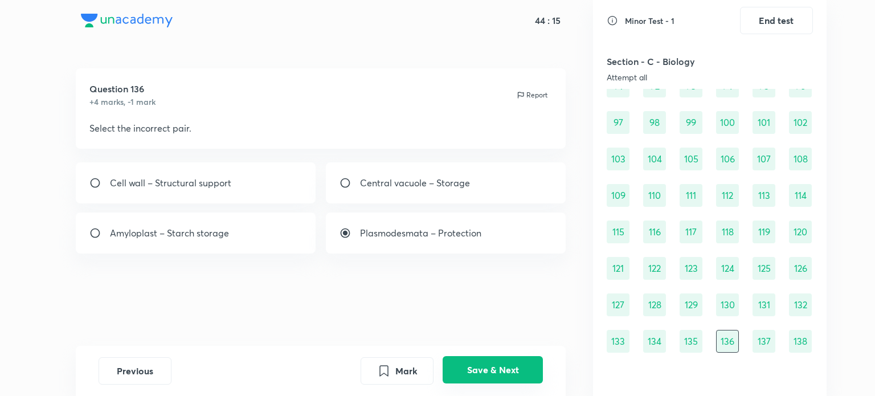
scroll to position [0, 0]
click at [488, 360] on button "Save & Next" at bounding box center [493, 369] width 100 height 27
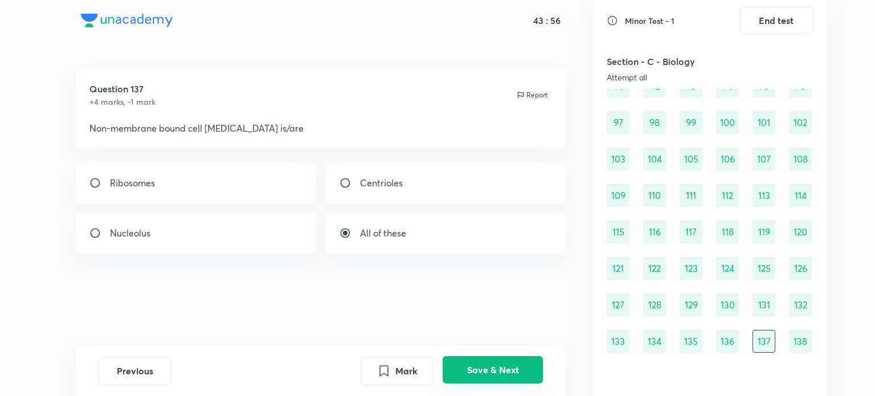
click at [488, 360] on button "Save & Next" at bounding box center [493, 369] width 100 height 27
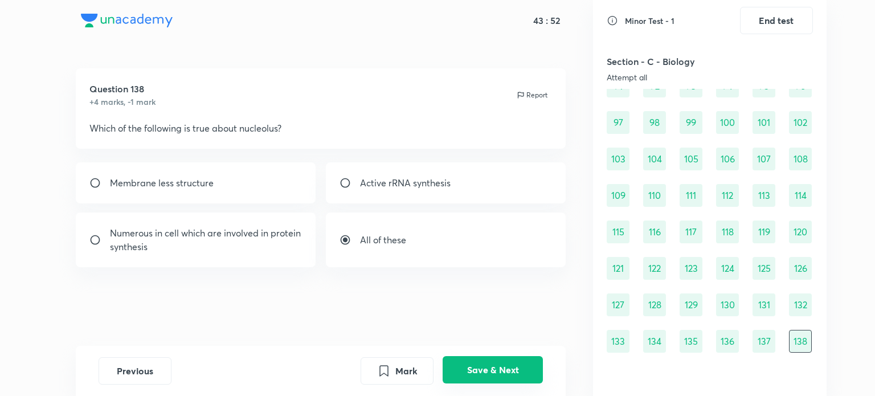
click at [488, 360] on button "Save & Next" at bounding box center [493, 369] width 100 height 27
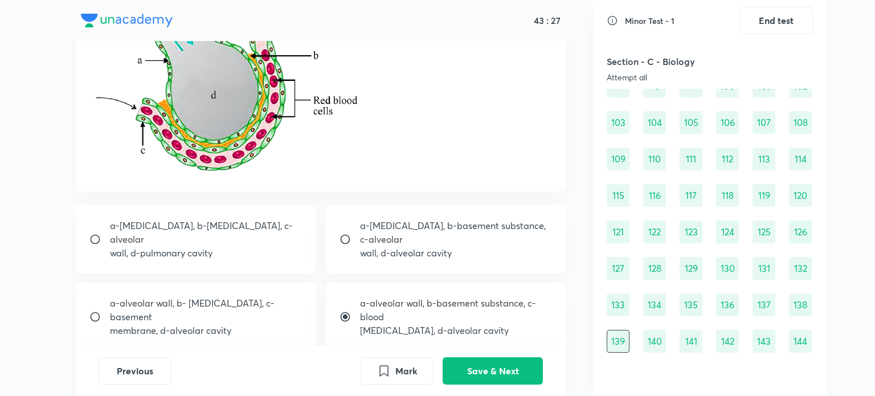
scroll to position [134, 0]
click at [479, 373] on button "Save & Next" at bounding box center [493, 369] width 100 height 27
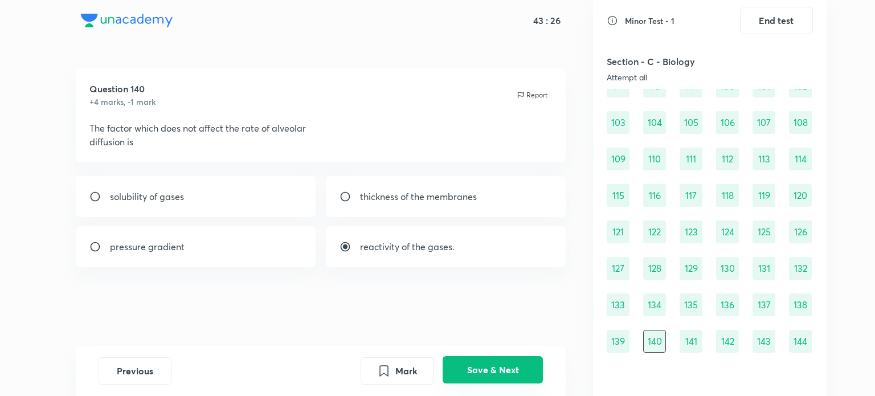
scroll to position [0, 0]
click at [479, 373] on button "Save & Next" at bounding box center [493, 369] width 100 height 27
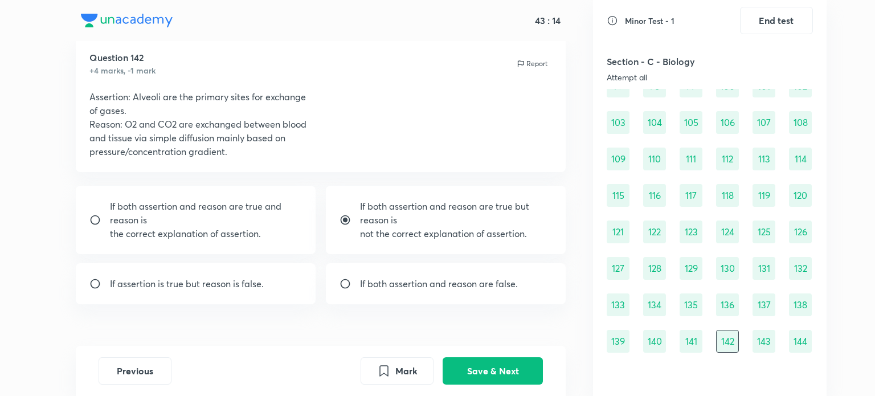
scroll to position [36, 0]
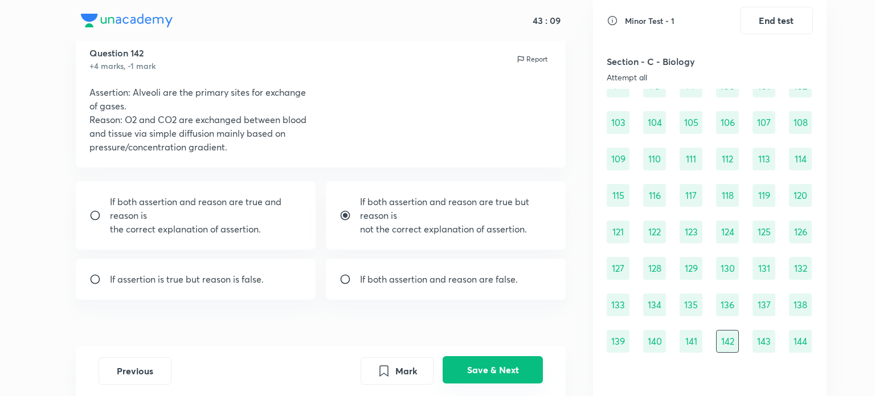
click at [470, 374] on button "Save & Next" at bounding box center [493, 369] width 100 height 27
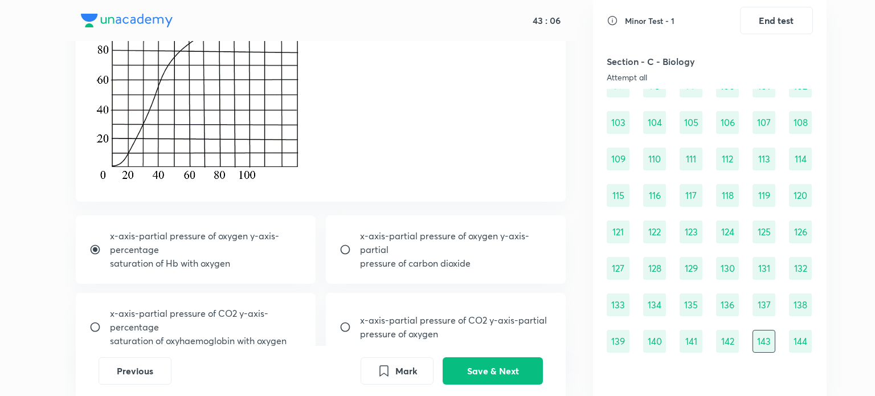
scroll to position [166, 0]
click at [476, 373] on button "Save & Next" at bounding box center [493, 369] width 100 height 27
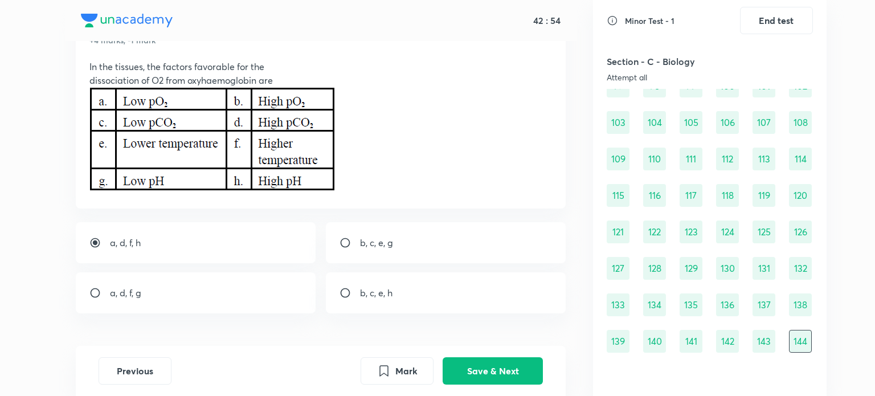
scroll to position [52, 0]
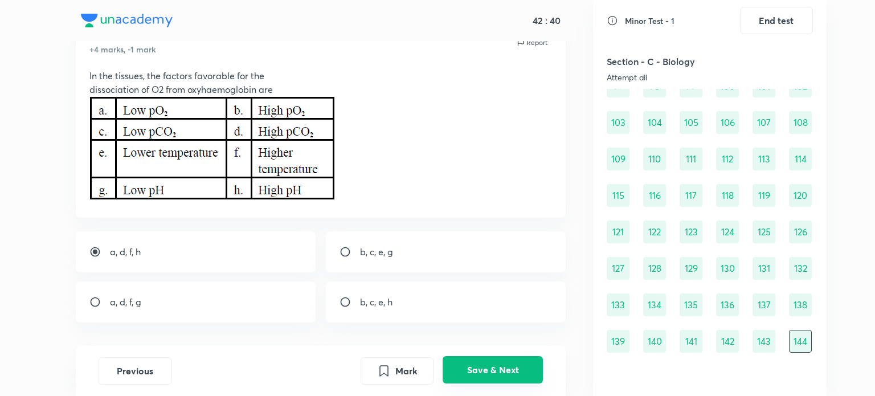
click at [477, 368] on button "Save & Next" at bounding box center [493, 369] width 100 height 27
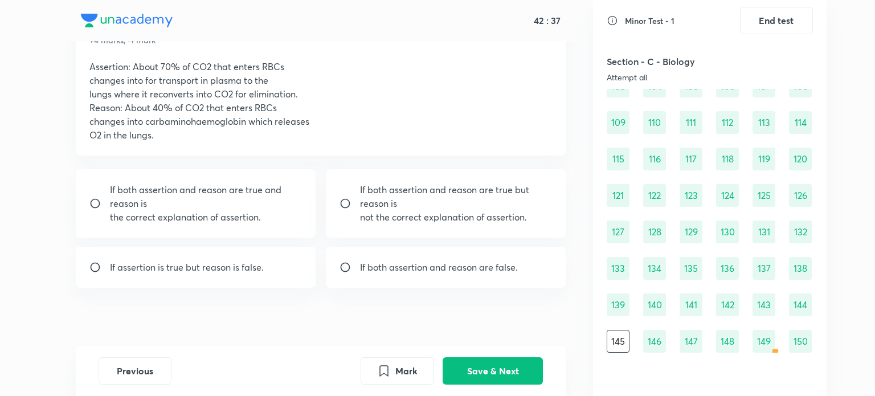
scroll to position [66, 0]
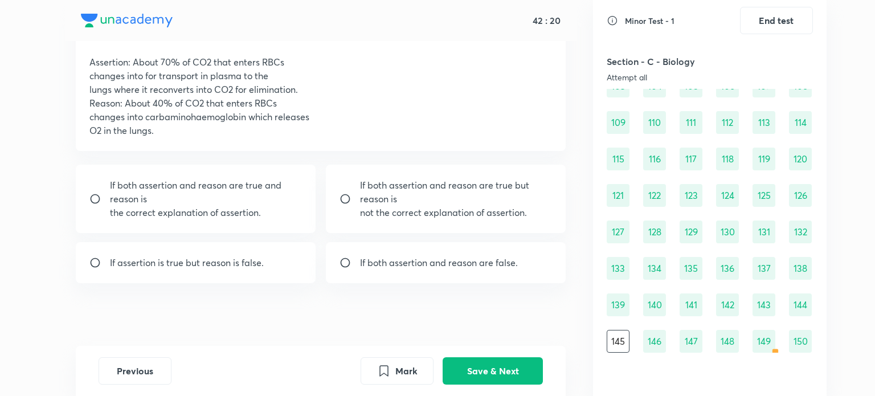
click at [268, 255] on div "If assertion is true but reason is false." at bounding box center [196, 262] width 240 height 41
radio input "true"
click at [493, 366] on button "Save & Next" at bounding box center [493, 369] width 100 height 27
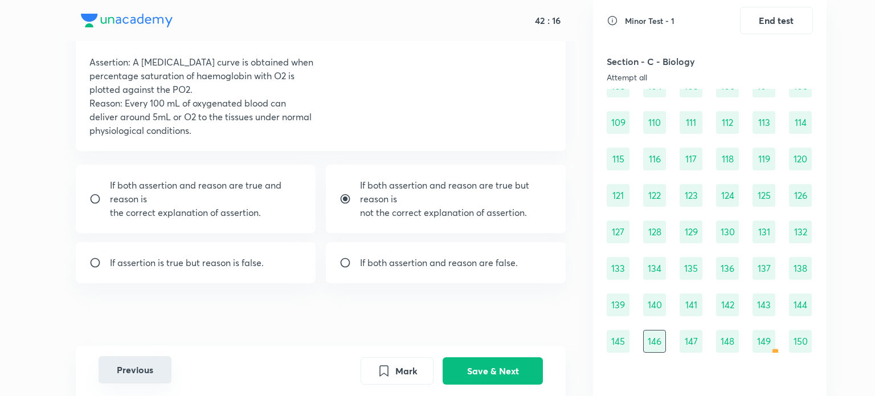
click at [146, 365] on button "Previous" at bounding box center [135, 369] width 73 height 27
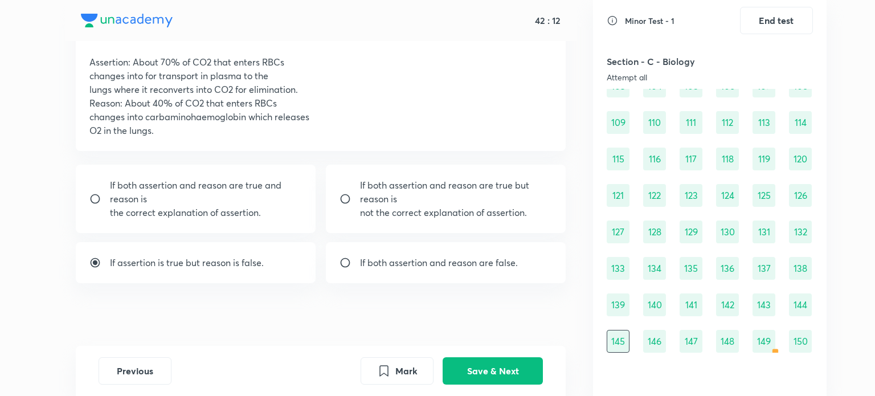
scroll to position [0, 0]
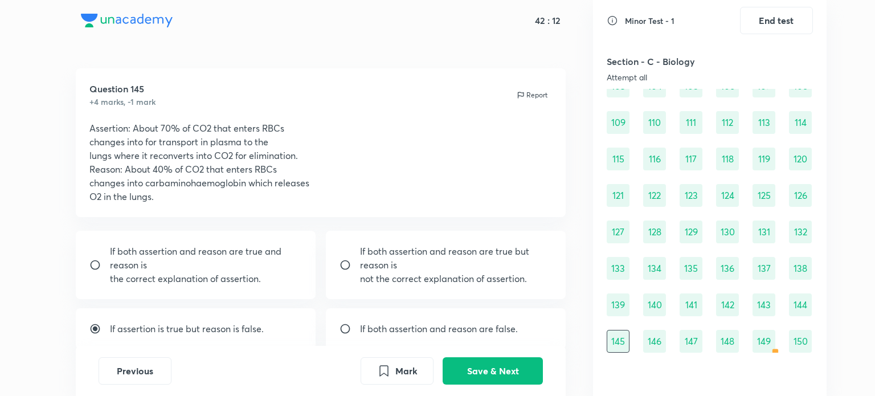
click at [527, 93] on p "Report" at bounding box center [536, 95] width 21 height 10
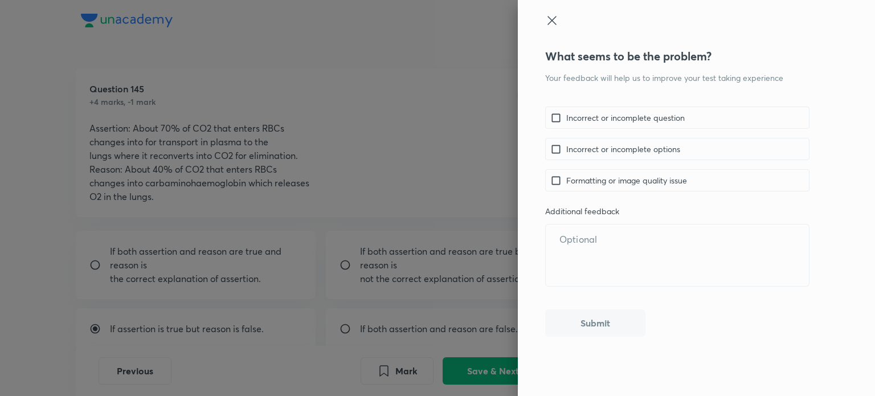
click at [533, 94] on div "What seems to be the problem? Your feedback will help us to improve your test t…" at bounding box center [696, 198] width 357 height 396
click at [566, 109] on div "Incorrect or incomplete question" at bounding box center [677, 118] width 264 height 22
click at [557, 118] on input "checkbox" at bounding box center [558, 118] width 16 height 12
checkbox input "true"
click at [611, 319] on button "Submit" at bounding box center [595, 321] width 100 height 27
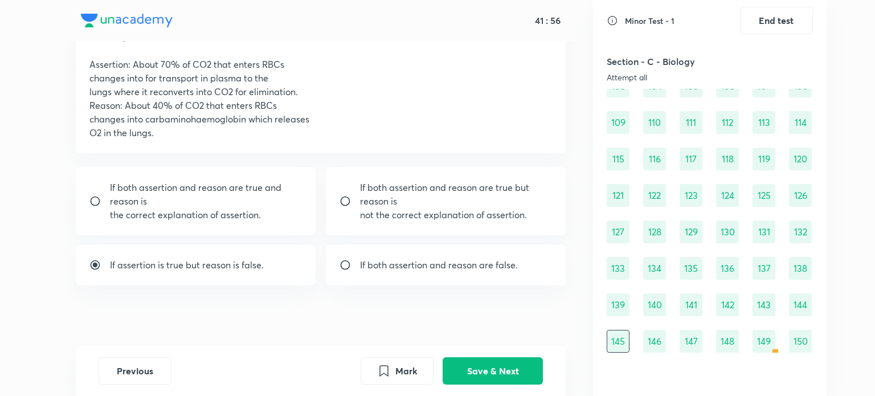
scroll to position [64, 0]
click at [506, 255] on div "If both assertion and reason are false." at bounding box center [446, 264] width 240 height 41
radio input "false"
radio input "true"
click at [506, 364] on button "Save & Next" at bounding box center [493, 369] width 100 height 27
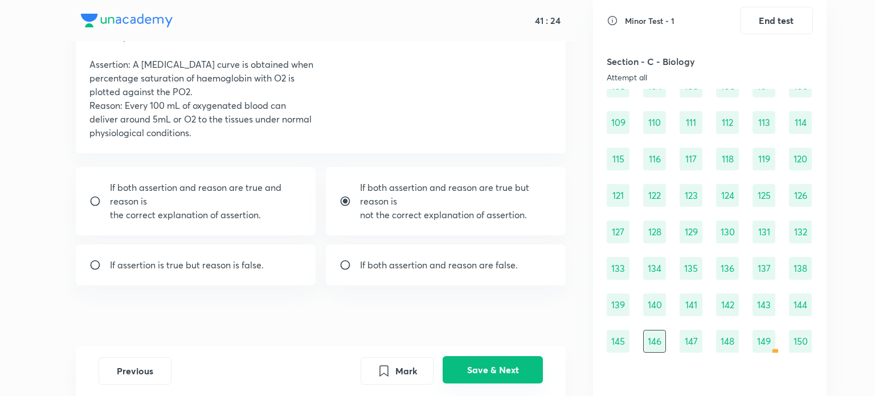
click at [515, 362] on button "Save & Next" at bounding box center [493, 369] width 100 height 27
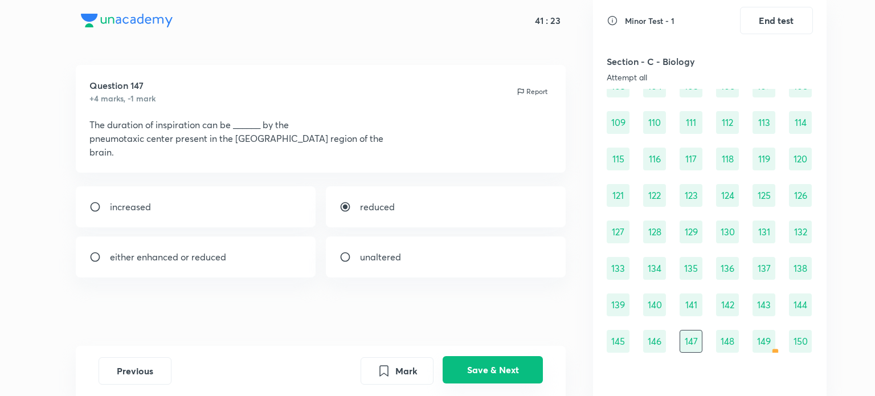
scroll to position [3, 0]
click at [515, 362] on button "Save & Next" at bounding box center [493, 369] width 100 height 27
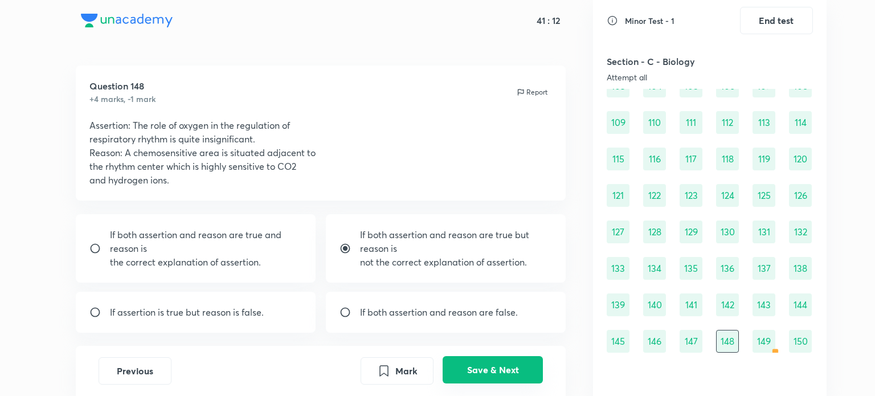
scroll to position [58, 0]
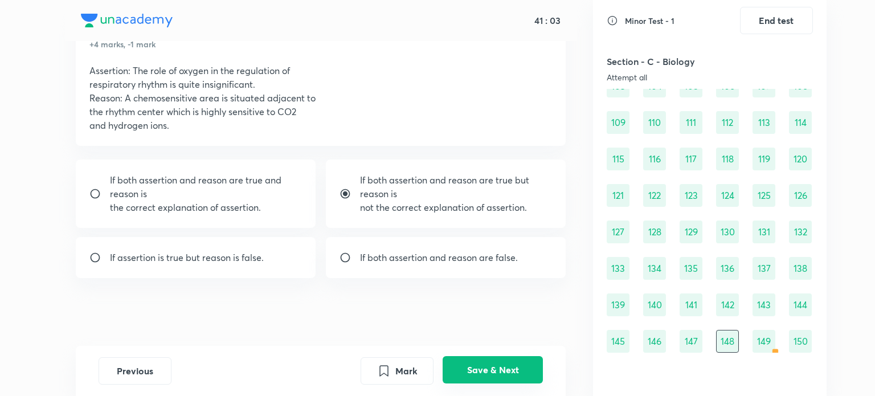
click at [515, 362] on button "Save & Next" at bounding box center [493, 369] width 100 height 27
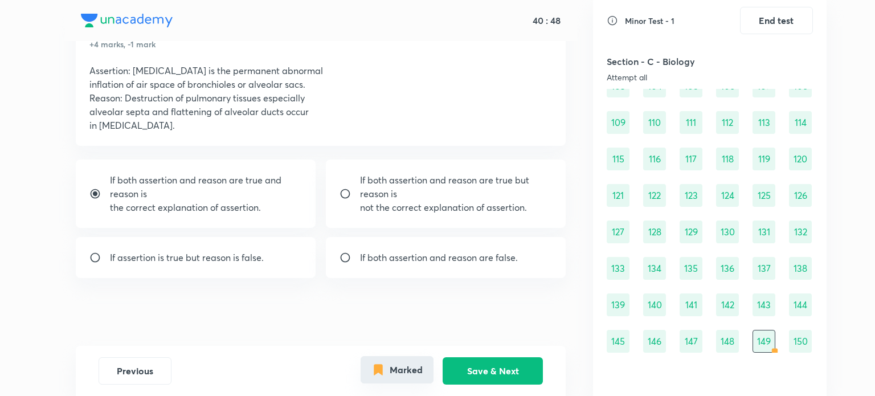
click at [422, 373] on button "Marked" at bounding box center [397, 369] width 73 height 27
click at [274, 194] on p "If both assertion and reason are true and reason is" at bounding box center [206, 186] width 193 height 27
radio input "false"
click at [456, 377] on button "Save & Next" at bounding box center [493, 369] width 100 height 27
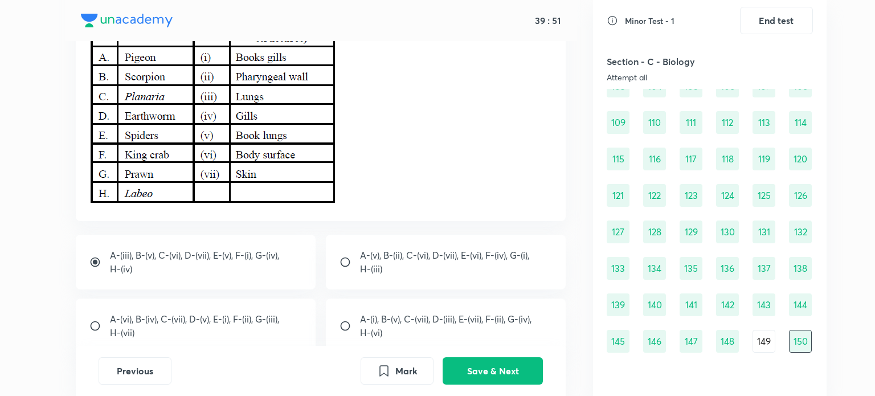
scroll to position [157, 0]
click at [484, 366] on button "Save & Next" at bounding box center [493, 369] width 100 height 27
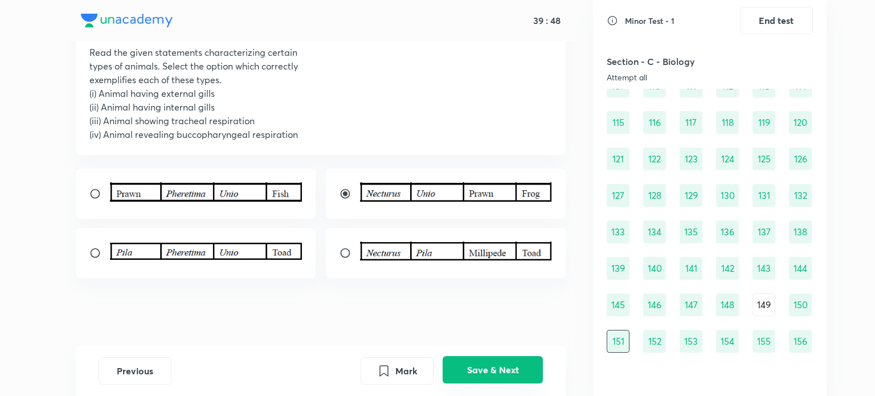
scroll to position [76, 0]
click at [514, 374] on button "Save & Next" at bounding box center [493, 369] width 100 height 27
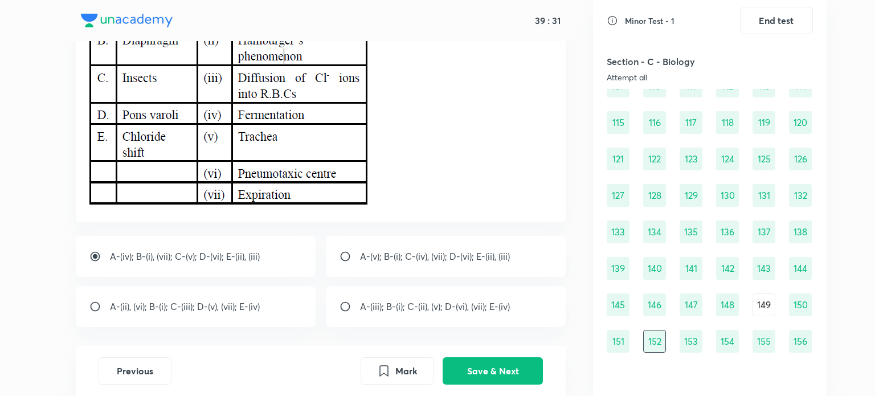
scroll to position [165, 0]
click at [490, 362] on button "Save & Next" at bounding box center [493, 369] width 100 height 27
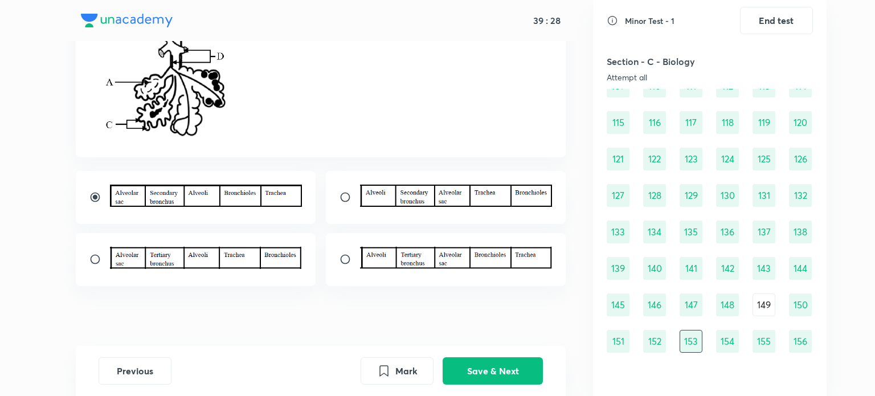
scroll to position [230, 0]
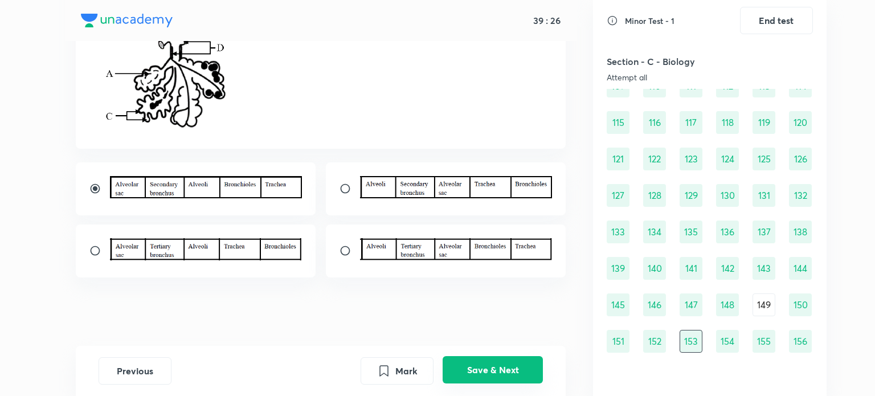
click at [470, 370] on button "Save & Next" at bounding box center [493, 369] width 100 height 27
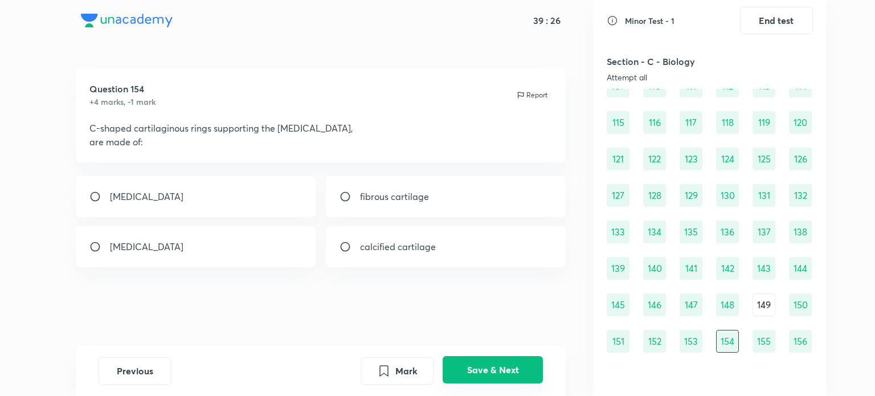
radio input "true"
click at [470, 370] on button "Save & Next" at bounding box center [493, 369] width 100 height 27
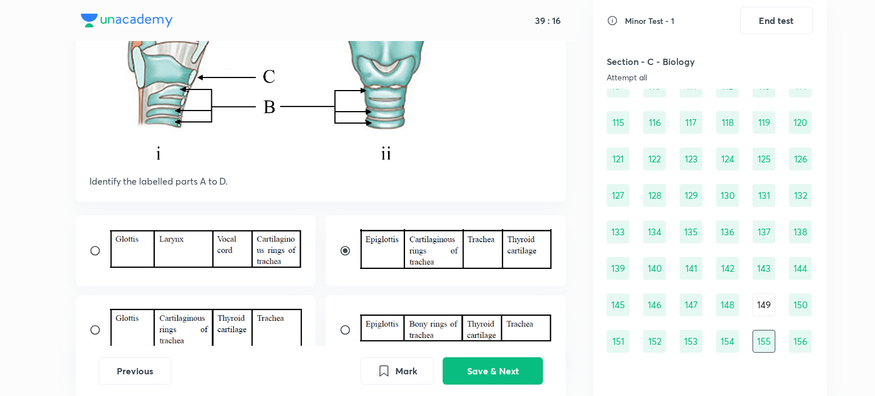
scroll to position [215, 0]
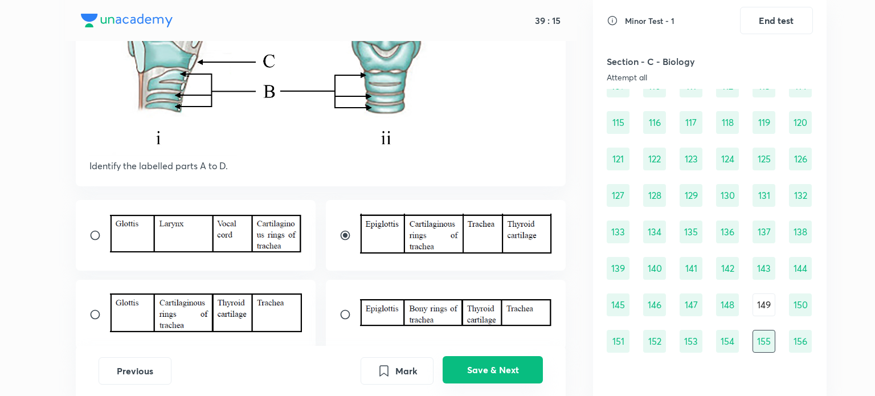
click at [485, 370] on button "Save & Next" at bounding box center [493, 369] width 100 height 27
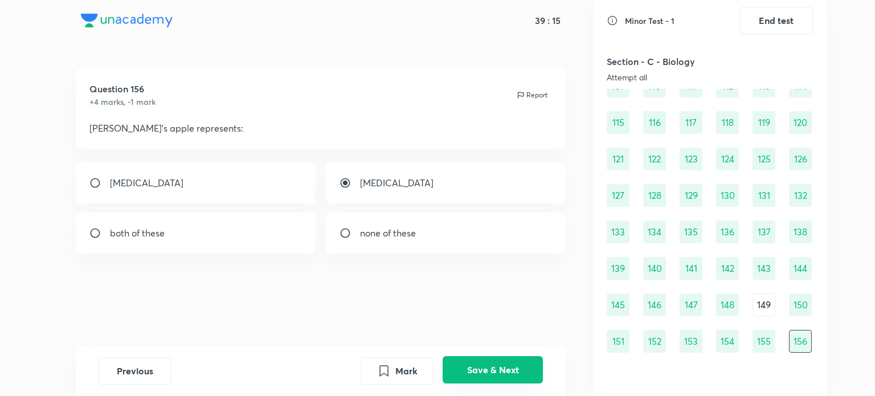
scroll to position [0, 0]
click at [485, 370] on button "Save & Next" at bounding box center [493, 369] width 100 height 27
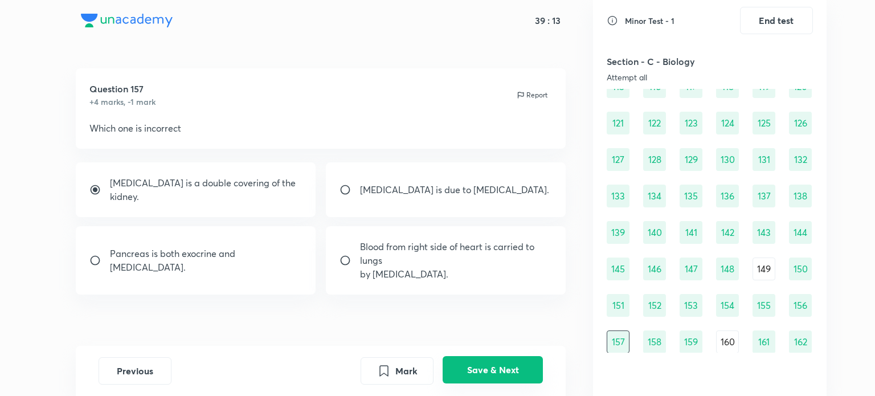
scroll to position [964, 0]
click at [485, 370] on button "Save & Next" at bounding box center [493, 369] width 100 height 27
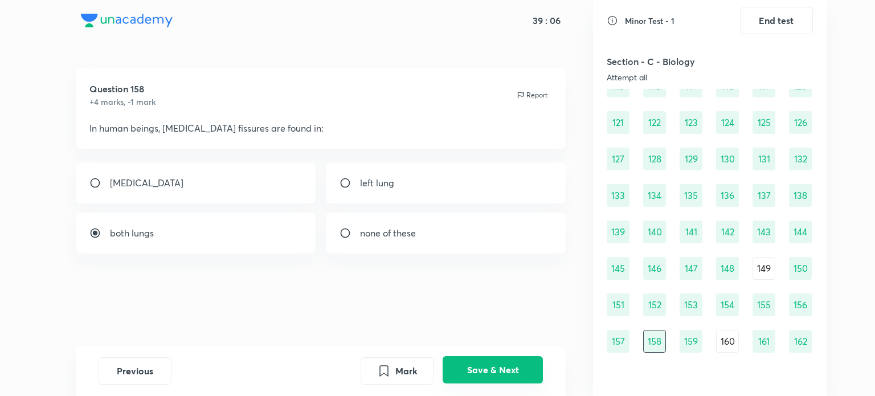
click at [485, 370] on button "Save & Next" at bounding box center [493, 369] width 100 height 27
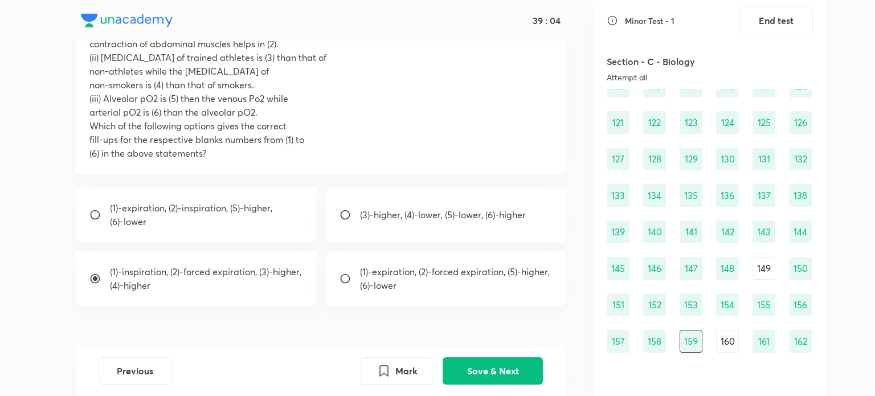
scroll to position [139, 0]
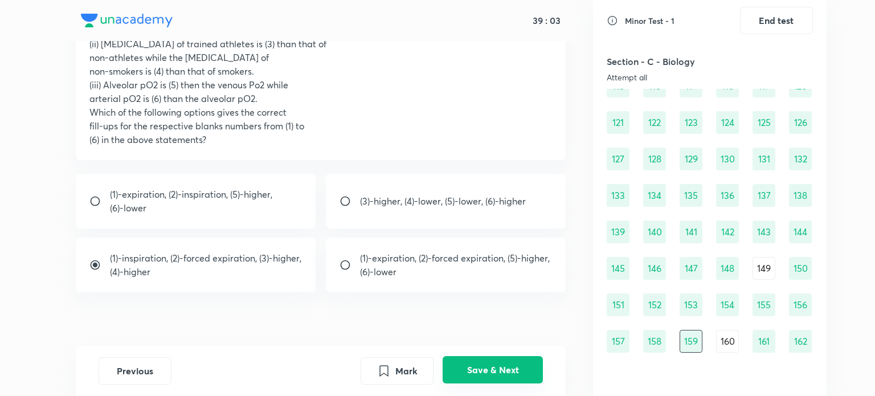
click at [497, 362] on button "Save & Next" at bounding box center [493, 369] width 100 height 27
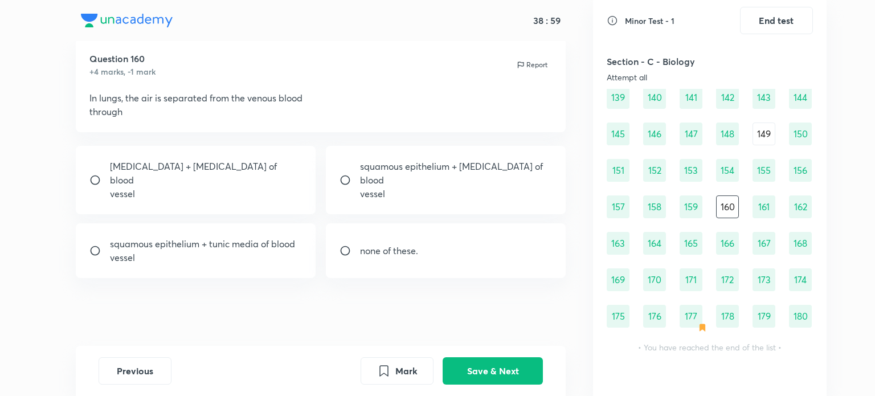
scroll to position [1099, 0]
click at [472, 189] on p "vessel" at bounding box center [456, 194] width 193 height 14
radio input "true"
click at [495, 373] on button "Save & Next" at bounding box center [493, 369] width 100 height 27
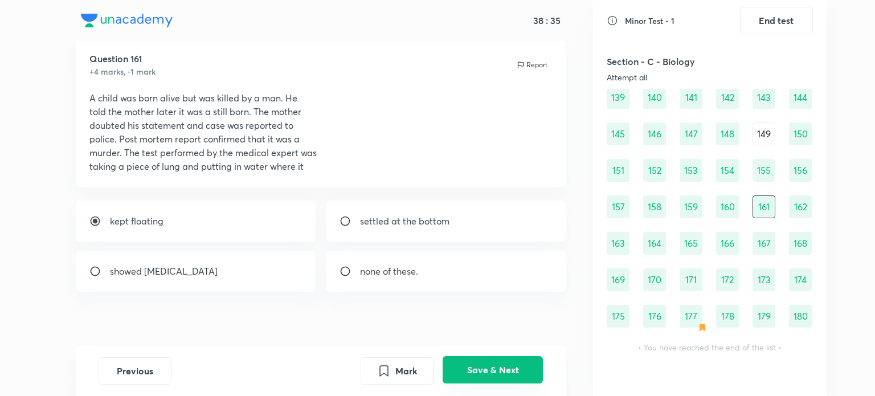
click at [495, 373] on button "Save & Next" at bounding box center [493, 369] width 100 height 27
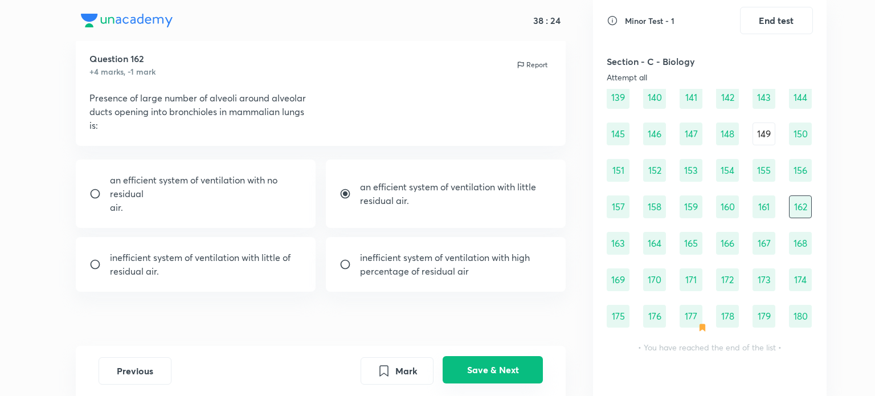
click at [495, 373] on button "Save & Next" at bounding box center [493, 369] width 100 height 27
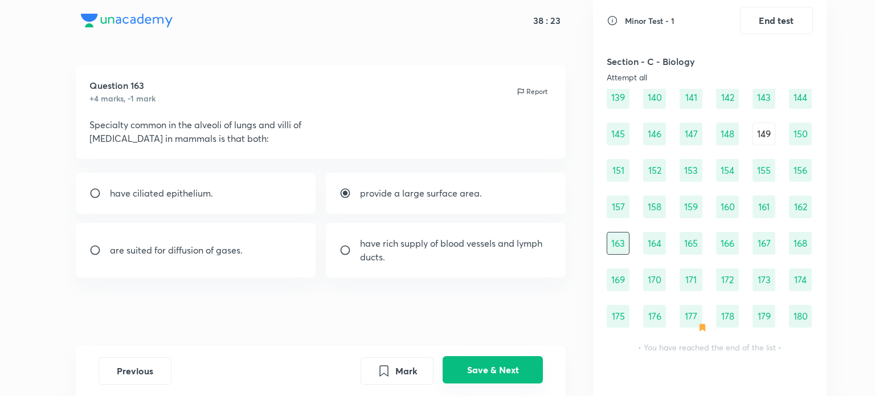
scroll to position [3, 0]
click at [485, 278] on div "Question 163 +4 marks, -1 mark Report Specialty common in the alveoli of lungs …" at bounding box center [320, 206] width 545 height 281
click at [487, 266] on div "have rich supply of blood vessels and lymph ducts." at bounding box center [446, 250] width 240 height 55
radio input "false"
radio input "true"
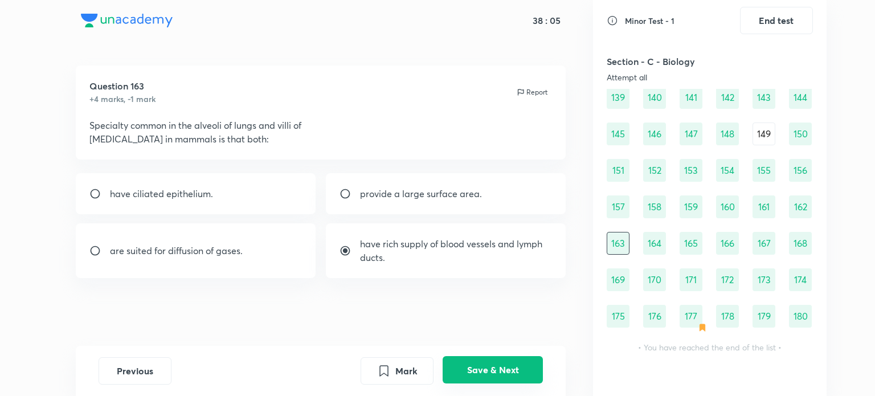
click at [497, 368] on button "Save & Next" at bounding box center [493, 369] width 100 height 27
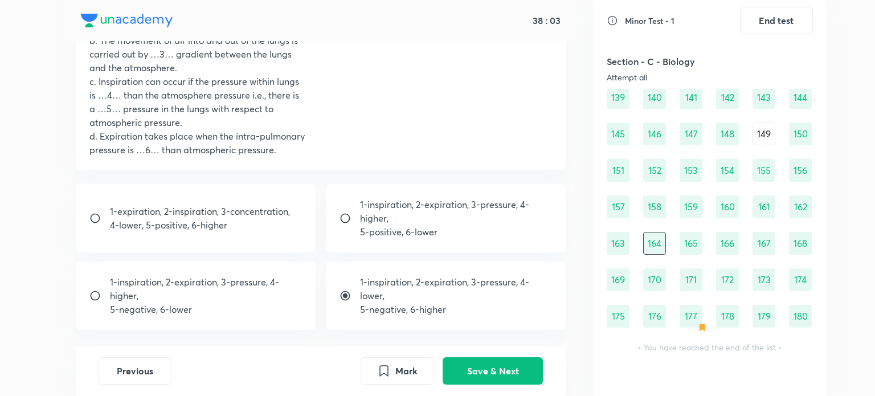
scroll to position [142, 0]
click at [479, 357] on button "Save & Next" at bounding box center [493, 369] width 100 height 27
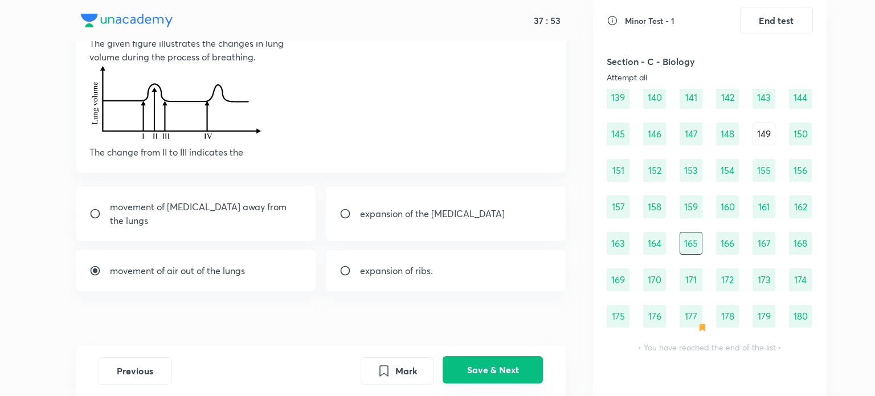
click at [480, 372] on button "Save & Next" at bounding box center [493, 369] width 100 height 27
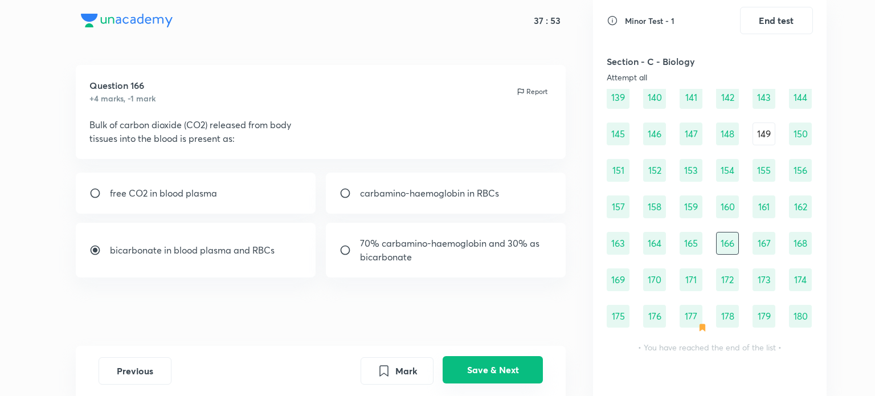
scroll to position [3, 0]
click at [480, 372] on button "Save & Next" at bounding box center [493, 369] width 100 height 27
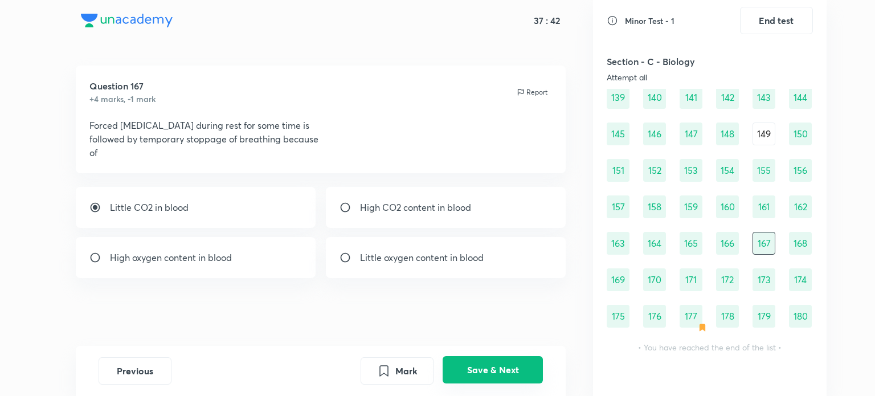
click at [480, 372] on button "Save & Next" at bounding box center [493, 369] width 100 height 27
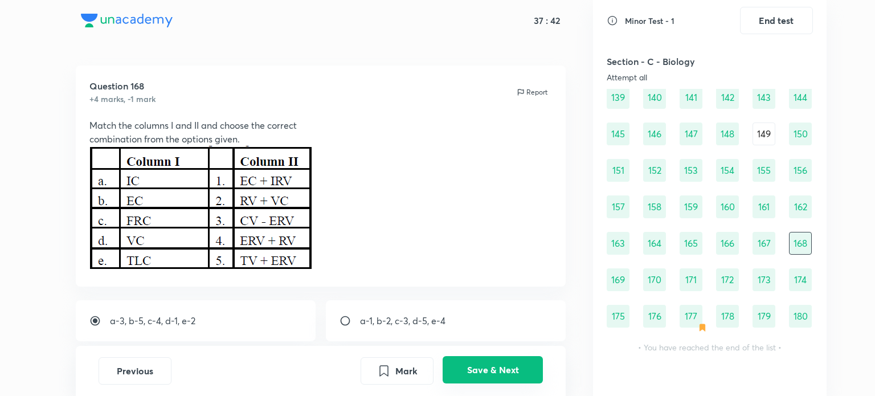
scroll to position [117, 0]
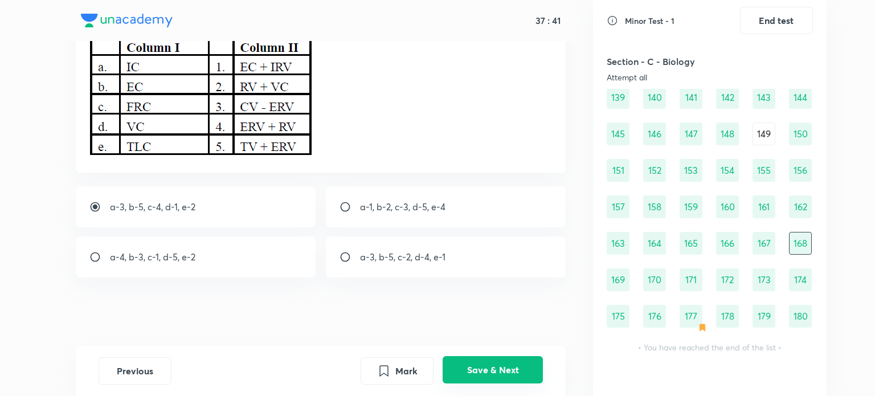
click at [480, 372] on button "Save & Next" at bounding box center [493, 369] width 100 height 27
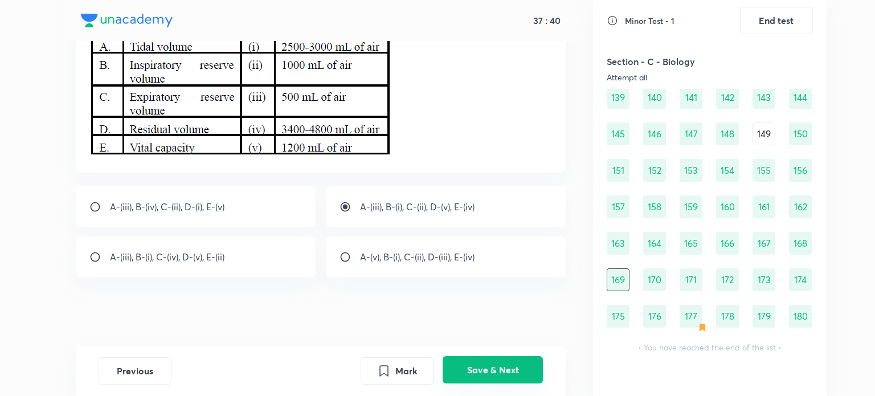
click at [480, 372] on button "Save & Next" at bounding box center [493, 369] width 100 height 27
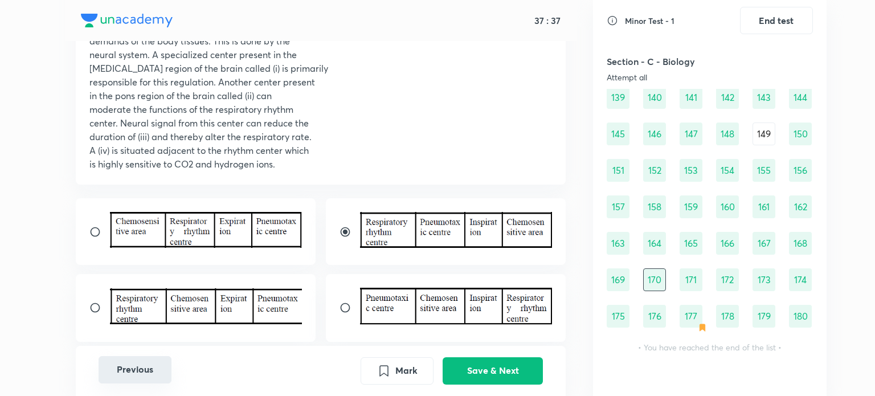
click at [132, 378] on button "Previous" at bounding box center [135, 369] width 73 height 27
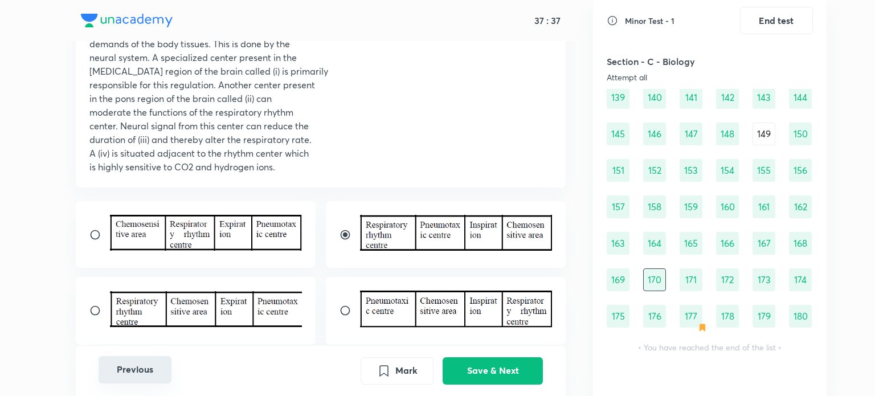
click at [132, 378] on button "Previous" at bounding box center [135, 369] width 73 height 27
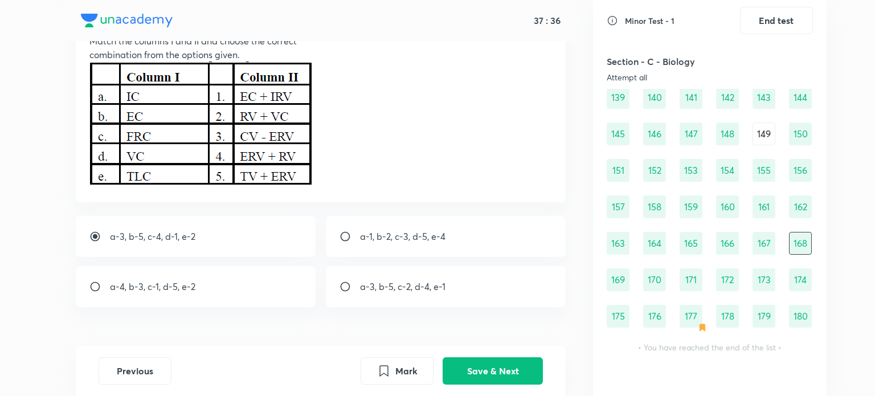
scroll to position [79, 0]
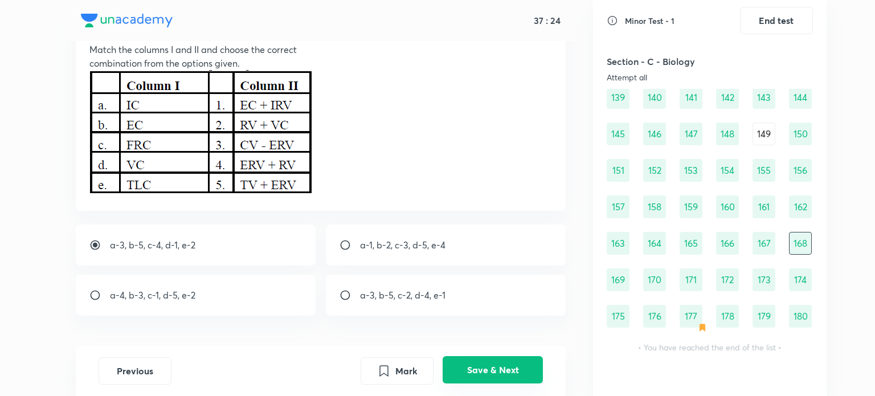
click at [475, 361] on button "Save & Next" at bounding box center [493, 369] width 100 height 27
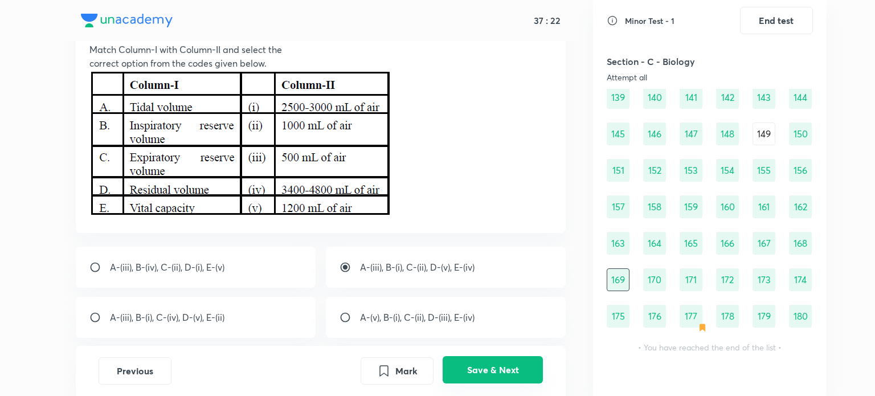
click at [475, 361] on button "Save & Next" at bounding box center [493, 369] width 100 height 27
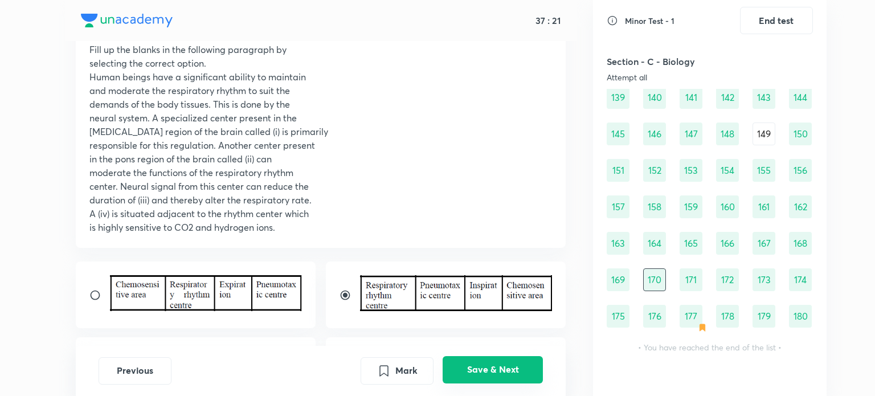
click at [475, 361] on button "Save & Next" at bounding box center [493, 369] width 100 height 27
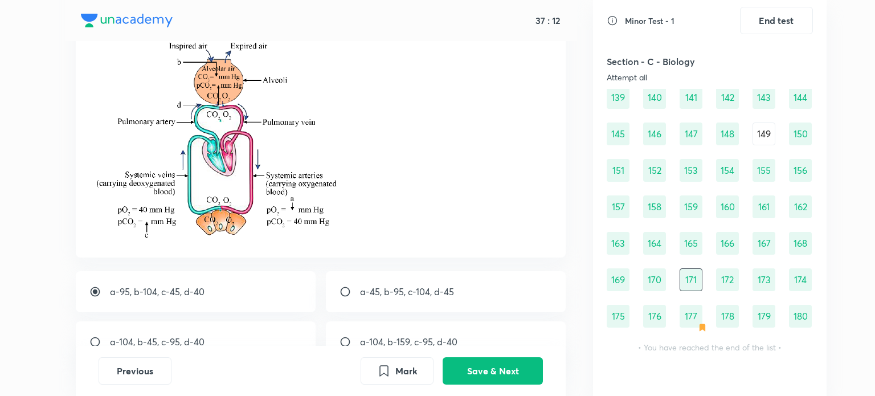
scroll to position [107, 0]
click at [491, 374] on button "Save & Next" at bounding box center [493, 369] width 100 height 27
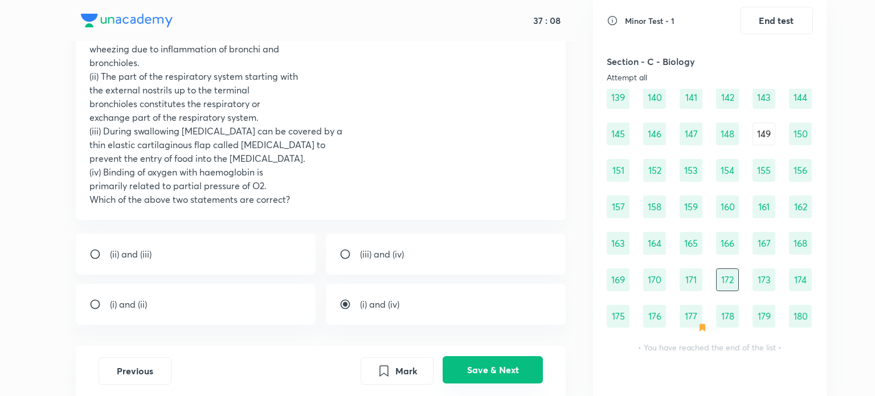
click at [491, 374] on button "Save & Next" at bounding box center [493, 369] width 100 height 27
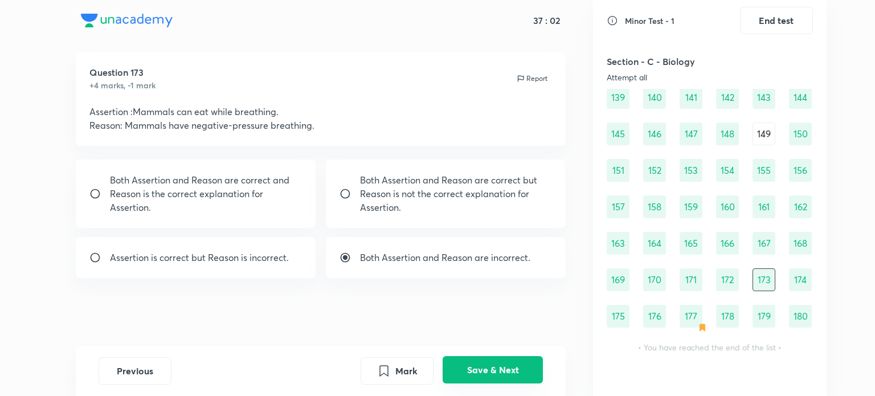
click at [491, 374] on button "Save & Next" at bounding box center [493, 369] width 100 height 27
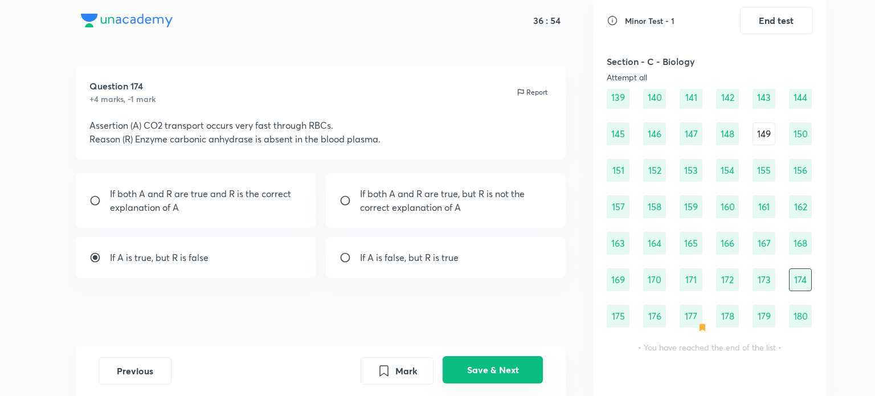
click at [491, 374] on button "Save & Next" at bounding box center [493, 369] width 100 height 27
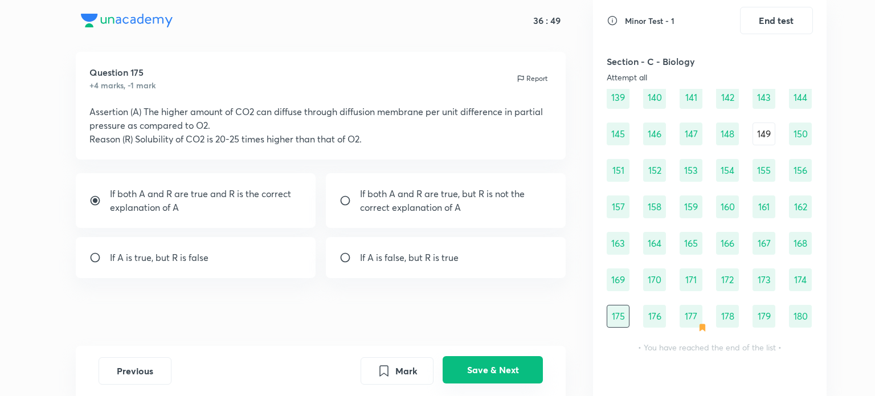
click at [491, 374] on button "Save & Next" at bounding box center [493, 369] width 100 height 27
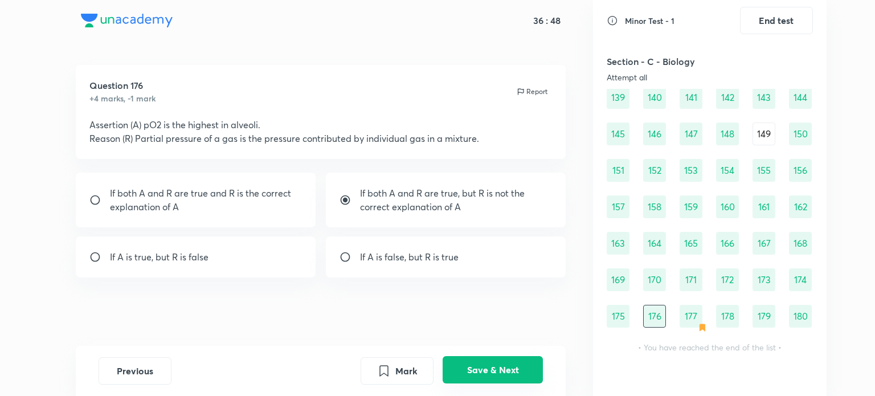
scroll to position [3, 0]
click at [509, 369] on button "Save & Next" at bounding box center [493, 369] width 100 height 27
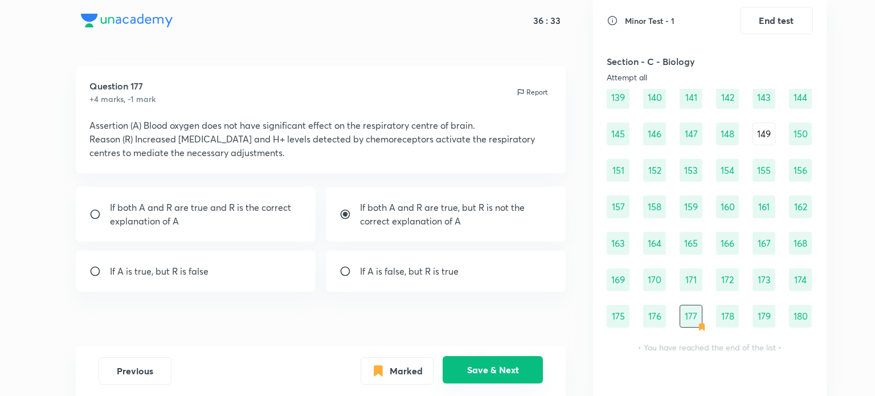
scroll to position [17, 0]
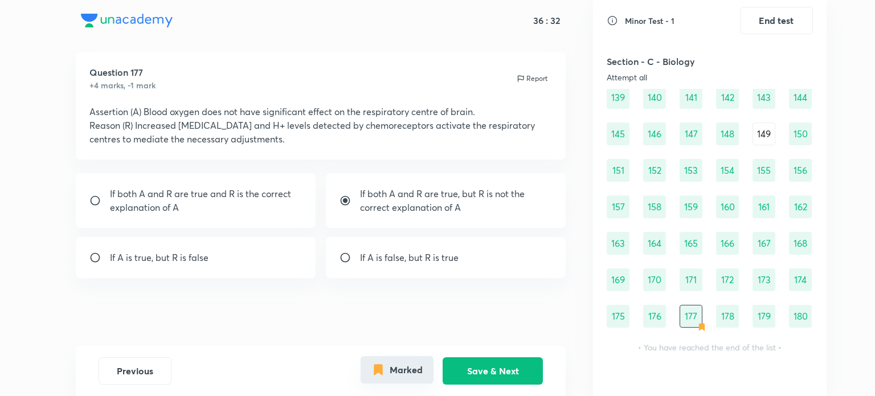
click at [421, 371] on button "Marked" at bounding box center [397, 369] width 73 height 27
click at [288, 200] on p "If both A and R are true and R is the correct explanation of A" at bounding box center [206, 200] width 193 height 27
radio input "true"
radio input "false"
click at [531, 371] on button "Save & Next" at bounding box center [493, 369] width 100 height 27
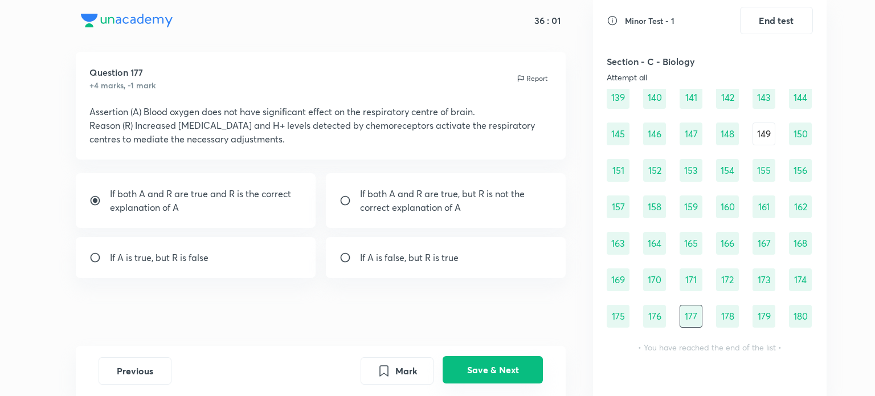
scroll to position [3, 0]
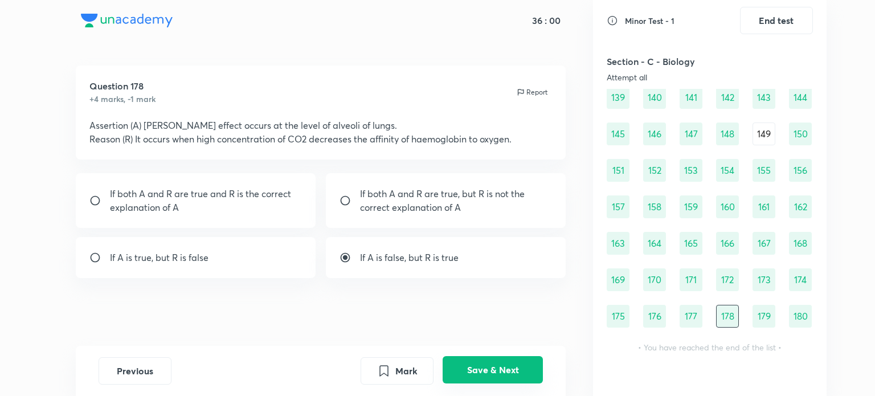
click at [531, 371] on button "Save & Next" at bounding box center [493, 369] width 100 height 27
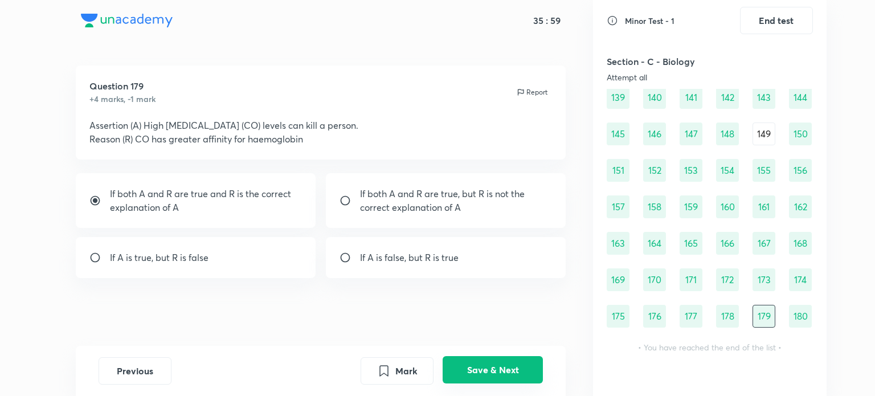
click at [531, 371] on button "Save & Next" at bounding box center [493, 369] width 100 height 27
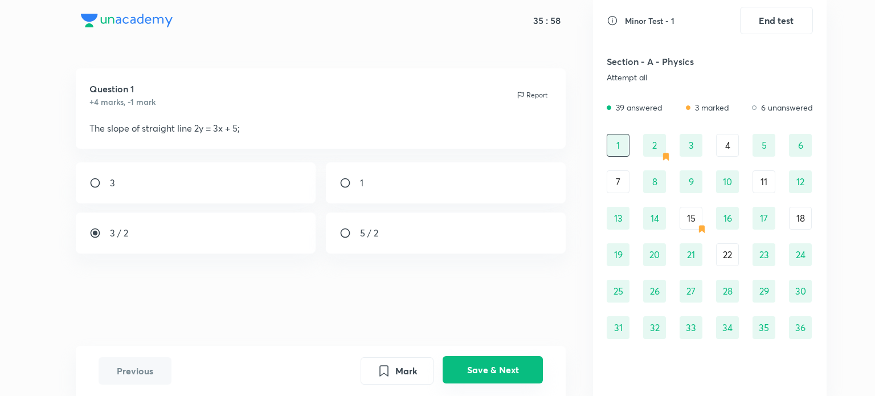
scroll to position [0, 0]
click at [499, 365] on button "Save & Next" at bounding box center [493, 369] width 100 height 27
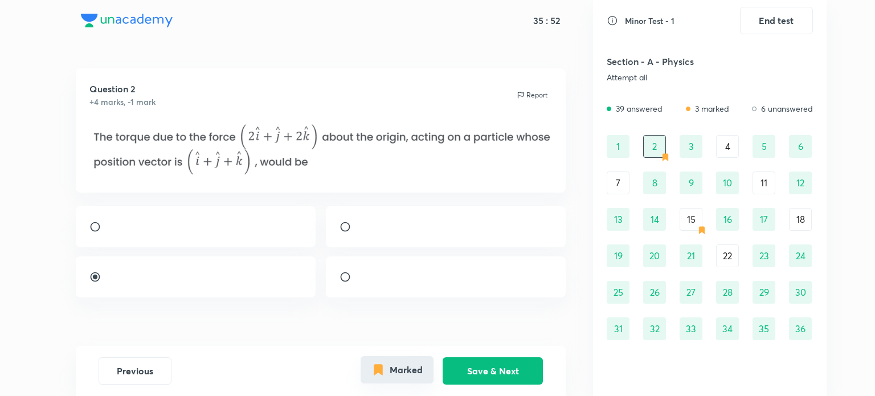
click at [429, 366] on button "Marked" at bounding box center [397, 369] width 73 height 27
click at [471, 371] on button "Save & Next" at bounding box center [493, 369] width 100 height 27
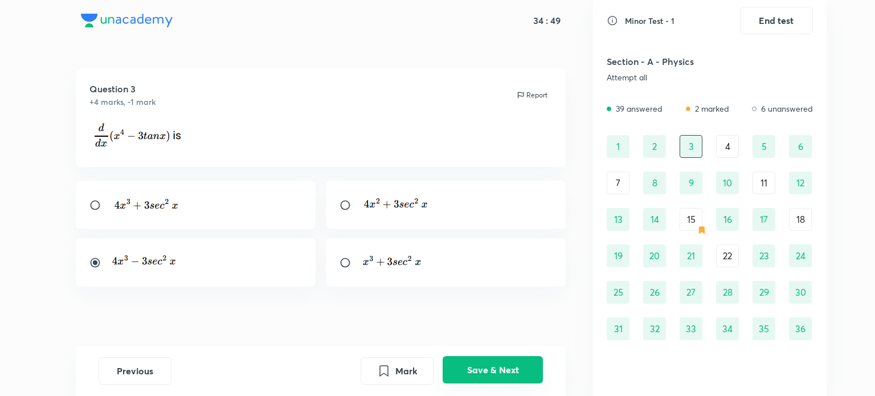
click at [471, 371] on button "Save & Next" at bounding box center [493, 369] width 100 height 27
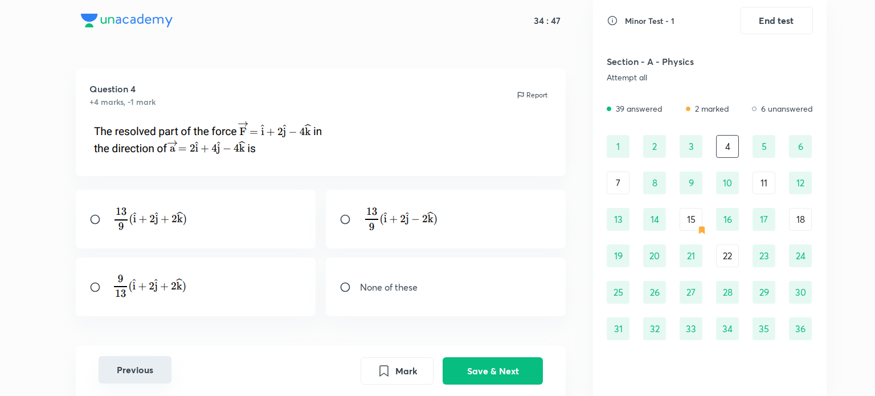
click at [154, 382] on button "Previous" at bounding box center [135, 369] width 73 height 27
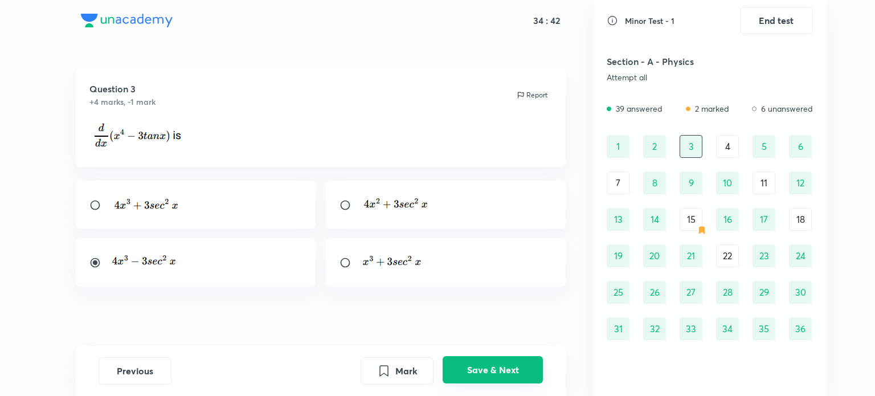
click at [503, 367] on button "Save & Next" at bounding box center [493, 369] width 100 height 27
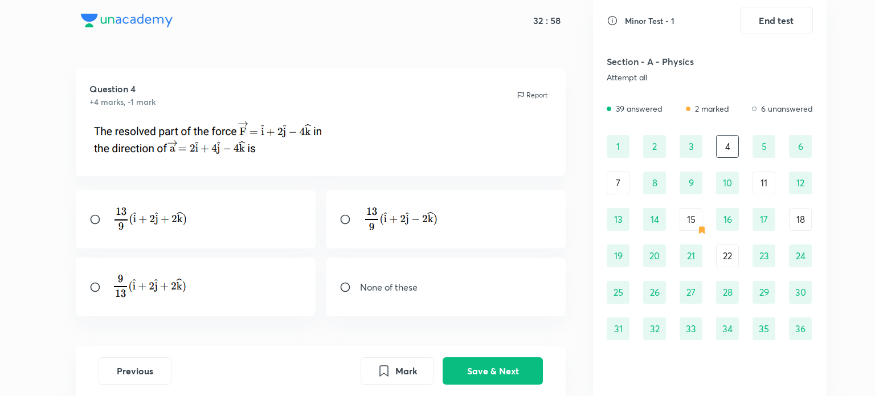
click at [451, 271] on div "None of these" at bounding box center [446, 287] width 240 height 59
radio input "true"
click at [467, 365] on button "Save & Next" at bounding box center [493, 369] width 100 height 27
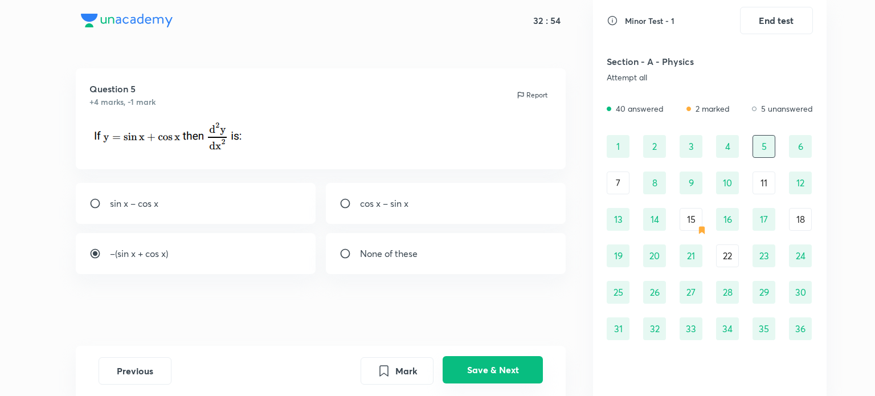
click at [467, 365] on button "Save & Next" at bounding box center [493, 369] width 100 height 27
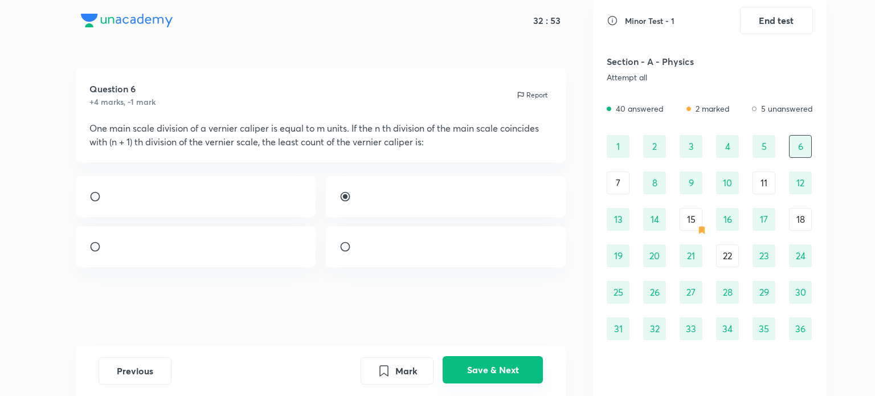
click at [467, 365] on button "Save & Next" at bounding box center [493, 369] width 100 height 27
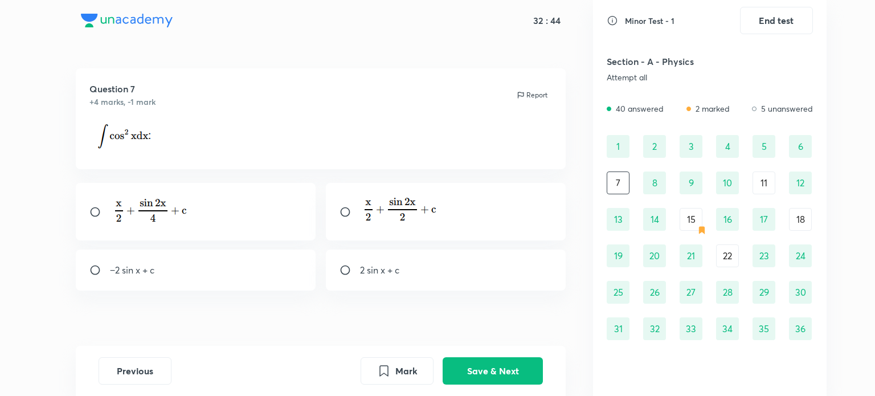
click at [282, 200] on div at bounding box center [196, 212] width 240 height 58
radio input "true"
click at [521, 375] on button "Save & Next" at bounding box center [493, 369] width 100 height 27
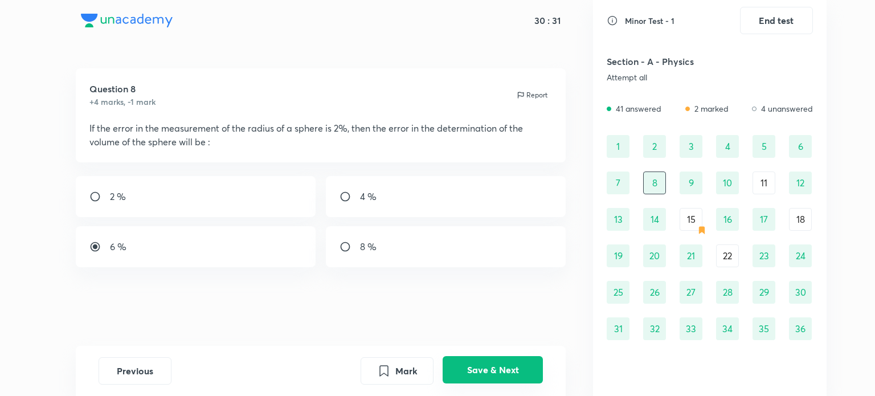
click at [521, 375] on button "Save & Next" at bounding box center [493, 369] width 100 height 27
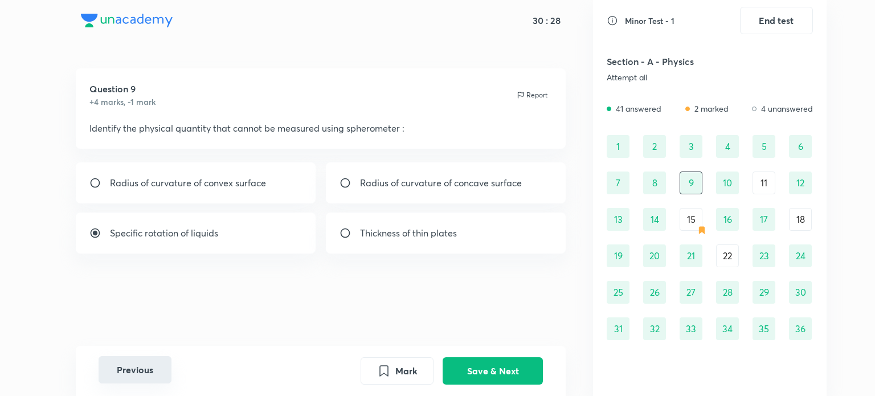
click at [147, 371] on button "Previous" at bounding box center [135, 369] width 73 height 27
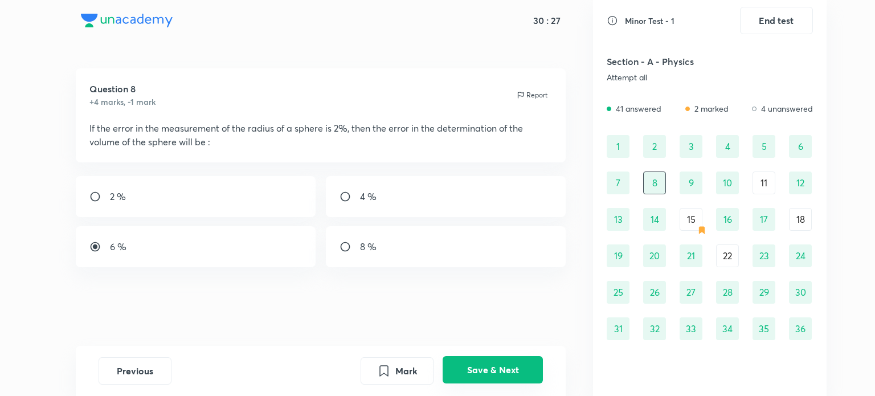
click at [469, 371] on button "Save & Next" at bounding box center [493, 369] width 100 height 27
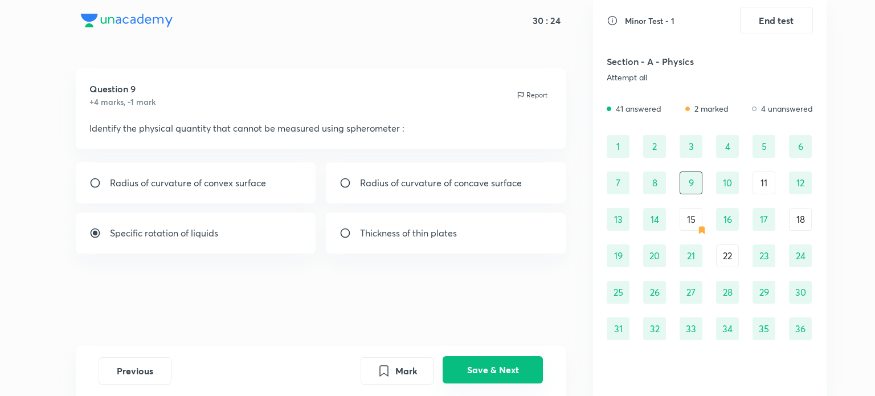
click at [469, 371] on button "Save & Next" at bounding box center [493, 369] width 100 height 27
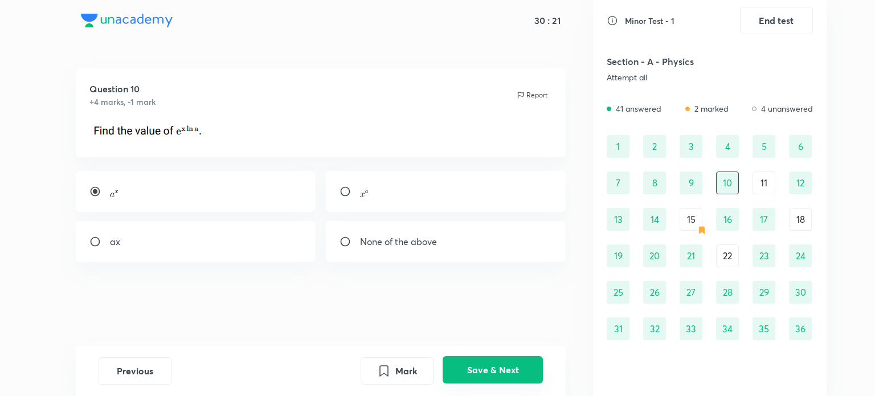
click at [469, 371] on button "Save & Next" at bounding box center [493, 369] width 100 height 27
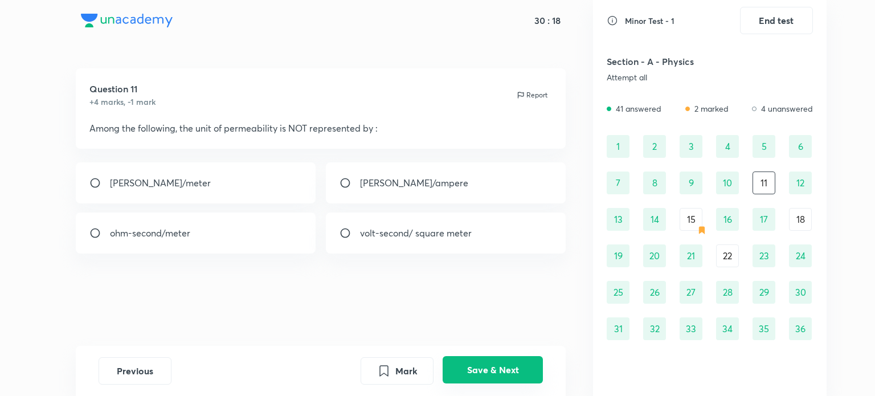
click at [469, 371] on button "Save & Next" at bounding box center [493, 369] width 100 height 27
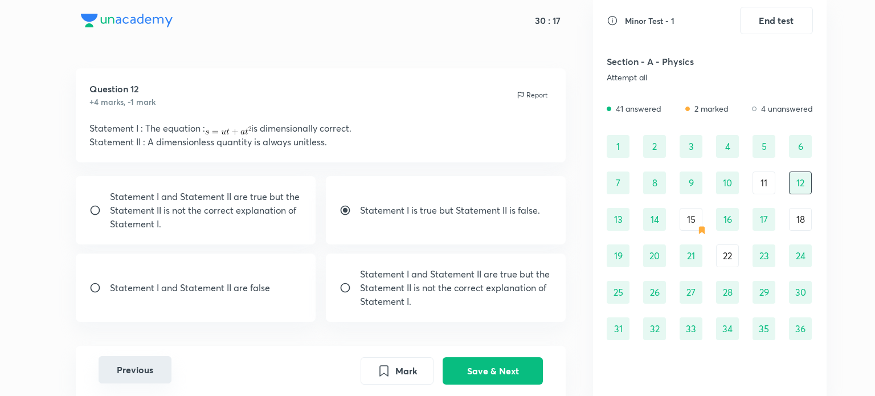
click at [118, 364] on button "Previous" at bounding box center [135, 369] width 73 height 27
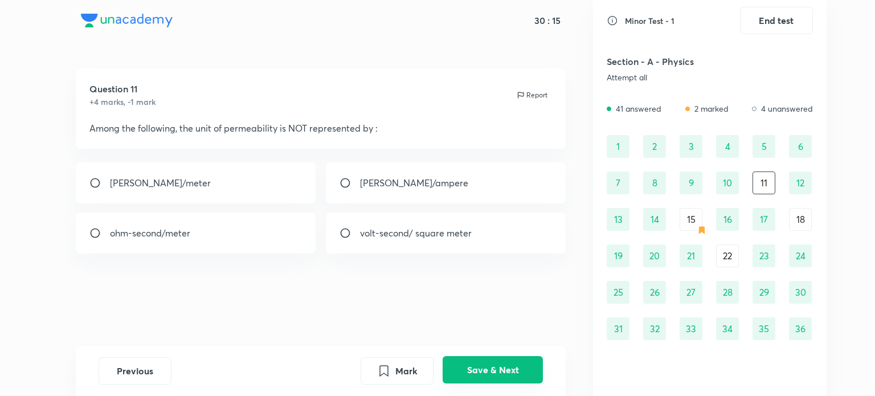
click at [487, 375] on button "Save & Next" at bounding box center [493, 369] width 100 height 27
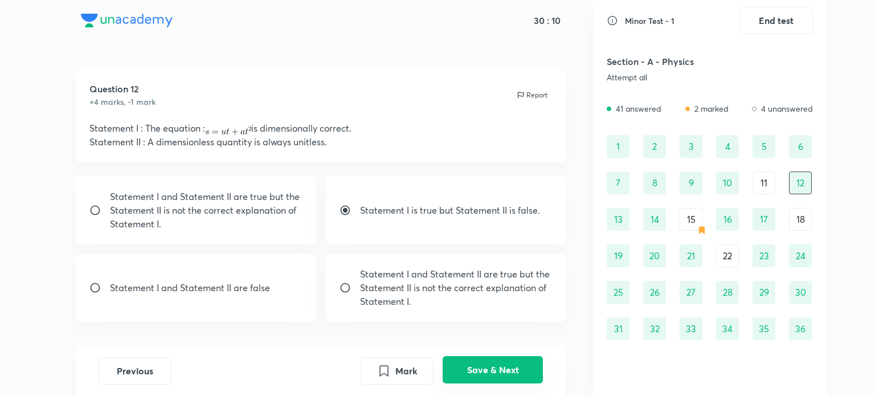
click at [487, 375] on button "Save & Next" at bounding box center [493, 369] width 100 height 27
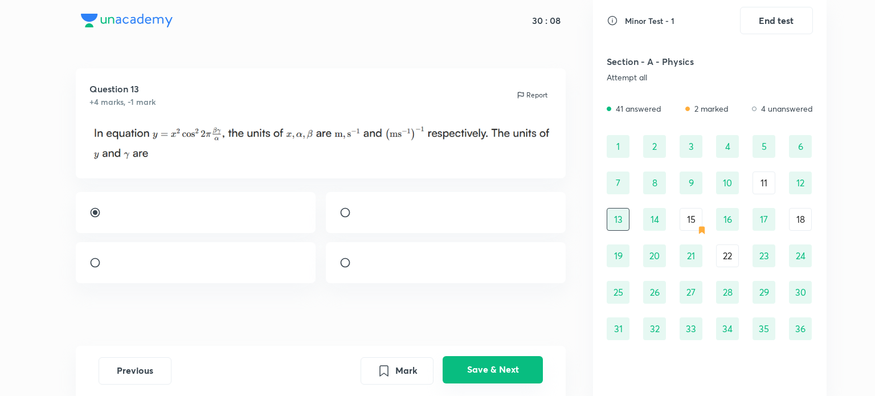
click at [487, 375] on button "Save & Next" at bounding box center [493, 369] width 100 height 27
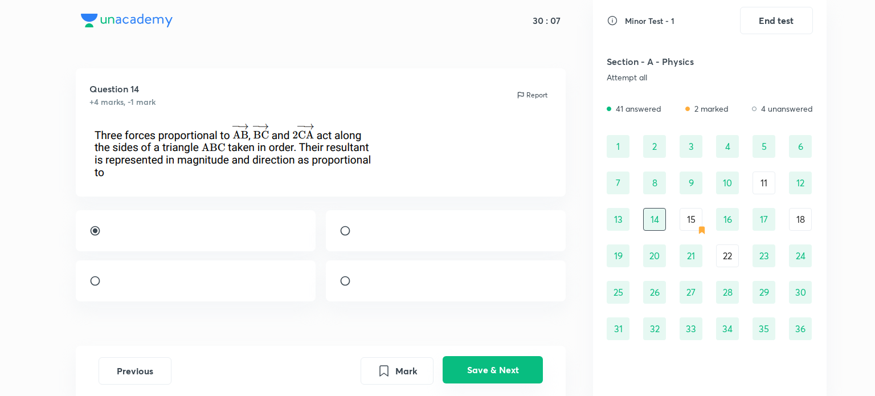
click at [487, 375] on button "Save & Next" at bounding box center [493, 369] width 100 height 27
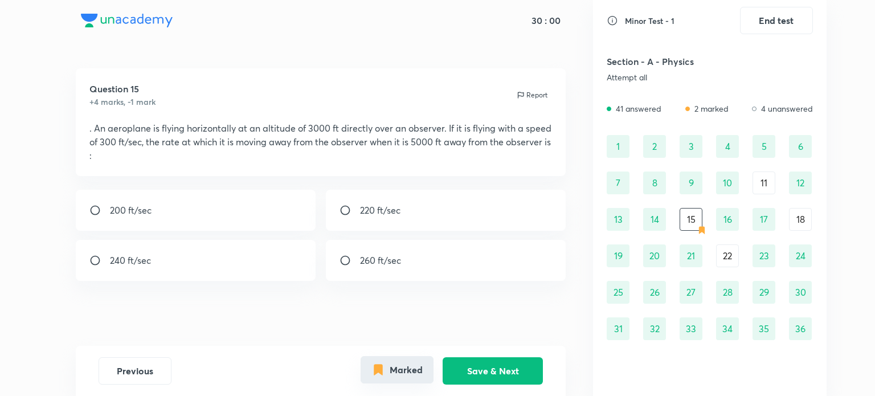
click at [383, 379] on button "Marked" at bounding box center [397, 369] width 73 height 27
click at [251, 260] on div "240 ft/sec" at bounding box center [196, 260] width 240 height 41
click at [264, 289] on div "Question 15 +4 marks, -1 mark Report . An aeroplane is flying horizontally at a…" at bounding box center [320, 208] width 545 height 281
click at [262, 280] on div "240 ft/sec" at bounding box center [196, 260] width 240 height 41
click at [242, 260] on div "240 ft/sec" at bounding box center [196, 260] width 240 height 41
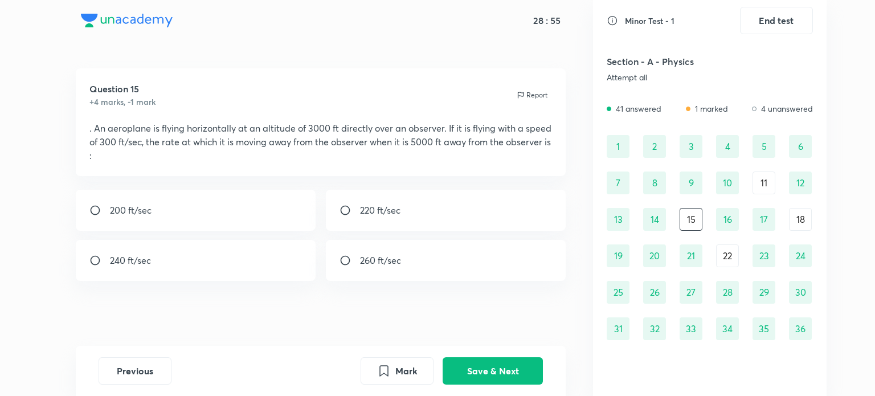
radio input "true"
click at [501, 380] on button "Save & Next" at bounding box center [493, 369] width 100 height 27
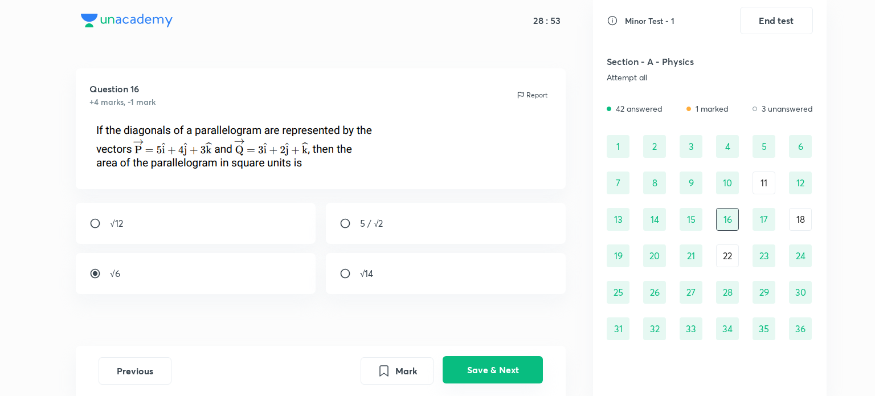
click at [501, 380] on button "Save & Next" at bounding box center [493, 369] width 100 height 27
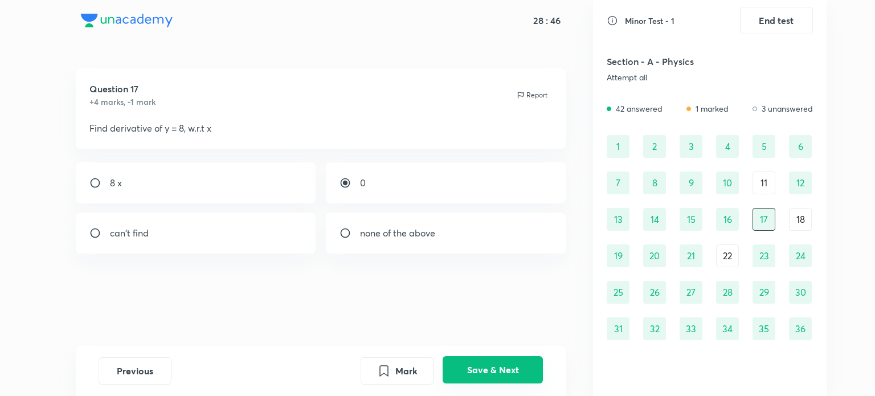
click at [500, 371] on button "Save & Next" at bounding box center [493, 369] width 100 height 27
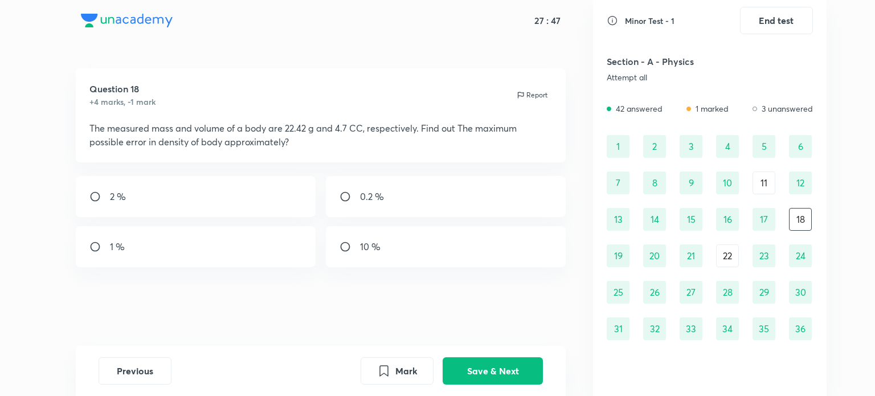
click at [255, 202] on div "2 %" at bounding box center [196, 196] width 240 height 41
radio input "true"
click at [489, 375] on button "Save & Next" at bounding box center [493, 369] width 100 height 27
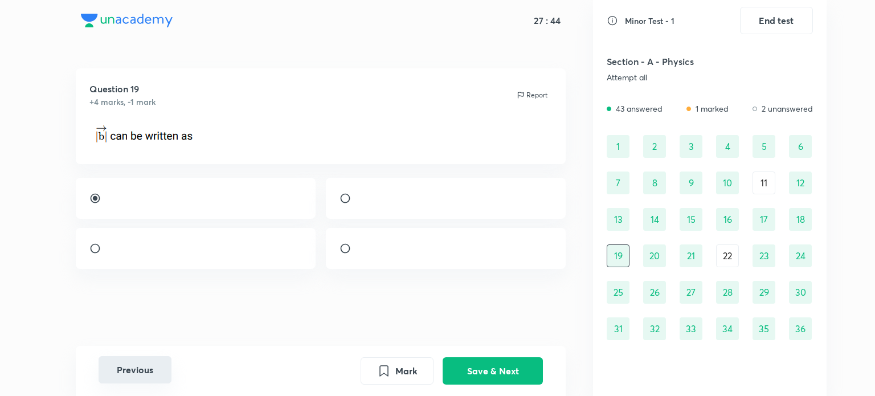
click at [140, 360] on button "Previous" at bounding box center [135, 369] width 73 height 27
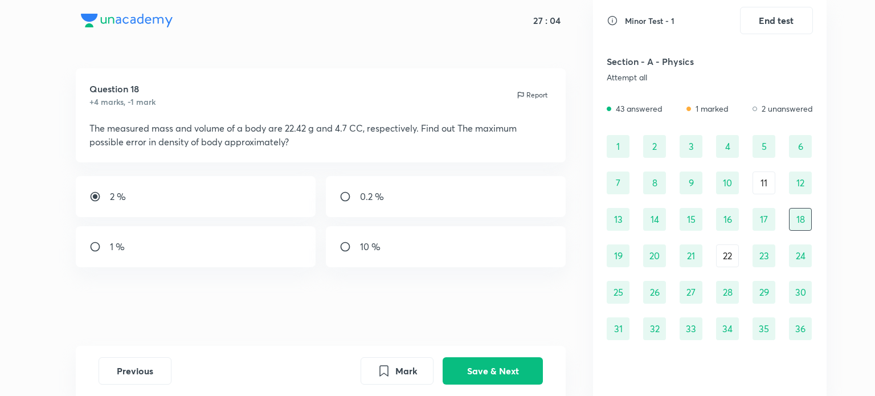
click at [454, 195] on div "0.2 %" at bounding box center [446, 196] width 240 height 41
click at [286, 212] on div "2 %" at bounding box center [196, 196] width 240 height 41
click at [476, 360] on button "Save & Next" at bounding box center [493, 369] width 100 height 27
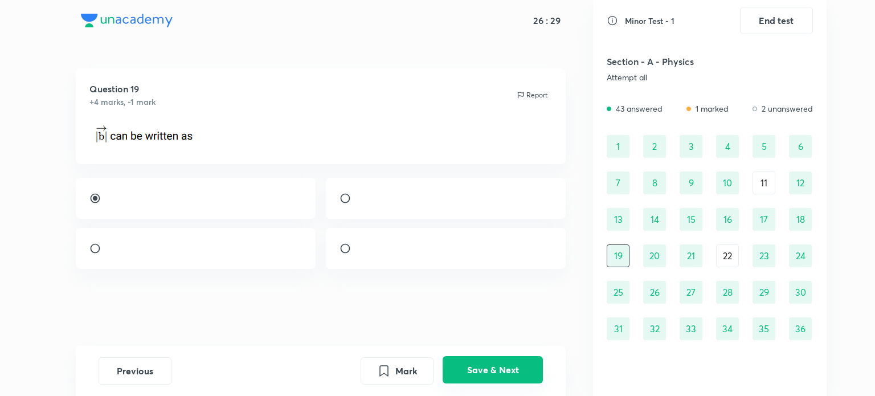
click at [476, 360] on button "Save & Next" at bounding box center [493, 369] width 100 height 27
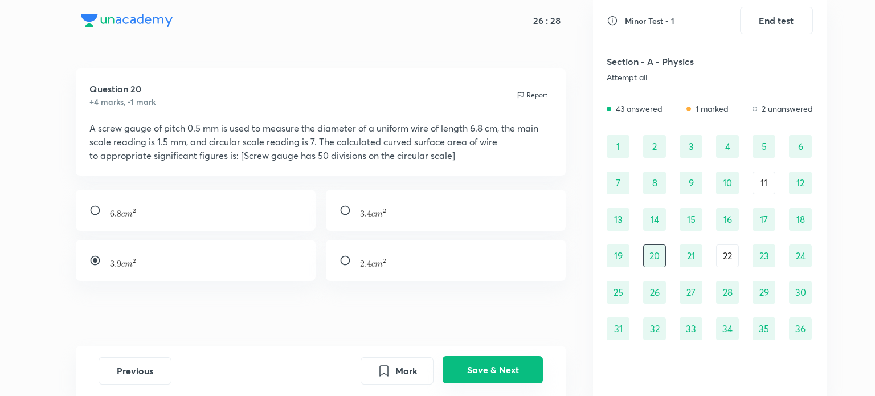
click at [476, 360] on button "Save & Next" at bounding box center [493, 369] width 100 height 27
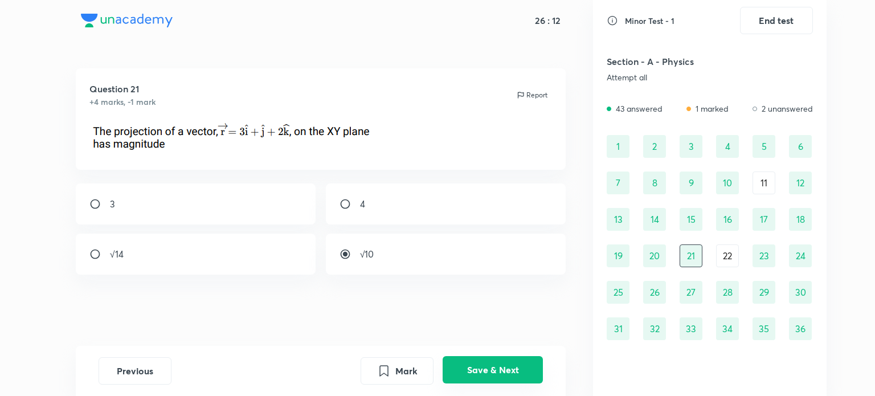
click at [476, 360] on button "Save & Next" at bounding box center [493, 369] width 100 height 27
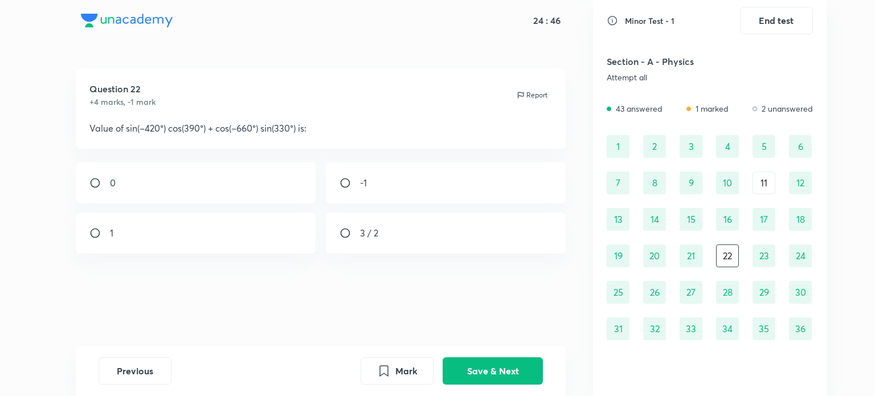
click at [470, 180] on div "-1" at bounding box center [446, 182] width 240 height 41
click at [511, 377] on button "Save & Next" at bounding box center [493, 369] width 100 height 27
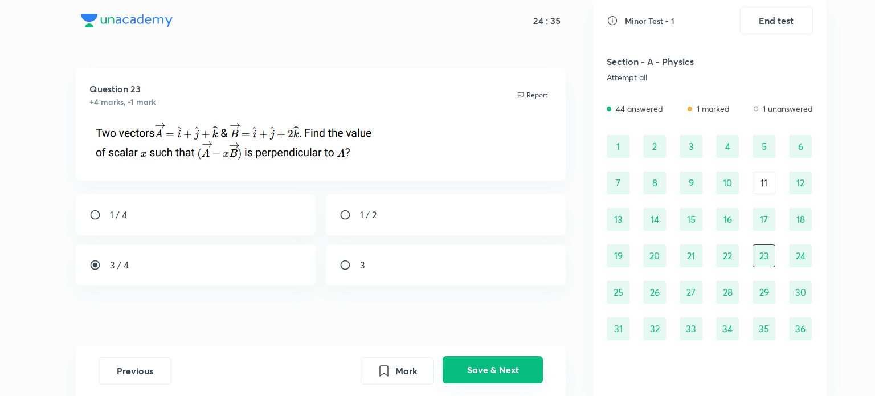
click at [526, 372] on button "Save & Next" at bounding box center [493, 369] width 100 height 27
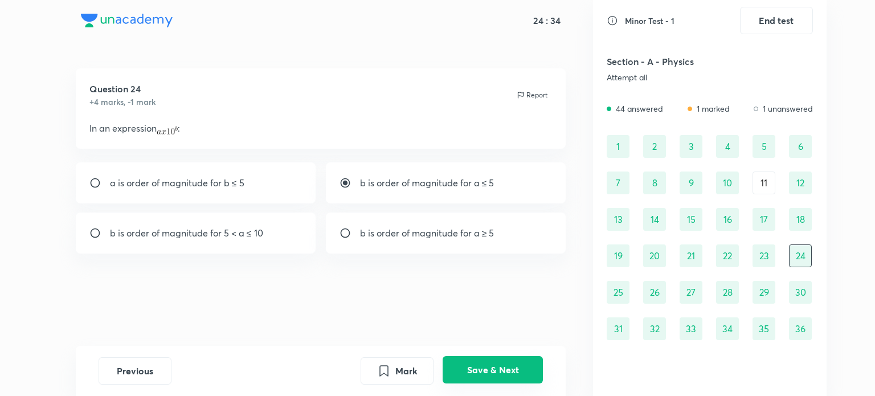
click at [526, 372] on button "Save & Next" at bounding box center [493, 369] width 100 height 27
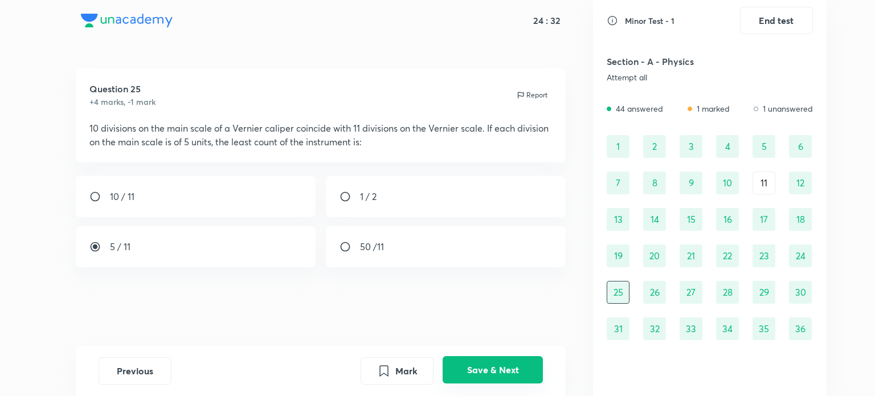
click at [526, 372] on button "Save & Next" at bounding box center [493, 369] width 100 height 27
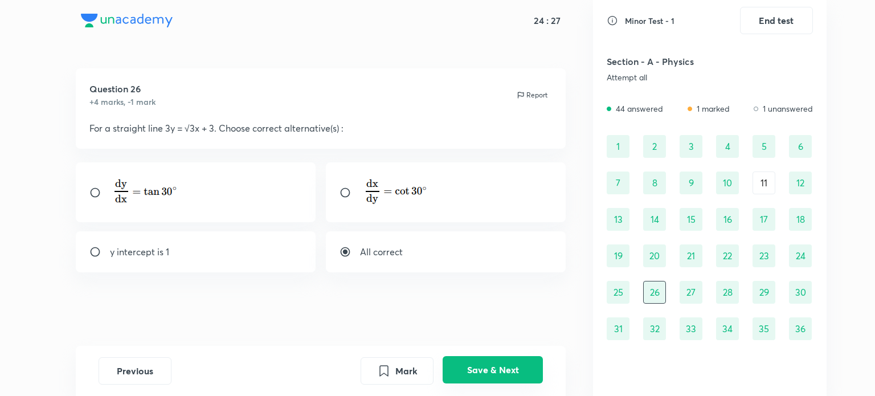
click at [526, 372] on button "Save & Next" at bounding box center [493, 369] width 100 height 27
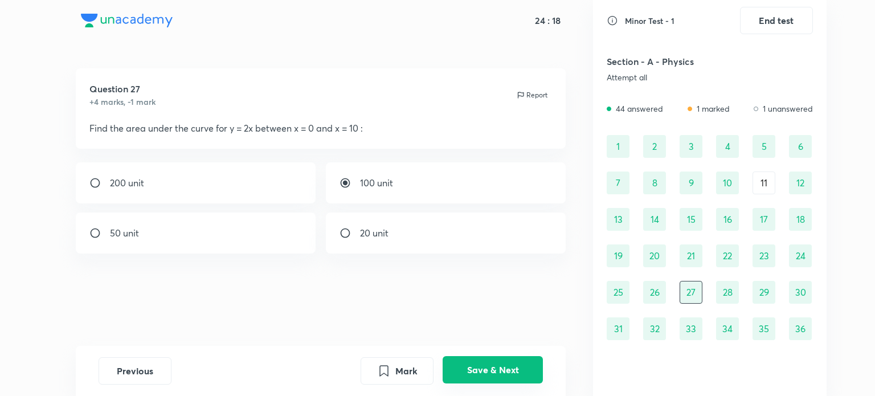
click at [526, 372] on button "Save & Next" at bounding box center [493, 369] width 100 height 27
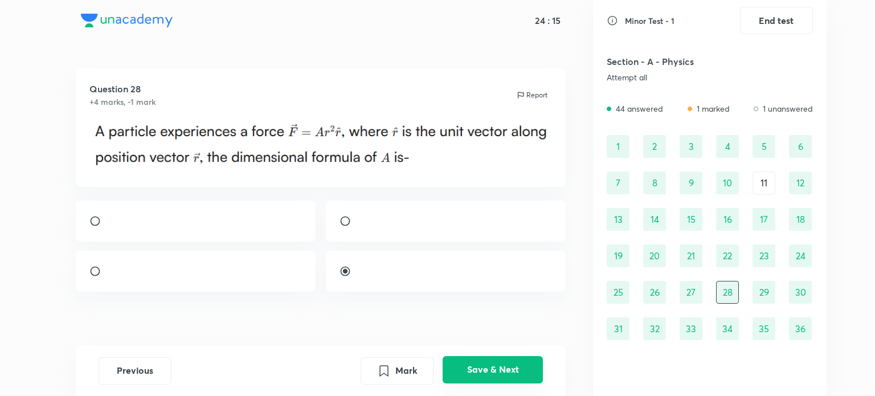
click at [526, 372] on button "Save & Next" at bounding box center [493, 369] width 100 height 27
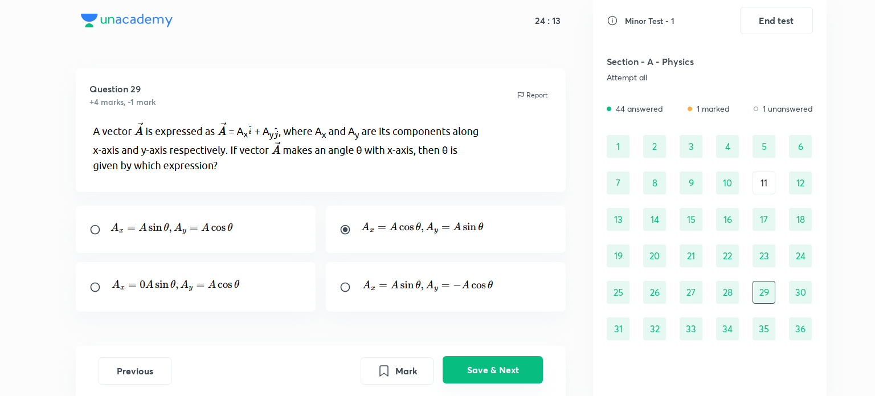
click at [526, 372] on button "Save & Next" at bounding box center [493, 369] width 100 height 27
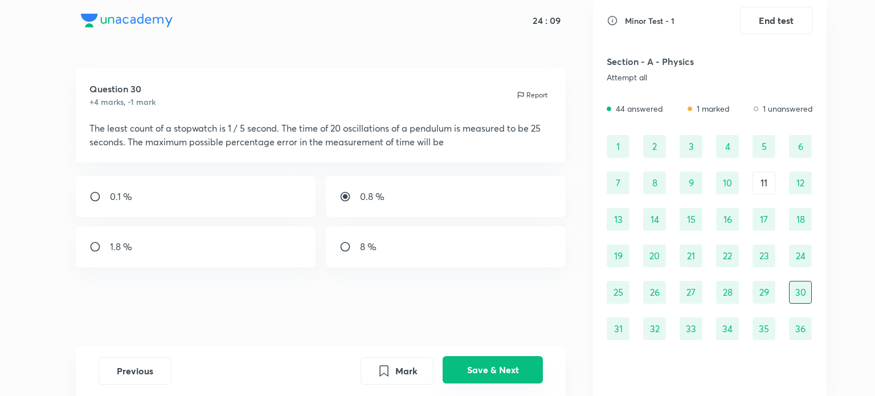
click at [526, 372] on button "Save & Next" at bounding box center [493, 369] width 100 height 27
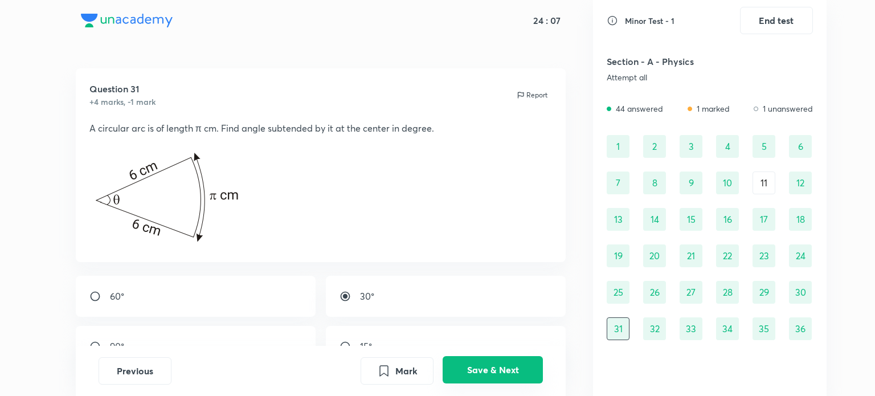
click at [526, 372] on button "Save & Next" at bounding box center [493, 369] width 100 height 27
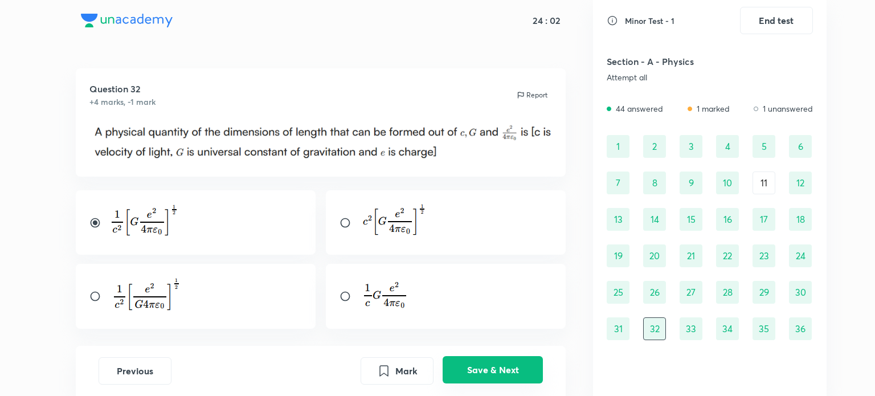
click at [526, 372] on button "Save & Next" at bounding box center [493, 369] width 100 height 27
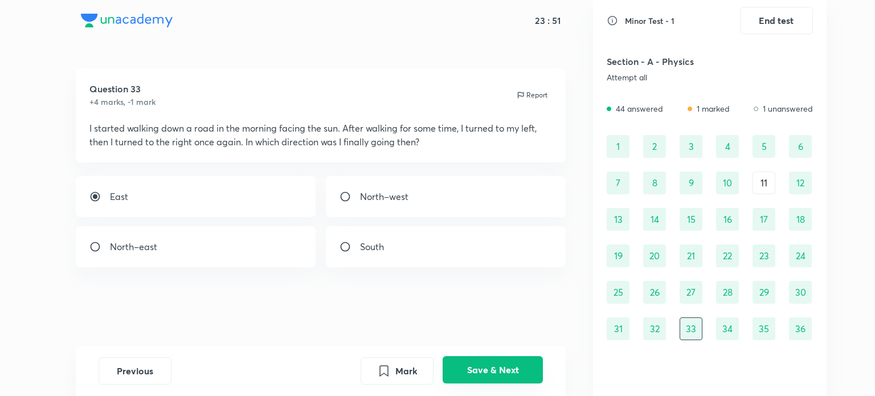
click at [526, 372] on button "Save & Next" at bounding box center [493, 369] width 100 height 27
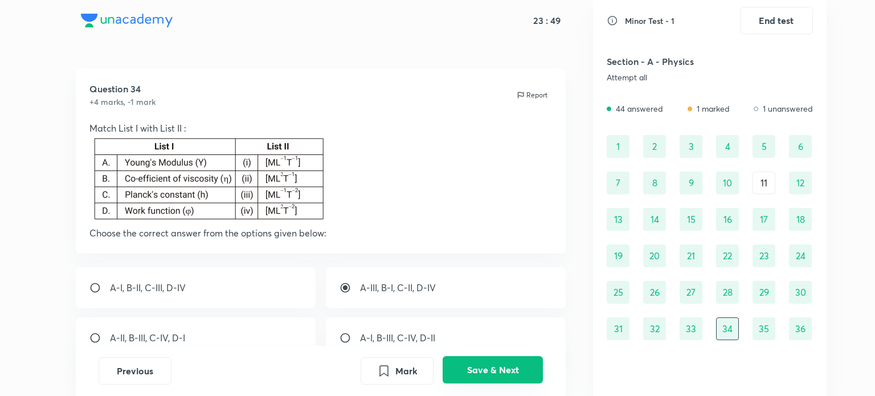
click at [526, 372] on button "Save & Next" at bounding box center [493, 369] width 100 height 27
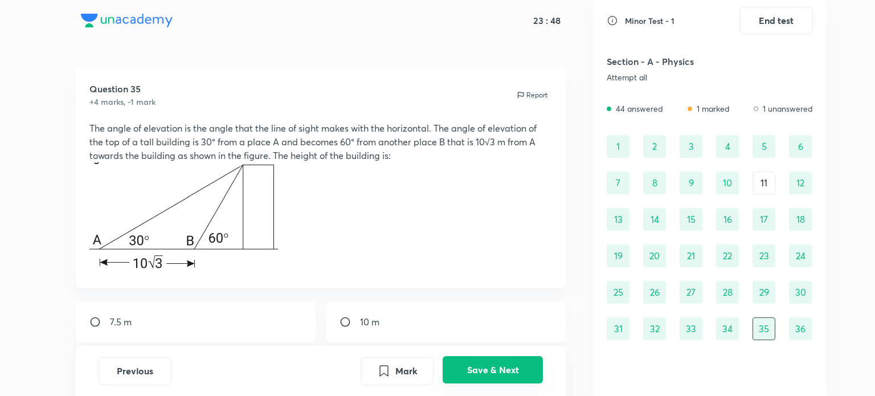
click at [526, 372] on button "Save & Next" at bounding box center [493, 369] width 100 height 27
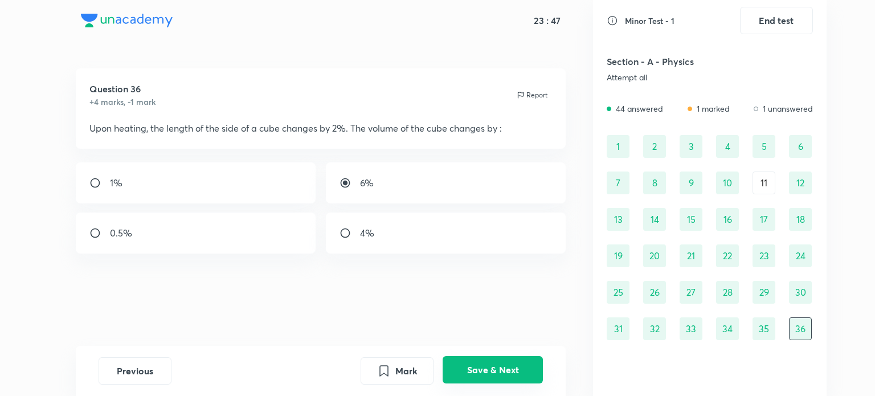
click at [526, 372] on button "Save & Next" at bounding box center [493, 369] width 100 height 27
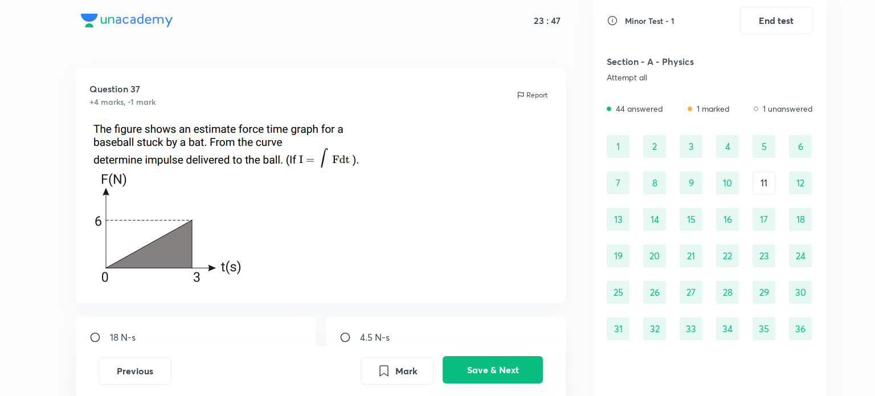
scroll to position [23, 0]
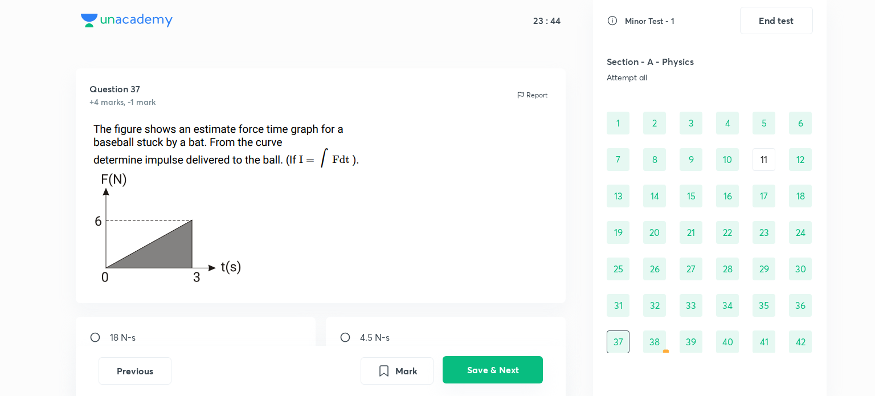
click at [526, 372] on button "Save & Next" at bounding box center [493, 369] width 100 height 27
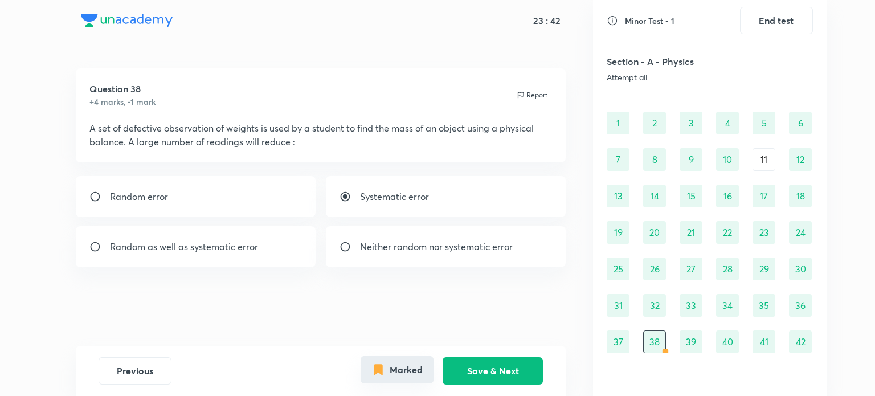
click at [415, 370] on button "Marked" at bounding box center [397, 369] width 73 height 27
click at [304, 211] on div "Random error" at bounding box center [196, 196] width 240 height 41
click at [467, 368] on button "Save & Next" at bounding box center [493, 369] width 100 height 27
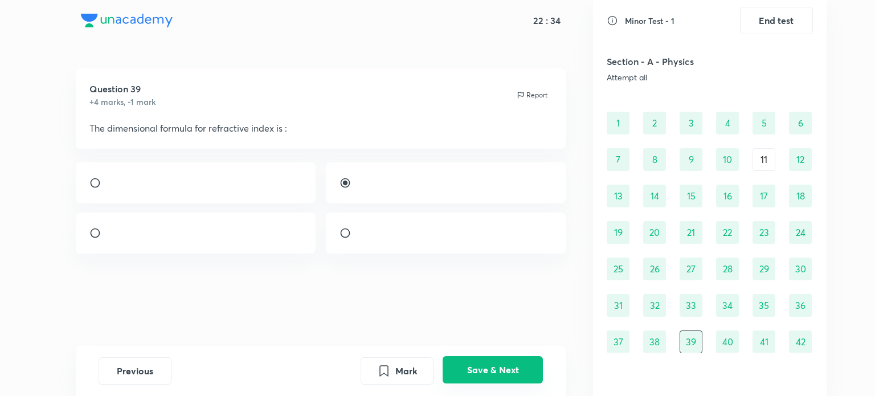
click at [467, 368] on button "Save & Next" at bounding box center [493, 369] width 100 height 27
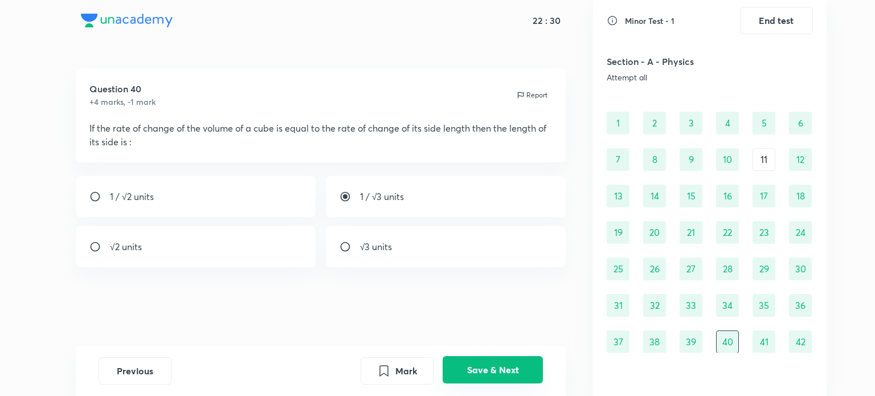
click at [467, 368] on button "Save & Next" at bounding box center [493, 369] width 100 height 27
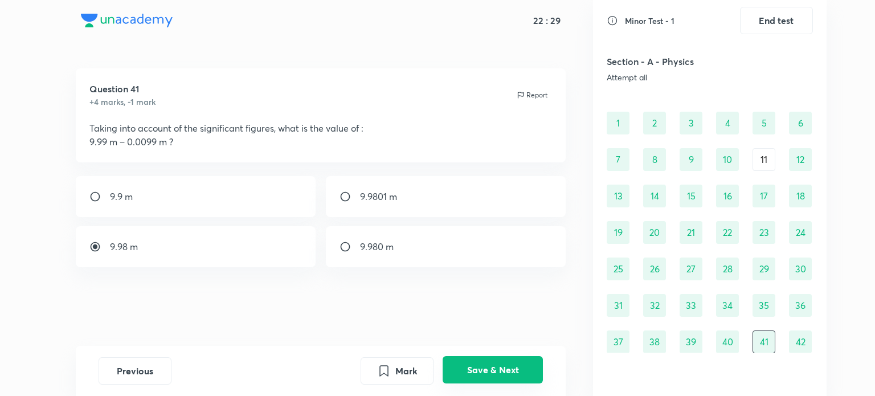
click at [467, 368] on button "Save & Next" at bounding box center [493, 369] width 100 height 27
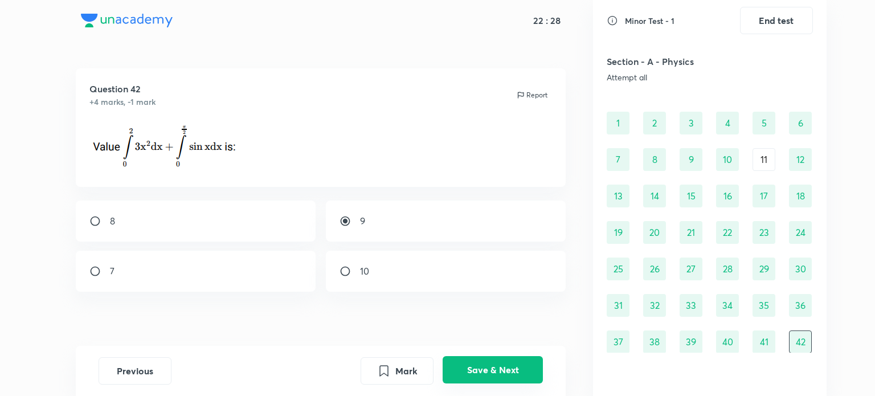
click at [467, 368] on button "Save & Next" at bounding box center [493, 369] width 100 height 27
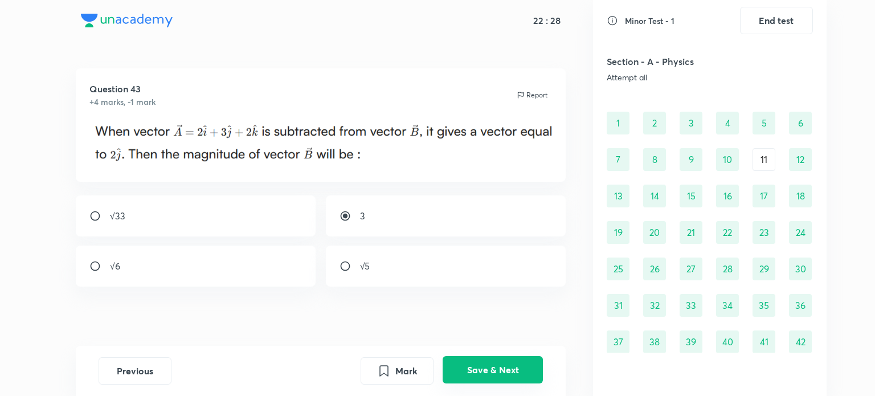
scroll to position [60, 0]
click at [467, 368] on button "Save & Next" at bounding box center [493, 369] width 100 height 27
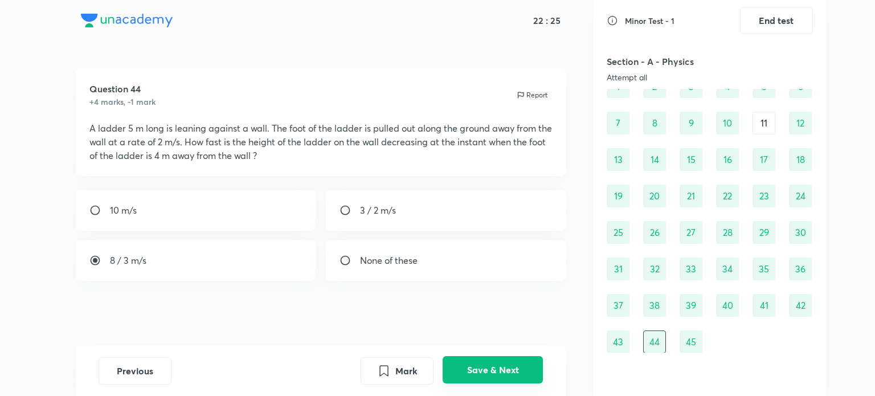
click at [467, 368] on button "Save & Next" at bounding box center [493, 369] width 100 height 27
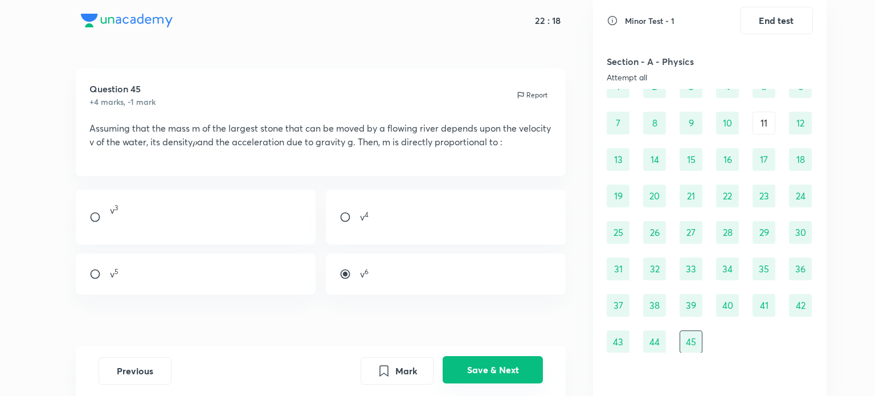
click at [467, 368] on button "Save & Next" at bounding box center [493, 369] width 100 height 27
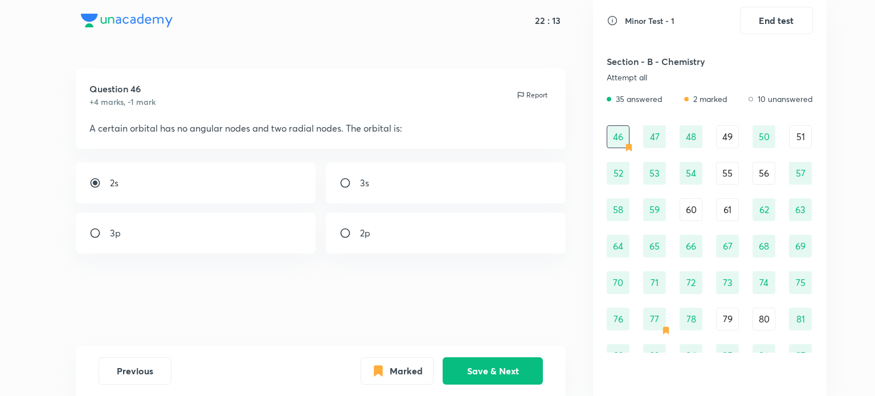
scroll to position [386, 0]
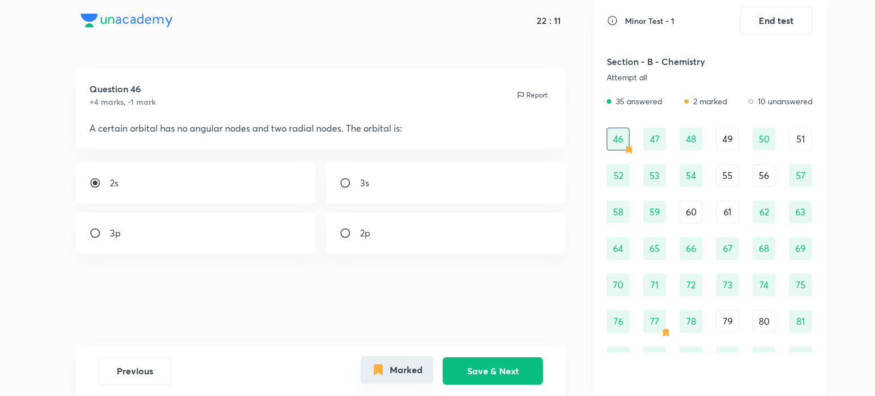
click at [394, 378] on button "Marked" at bounding box center [397, 369] width 73 height 27
click at [405, 166] on div "3s" at bounding box center [446, 182] width 240 height 41
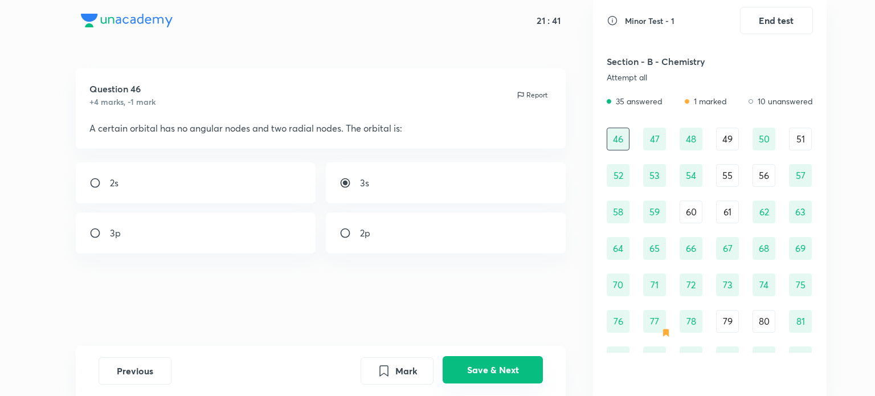
click at [499, 363] on button "Save & Next" at bounding box center [493, 369] width 100 height 27
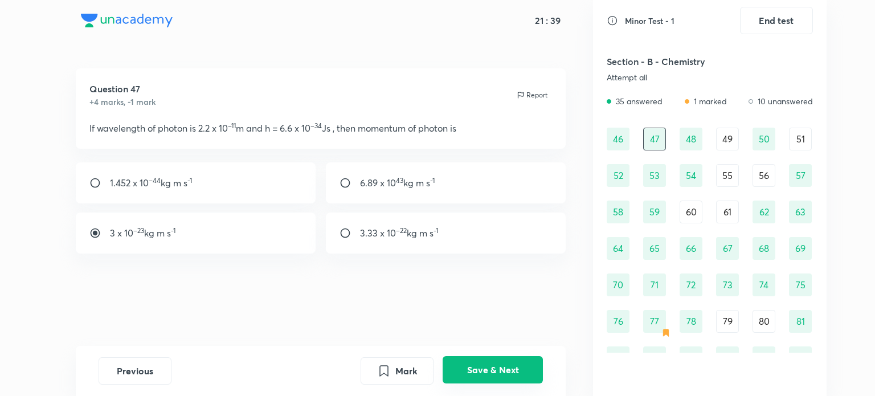
click at [499, 363] on button "Save & Next" at bounding box center [493, 369] width 100 height 27
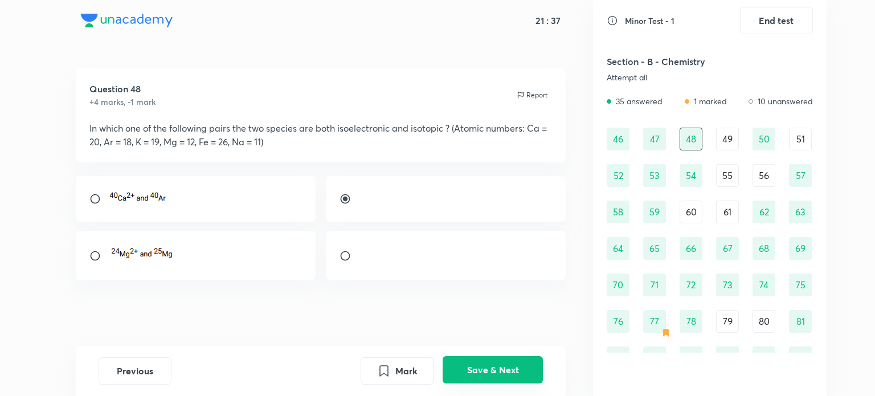
click at [499, 363] on button "Save & Next" at bounding box center [493, 369] width 100 height 27
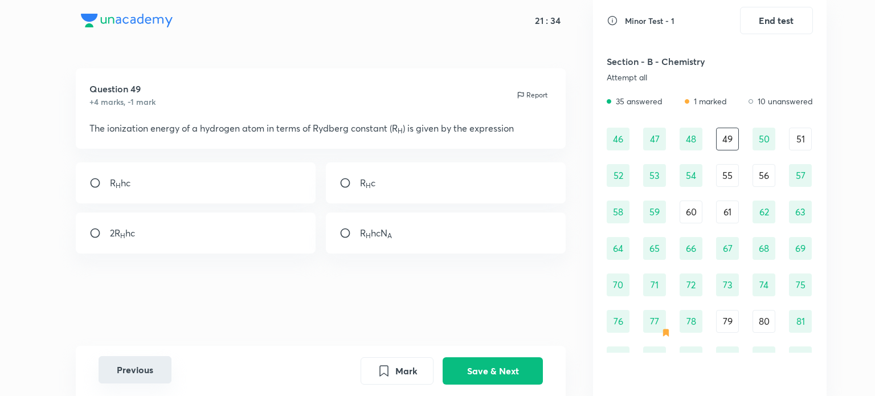
click at [162, 375] on button "Previous" at bounding box center [135, 369] width 73 height 27
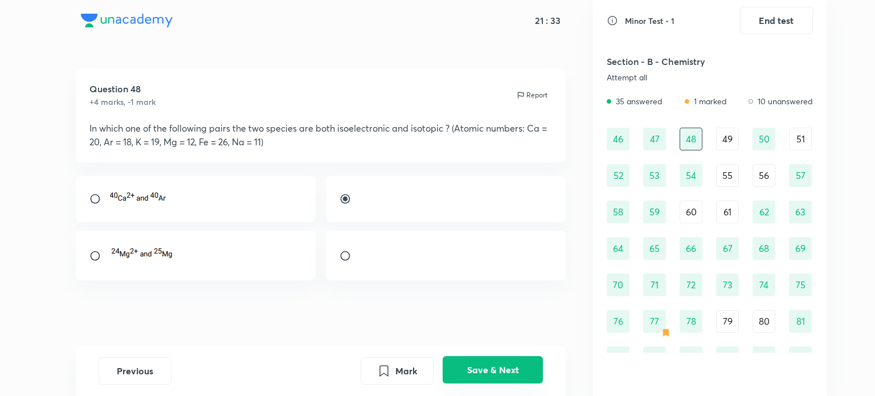
click at [467, 364] on button "Save & Next" at bounding box center [493, 369] width 100 height 27
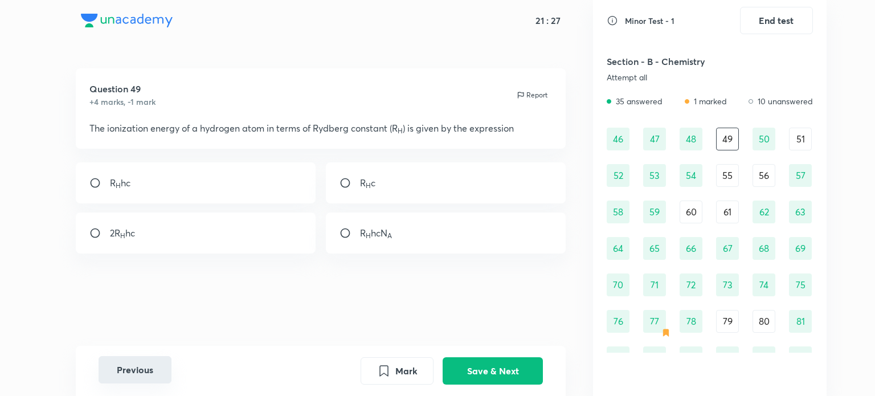
click at [120, 373] on button "Previous" at bounding box center [135, 369] width 73 height 27
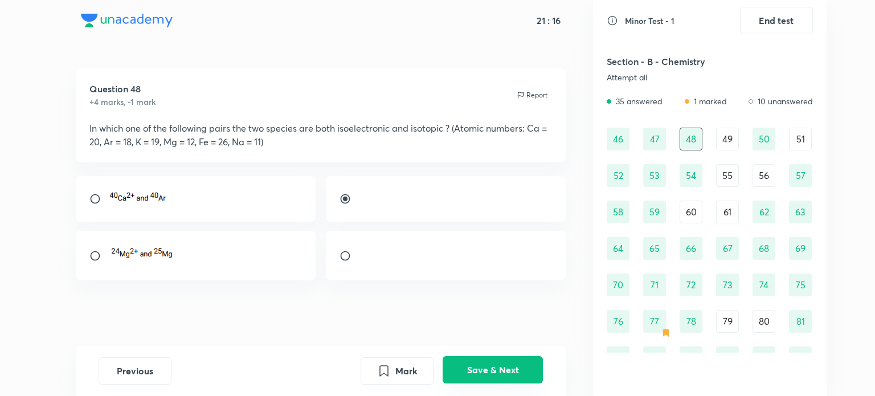
click at [447, 365] on button "Save & Next" at bounding box center [493, 369] width 100 height 27
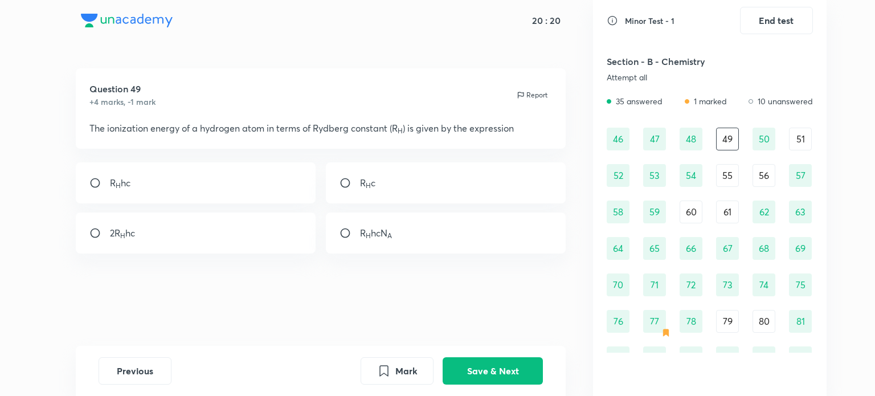
click at [263, 182] on div "R H hc" at bounding box center [196, 182] width 240 height 41
click at [502, 375] on button "Save & Next" at bounding box center [493, 369] width 100 height 27
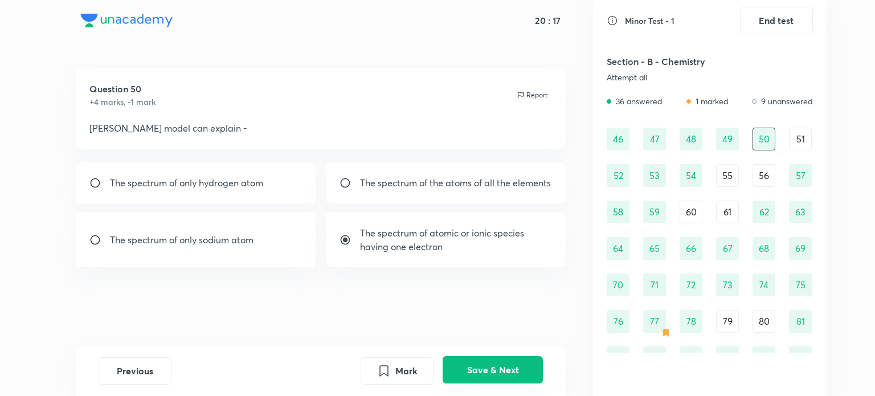
click at [502, 375] on button "Save & Next" at bounding box center [493, 369] width 100 height 27
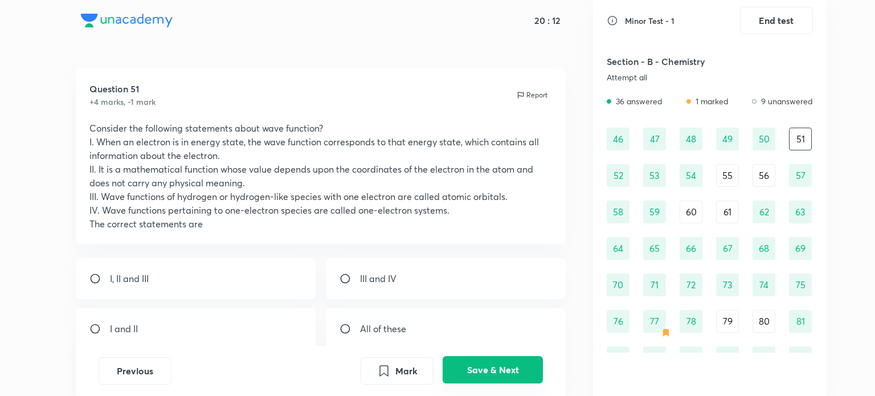
click at [502, 375] on button "Save & Next" at bounding box center [493, 369] width 100 height 27
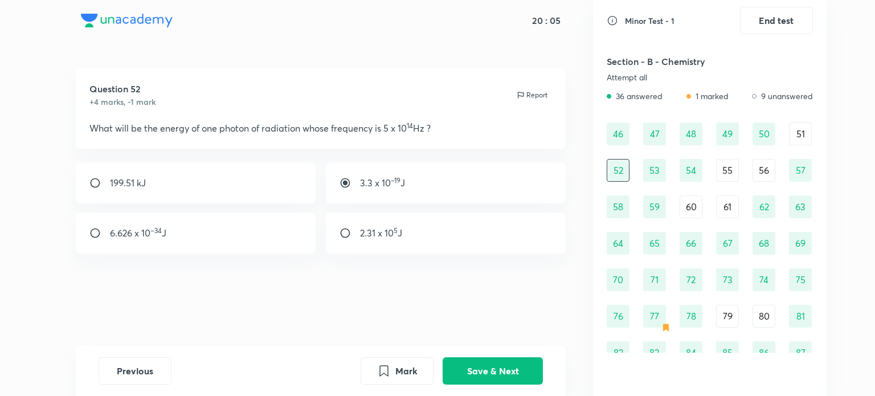
scroll to position [391, 0]
click at [516, 363] on button "Save & Next" at bounding box center [493, 369] width 100 height 27
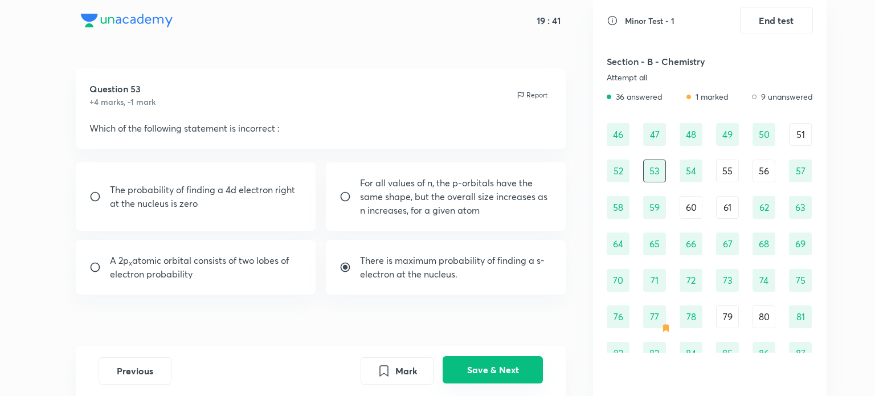
click at [479, 369] on button "Save & Next" at bounding box center [493, 369] width 100 height 27
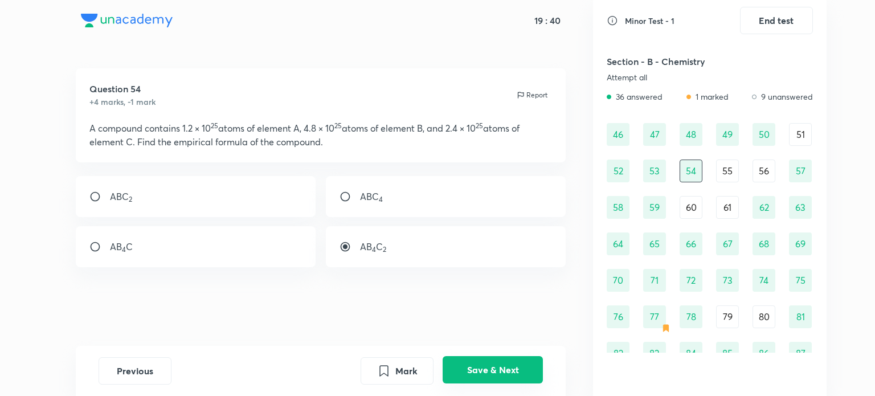
click at [479, 369] on button "Save & Next" at bounding box center [493, 369] width 100 height 27
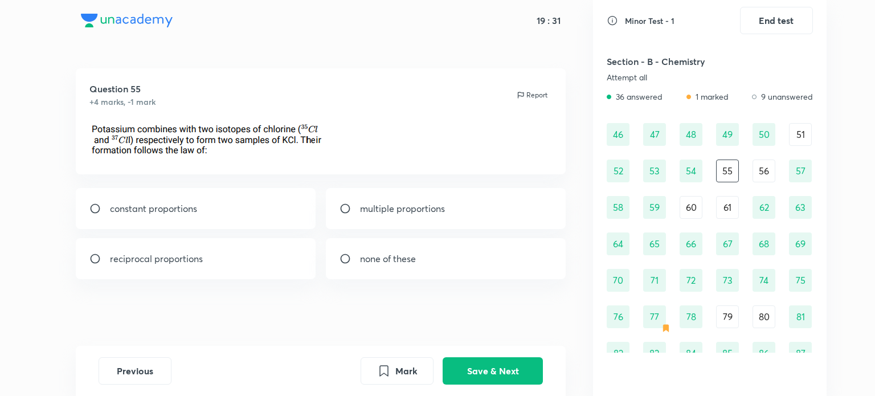
click at [266, 207] on div "constant proportions" at bounding box center [196, 208] width 240 height 41
click at [521, 368] on button "Save & Next" at bounding box center [493, 369] width 100 height 27
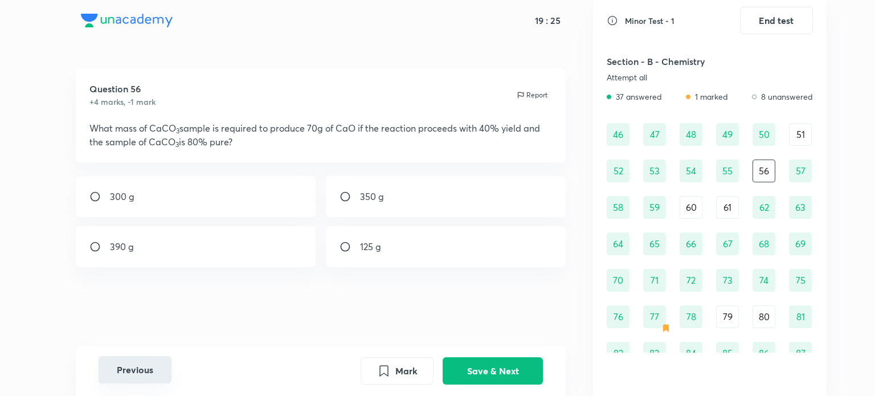
click at [153, 372] on button "Previous" at bounding box center [135, 369] width 73 height 27
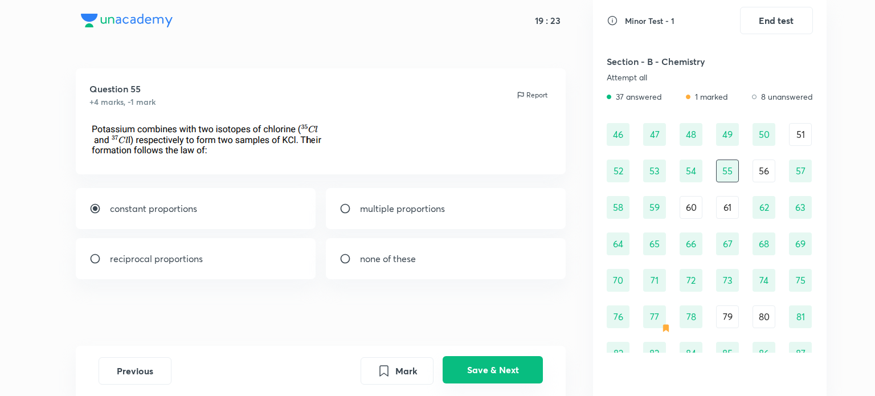
click at [500, 369] on button "Save & Next" at bounding box center [493, 369] width 100 height 27
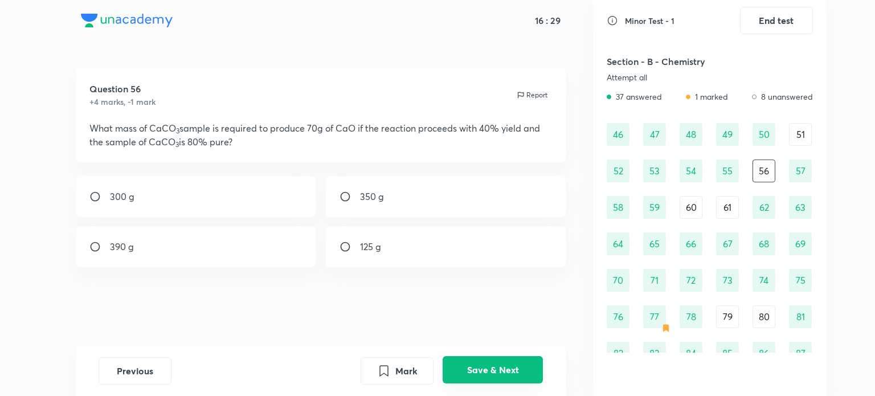
click at [518, 375] on button "Save & Next" at bounding box center [493, 369] width 100 height 27
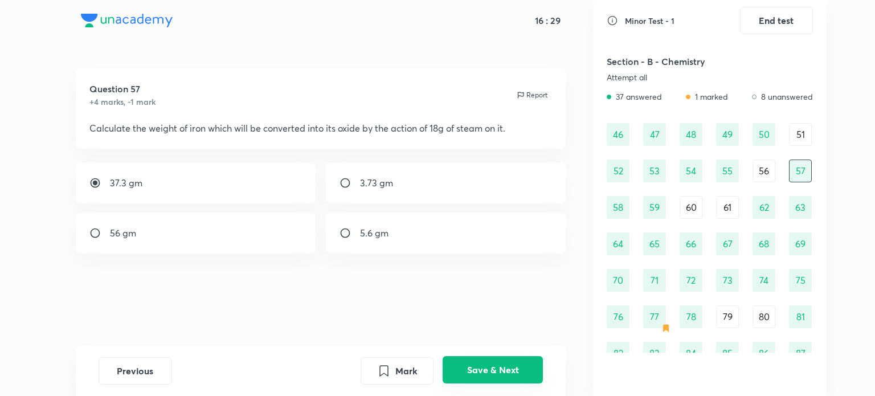
click at [518, 375] on button "Save & Next" at bounding box center [493, 369] width 100 height 27
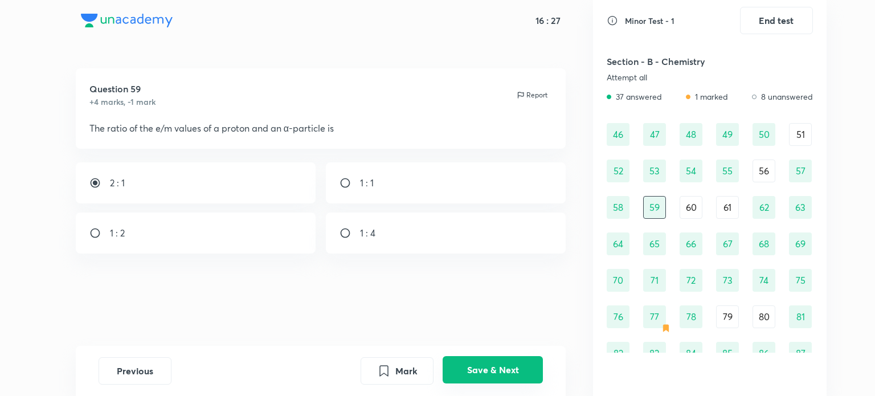
click at [518, 375] on button "Save & Next" at bounding box center [493, 369] width 100 height 27
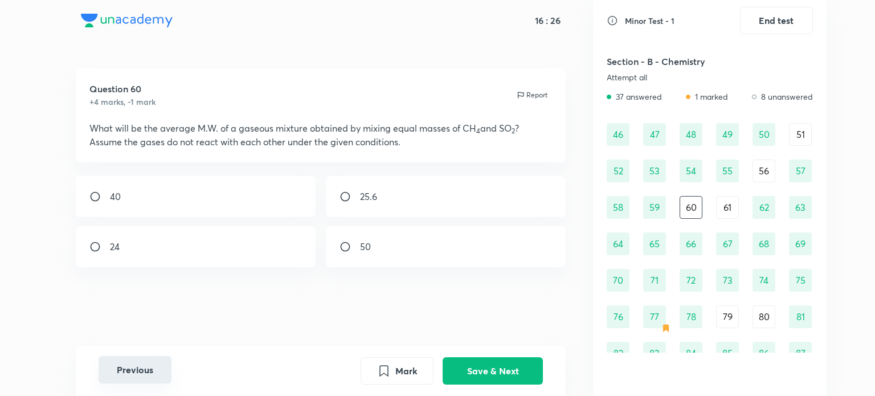
click at [148, 377] on button "Previous" at bounding box center [135, 369] width 73 height 27
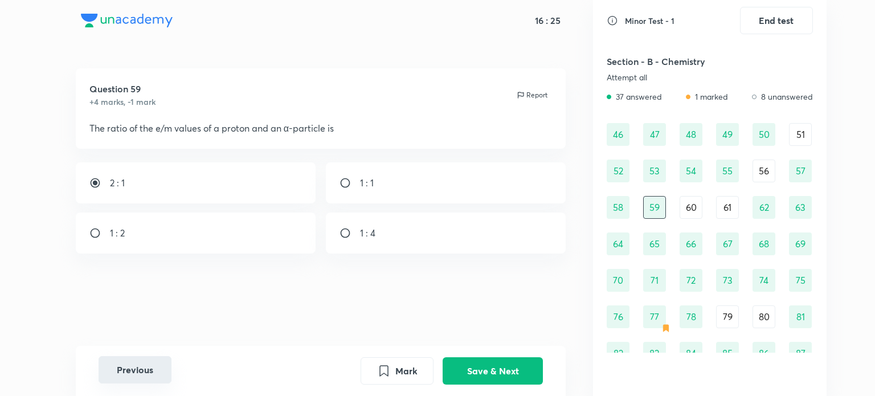
click at [148, 377] on button "Previous" at bounding box center [135, 369] width 73 height 27
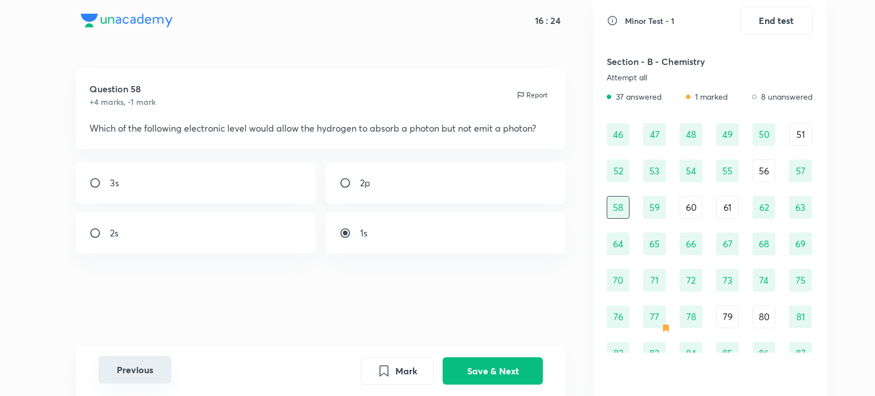
click at [148, 377] on button "Previous" at bounding box center [135, 369] width 73 height 27
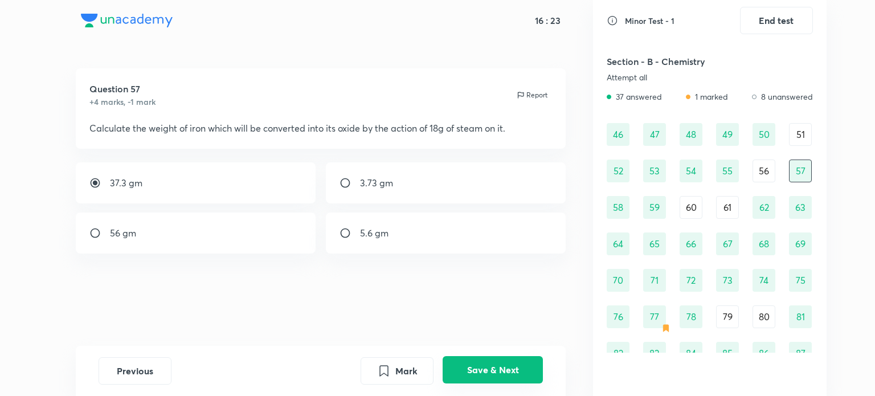
drag, startPoint x: 520, startPoint y: 353, endPoint x: 520, endPoint y: 364, distance: 11.4
click at [520, 364] on div "Previous Mark Save & Next" at bounding box center [321, 371] width 491 height 50
click at [520, 364] on button "Save & Next" at bounding box center [493, 369] width 100 height 27
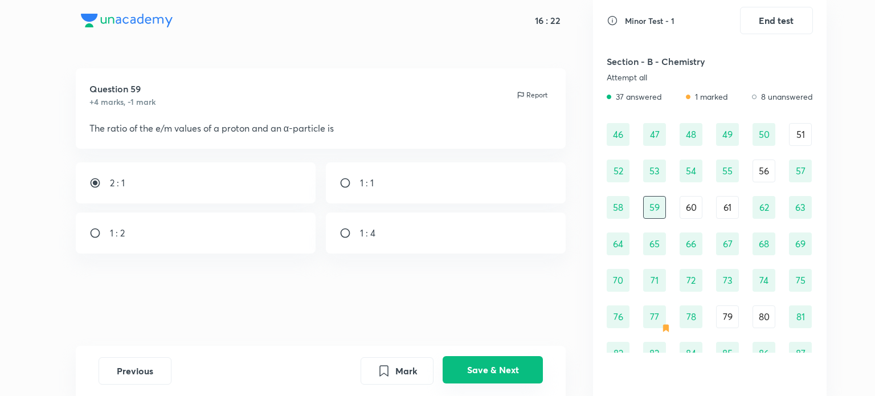
click at [520, 364] on button "Save & Next" at bounding box center [493, 369] width 100 height 27
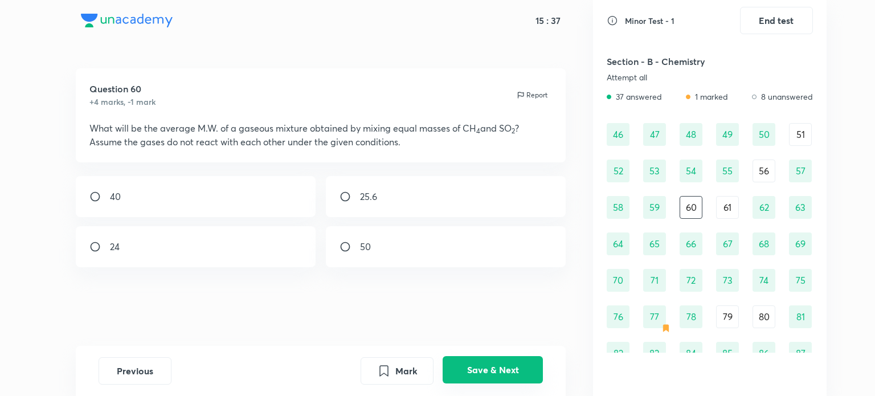
click at [518, 368] on button "Save & Next" at bounding box center [493, 369] width 100 height 27
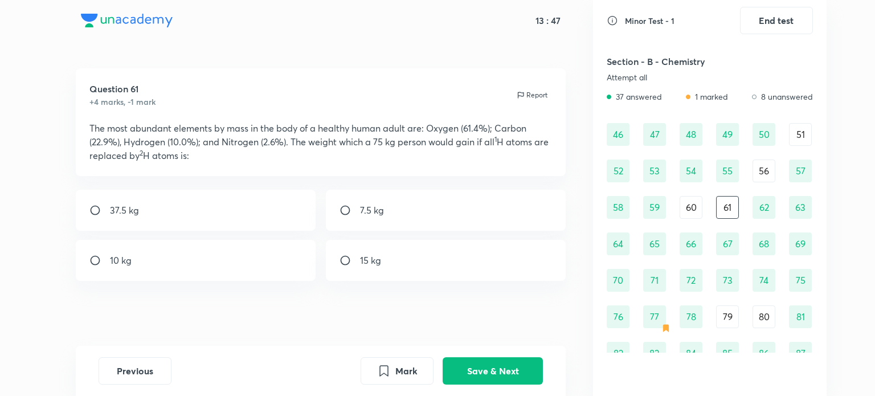
click at [390, 207] on div "7.5 kg" at bounding box center [446, 210] width 240 height 41
click at [422, 225] on div "7.5 kg" at bounding box center [446, 210] width 240 height 41
click at [482, 369] on button "Save & Next" at bounding box center [493, 369] width 100 height 27
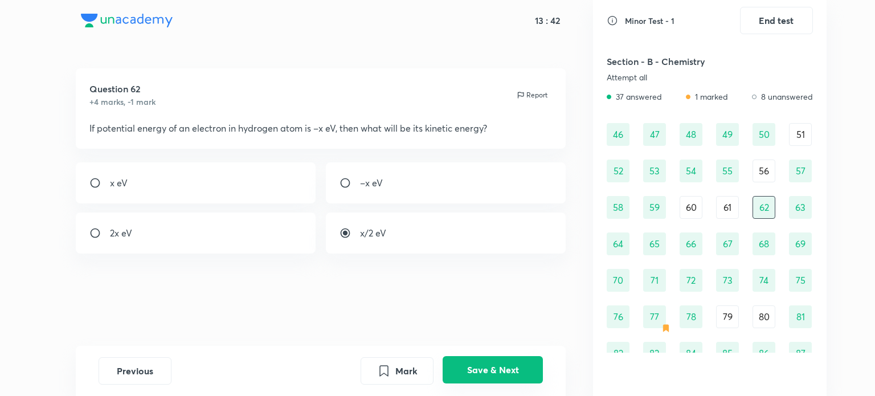
click at [482, 369] on button "Save & Next" at bounding box center [493, 369] width 100 height 27
click at [470, 361] on button "Save & Next" at bounding box center [493, 369] width 100 height 27
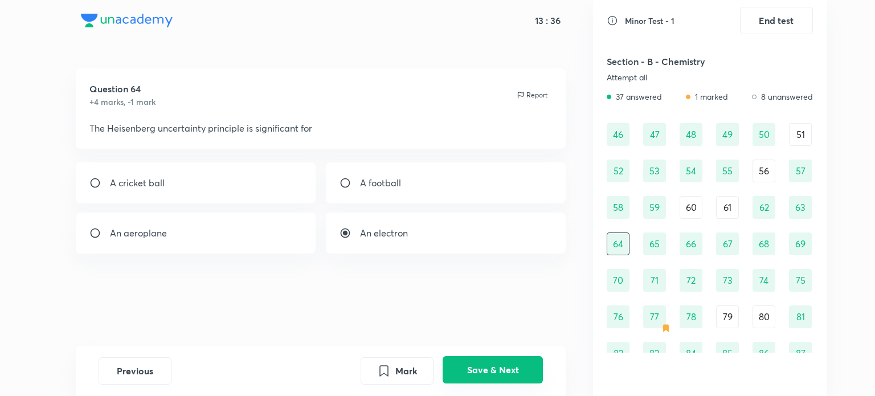
click at [470, 361] on button "Save & Next" at bounding box center [493, 369] width 100 height 27
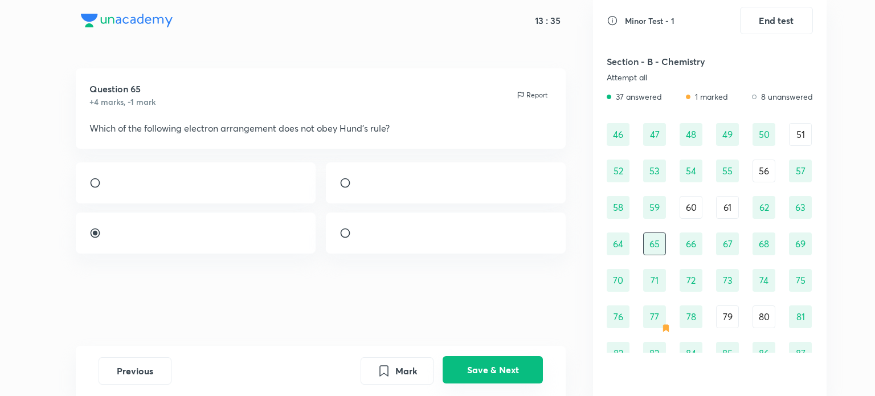
click at [470, 361] on button "Save & Next" at bounding box center [493, 369] width 100 height 27
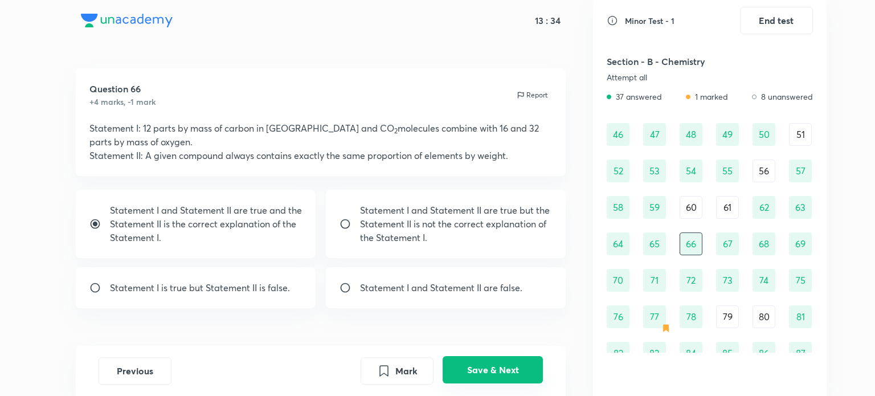
click at [470, 361] on button "Save & Next" at bounding box center [493, 369] width 100 height 27
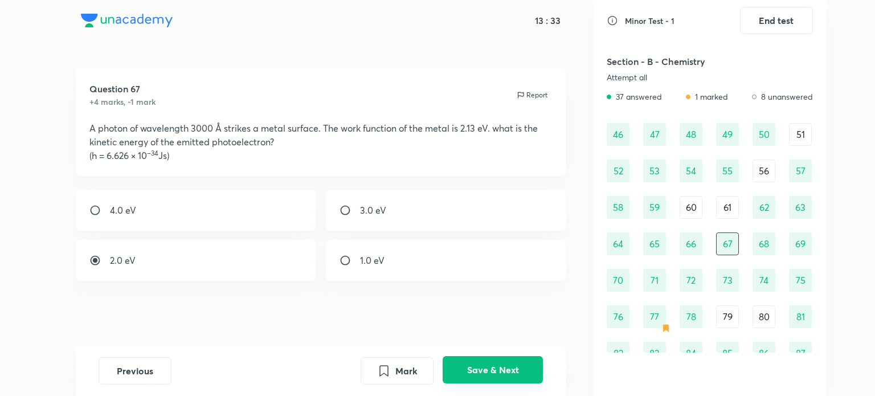
click at [470, 361] on button "Save & Next" at bounding box center [493, 369] width 100 height 27
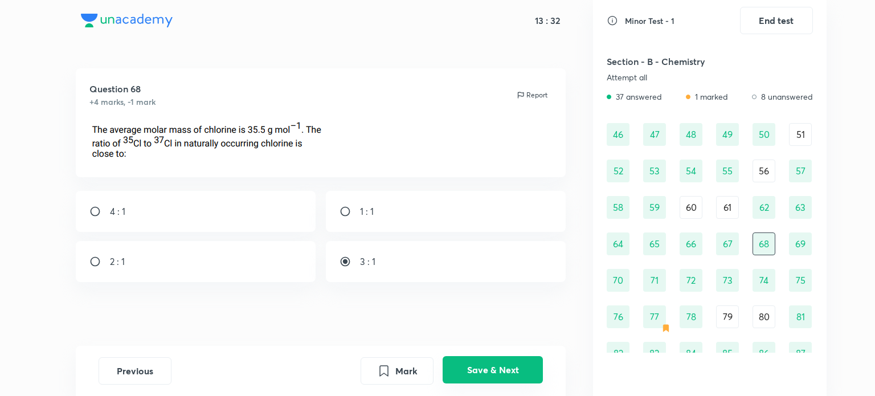
click at [470, 361] on button "Save & Next" at bounding box center [493, 369] width 100 height 27
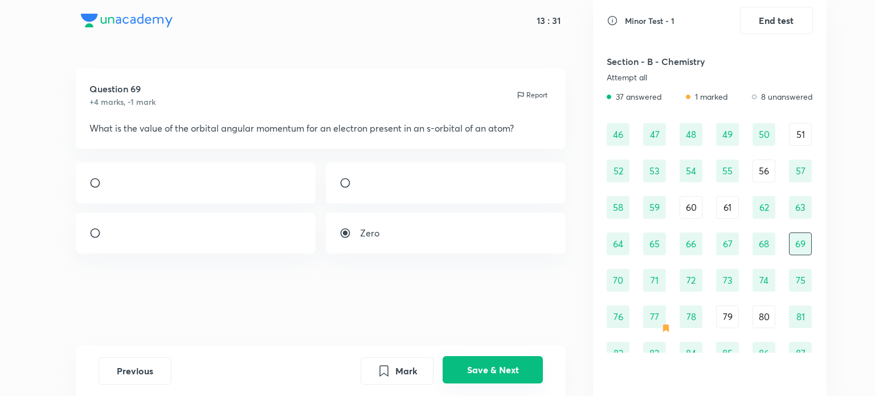
click at [470, 361] on button "Save & Next" at bounding box center [493, 369] width 100 height 27
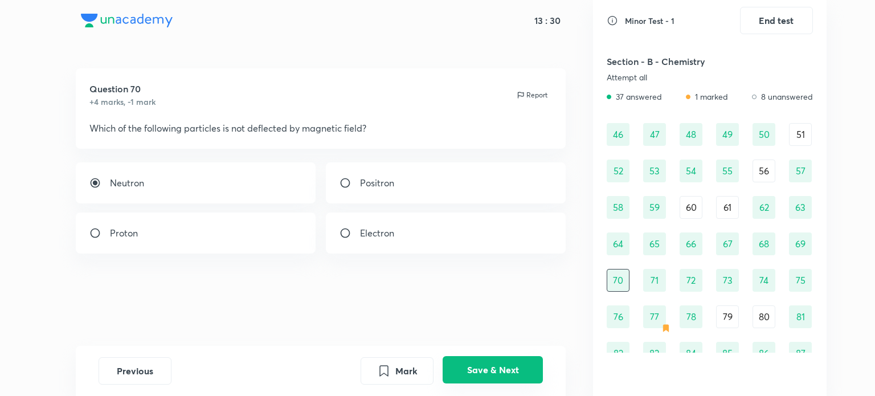
click at [470, 361] on button "Save & Next" at bounding box center [493, 369] width 100 height 27
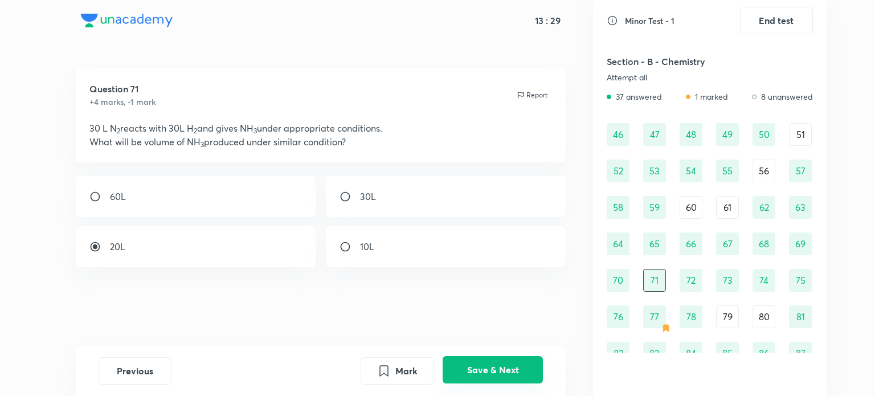
click at [470, 361] on button "Save & Next" at bounding box center [493, 369] width 100 height 27
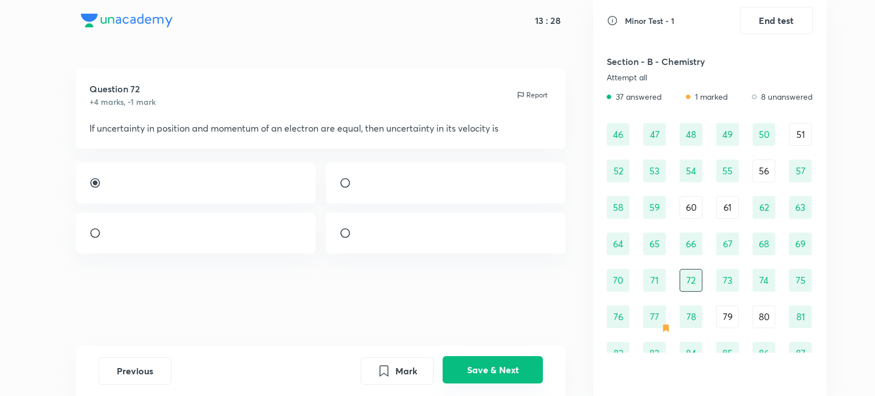
click at [470, 361] on button "Save & Next" at bounding box center [493, 369] width 100 height 27
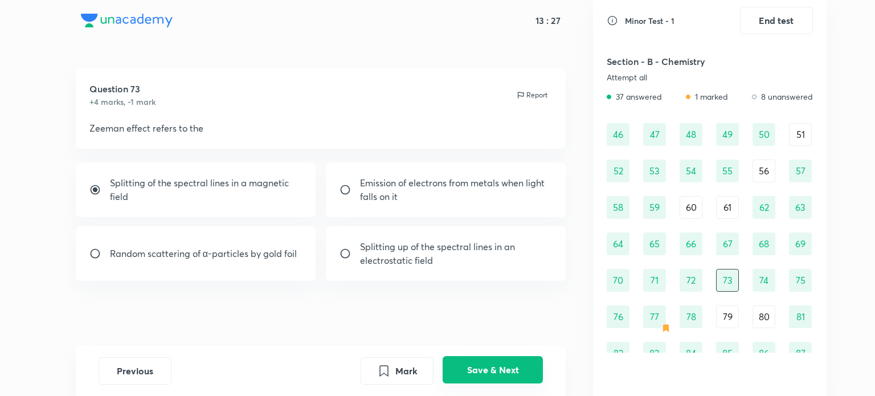
click at [470, 361] on button "Save & Next" at bounding box center [493, 369] width 100 height 27
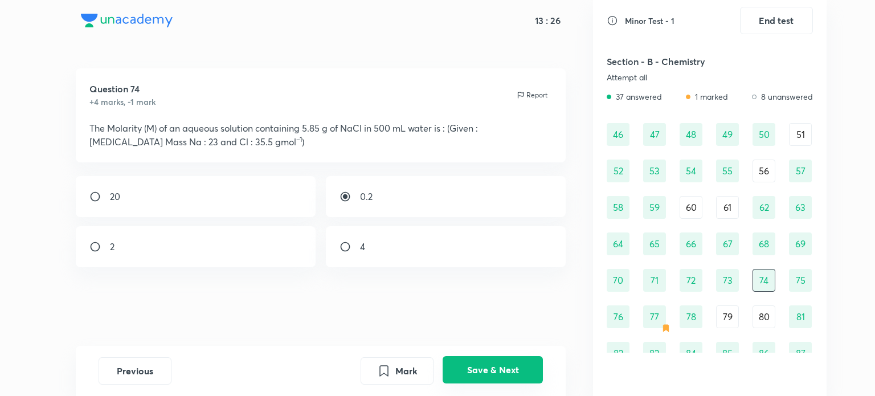
click at [470, 361] on button "Save & Next" at bounding box center [493, 369] width 100 height 27
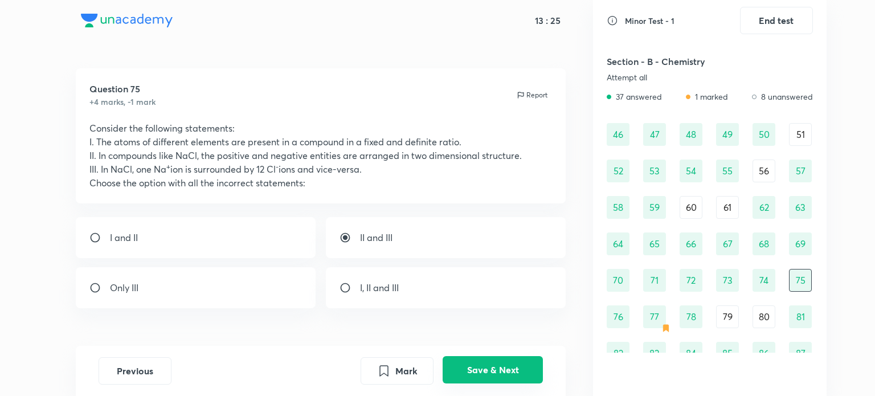
click at [470, 361] on button "Save & Next" at bounding box center [493, 369] width 100 height 27
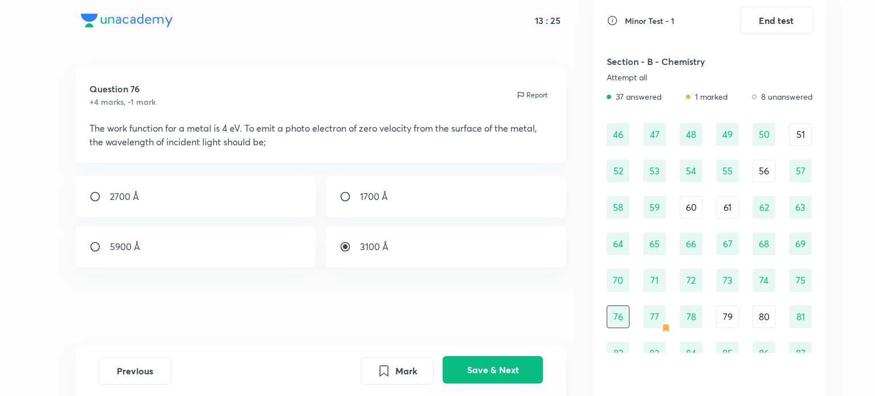
click at [470, 361] on button "Save & Next" at bounding box center [493, 369] width 100 height 27
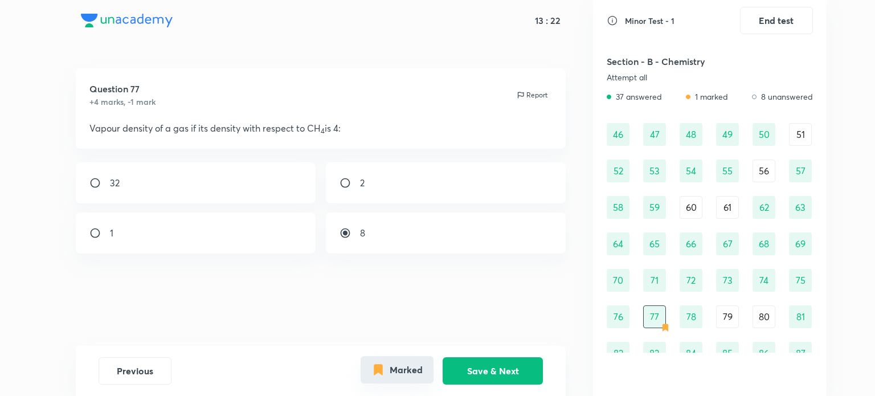
click at [396, 360] on button "Marked" at bounding box center [397, 369] width 73 height 27
click at [480, 361] on button "Save & Next" at bounding box center [493, 369] width 100 height 27
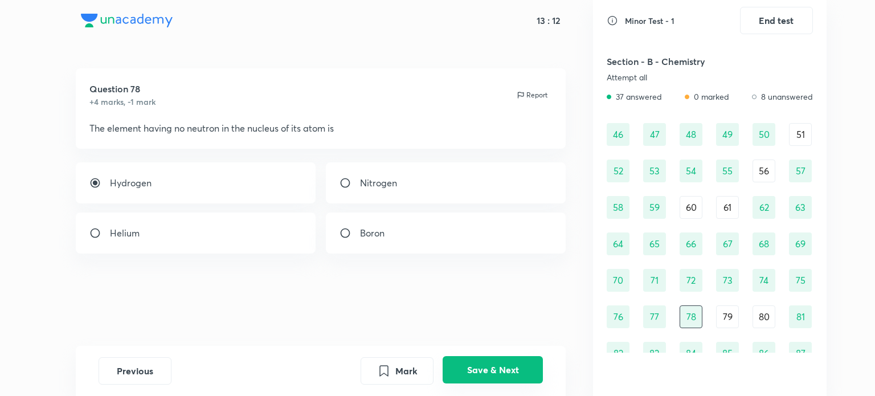
click at [480, 361] on button "Save & Next" at bounding box center [493, 369] width 100 height 27
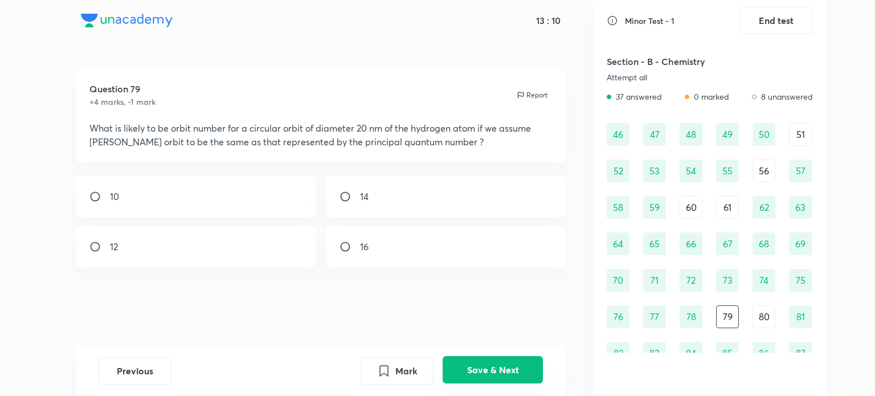
click at [480, 361] on button "Save & Next" at bounding box center [493, 369] width 100 height 27
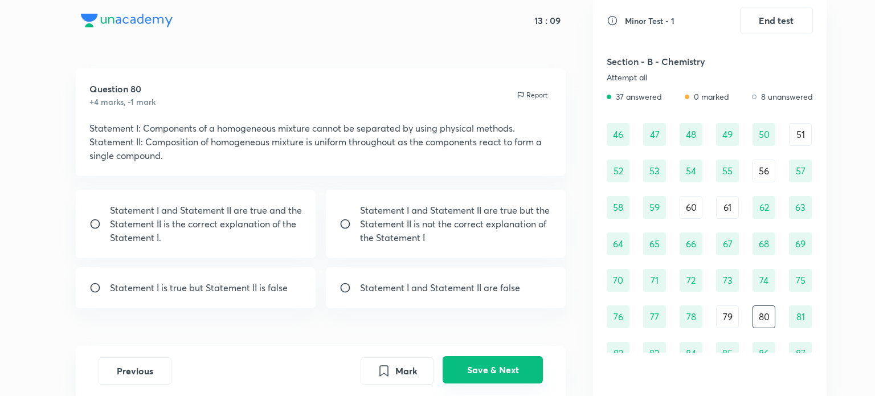
click at [480, 361] on button "Save & Next" at bounding box center [493, 369] width 100 height 27
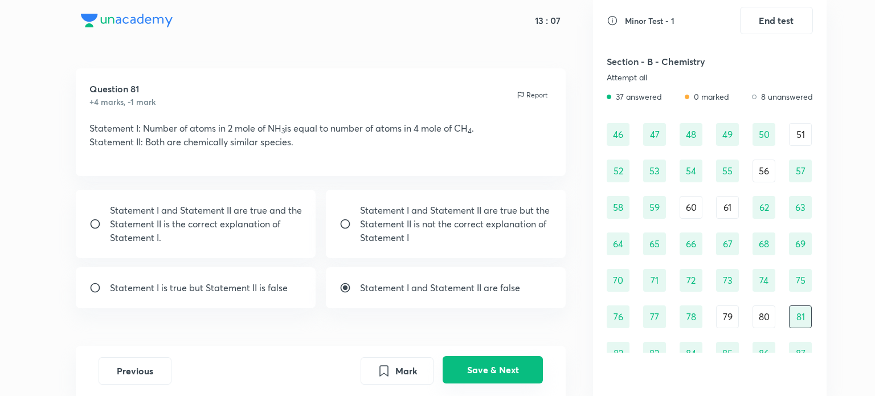
click at [480, 361] on button "Save & Next" at bounding box center [493, 369] width 100 height 27
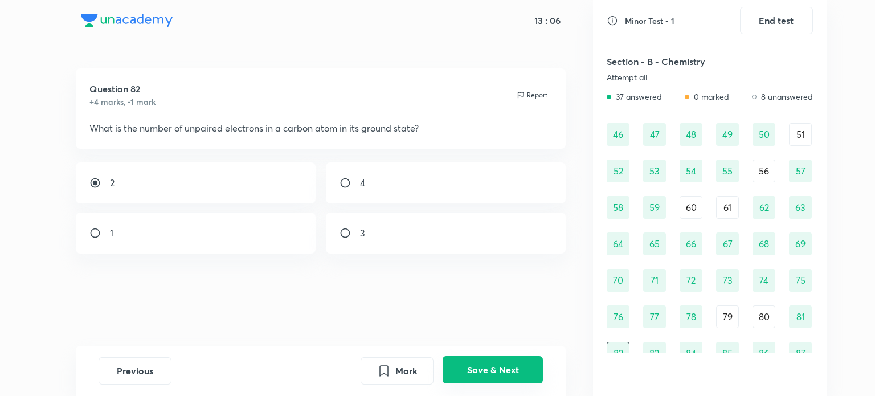
click at [480, 361] on button "Save & Next" at bounding box center [493, 369] width 100 height 27
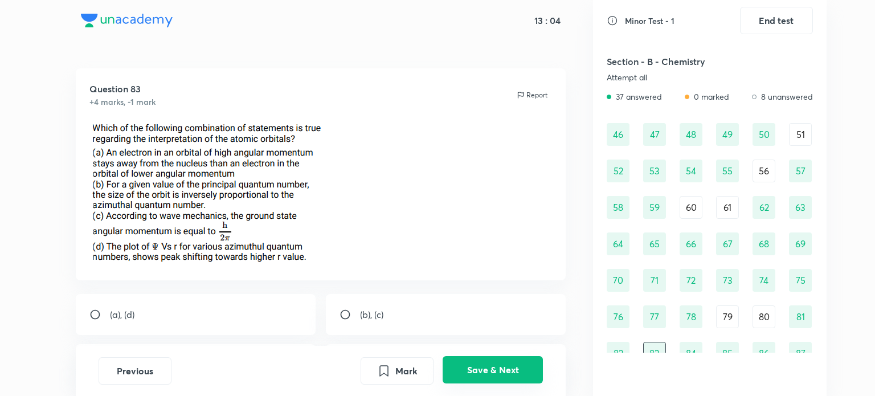
click at [480, 361] on button "Save & Next" at bounding box center [493, 369] width 100 height 27
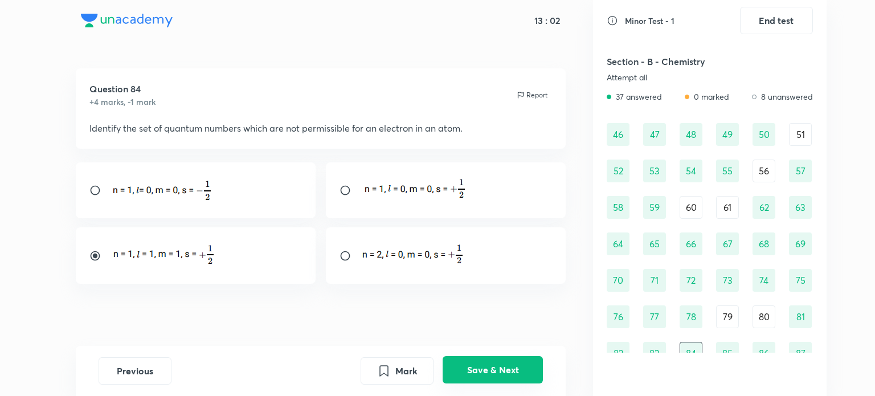
click at [480, 361] on button "Save & Next" at bounding box center [493, 369] width 100 height 27
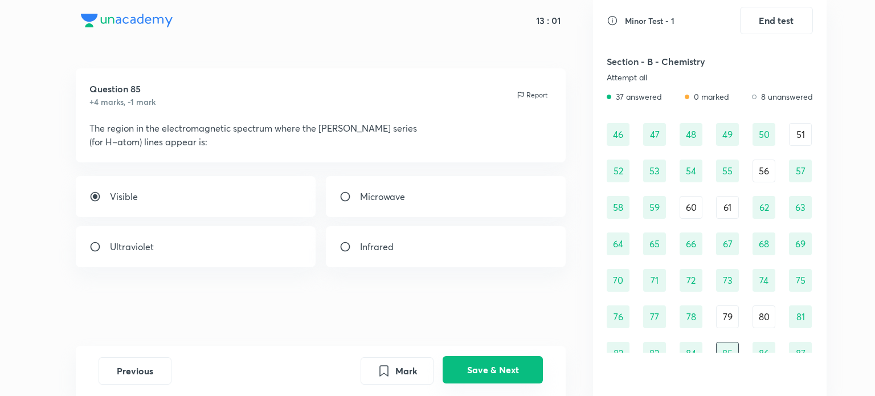
click at [480, 361] on button "Save & Next" at bounding box center [493, 369] width 100 height 27
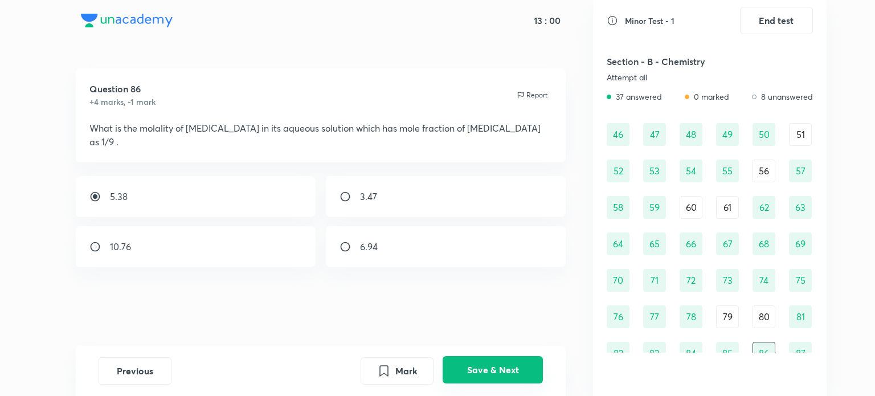
click at [480, 361] on button "Save & Next" at bounding box center [493, 369] width 100 height 27
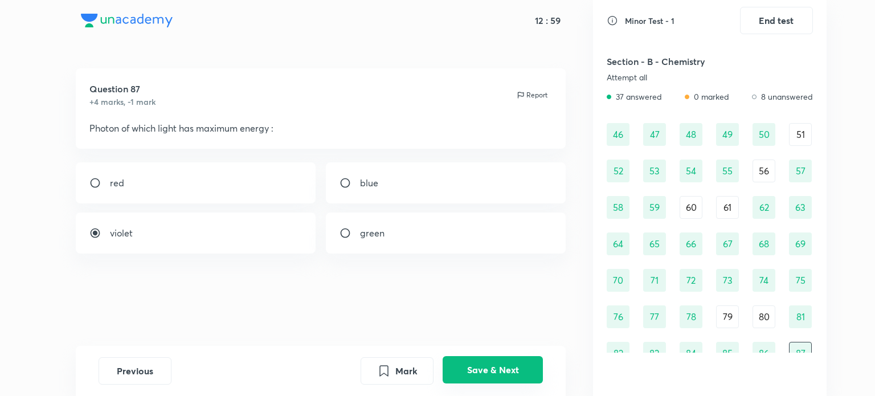
click at [480, 361] on button "Save & Next" at bounding box center [493, 369] width 100 height 27
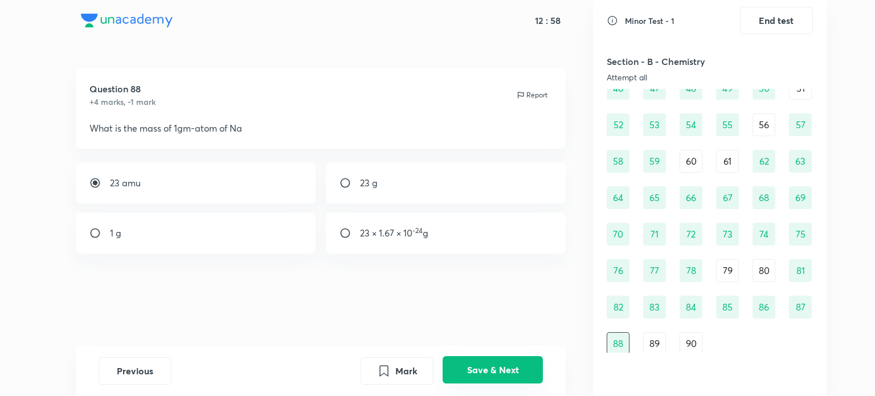
scroll to position [439, 0]
click at [480, 361] on button "Save & Next" at bounding box center [493, 369] width 100 height 27
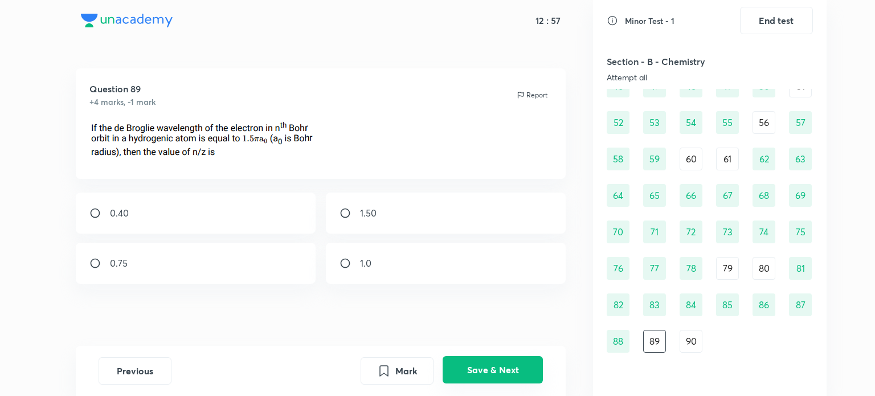
click at [480, 361] on button "Save & Next" at bounding box center [493, 369] width 100 height 27
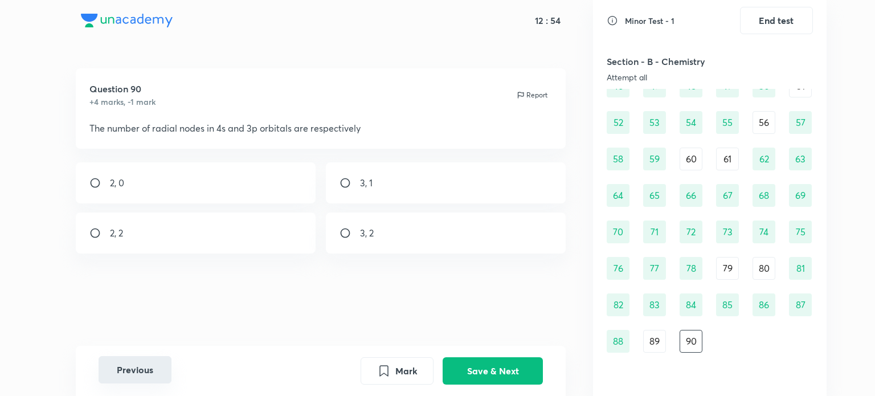
click at [150, 372] on button "Previous" at bounding box center [135, 369] width 73 height 27
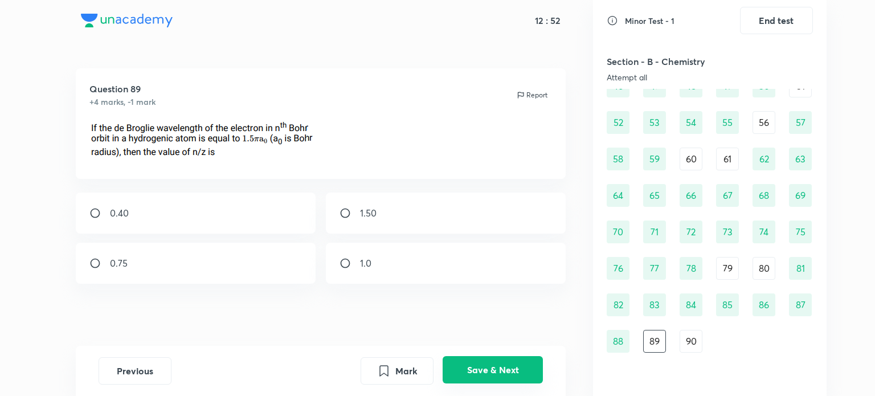
click at [479, 357] on button "Save & Next" at bounding box center [493, 369] width 100 height 27
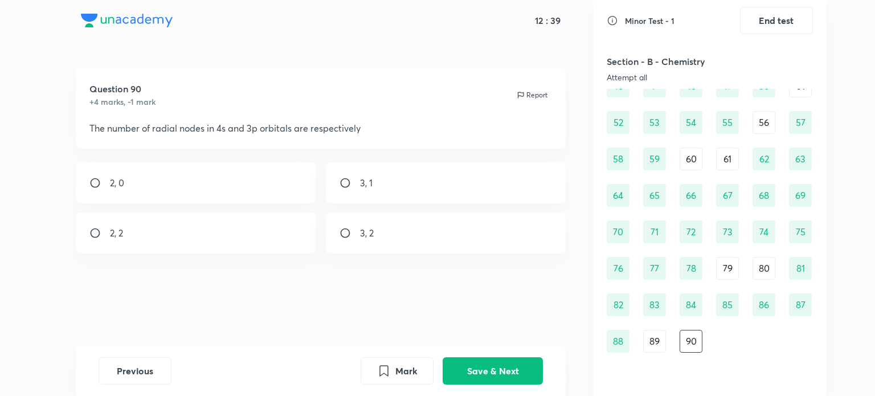
click at [408, 175] on div "3, 1" at bounding box center [446, 182] width 240 height 41
click at [480, 370] on button "Save & Next" at bounding box center [493, 369] width 100 height 27
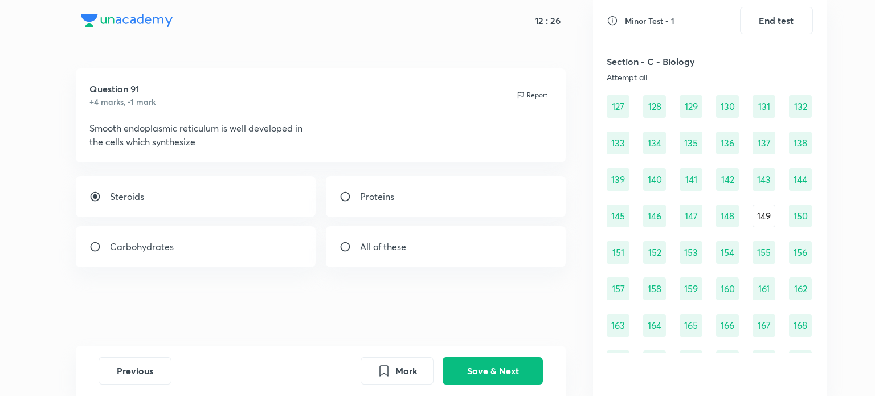
scroll to position [1018, 0]
click at [769, 208] on div "149" at bounding box center [764, 214] width 23 height 23
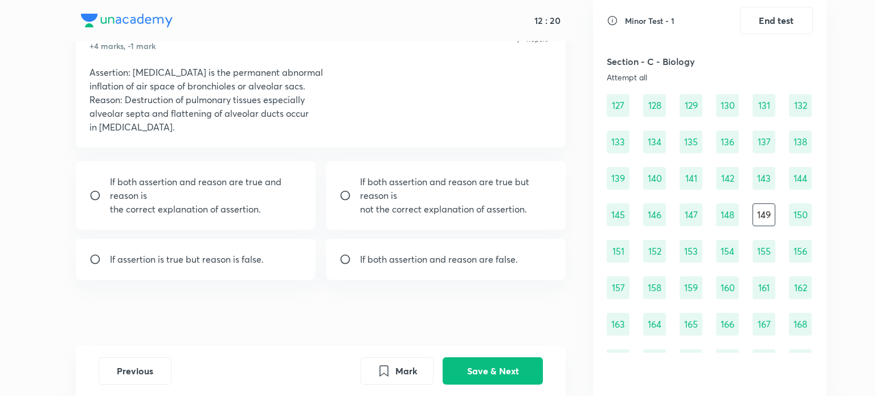
scroll to position [58, 0]
click at [476, 271] on div "If both assertion and reason are false." at bounding box center [446, 257] width 240 height 41
click at [495, 360] on button "Save & Next" at bounding box center [493, 369] width 100 height 27
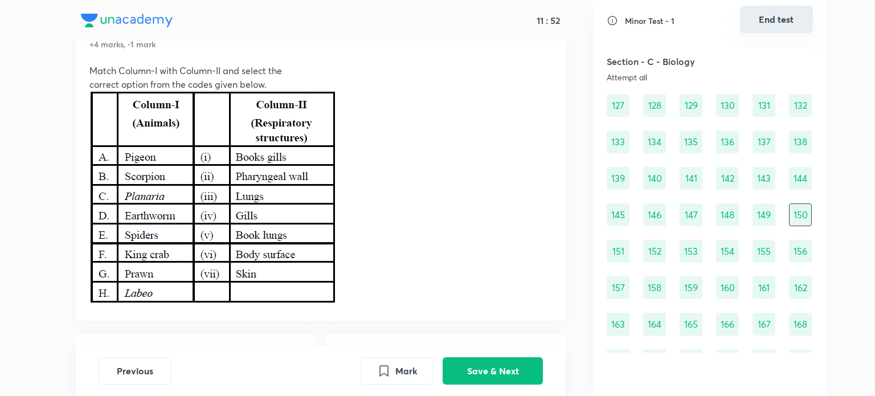
click at [795, 23] on button "End test" at bounding box center [776, 19] width 73 height 27
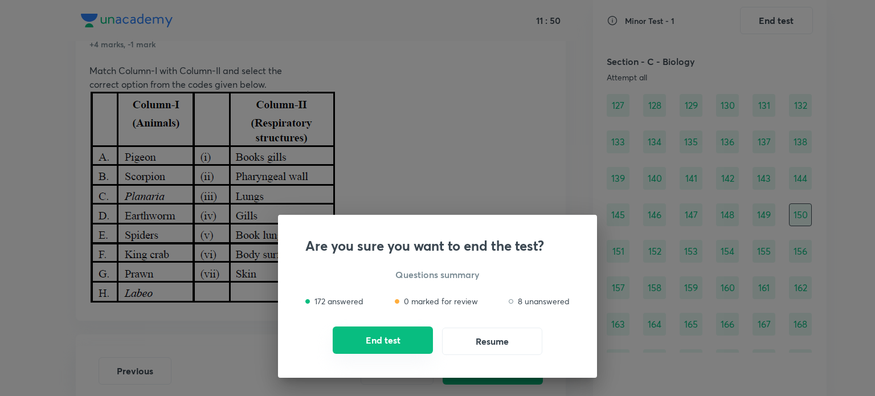
click at [376, 343] on button "End test" at bounding box center [383, 339] width 100 height 27
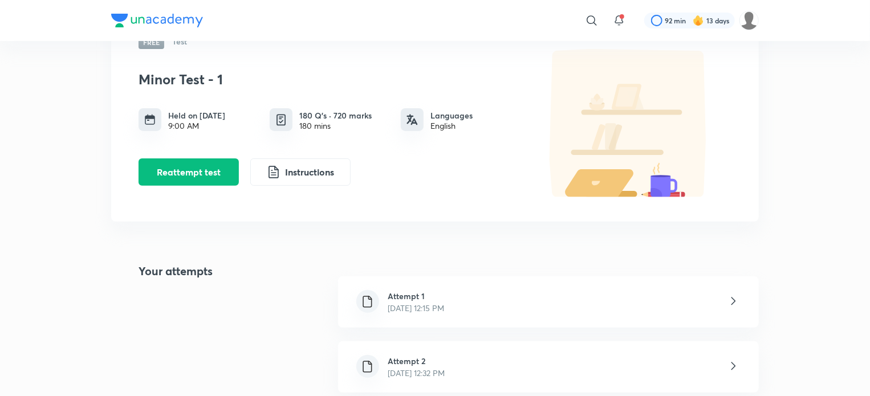
scroll to position [91, 0]
click at [424, 364] on h6 "Attempt 2" at bounding box center [416, 360] width 57 height 12
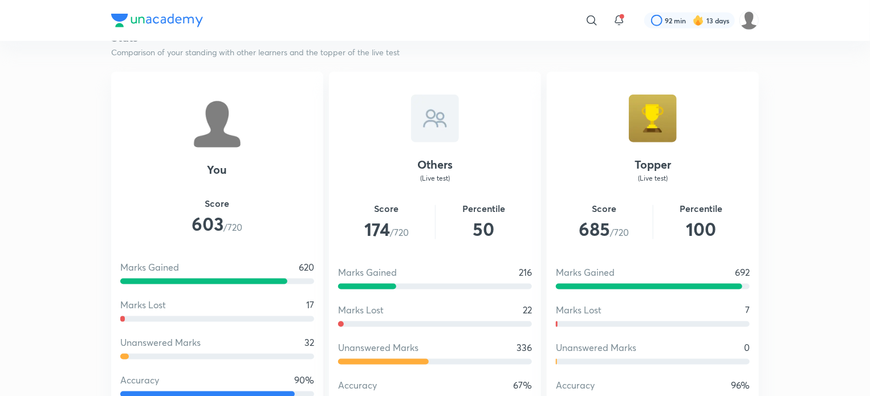
scroll to position [615, 0]
click at [646, 163] on h4 "Topper" at bounding box center [653, 164] width 194 height 17
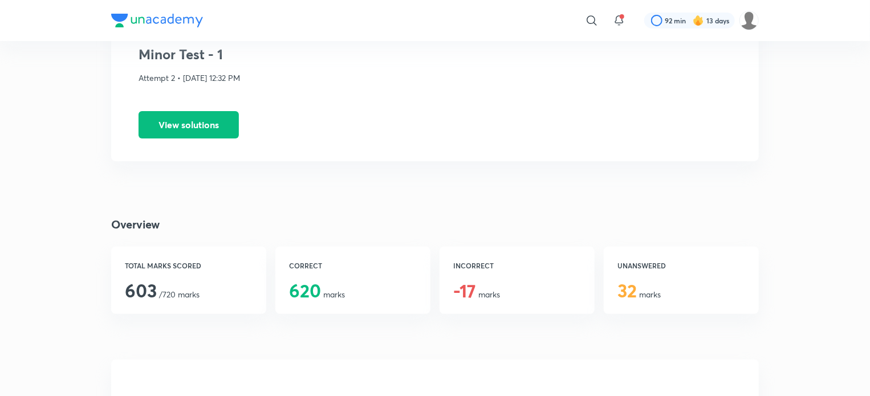
scroll to position [0, 0]
